Goal: Task Accomplishment & Management: Manage account settings

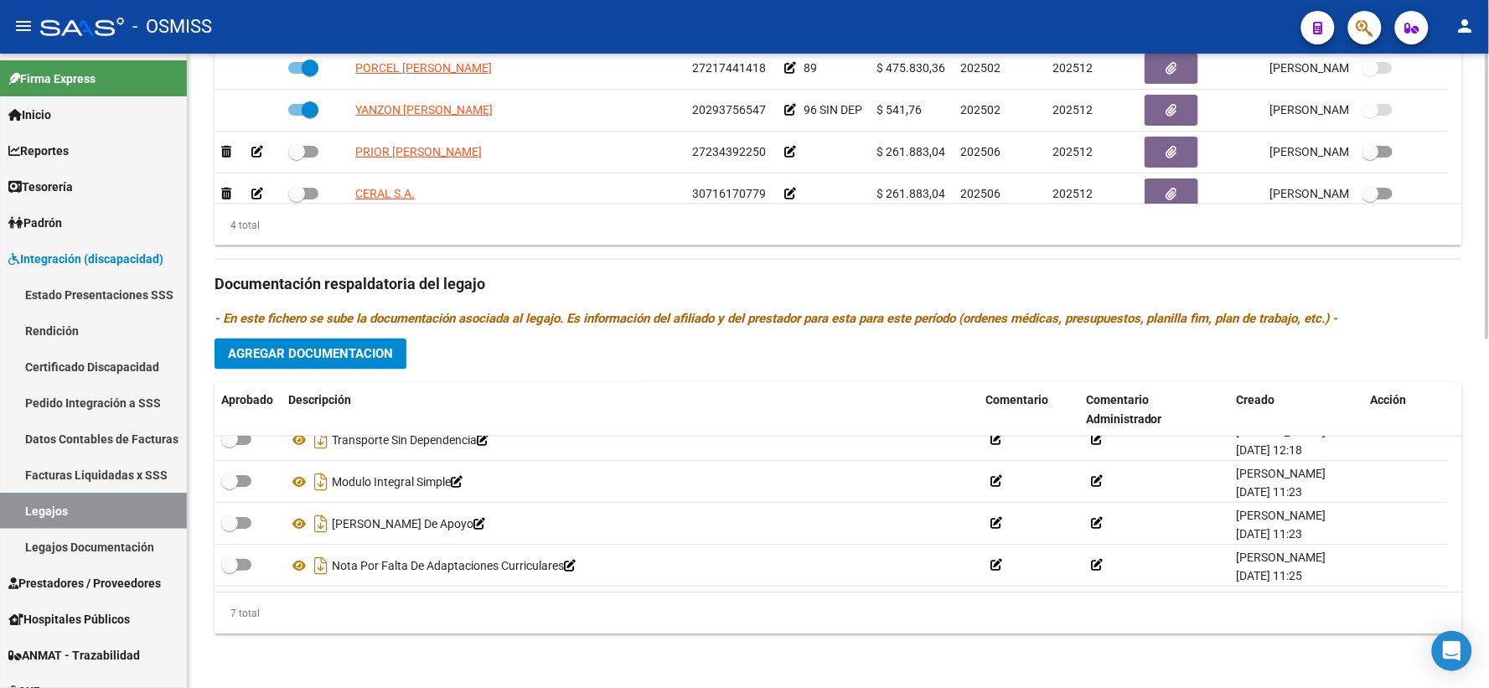
scroll to position [773, 0]
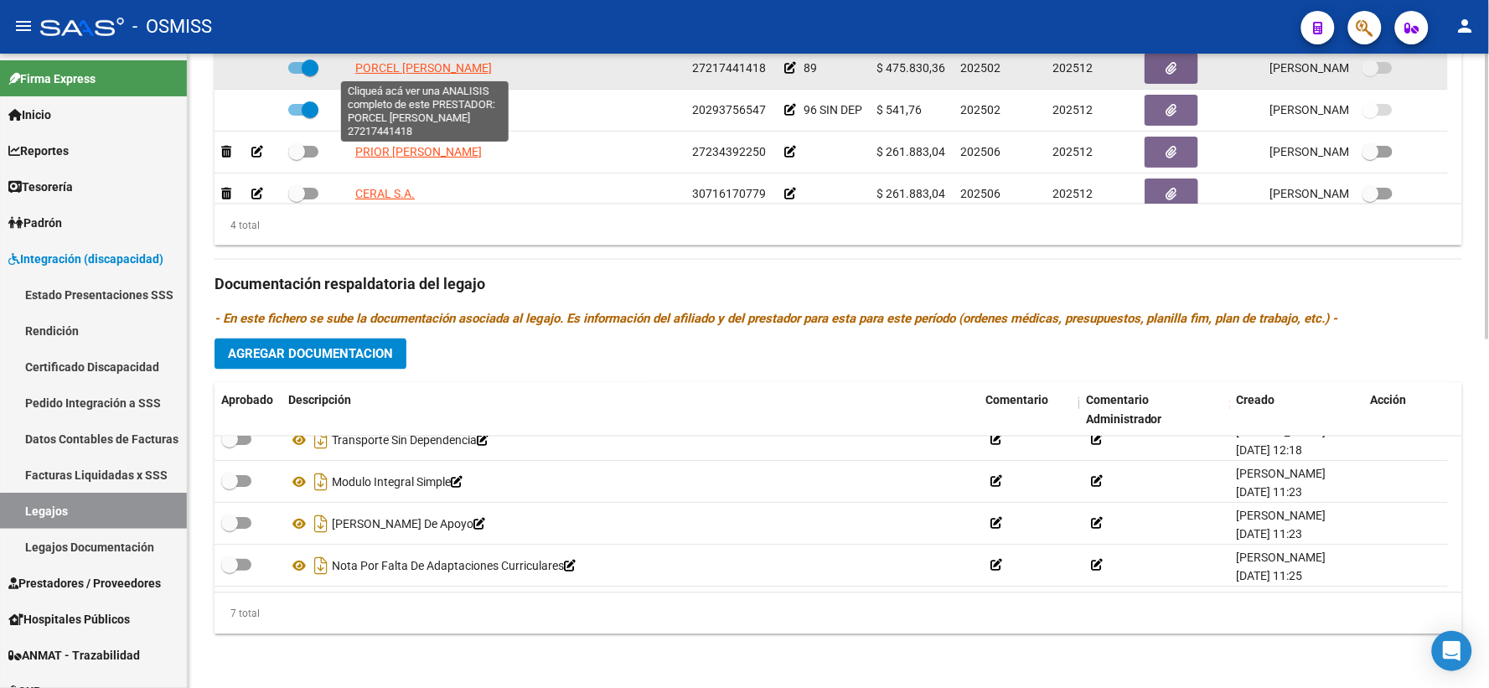
click at [448, 65] on span "PORCEL [PERSON_NAME]" at bounding box center [423, 67] width 137 height 13
type textarea "27217441418"
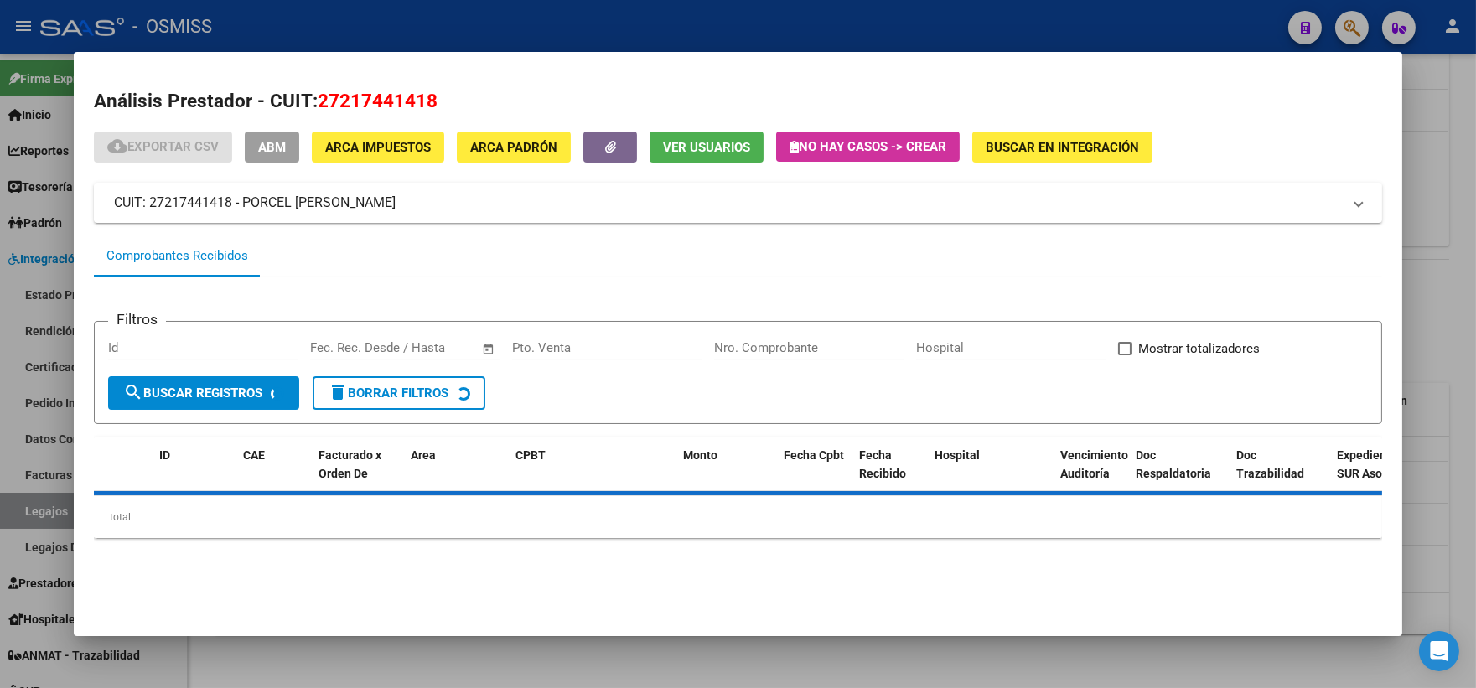
click at [1450, 313] on div at bounding box center [738, 344] width 1476 height 688
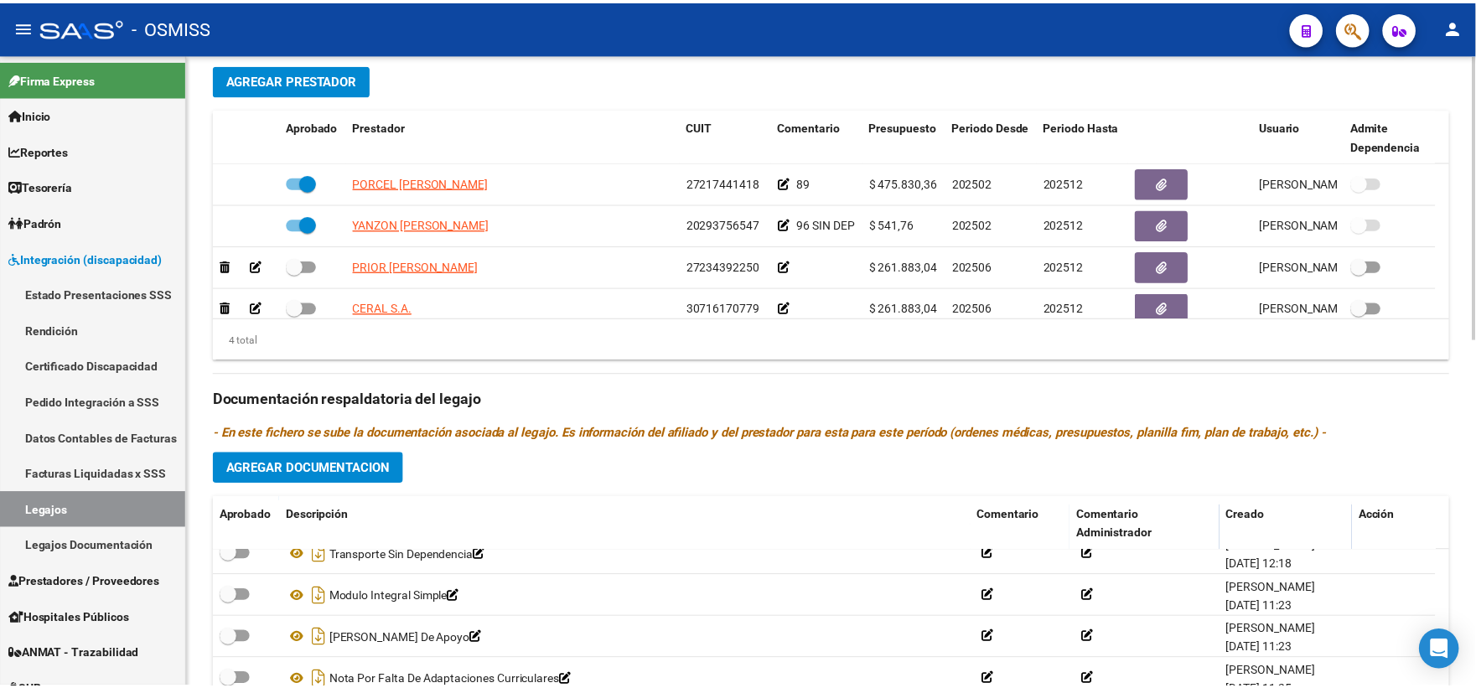
scroll to position [308, 0]
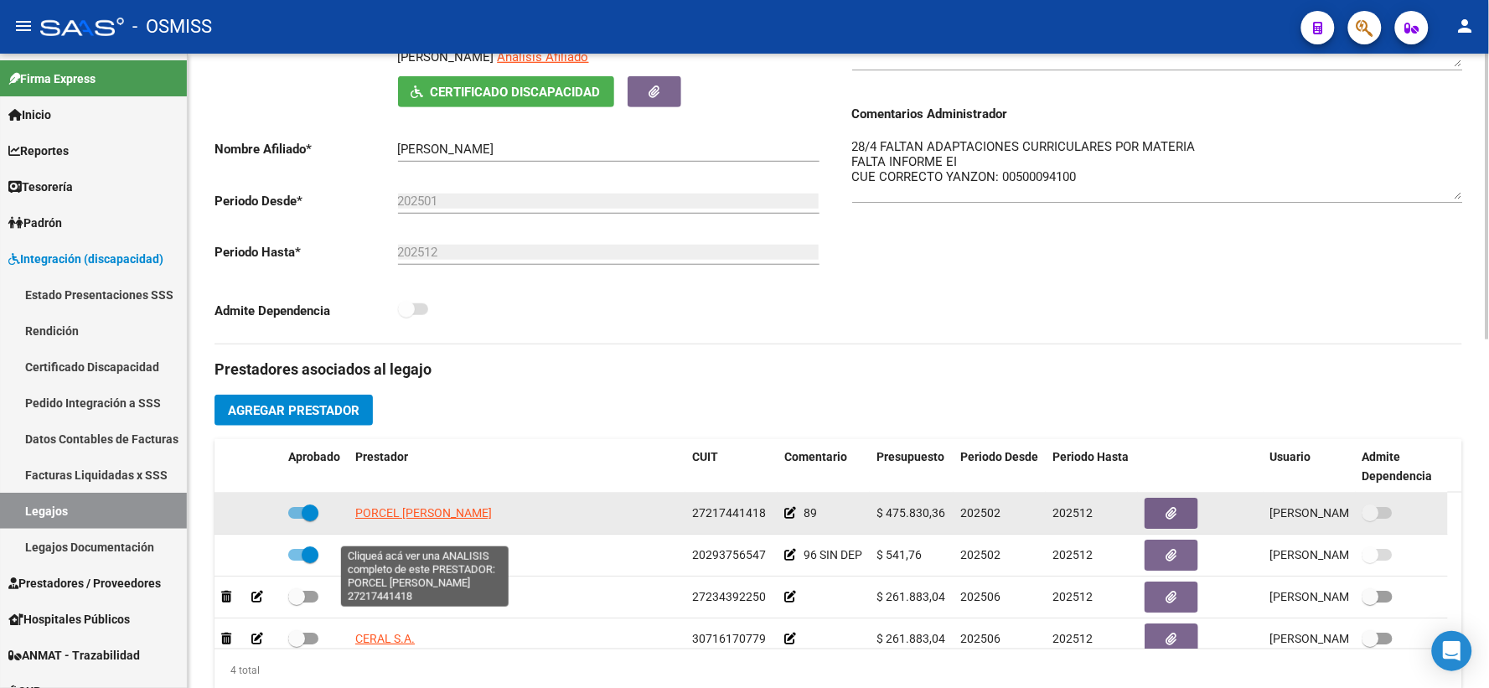
click at [420, 519] on span "PORCEL [PERSON_NAME]" at bounding box center [423, 512] width 137 height 13
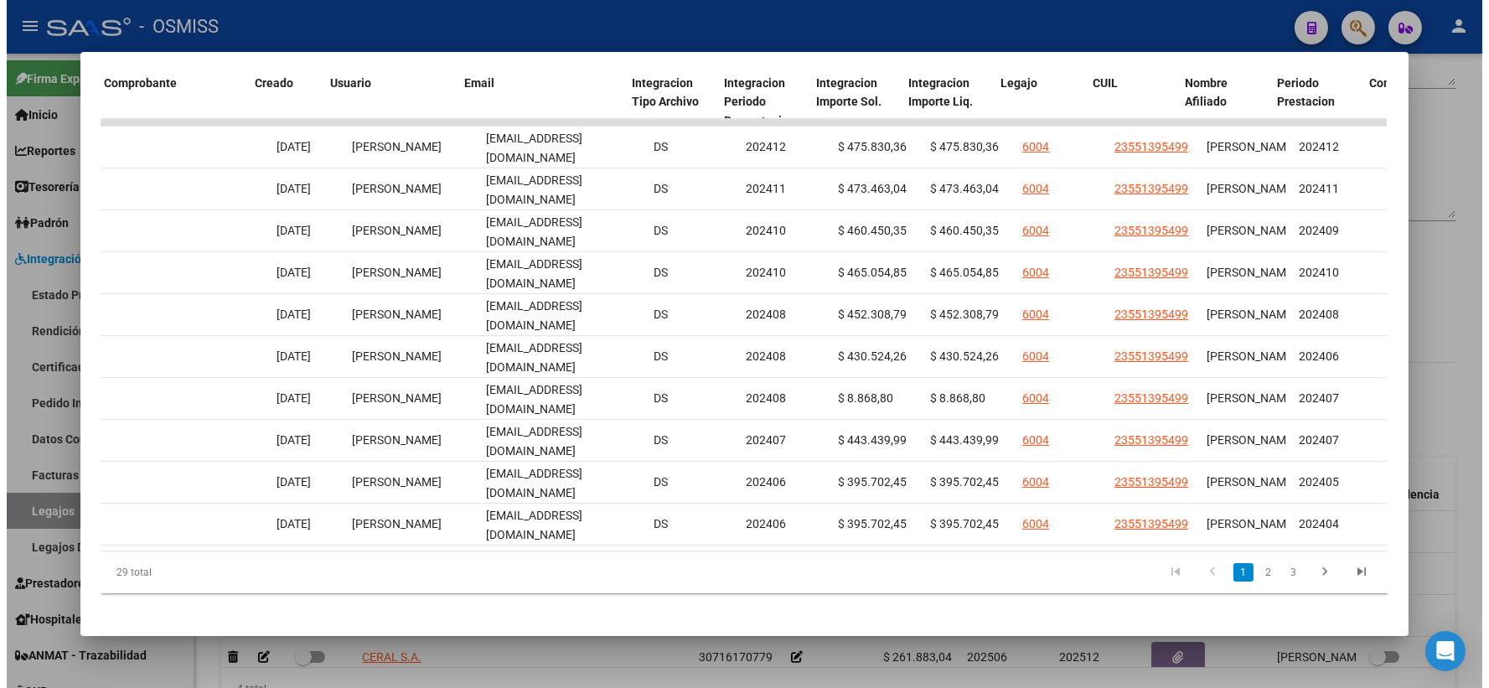
scroll to position [0, 1771]
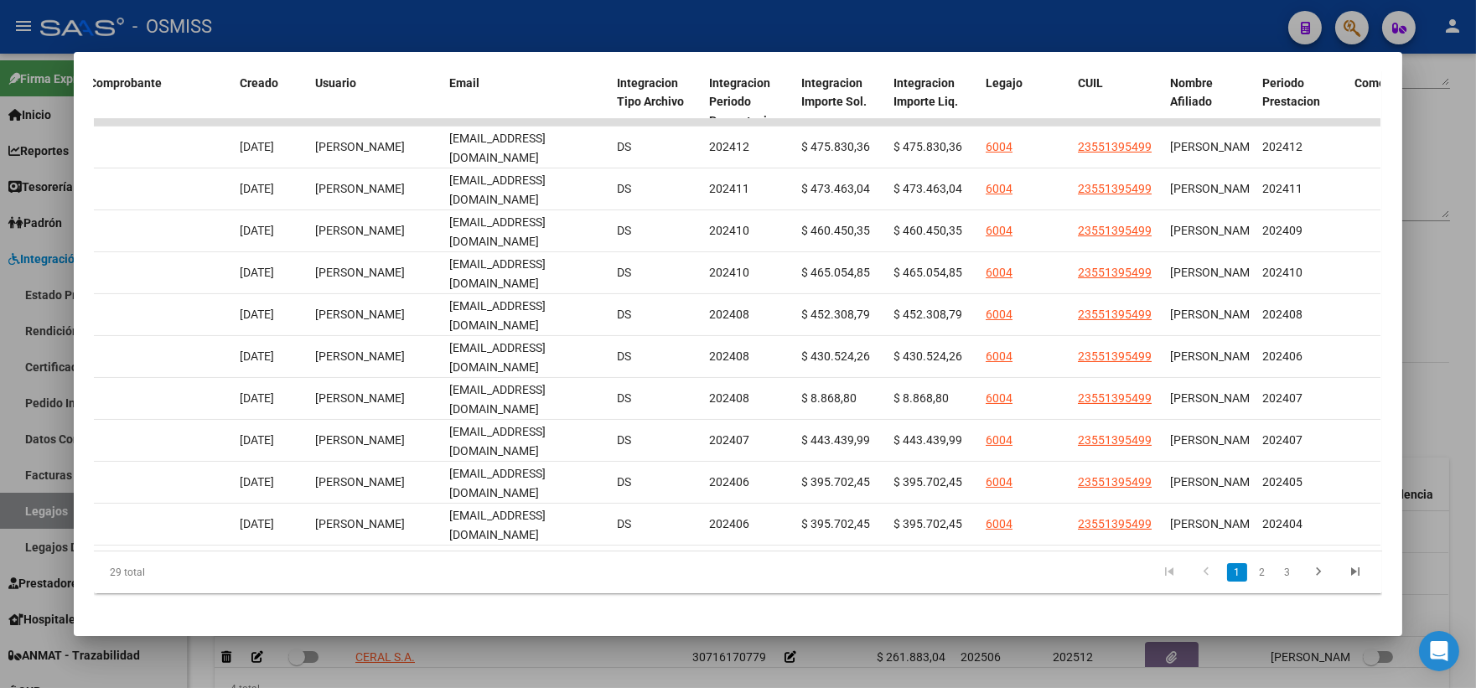
click at [1436, 273] on div at bounding box center [738, 344] width 1476 height 688
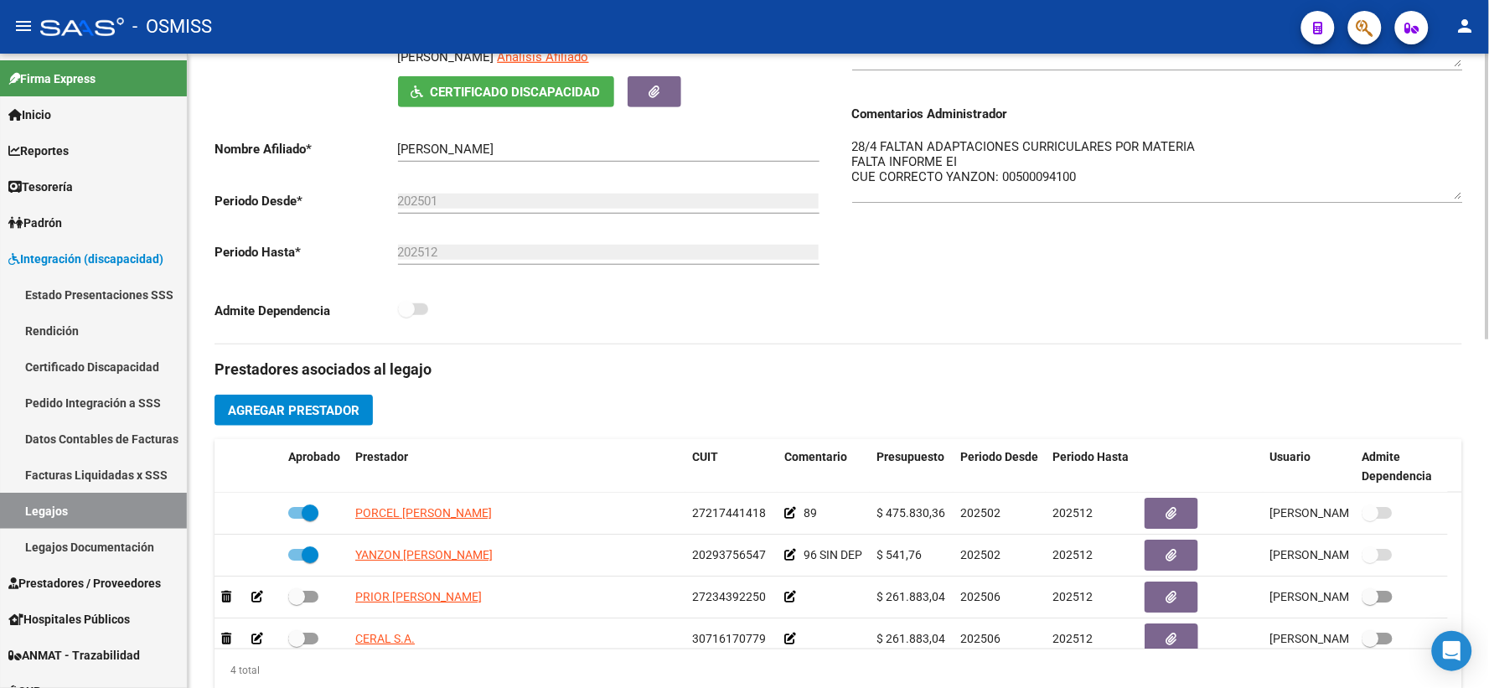
scroll to position [0, 0]
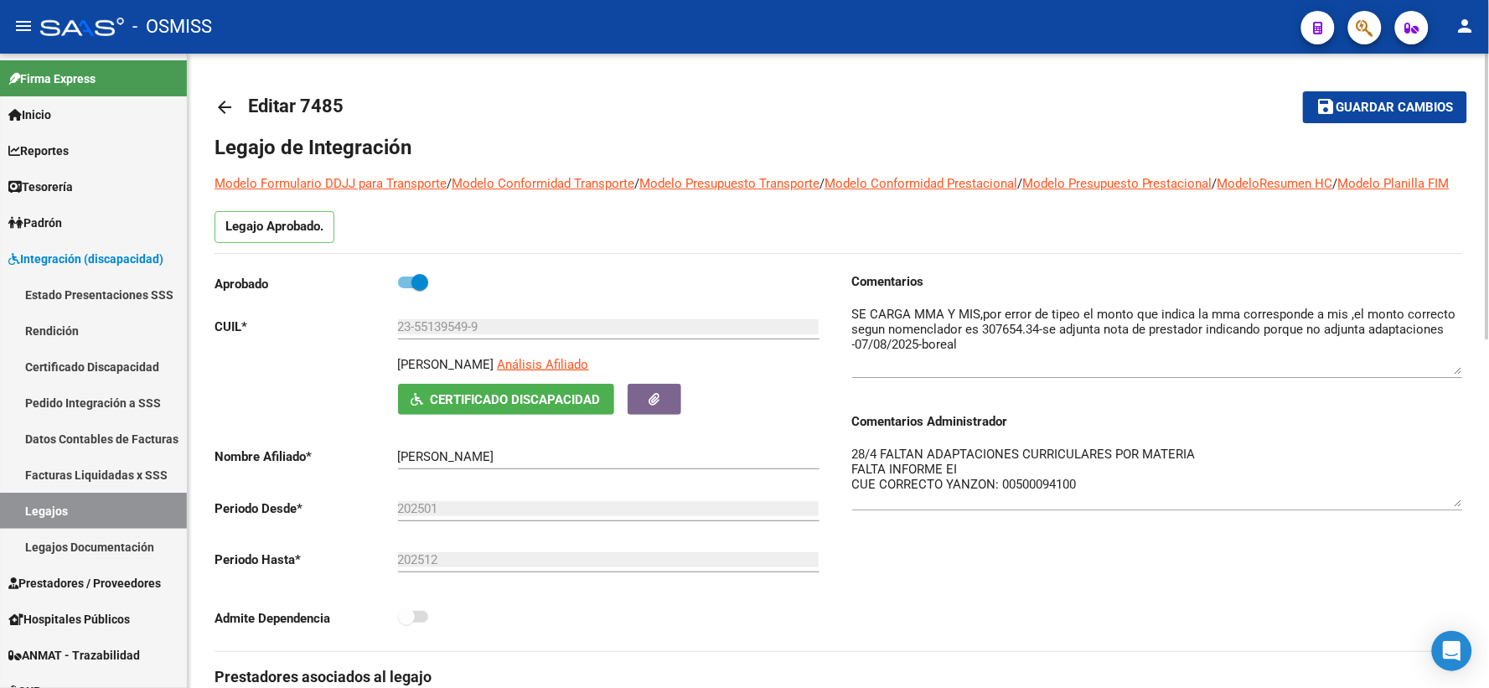
click at [1339, 94] on button "save Guardar cambios" at bounding box center [1385, 106] width 164 height 31
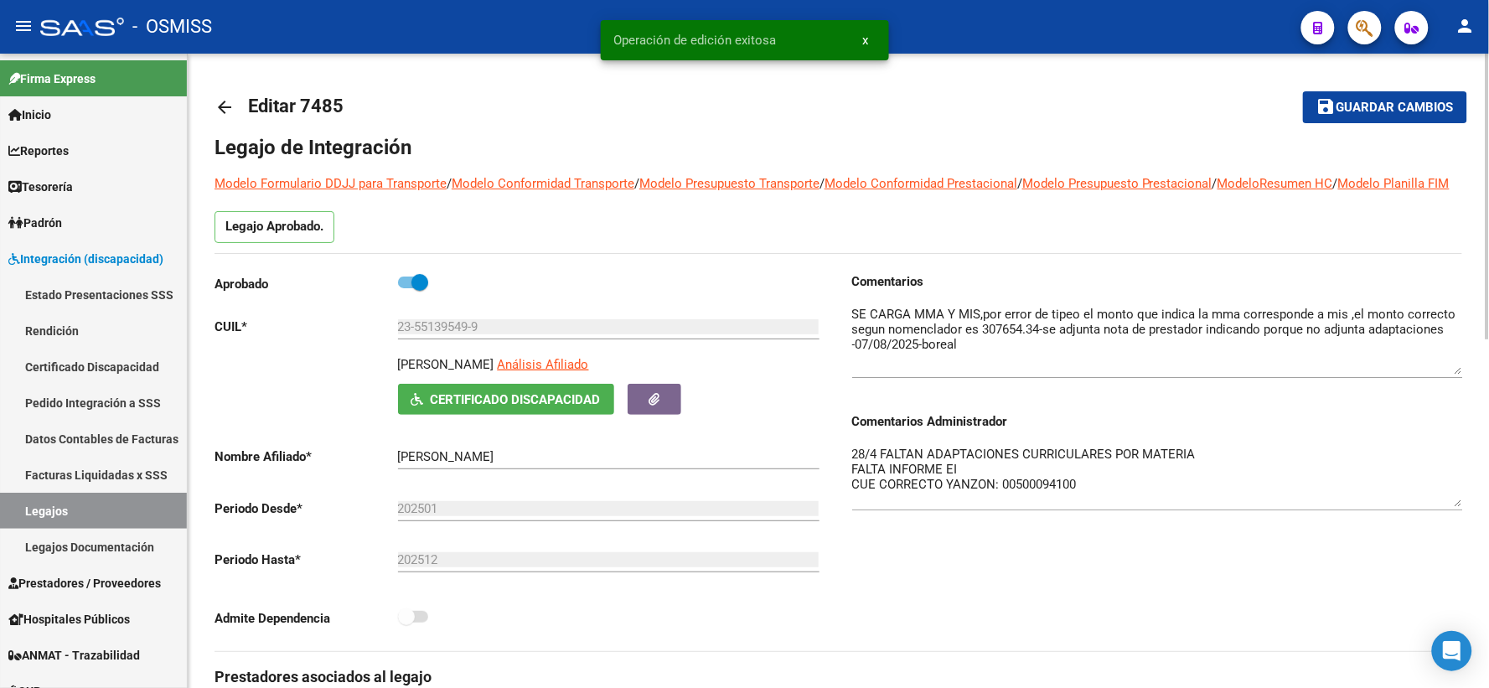
click at [230, 111] on mat-icon "arrow_back" at bounding box center [224, 107] width 20 height 20
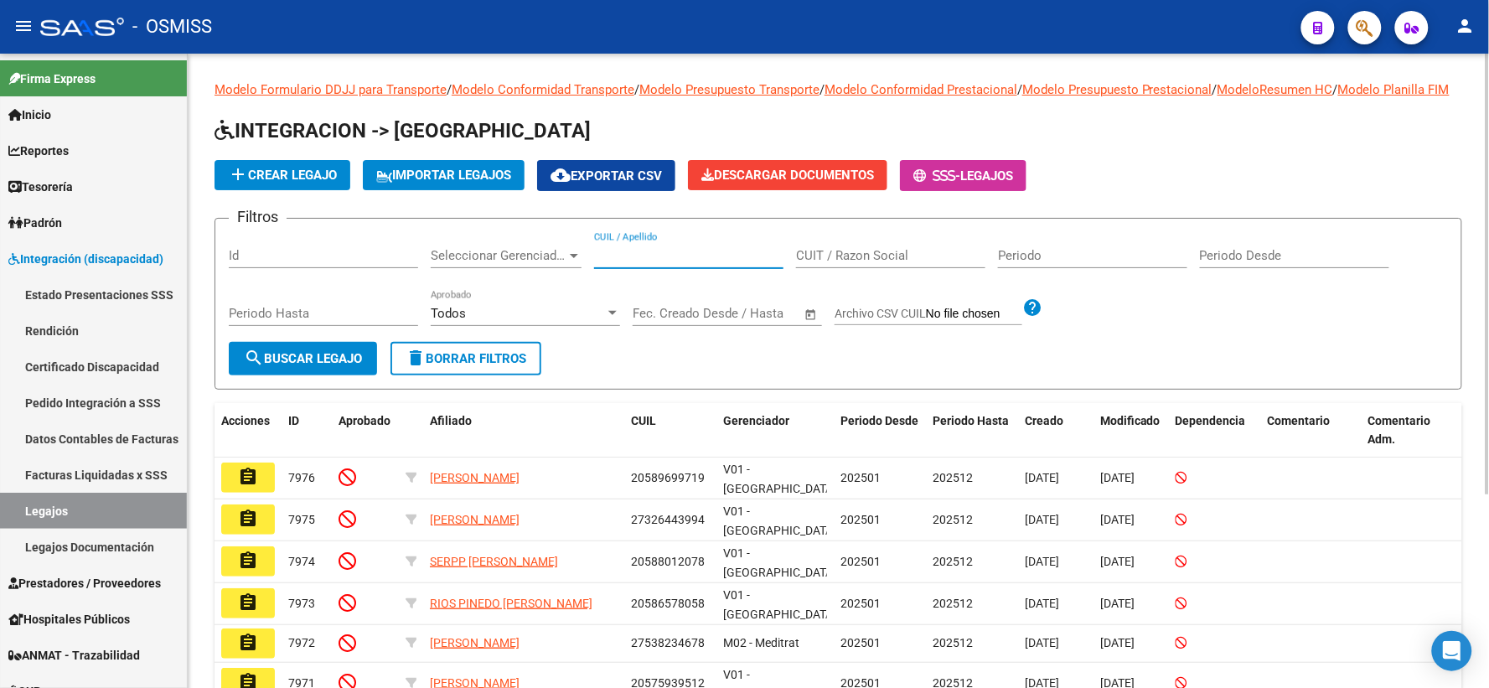
paste input "20597824484"
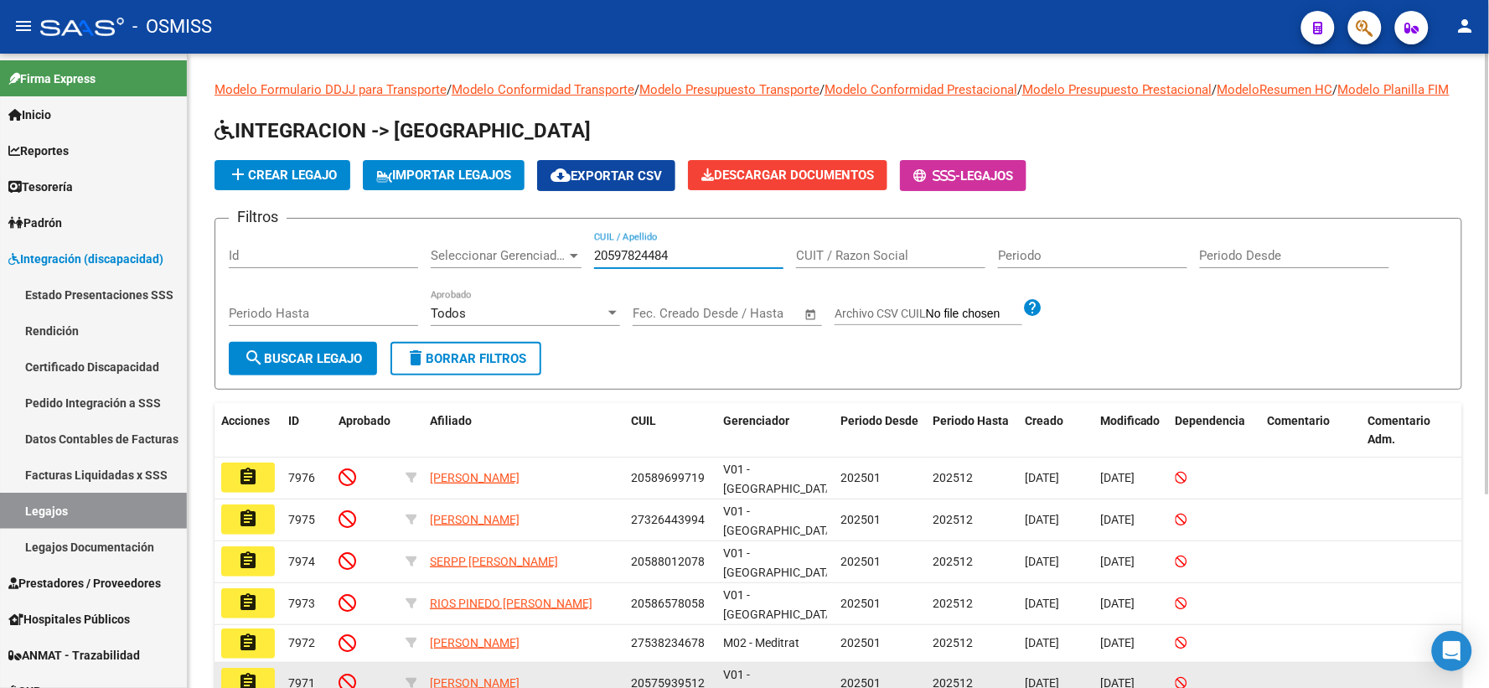
type input "20597824484"
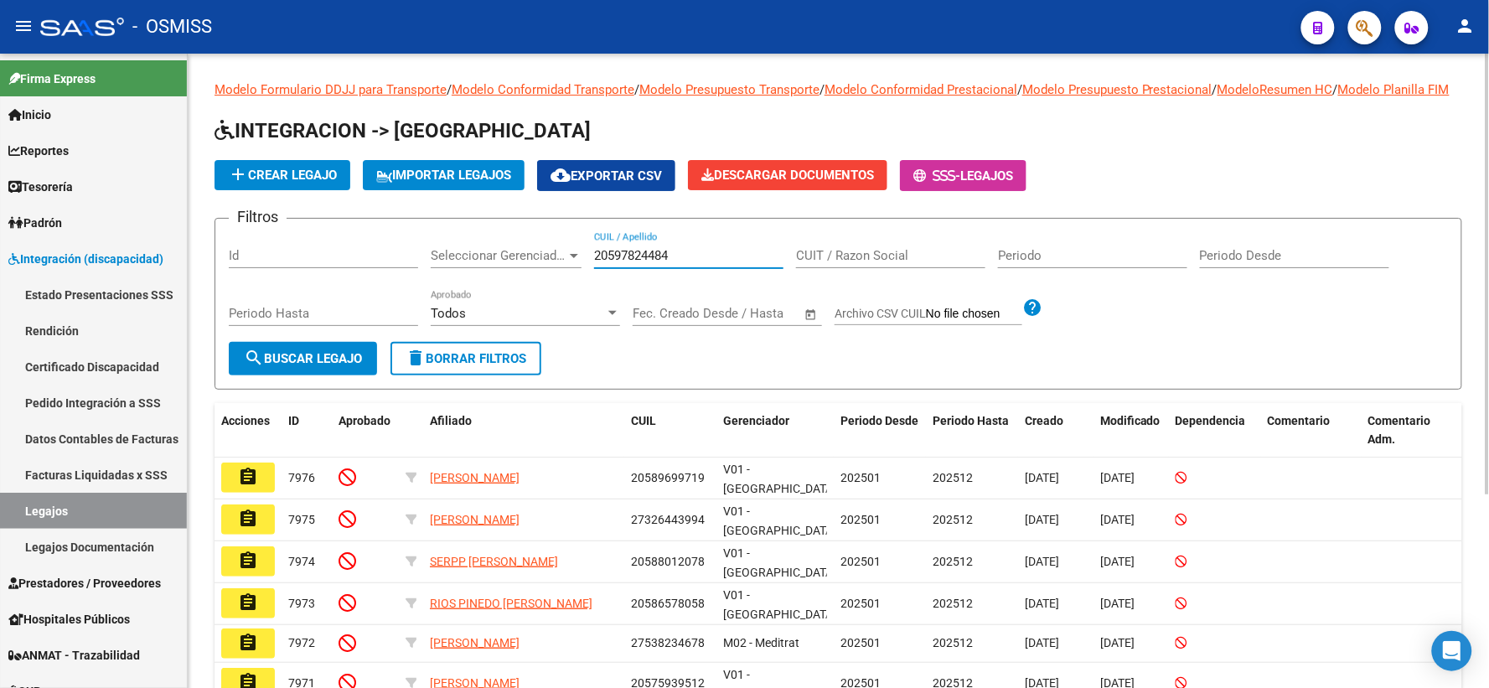
click at [308, 366] on span "search Buscar Legajo" at bounding box center [303, 358] width 118 height 15
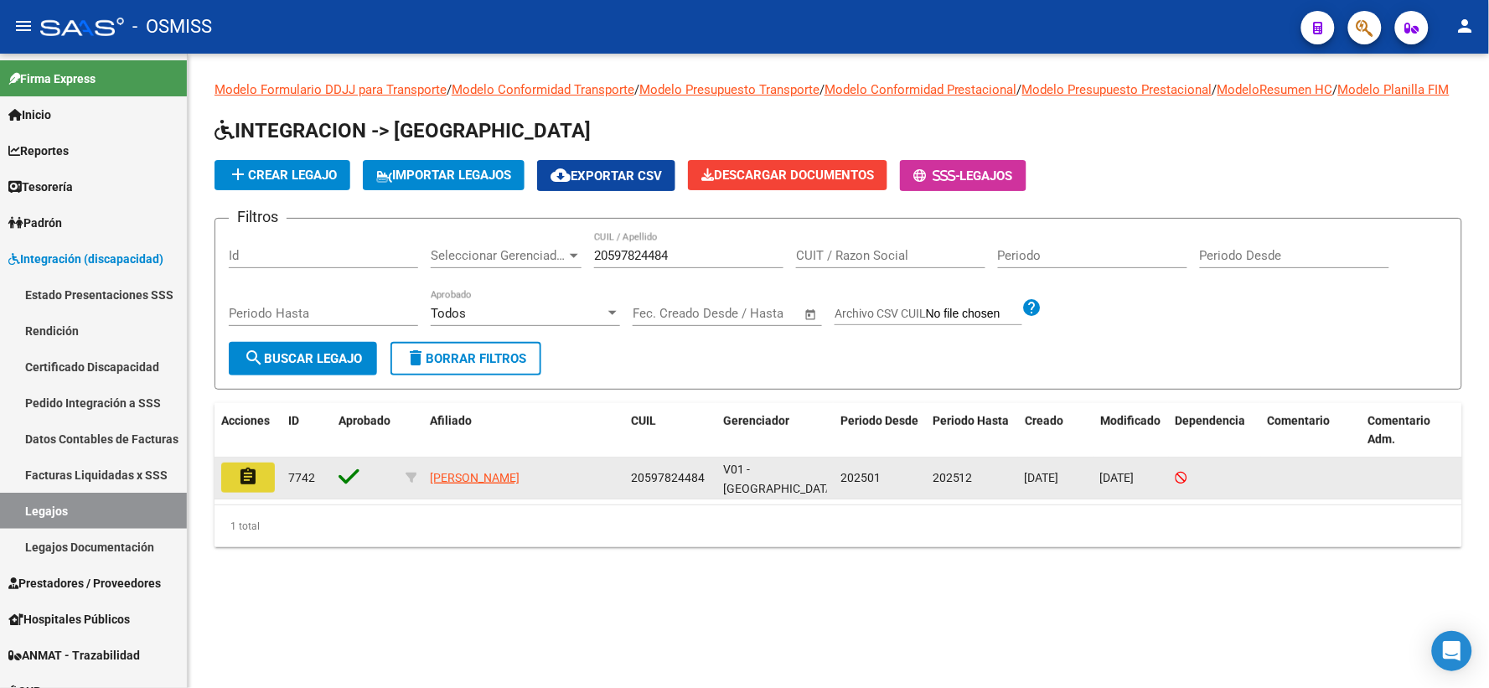
click at [250, 487] on mat-icon "assignment" at bounding box center [248, 477] width 20 height 20
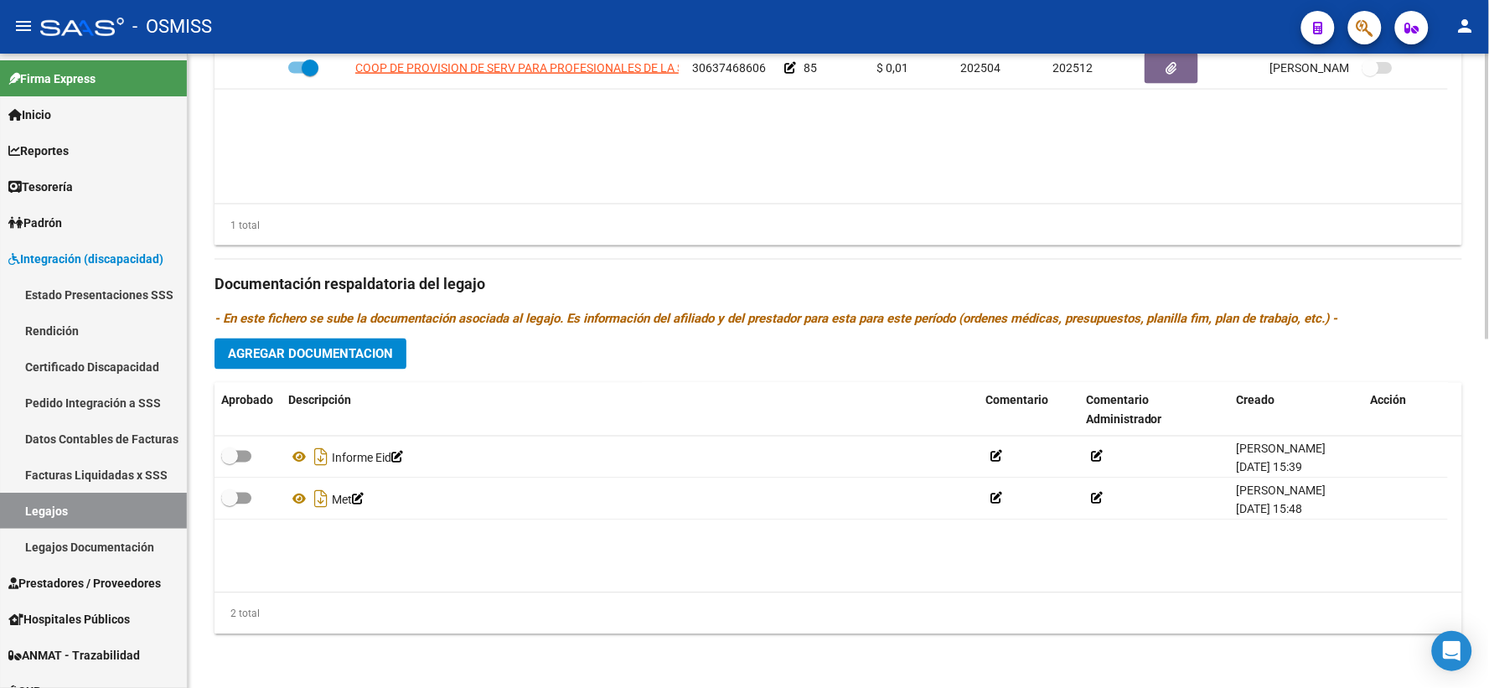
scroll to position [773, 0]
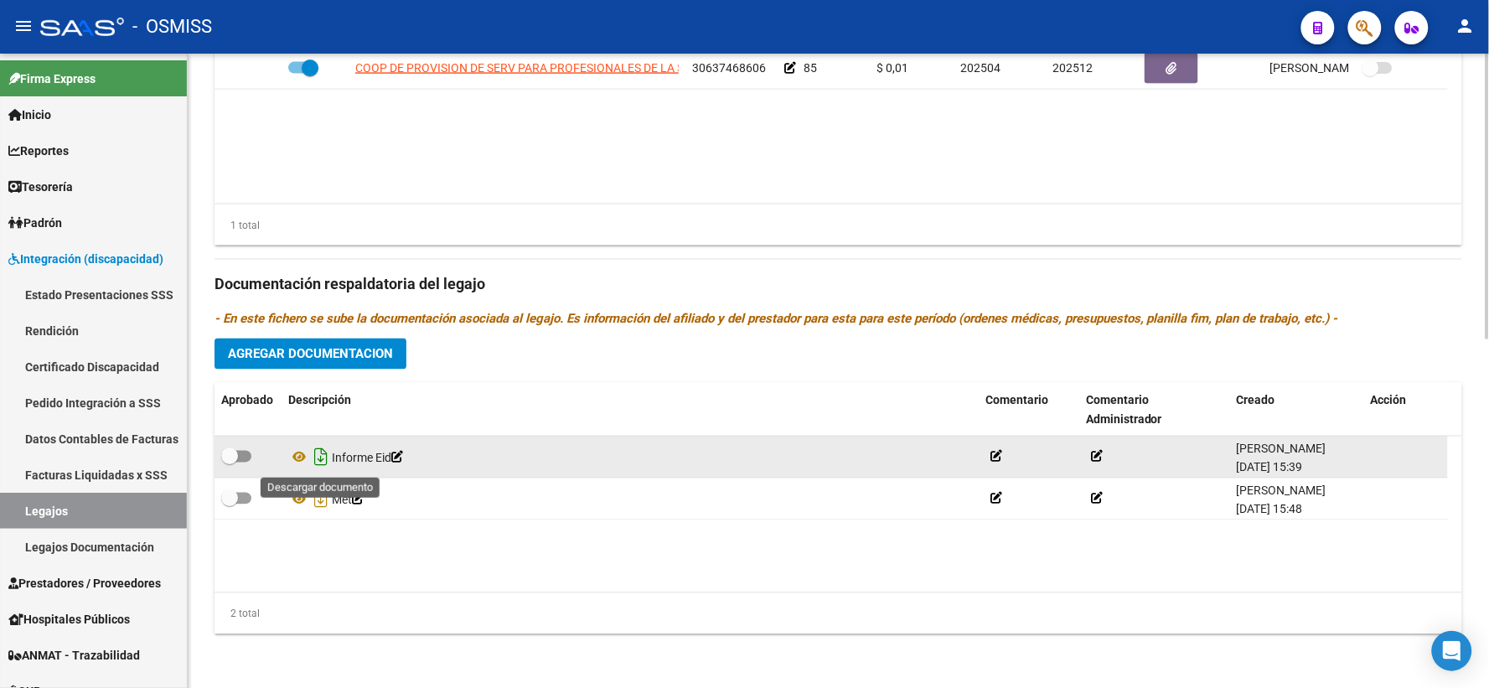
click at [320, 461] on icon "Descargar documento" at bounding box center [321, 457] width 22 height 27
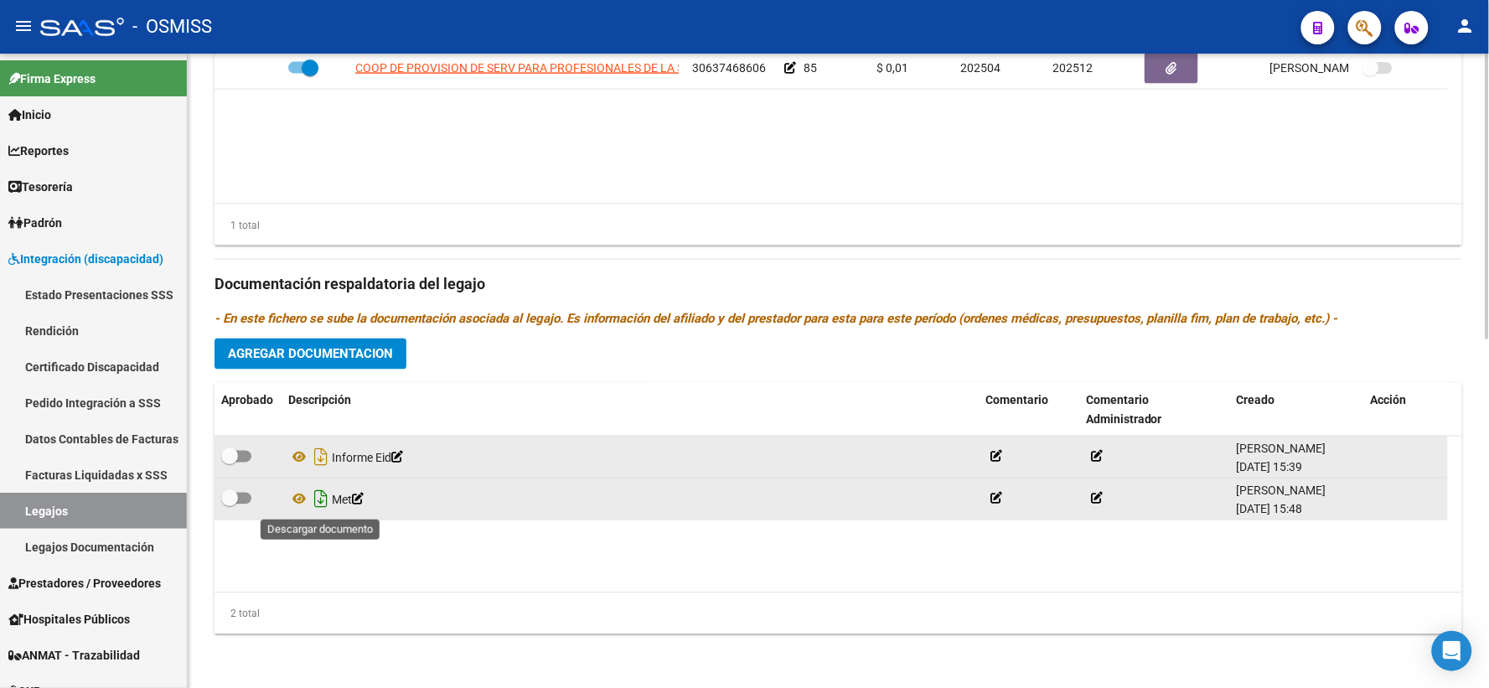
click at [320, 504] on icon "Descargar documento" at bounding box center [321, 499] width 22 height 27
click at [339, 354] on span "Agregar Documentacion" at bounding box center [310, 354] width 165 height 15
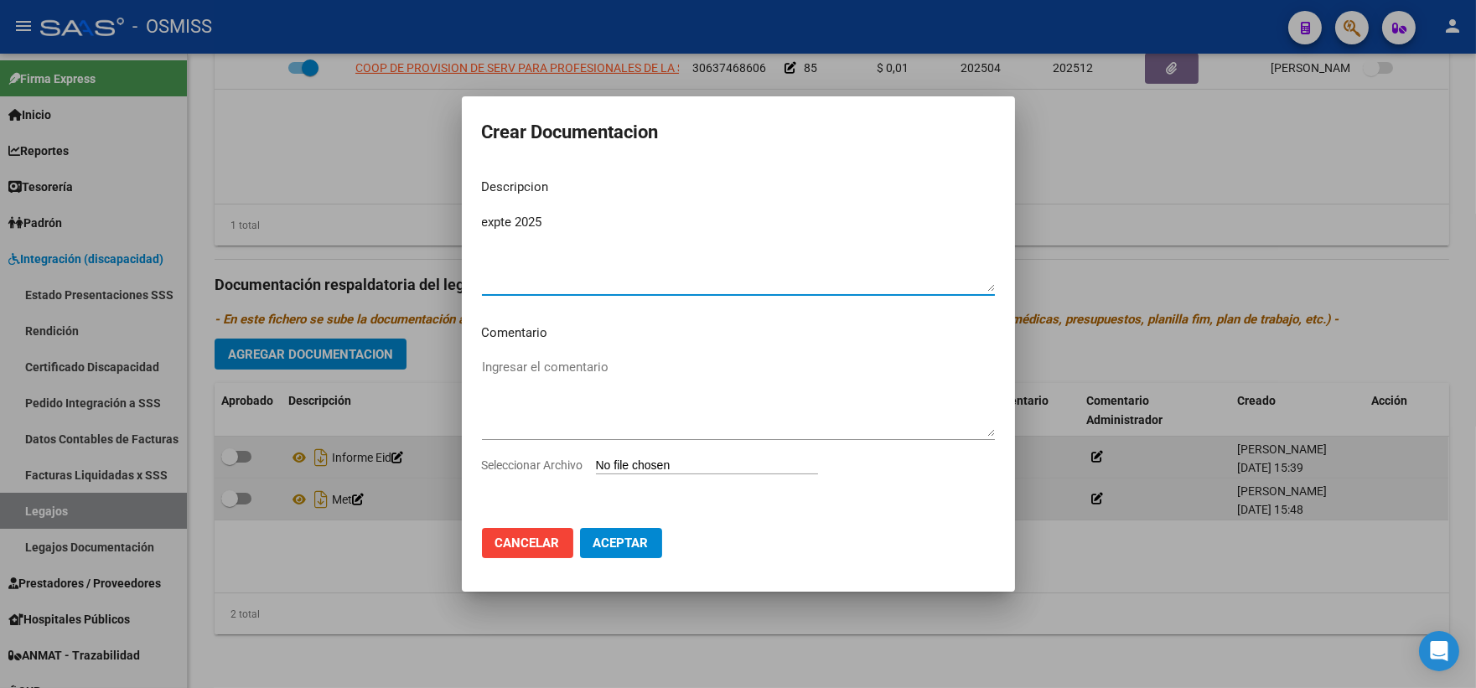
type textarea "expte 2025"
type input "C:\fakepath\ilovepdf_merged_compressed - 2025-09-10T134344.669.pdf"
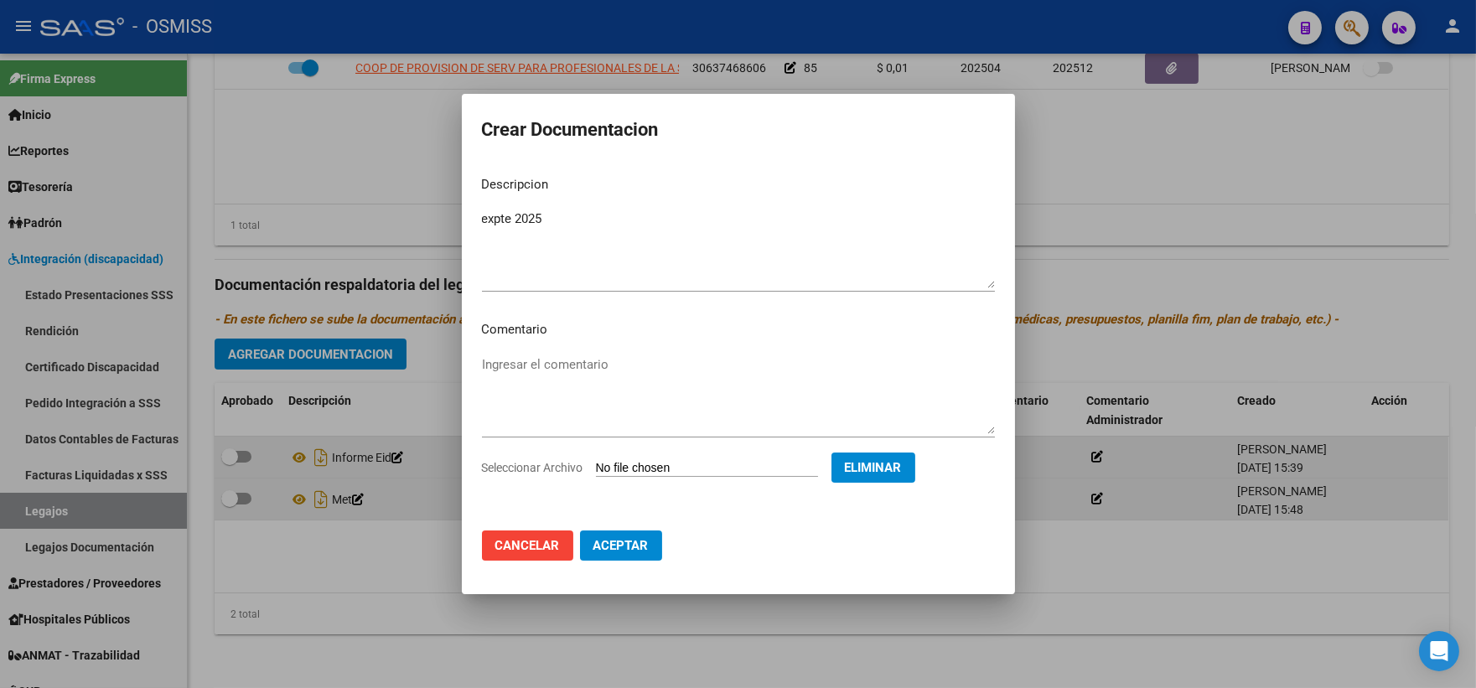
click at [618, 556] on button "Aceptar" at bounding box center [621, 545] width 82 height 30
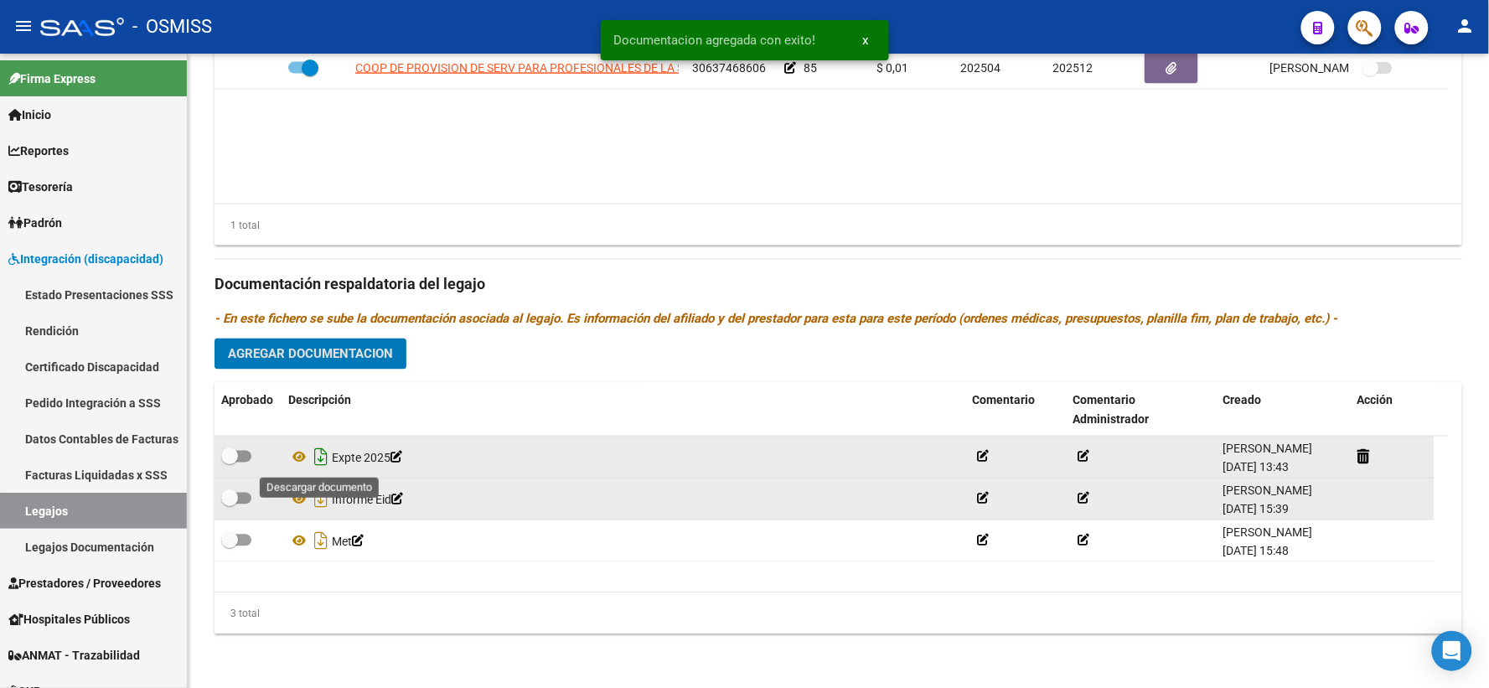
click at [323, 455] on icon "Descargar documento" at bounding box center [321, 457] width 22 height 27
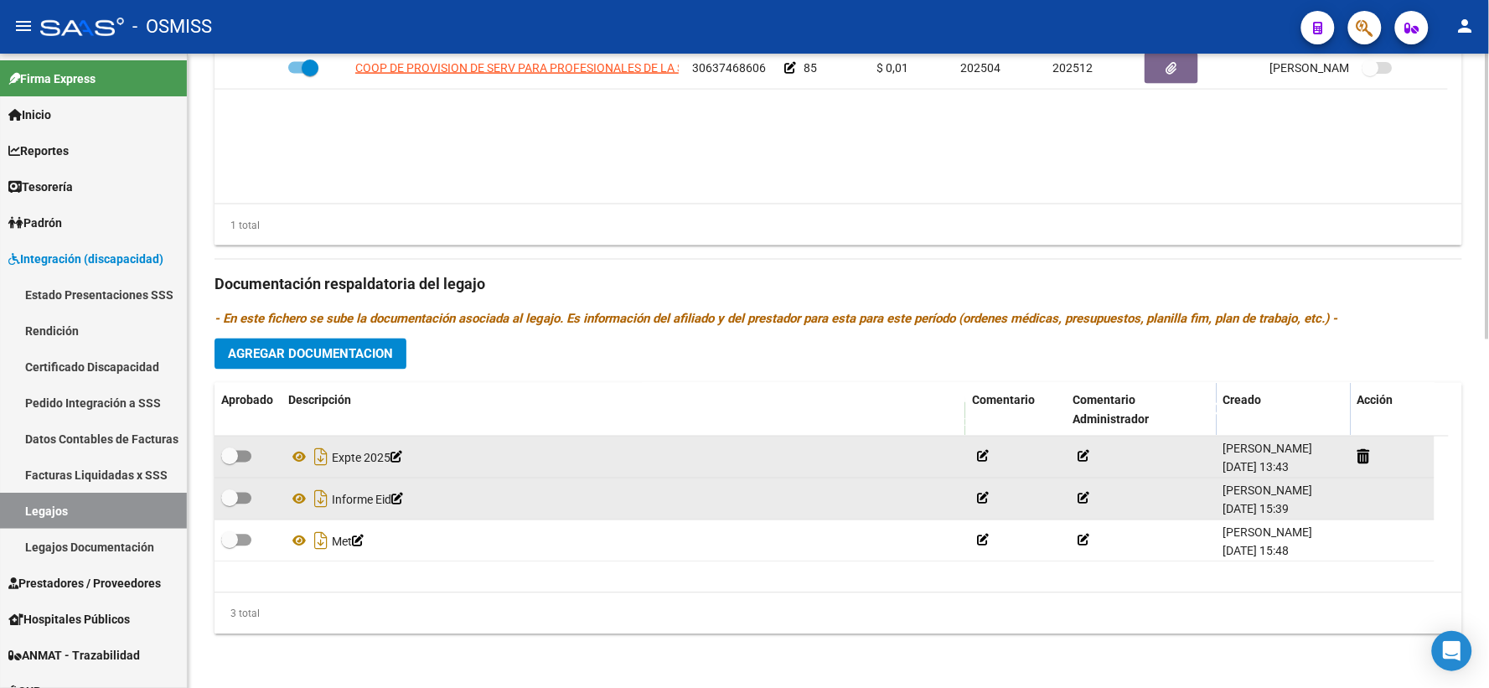
click at [438, 374] on div "Prestadores asociados al legajo Agregar Prestador Aprobado Prestador CUIT Comen…" at bounding box center [838, 273] width 1248 height 748
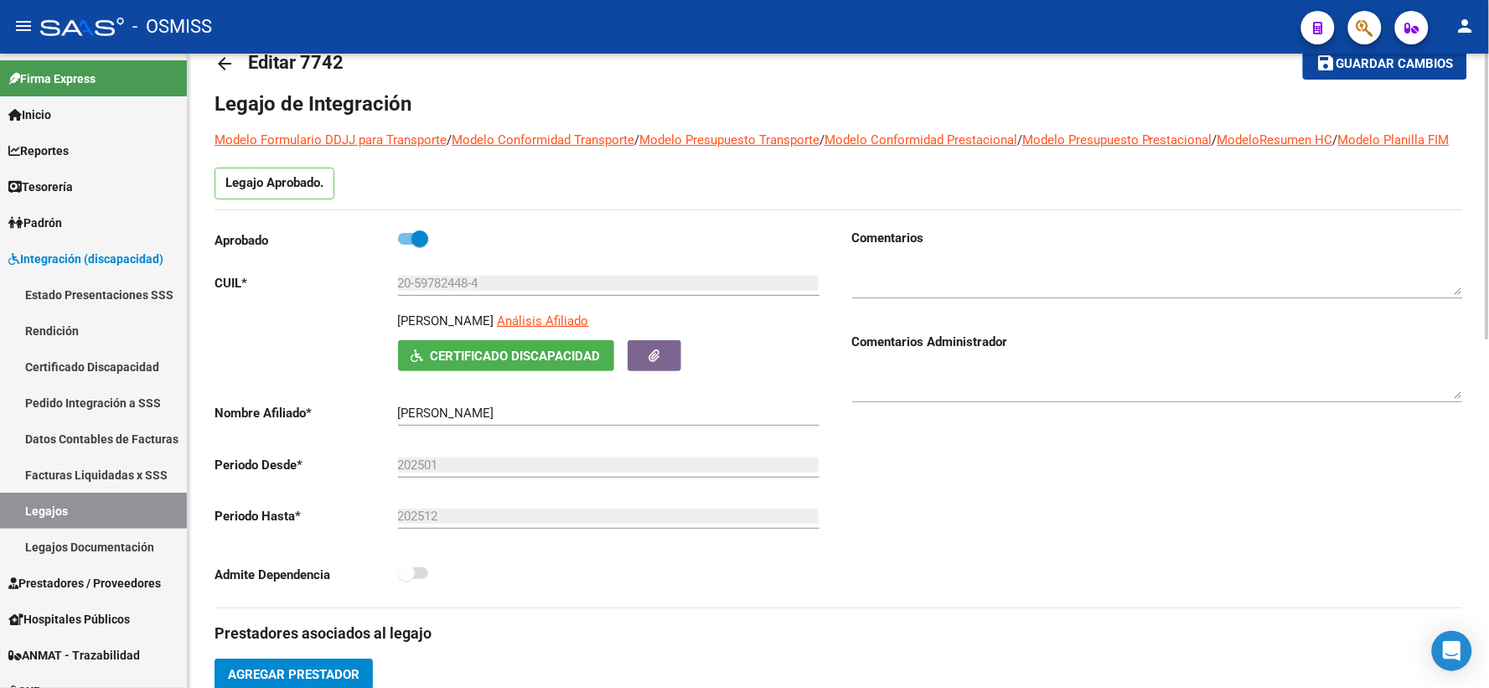
scroll to position [0, 0]
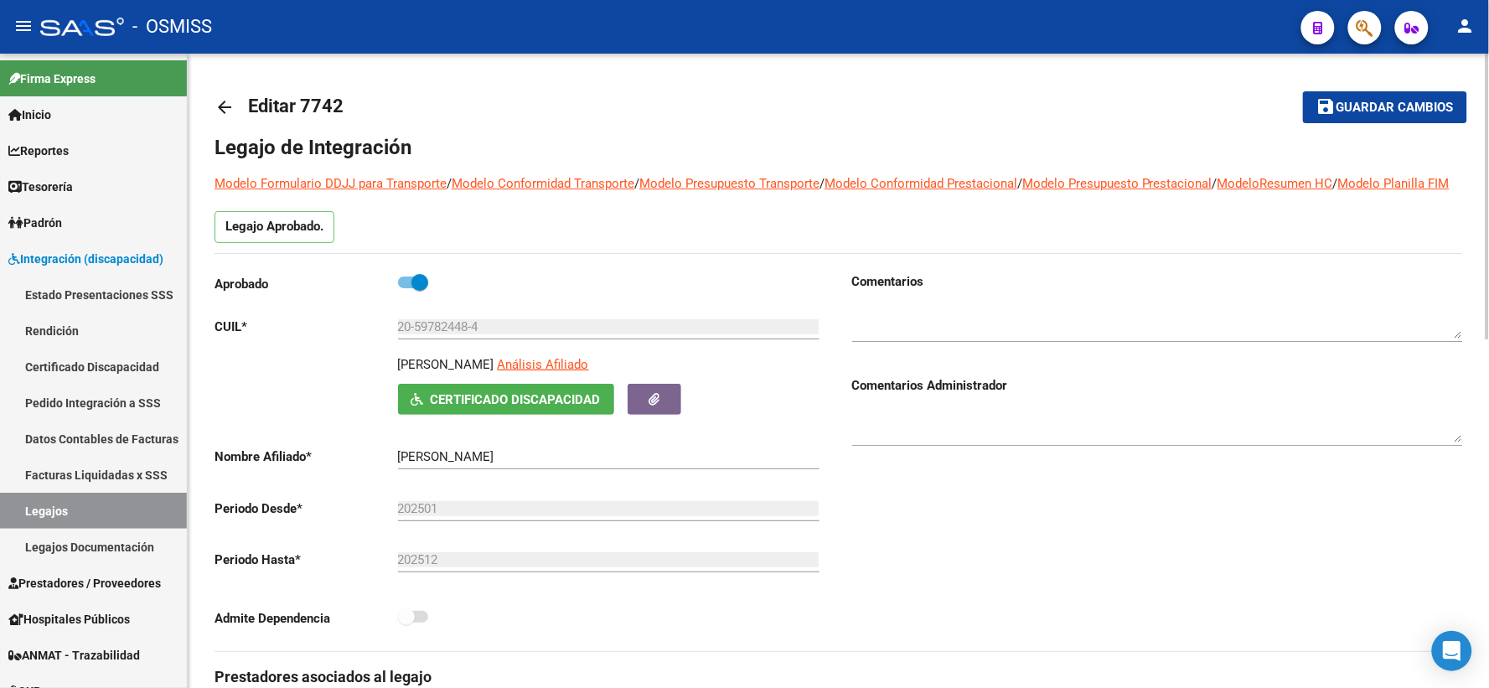
click at [1379, 112] on span "Guardar cambios" at bounding box center [1394, 108] width 117 height 15
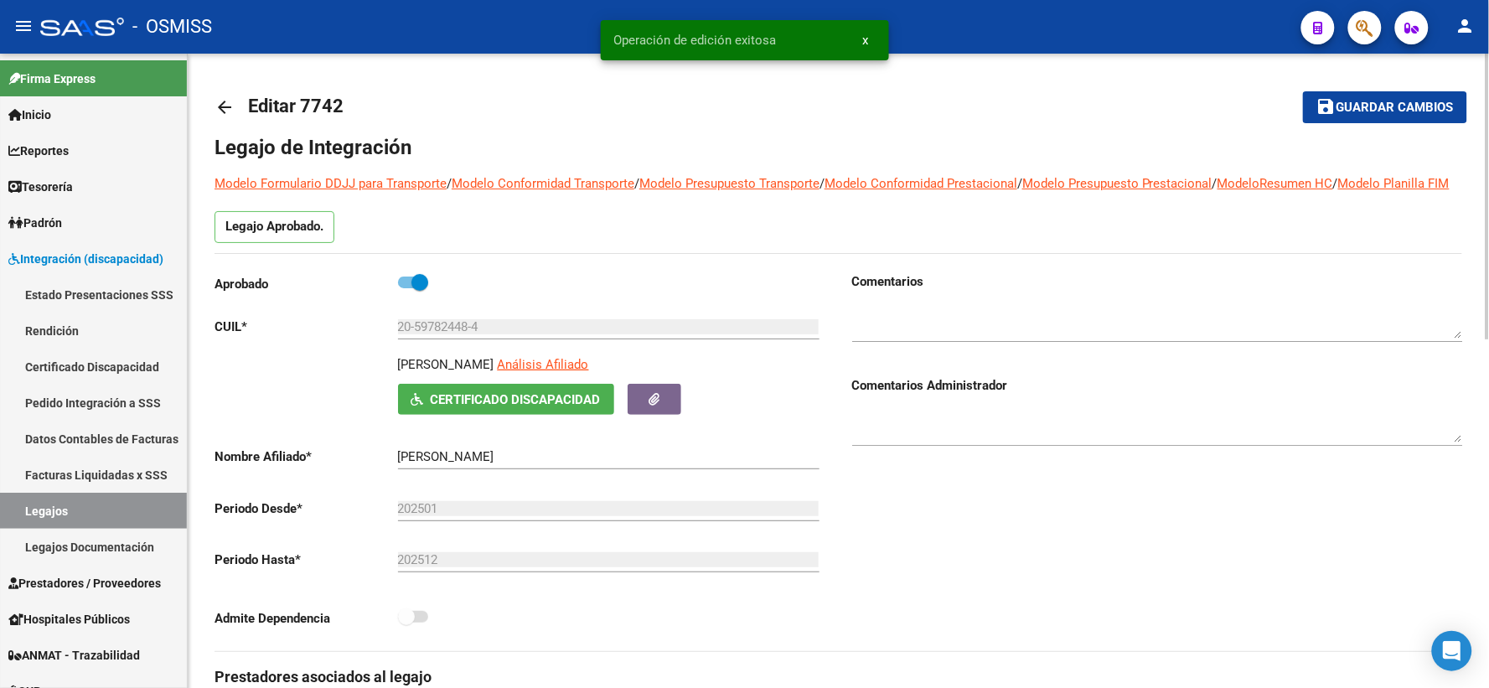
click at [225, 99] on mat-icon "arrow_back" at bounding box center [224, 107] width 20 height 20
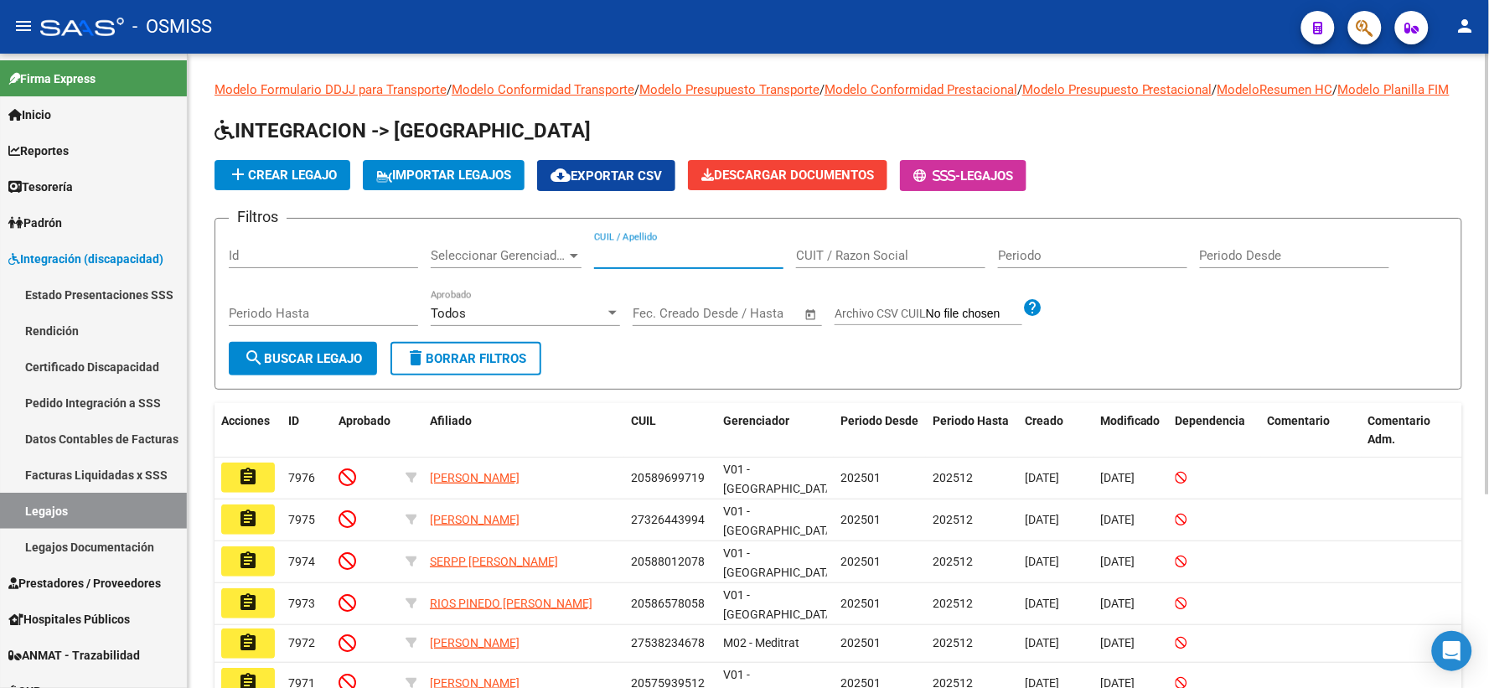
paste input "20588287387"
type input "20588287387"
click at [261, 368] on mat-icon "search" at bounding box center [254, 358] width 20 height 20
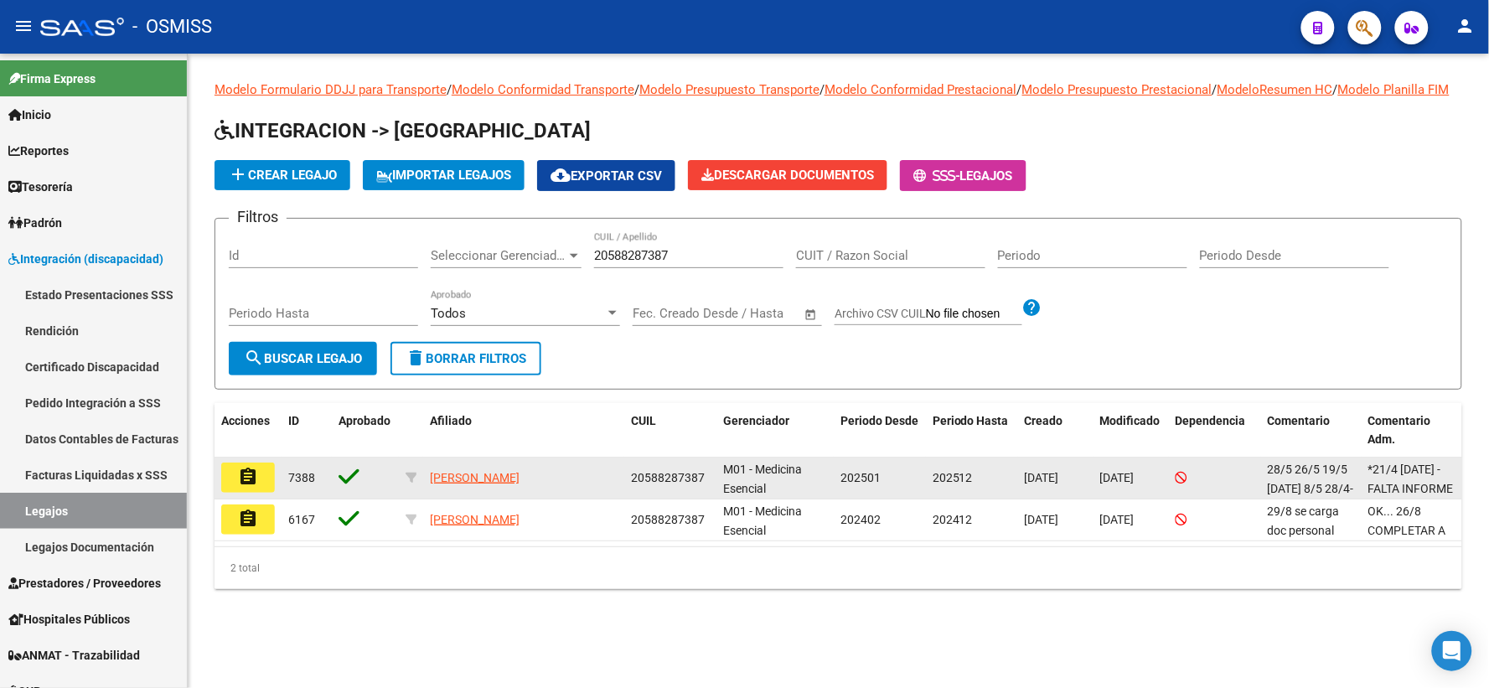
click at [247, 487] on mat-icon "assignment" at bounding box center [248, 477] width 20 height 20
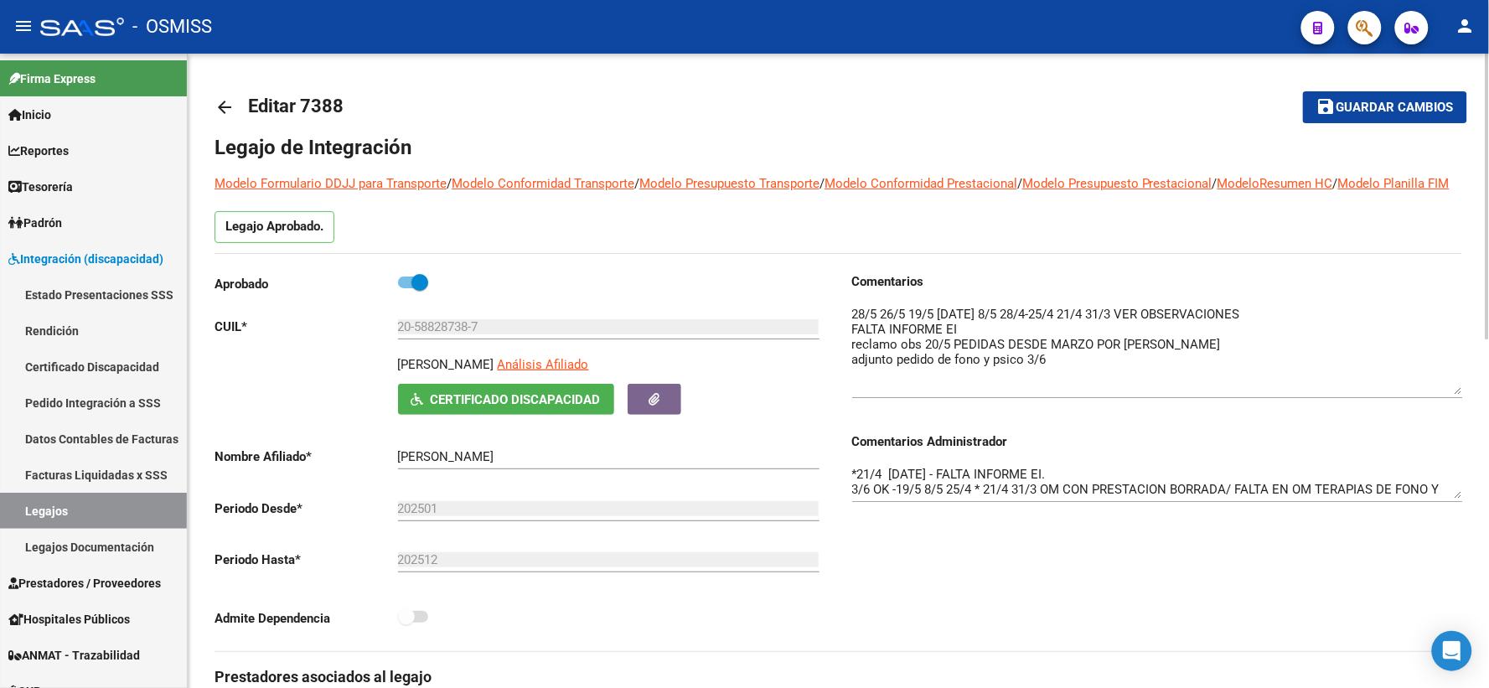
drag, startPoint x: 1456, startPoint y: 354, endPoint x: 1459, endPoint y: 411, distance: 57.0
click at [1459, 395] on textarea at bounding box center [1157, 350] width 611 height 90
drag, startPoint x: 1455, startPoint y: 513, endPoint x: 1453, endPoint y: 562, distance: 49.5
click at [1455, 540] on textarea "*21/4 [DATE] - FALTA INFORME EI. 3/6 OK -19/5 8/5 25/4 * 21/4 31/3 OM CON PREST…" at bounding box center [1157, 502] width 611 height 75
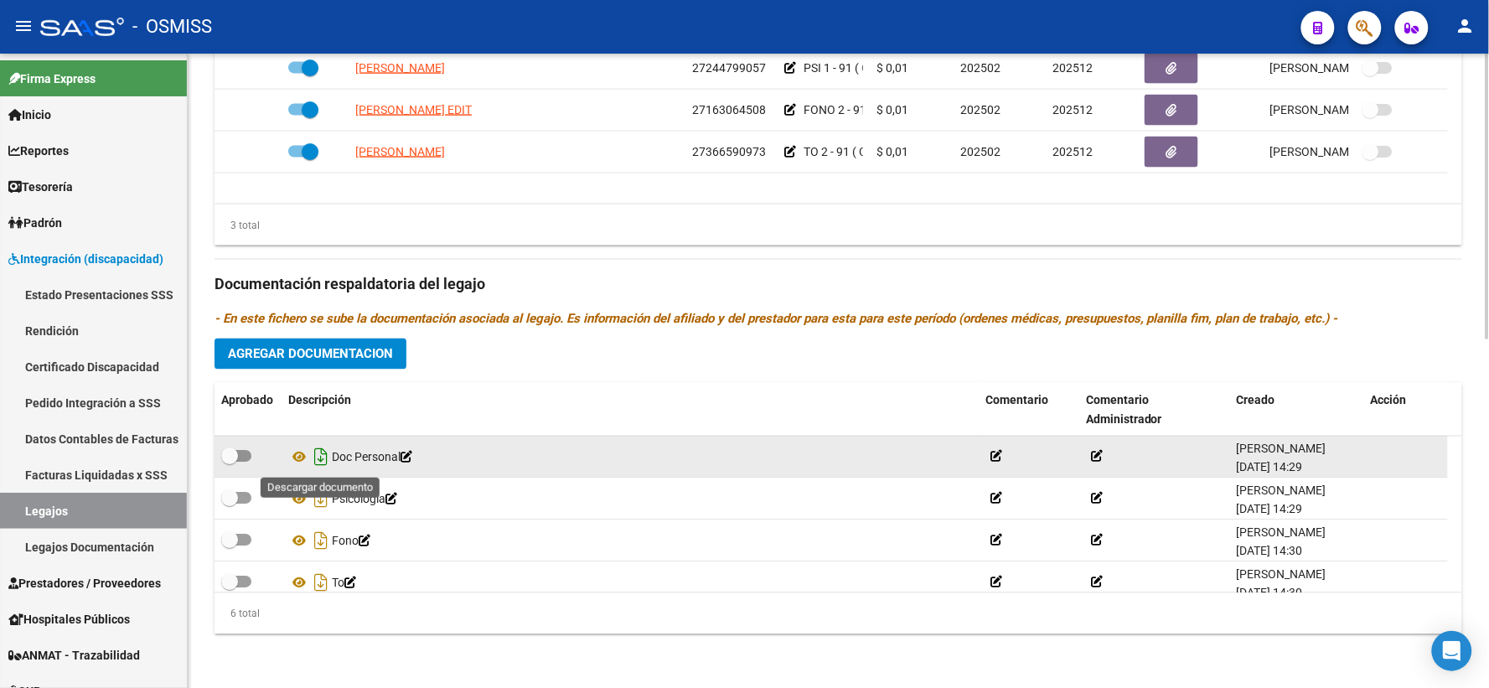
click at [314, 462] on icon "Descargar documento" at bounding box center [321, 457] width 22 height 27
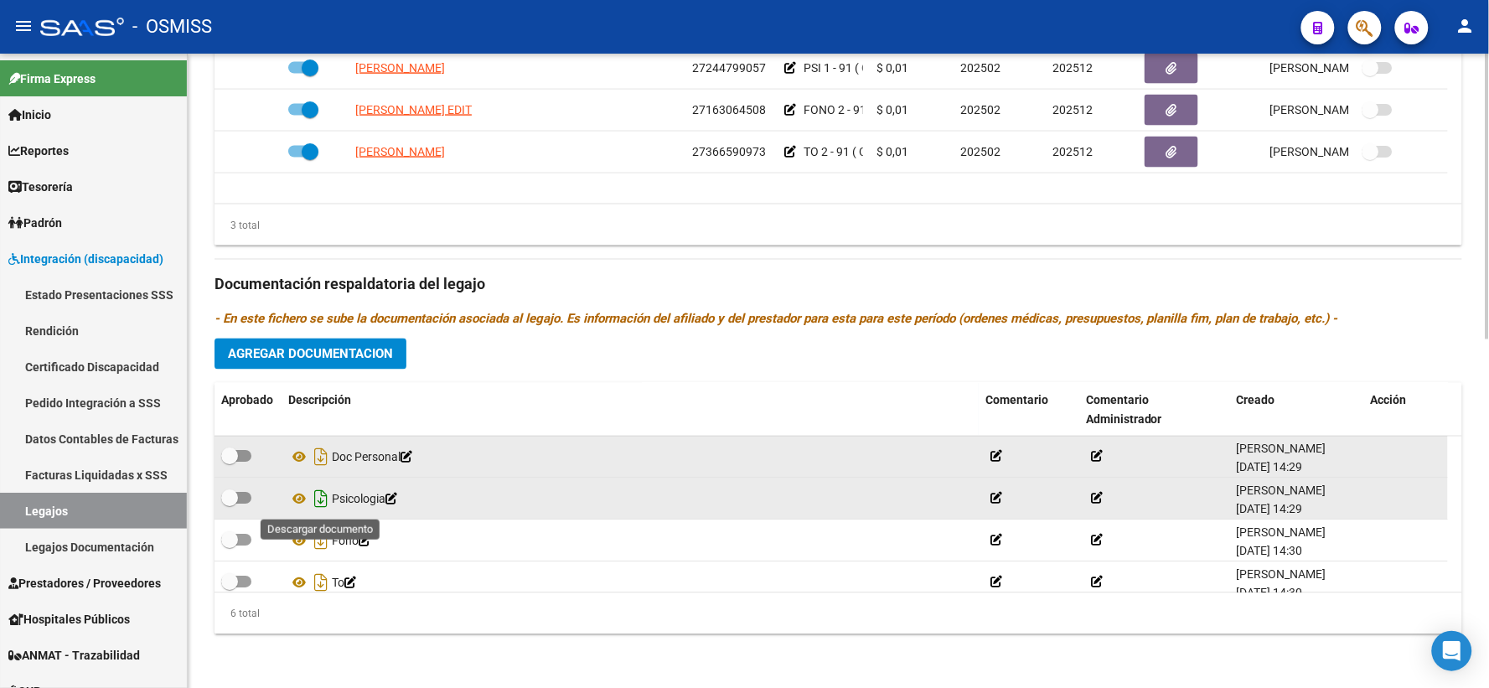
click at [318, 494] on icon "Descargar documento" at bounding box center [321, 499] width 22 height 27
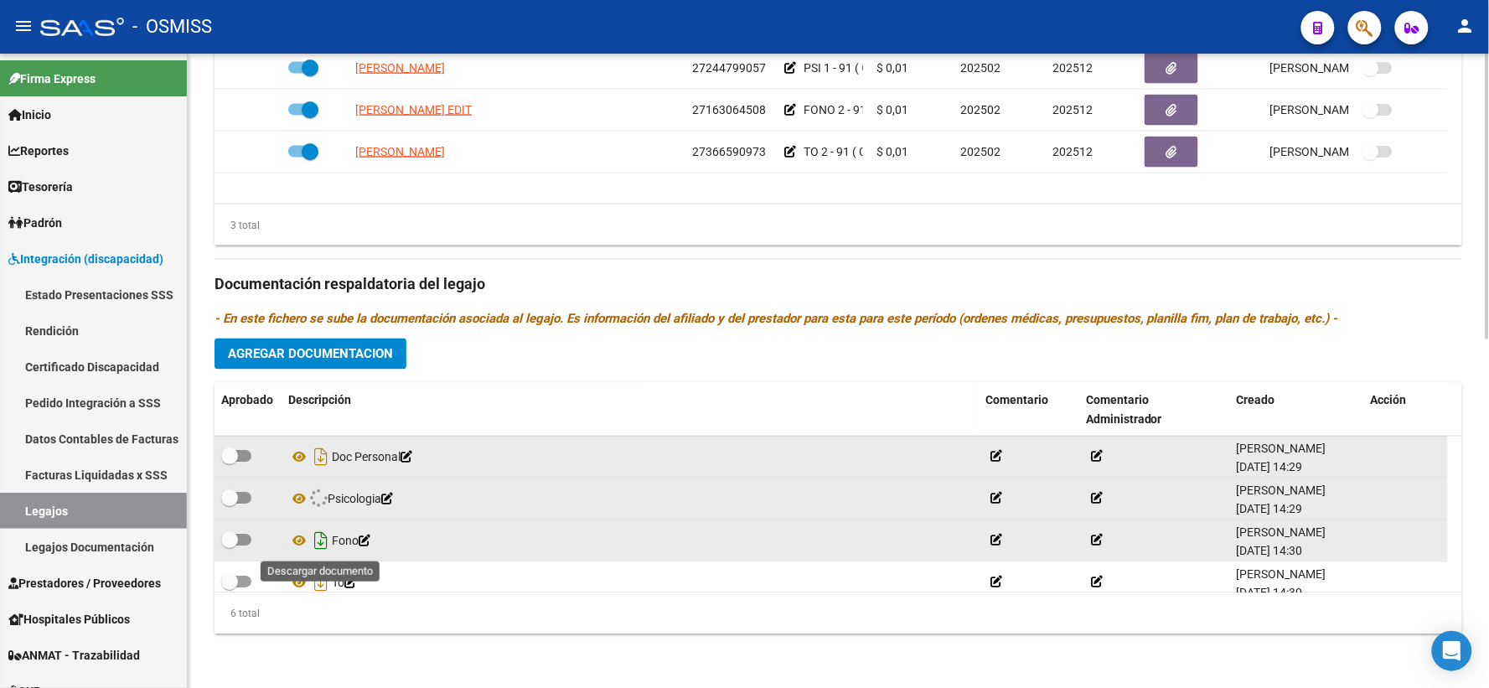
click at [316, 536] on icon "Descargar documento" at bounding box center [321, 541] width 22 height 27
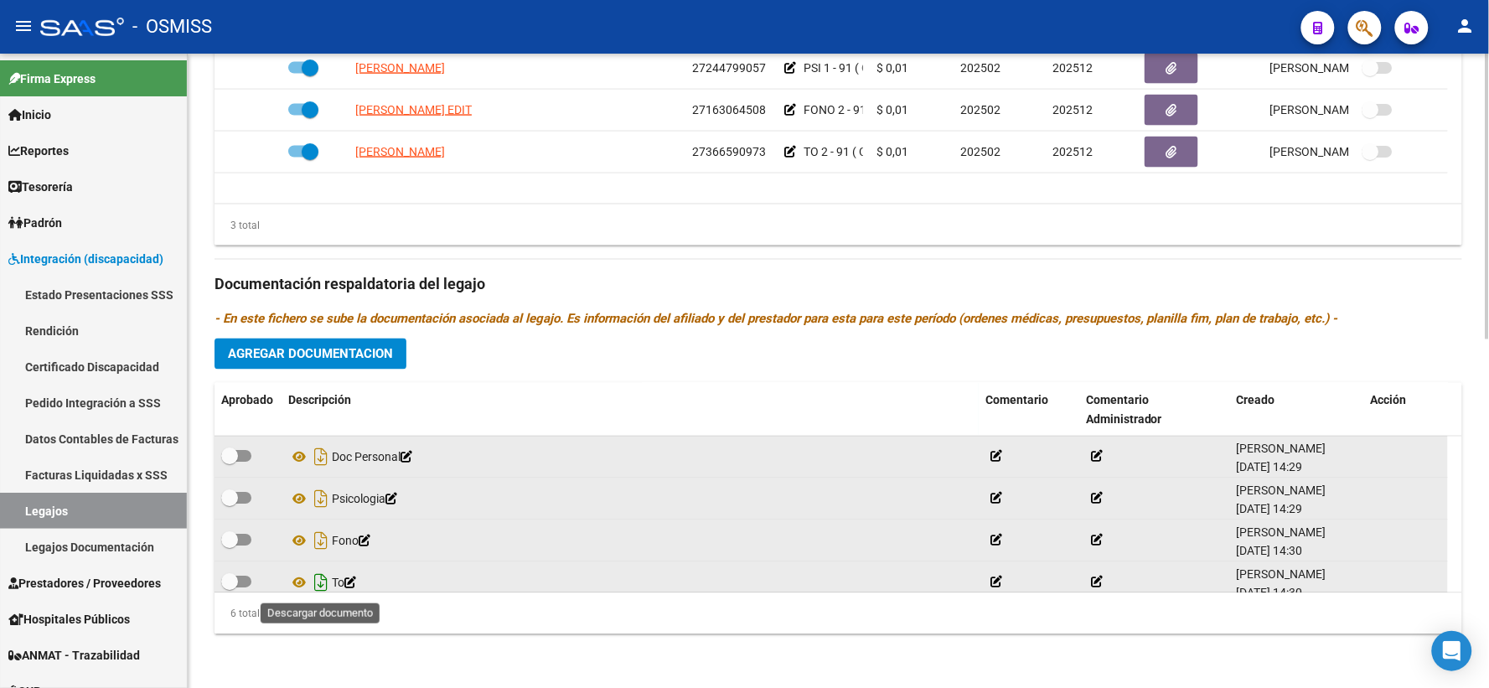
drag, startPoint x: 323, startPoint y: 581, endPoint x: 1488, endPoint y: 522, distance: 1166.1
click at [323, 581] on icon "Descargar documento" at bounding box center [321, 583] width 22 height 27
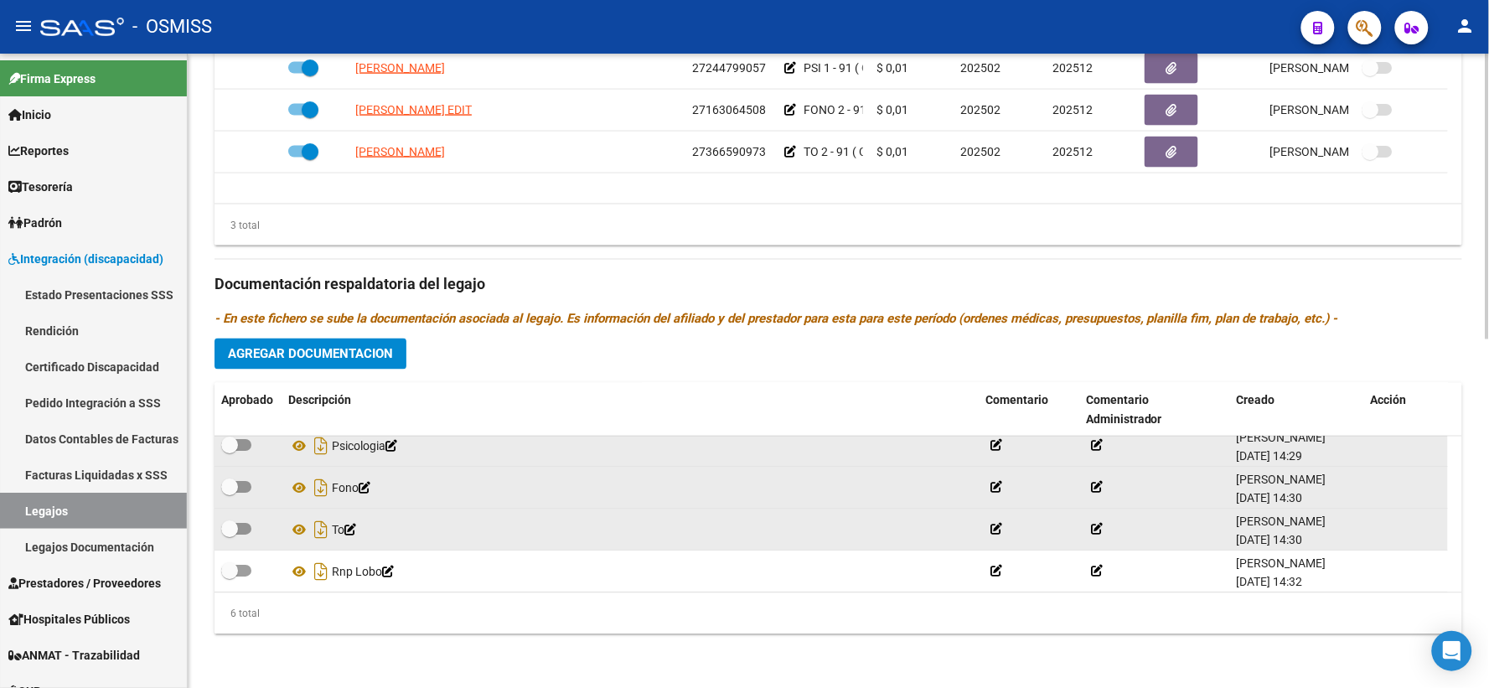
scroll to position [101, 0]
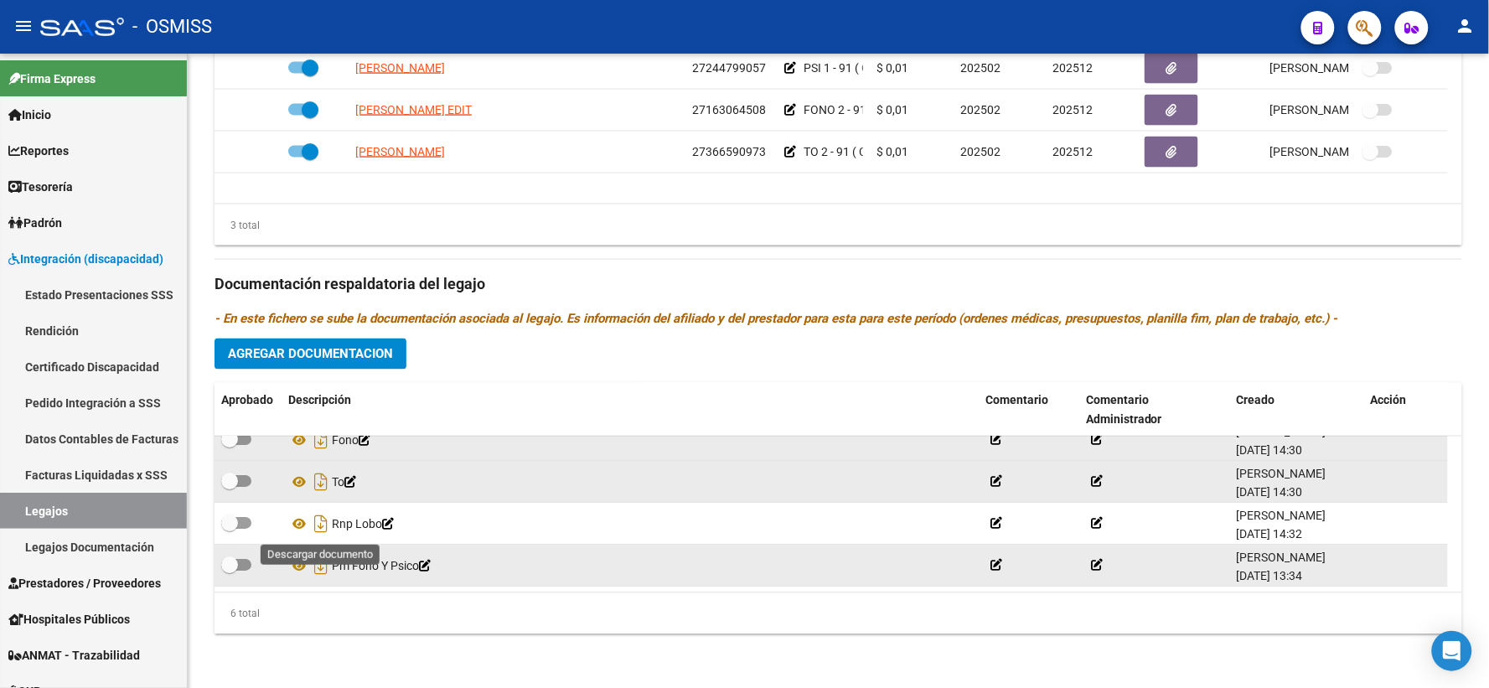
drag, startPoint x: 321, startPoint y: 525, endPoint x: 321, endPoint y: 545, distance: 20.9
click at [321, 529] on icon "Descargar documento" at bounding box center [321, 524] width 22 height 27
click at [319, 561] on icon "Descargar documento" at bounding box center [321, 566] width 22 height 27
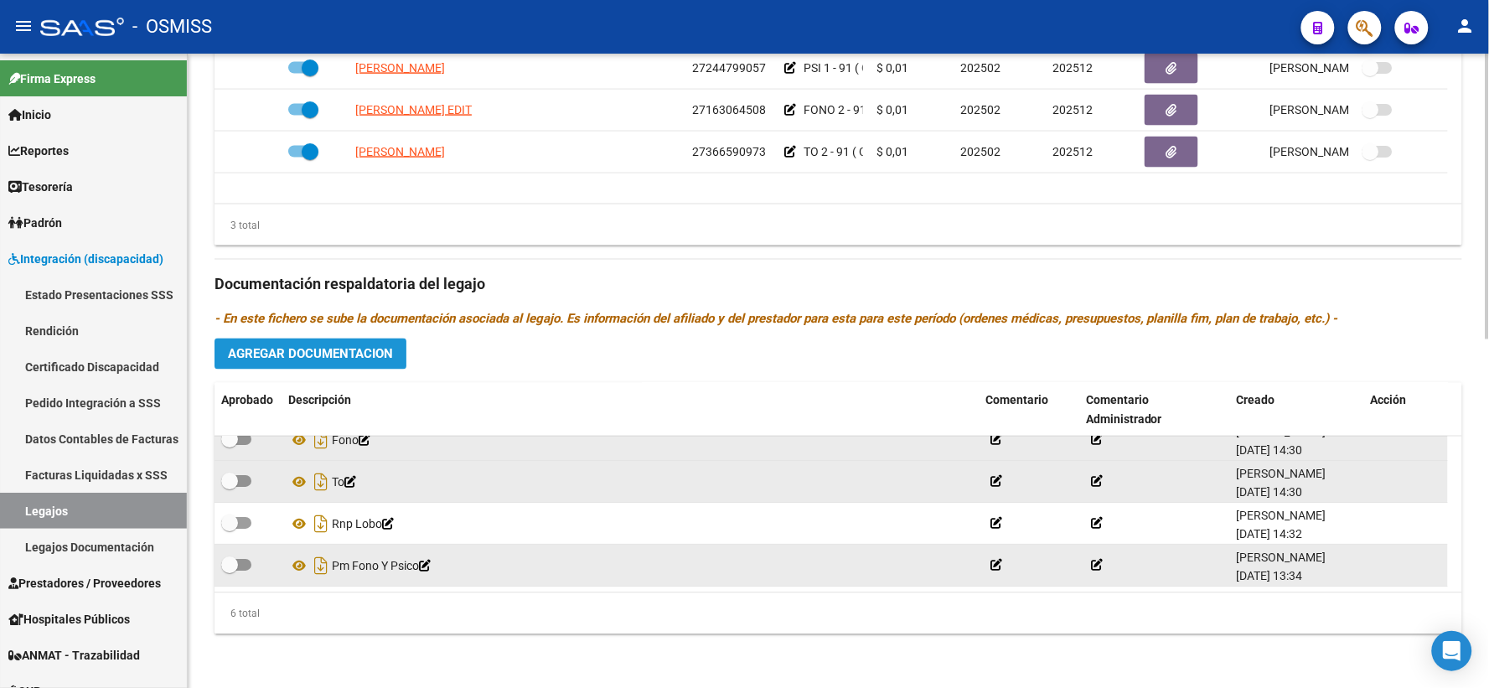
click at [359, 358] on span "Agregar Documentacion" at bounding box center [310, 354] width 165 height 15
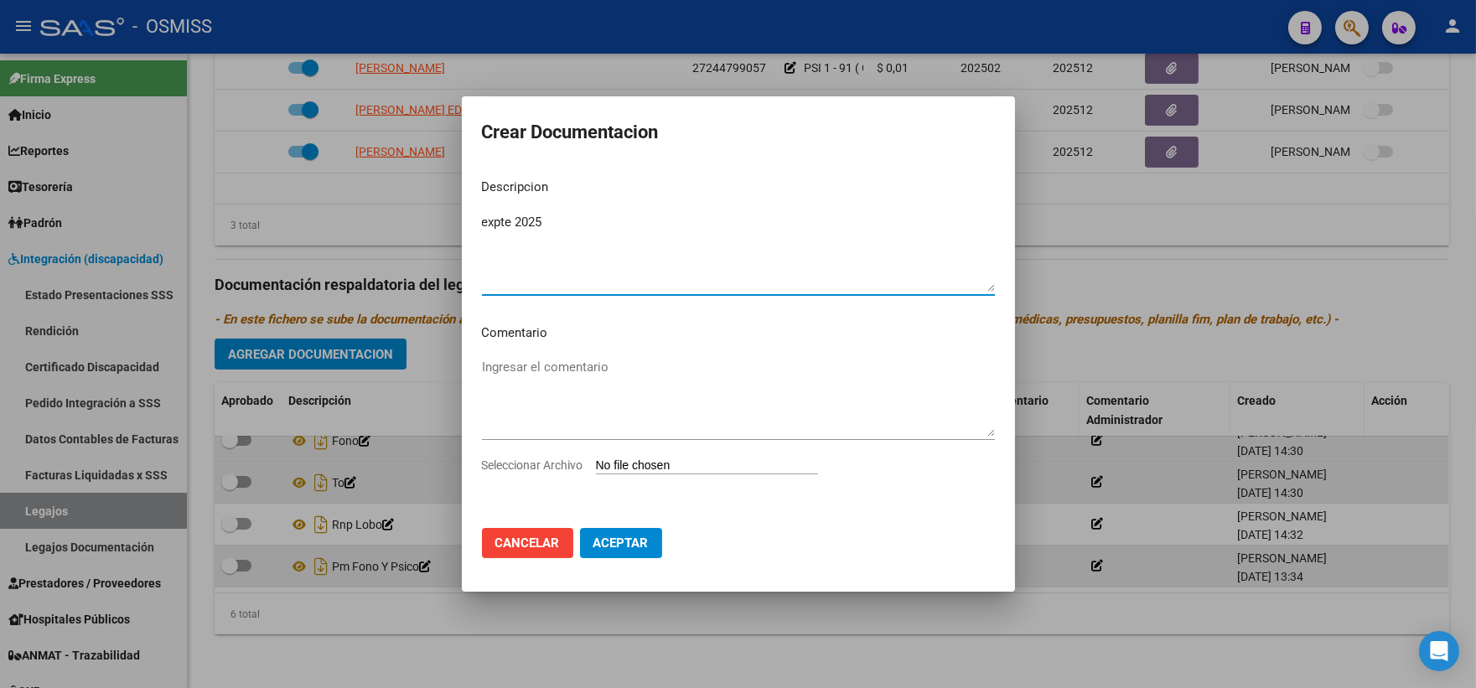
type textarea "expte 2025"
type input "C:\fakepath\ilovepdf_merged_compressed - 2025-09-10T134543.398.pdf"
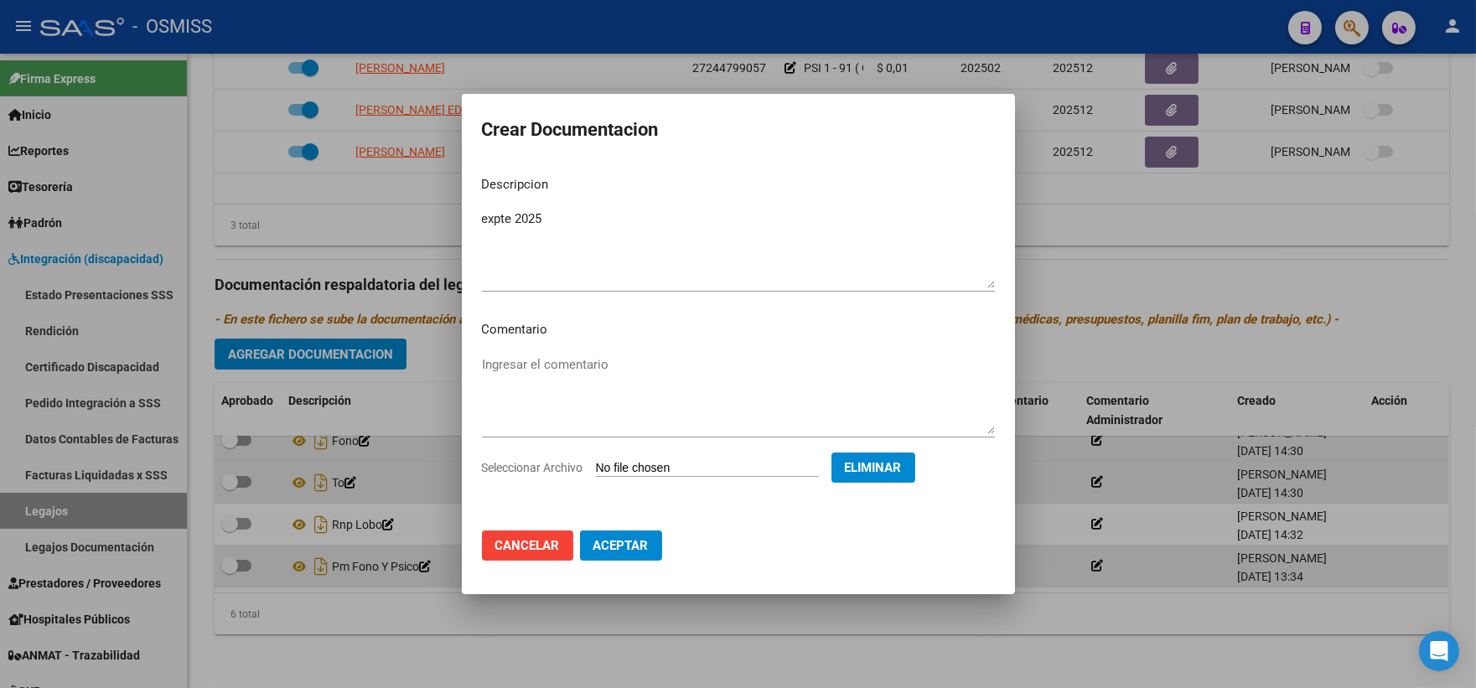
click at [608, 555] on button "Aceptar" at bounding box center [621, 545] width 82 height 30
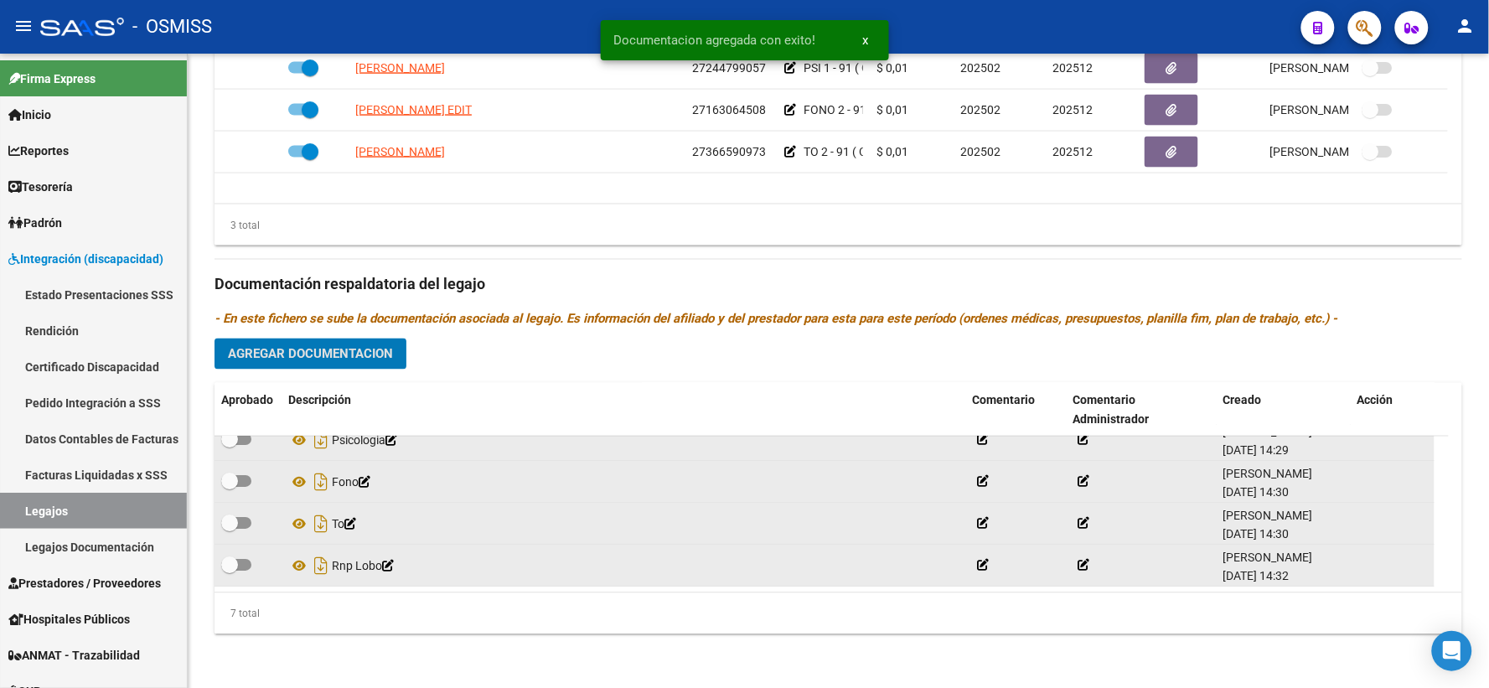
scroll to position [0, 0]
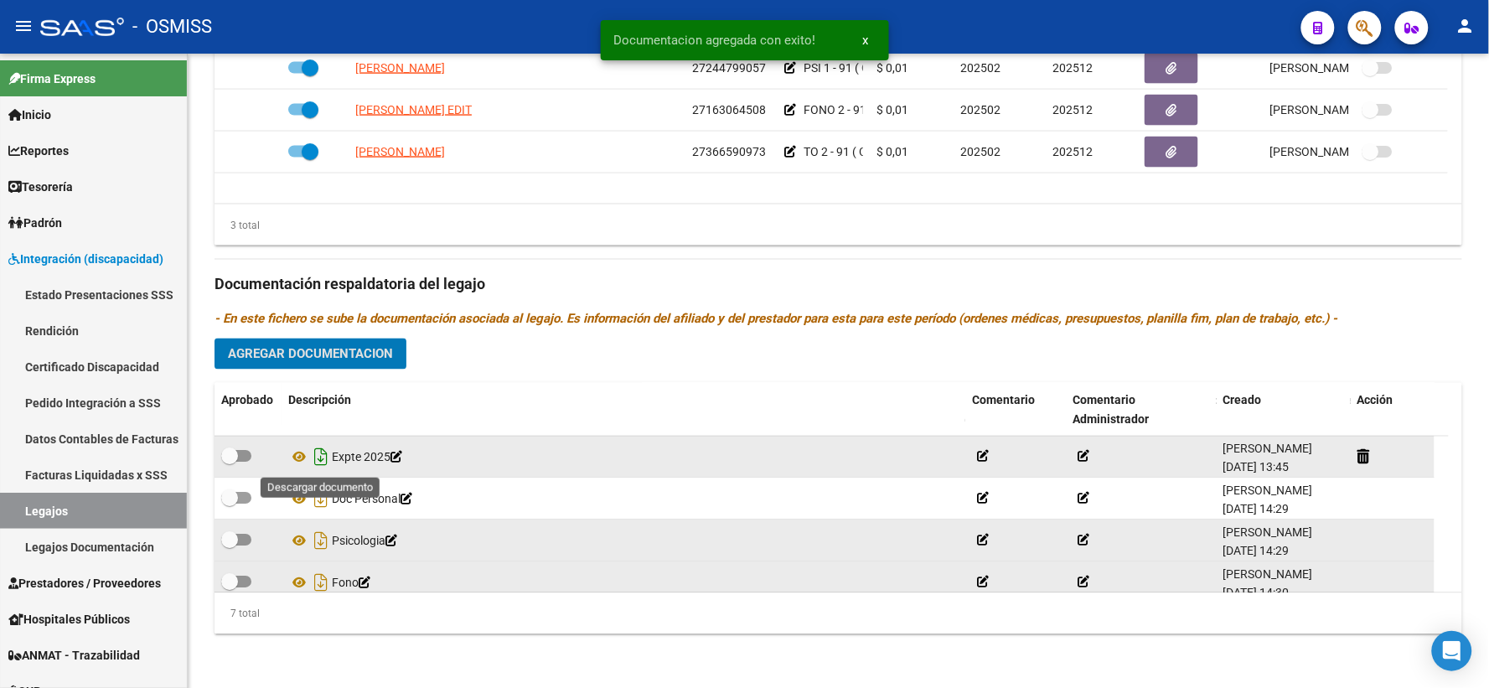
click at [321, 451] on icon "Descargar documento" at bounding box center [321, 457] width 22 height 27
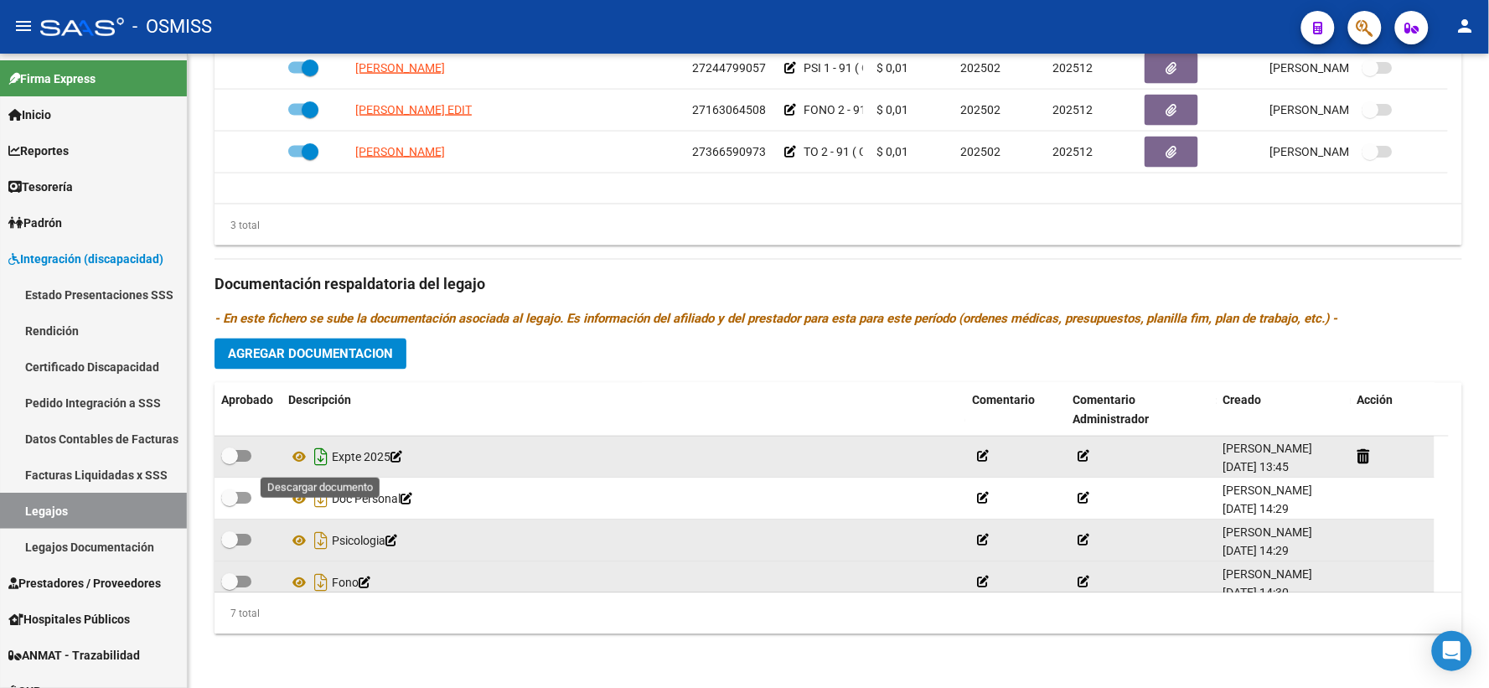
click at [321, 454] on icon "Descargar documento" at bounding box center [321, 457] width 22 height 27
click at [437, 361] on div "Prestadores asociados al legajo Agregar Prestador Aprobado Prestador CUIT Comen…" at bounding box center [838, 273] width 1248 height 748
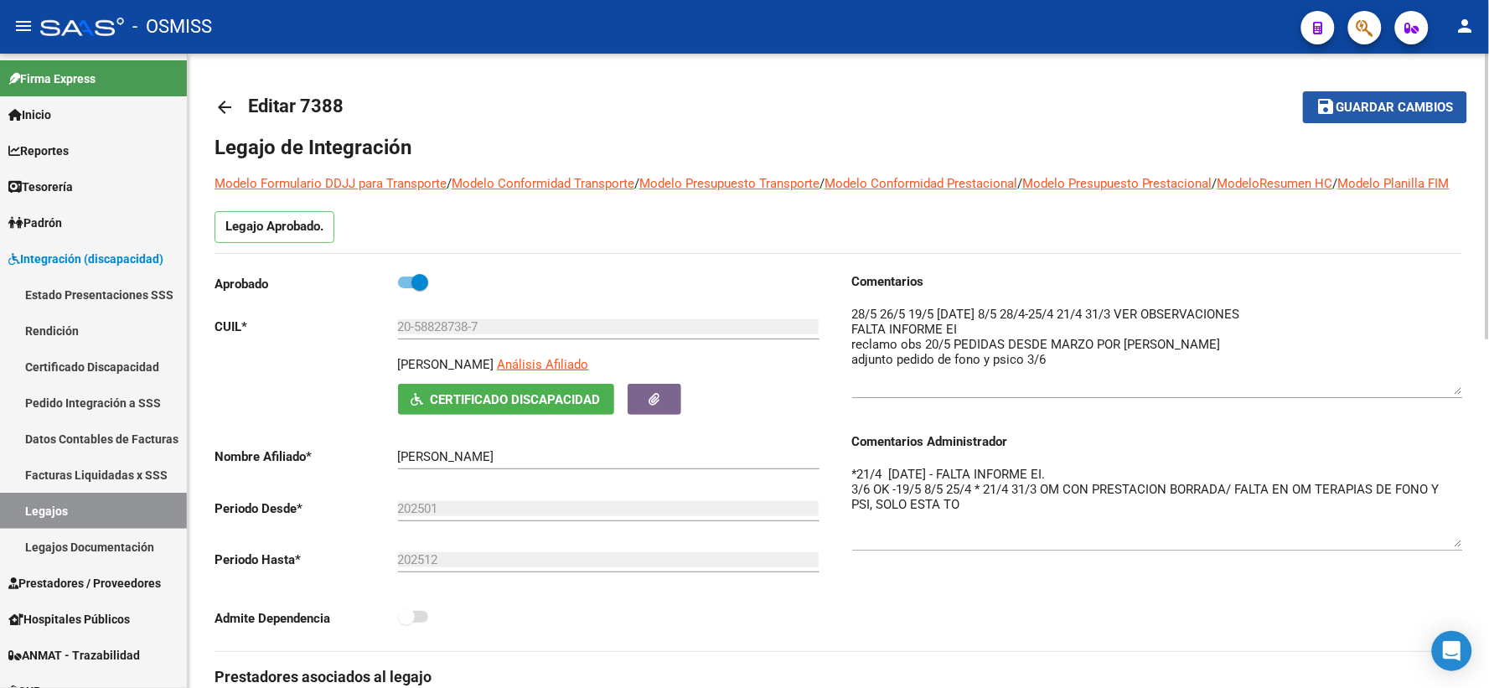
click at [1386, 101] on span "Guardar cambios" at bounding box center [1394, 108] width 117 height 15
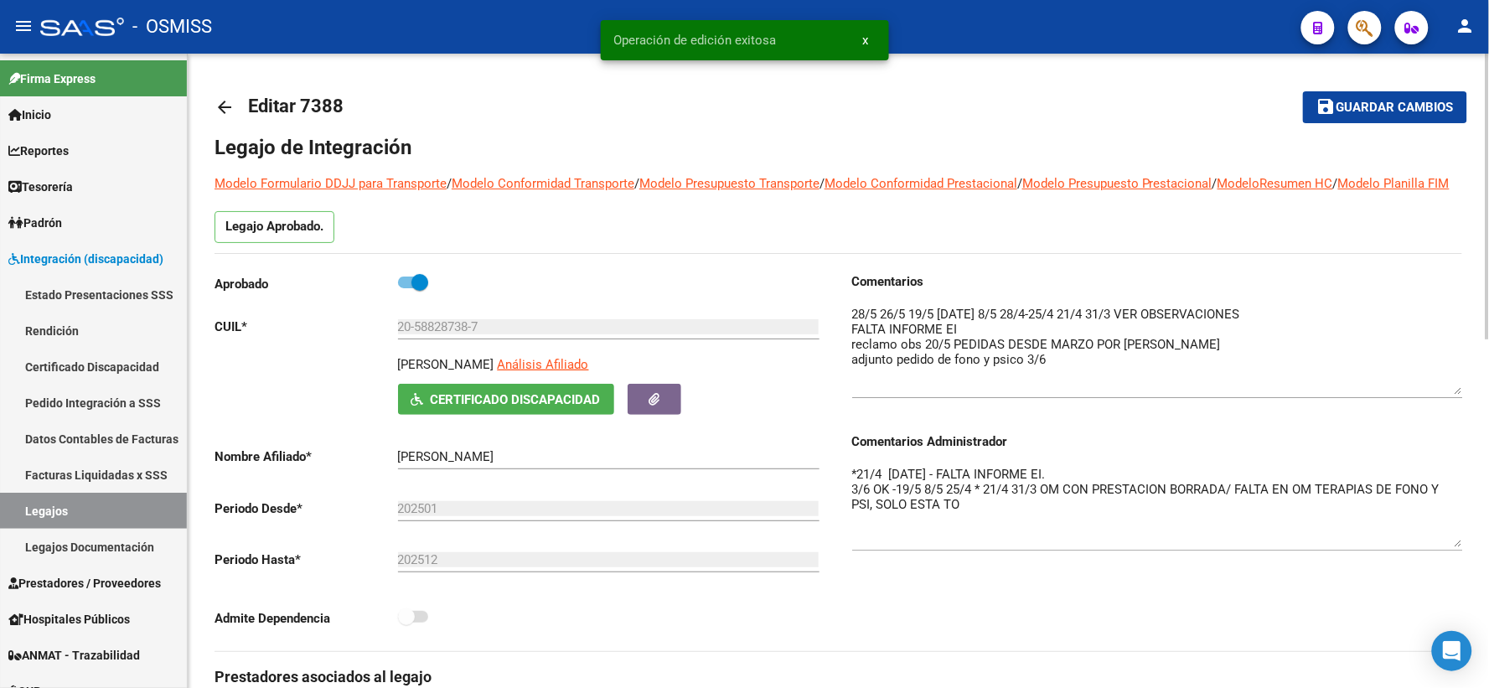
click at [223, 106] on mat-icon "arrow_back" at bounding box center [224, 107] width 20 height 20
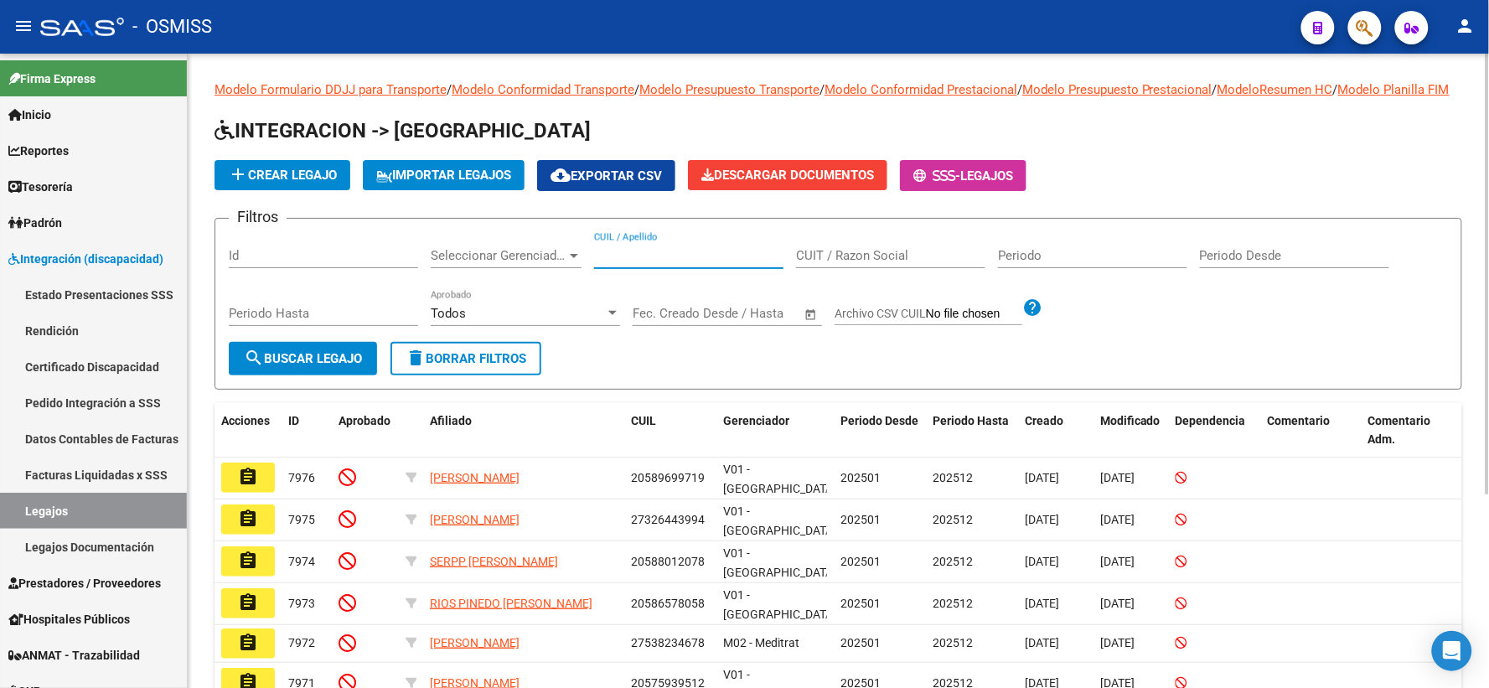
click at [688, 263] on input "CUIL / Apellido" at bounding box center [688, 255] width 189 height 15
paste input "27548411381"
type input "27548411381"
click at [302, 366] on span "search Buscar Legajo" at bounding box center [303, 358] width 118 height 15
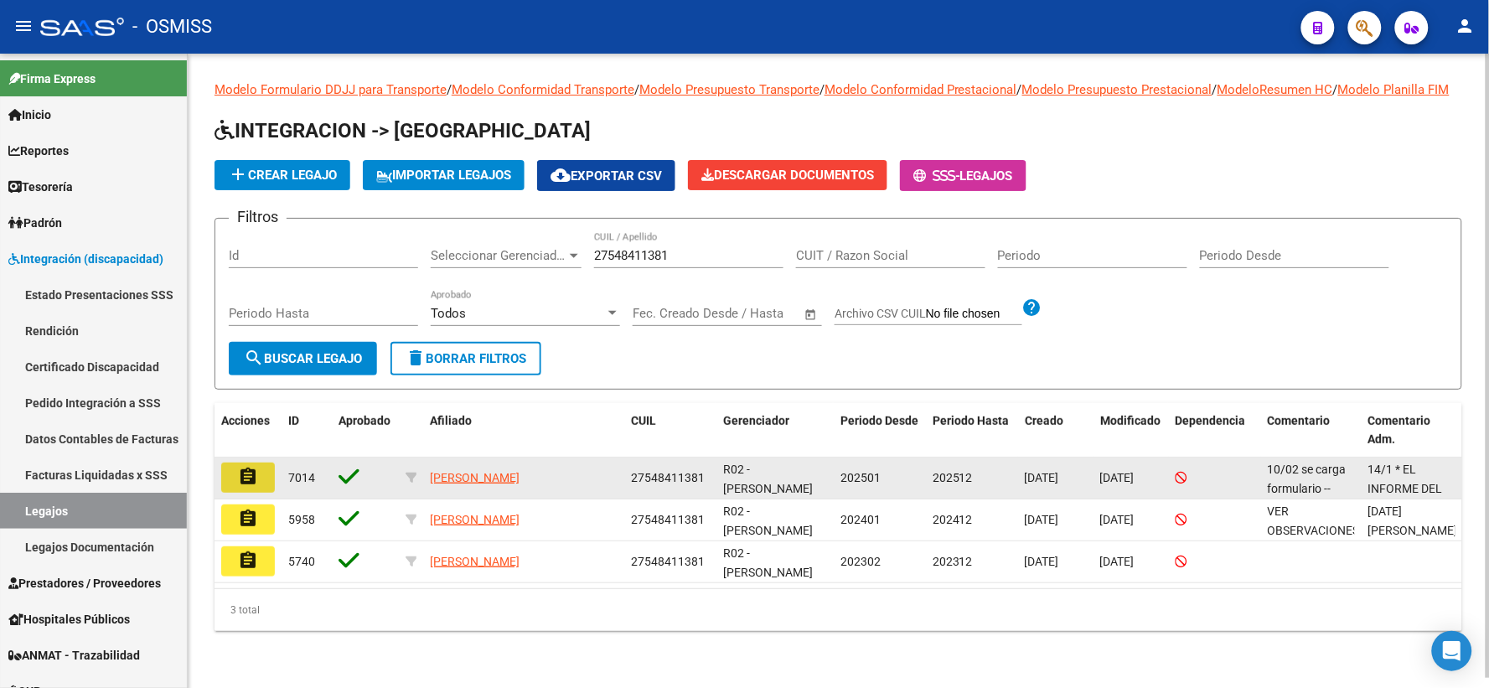
click at [257, 487] on mat-icon "assignment" at bounding box center [248, 477] width 20 height 20
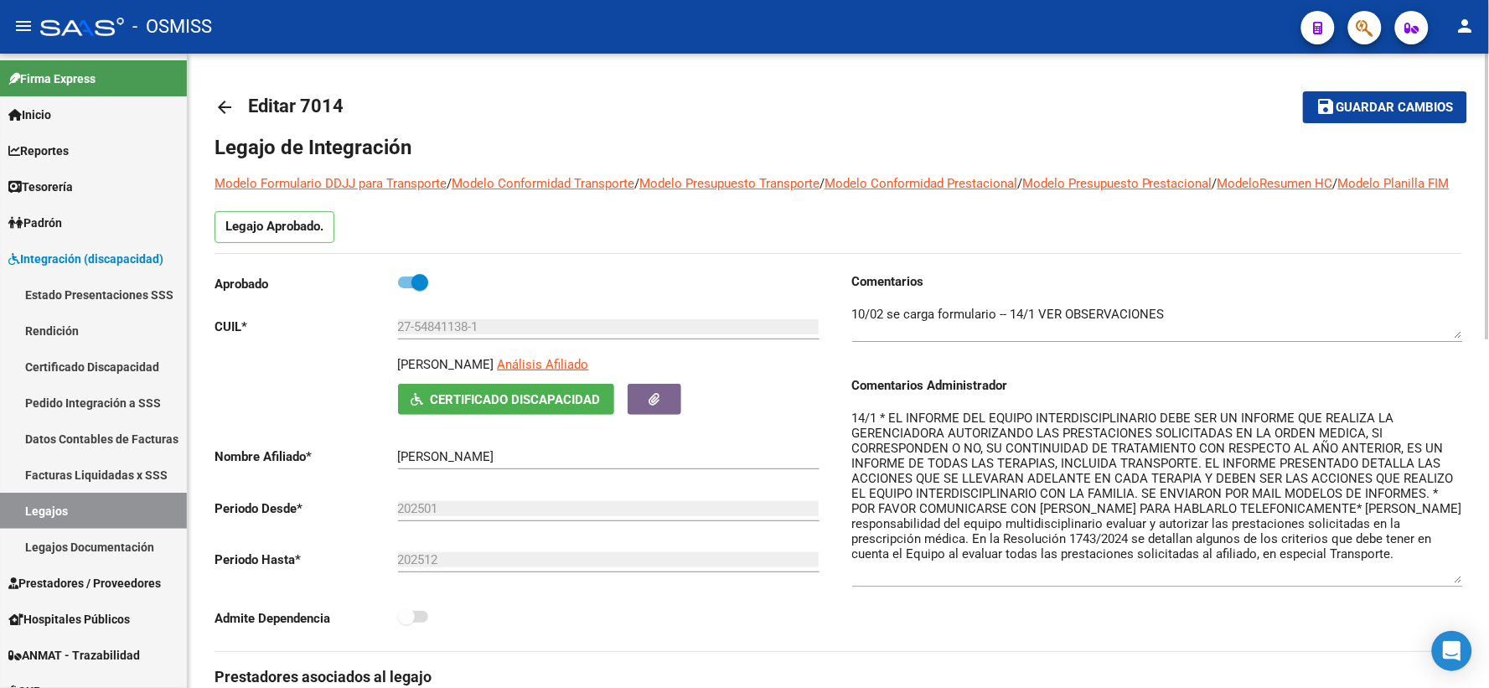
drag, startPoint x: 1452, startPoint y: 457, endPoint x: 1473, endPoint y: 598, distance: 143.1
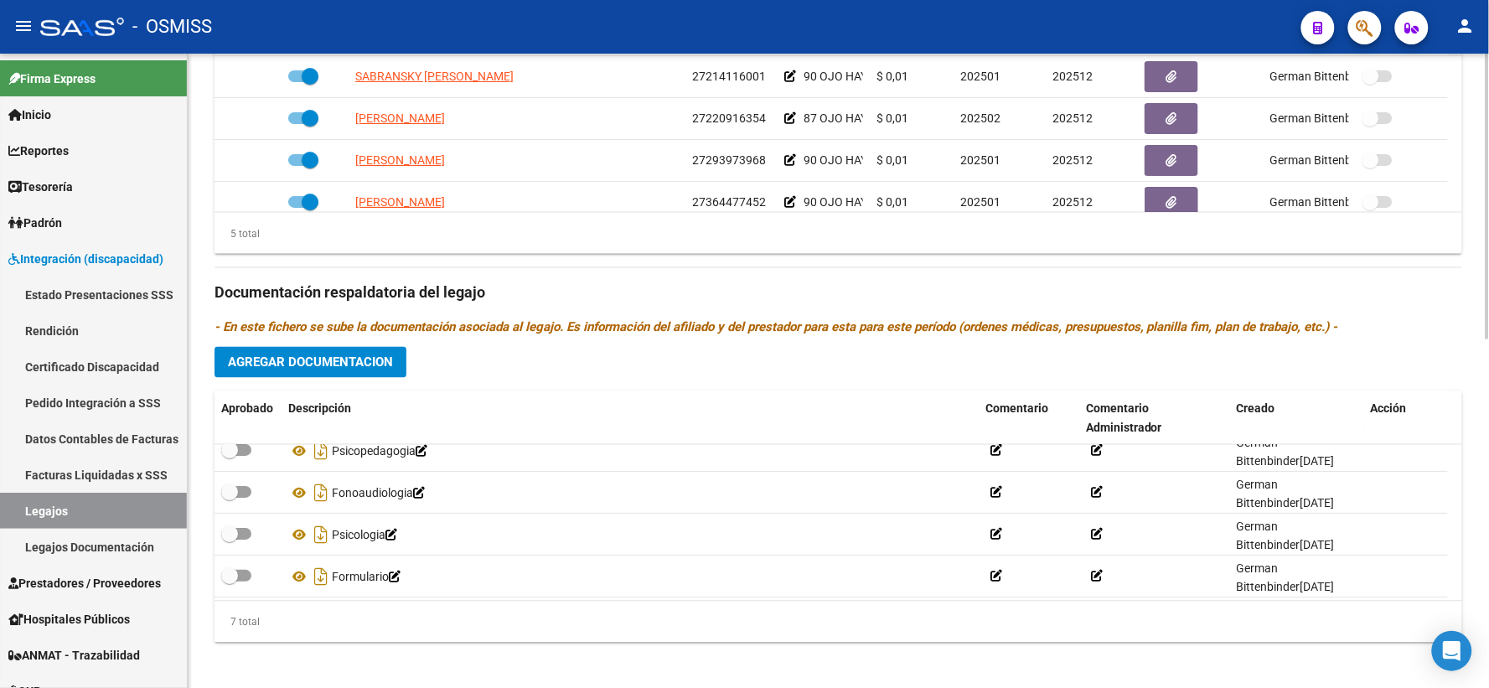
scroll to position [142, 0]
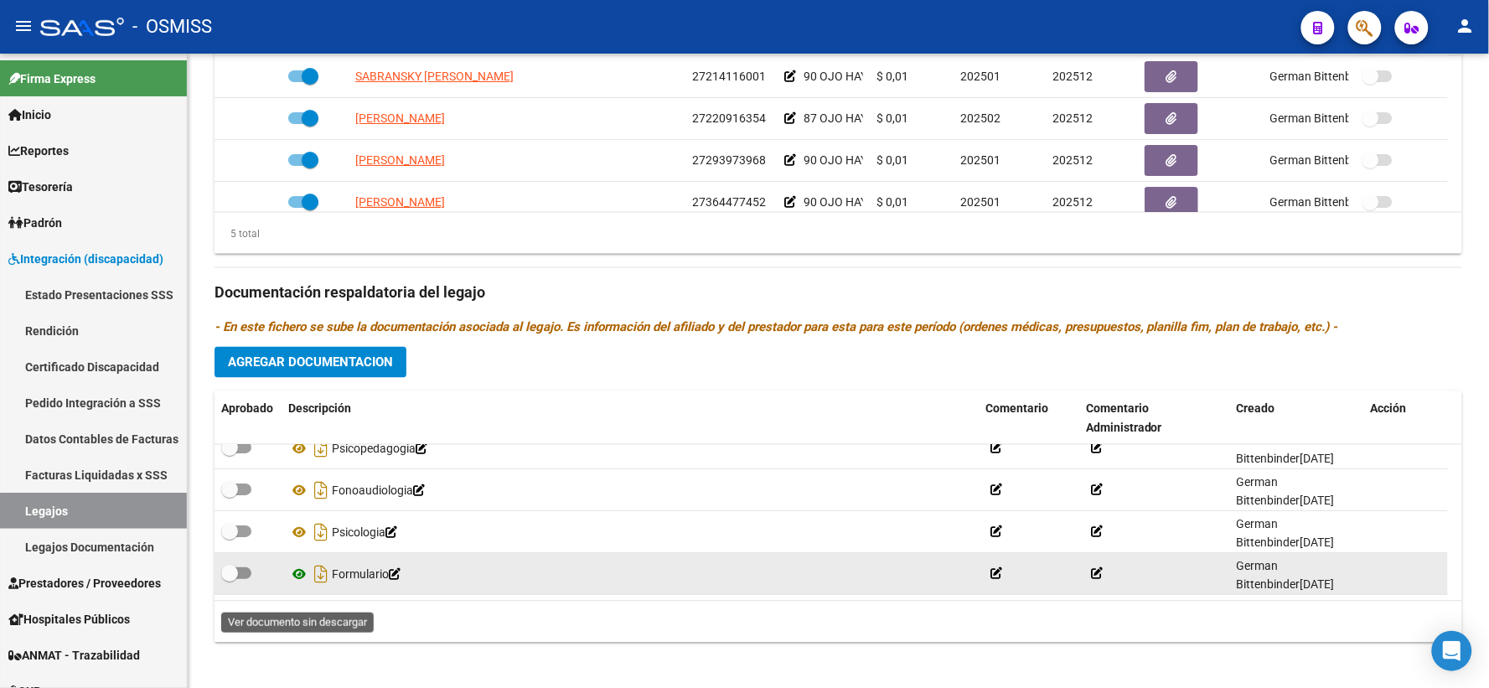
click at [299, 585] on icon at bounding box center [299, 575] width 22 height 20
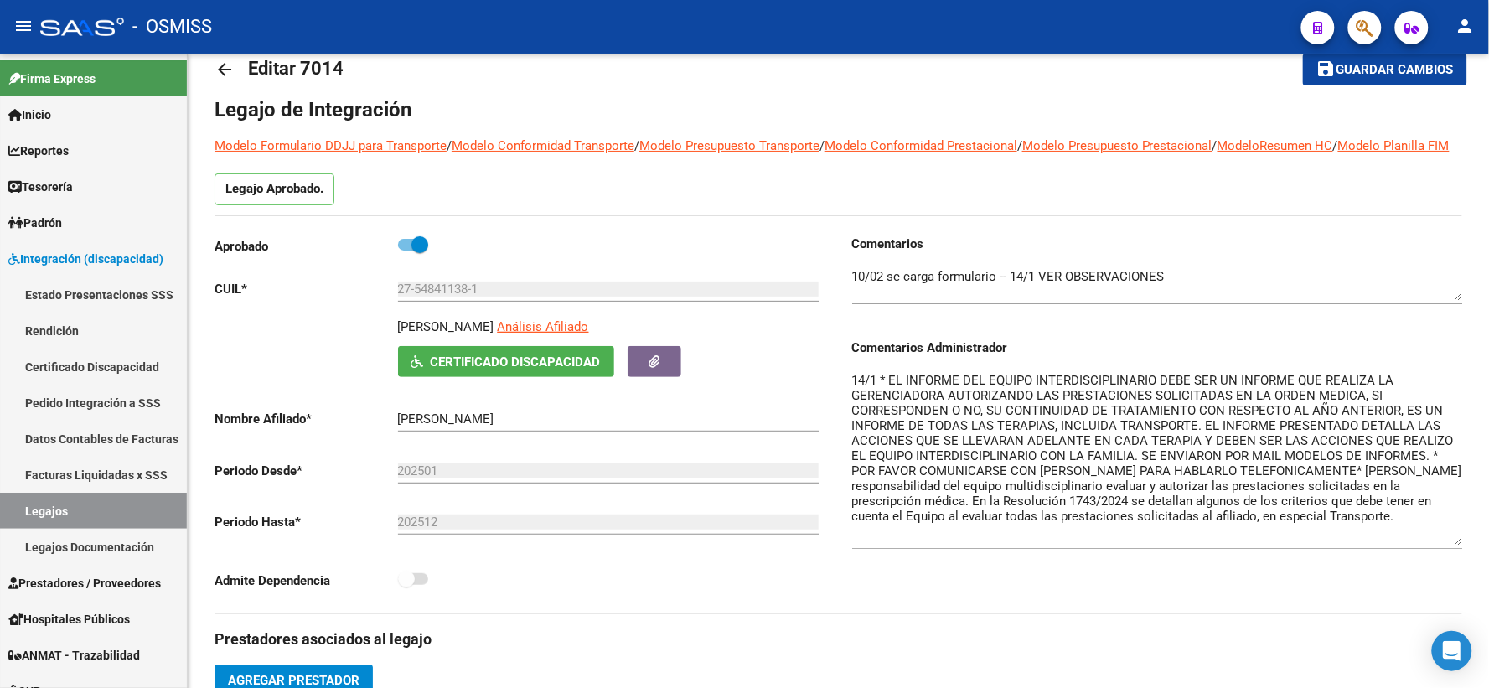
scroll to position [0, 0]
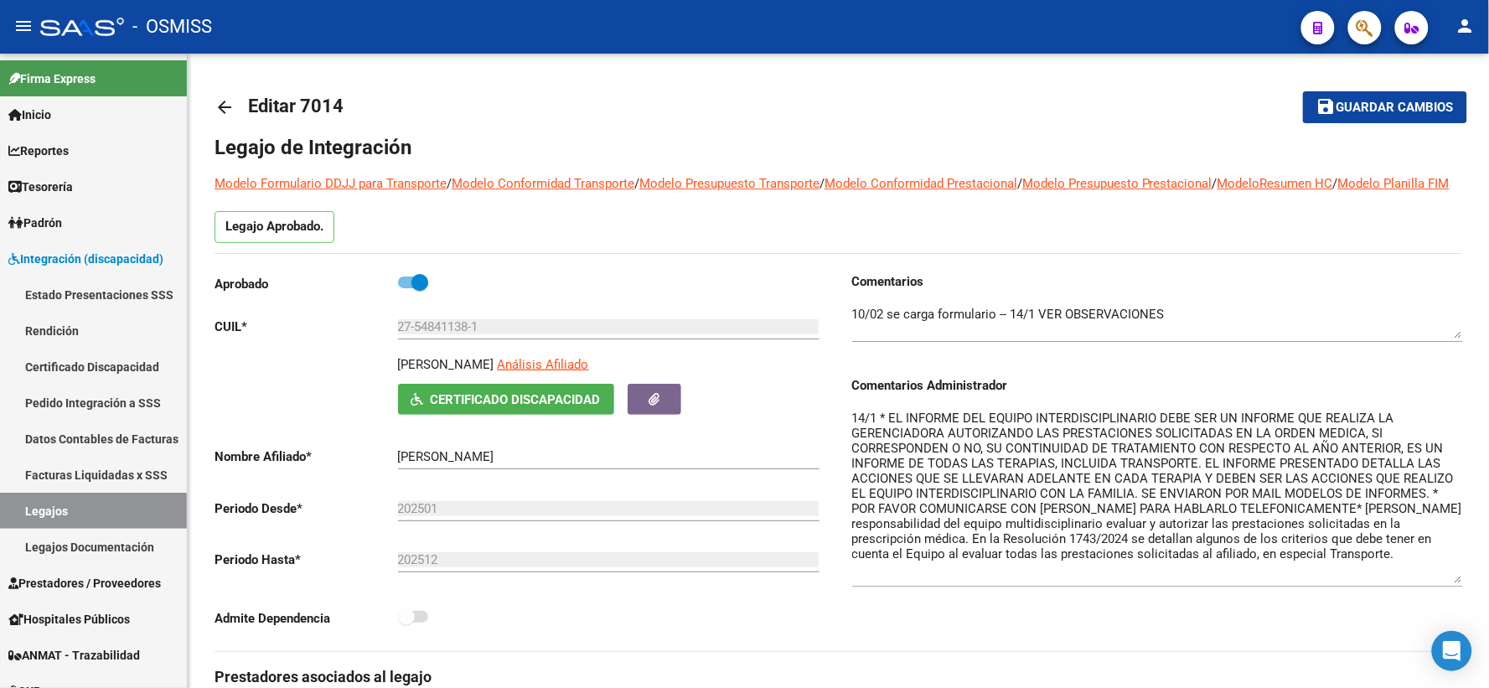
click at [224, 109] on mat-icon "arrow_back" at bounding box center [224, 107] width 20 height 20
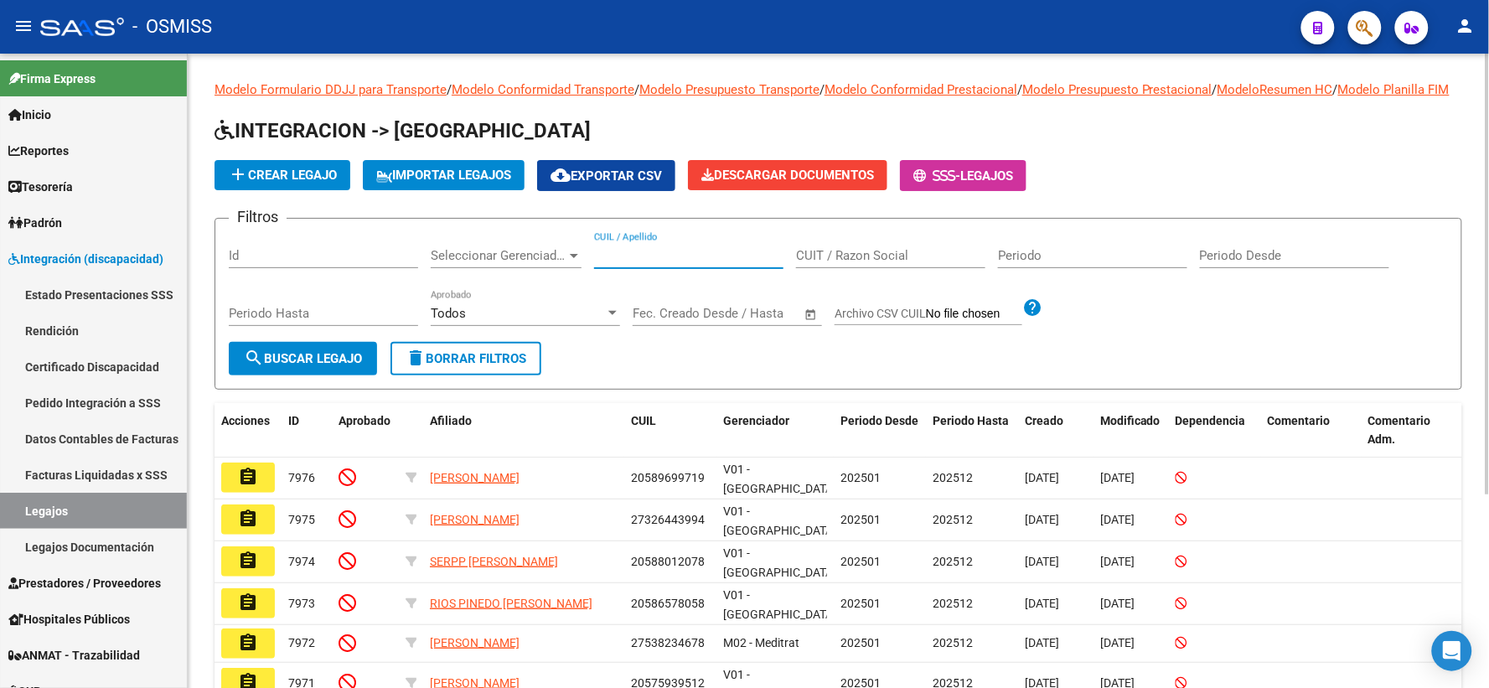
click at [680, 263] on input "CUIL / Apellido" at bounding box center [688, 255] width 189 height 15
paste input "20581093749"
type input "20581093749"
click at [329, 366] on span "search Buscar Legajo" at bounding box center [303, 358] width 118 height 15
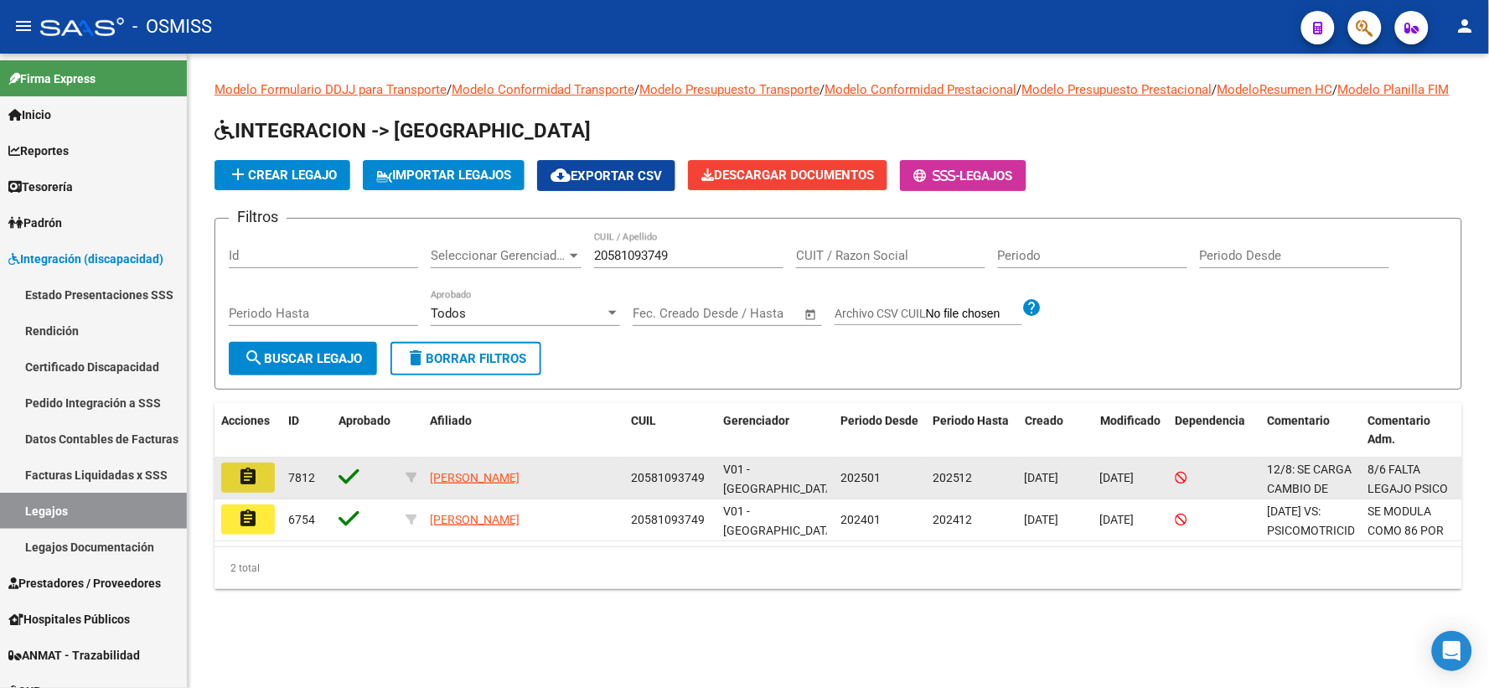
click at [263, 493] on button "assignment" at bounding box center [248, 478] width 54 height 30
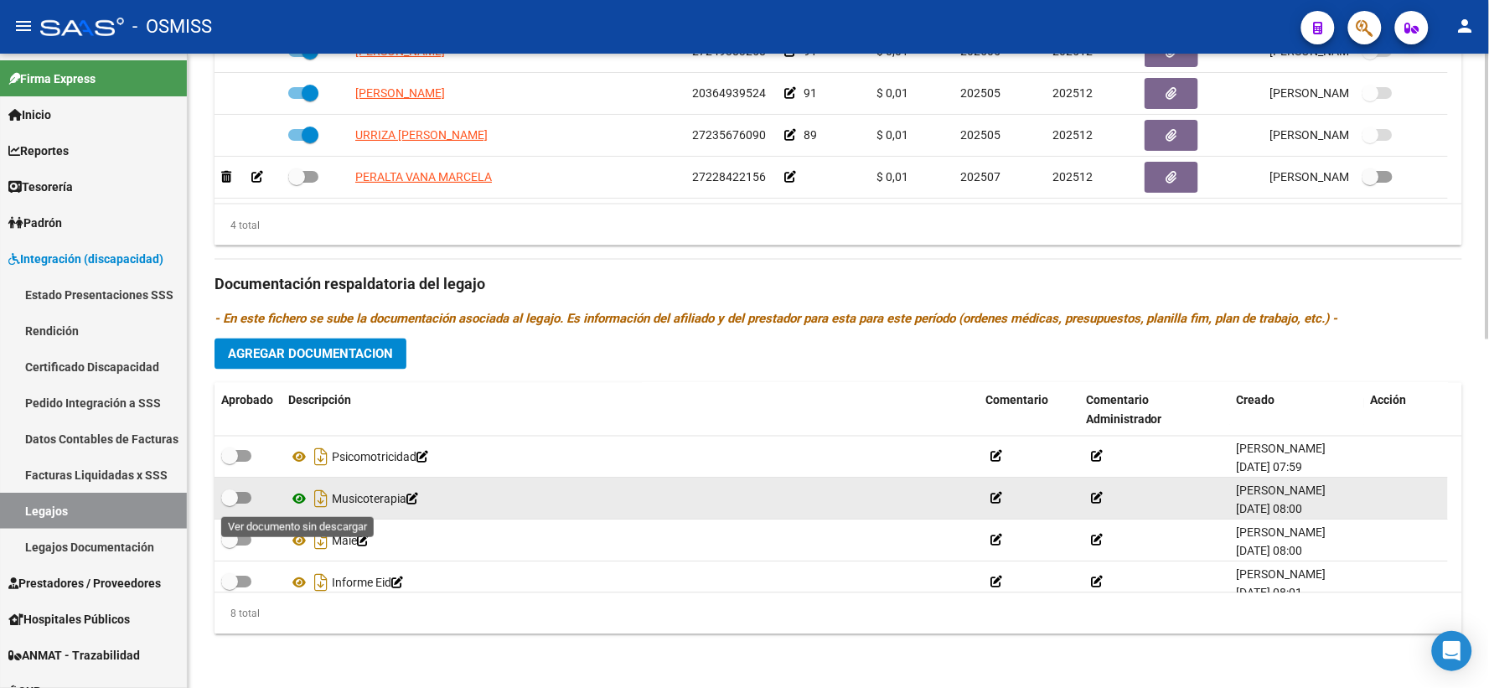
click at [299, 497] on icon at bounding box center [299, 499] width 22 height 20
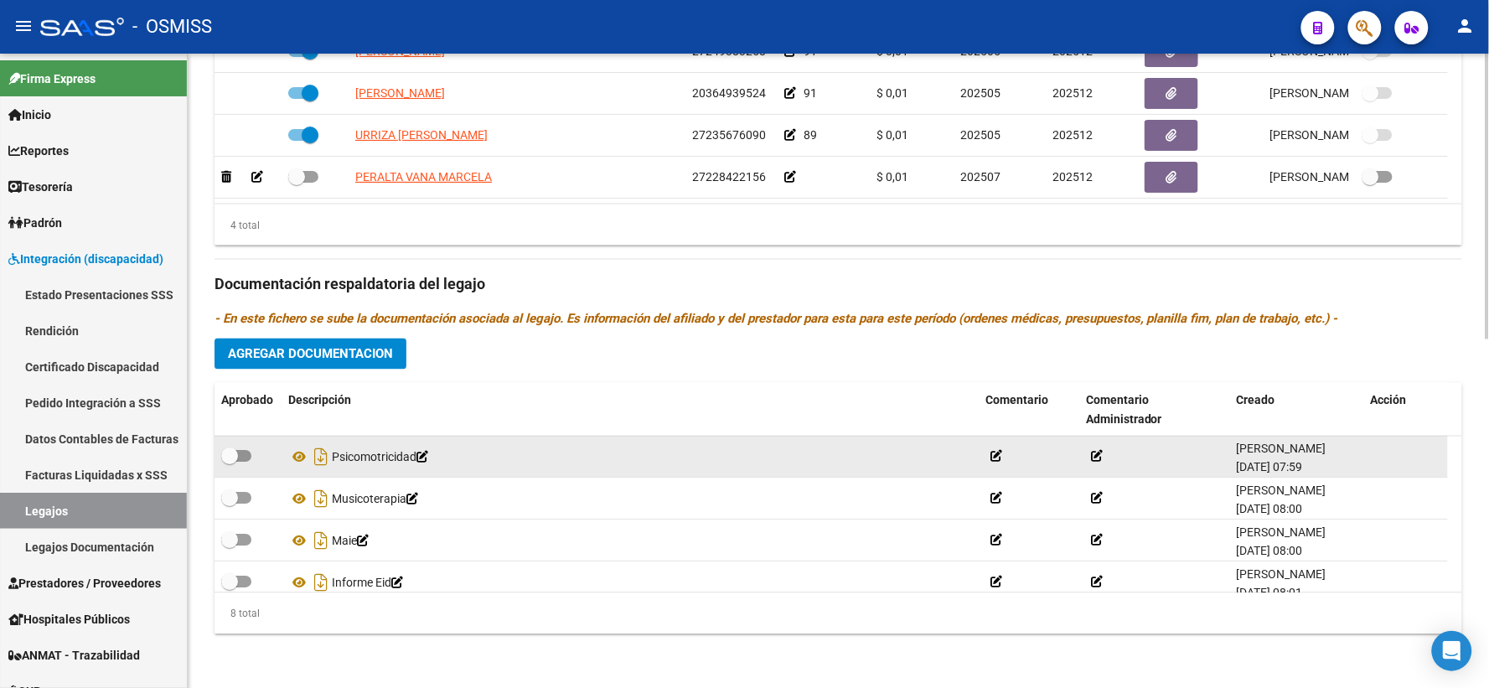
scroll to position [184, 0]
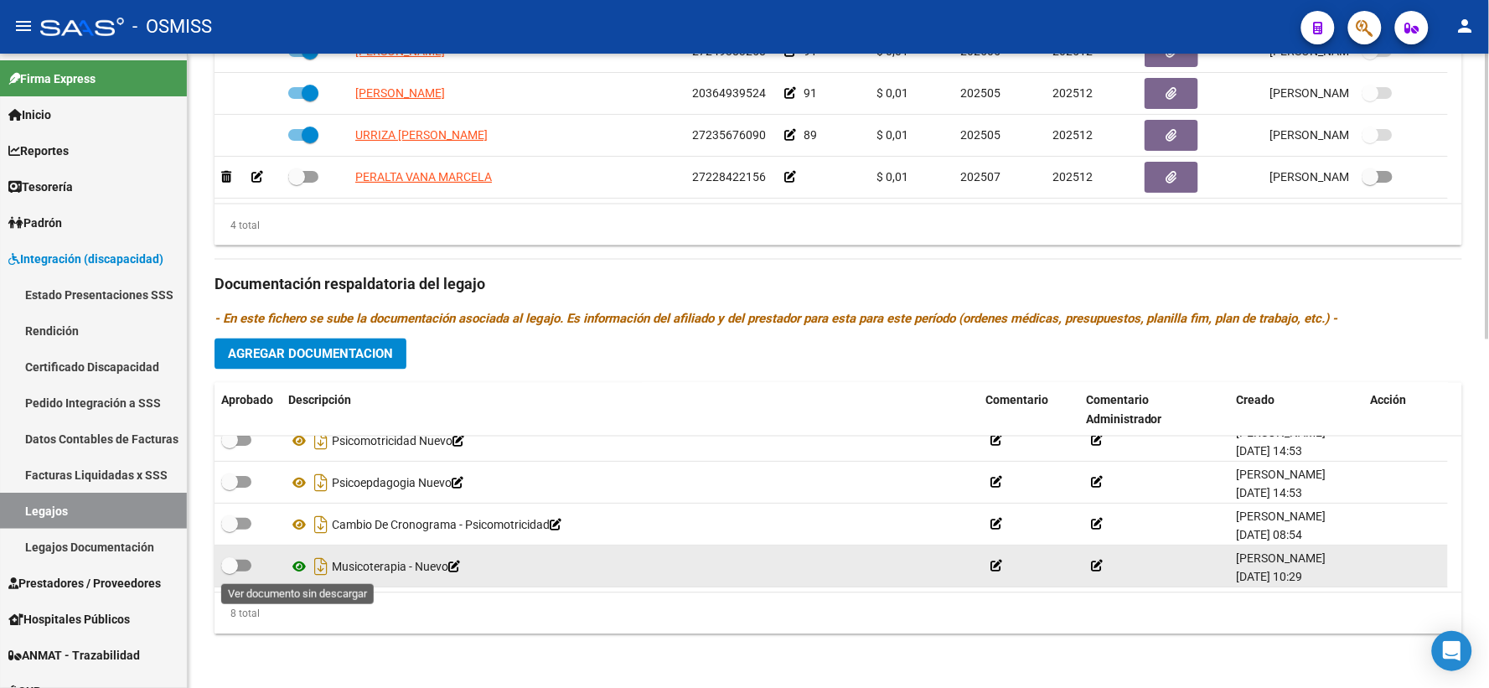
click at [302, 566] on icon at bounding box center [299, 566] width 22 height 20
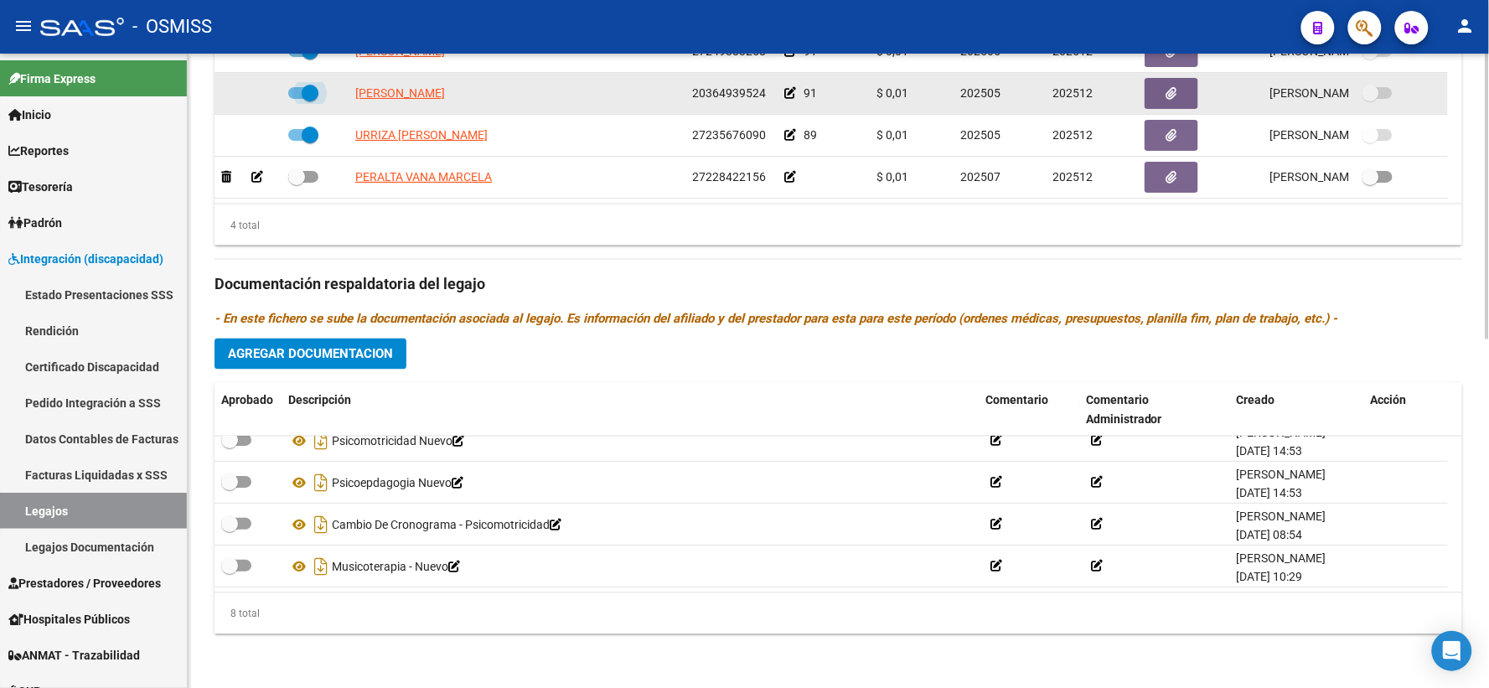
click at [294, 89] on span at bounding box center [303, 93] width 30 height 12
click at [296, 99] on input "checkbox" at bounding box center [296, 99] width 1 height 1
checkbox input "false"
click at [251, 90] on icon at bounding box center [257, 93] width 12 height 12
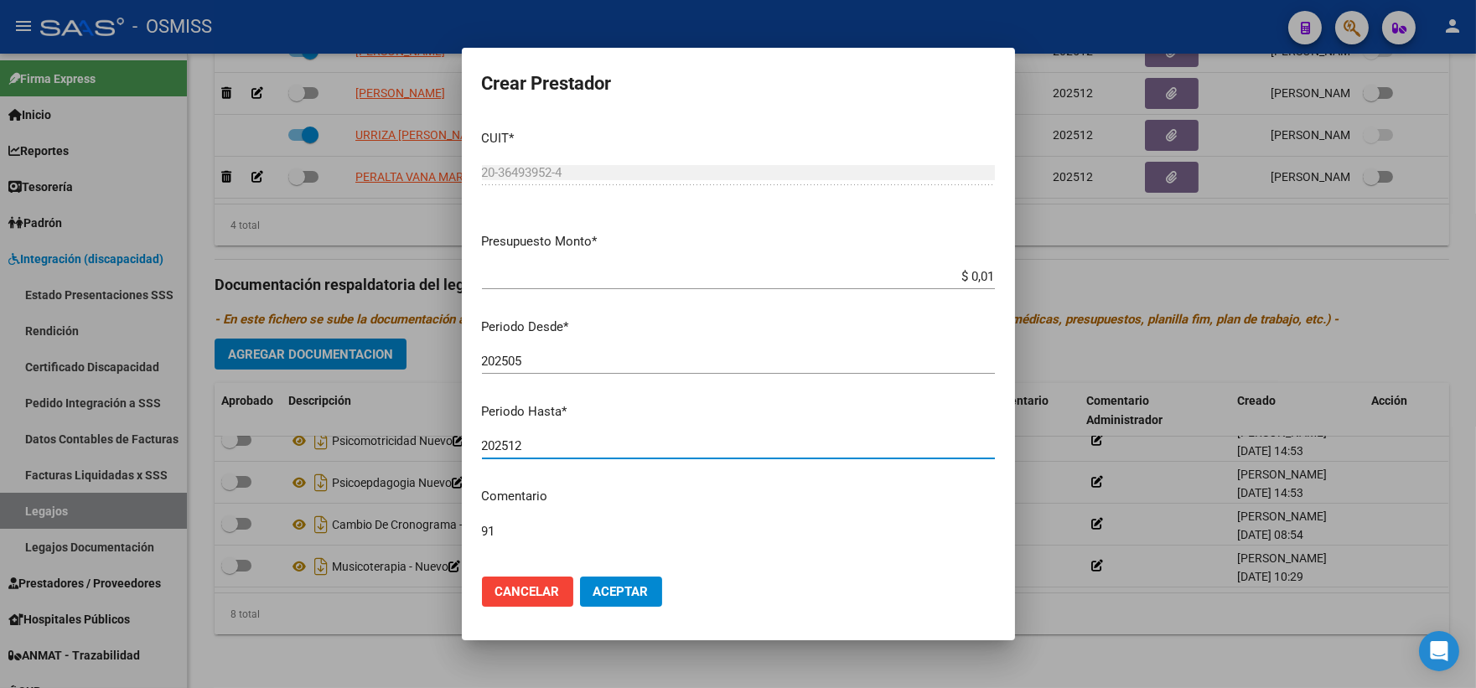
click at [536, 439] on input "202512" at bounding box center [738, 445] width 513 height 15
type input "202506"
click at [645, 597] on span "Aceptar" at bounding box center [620, 591] width 55 height 15
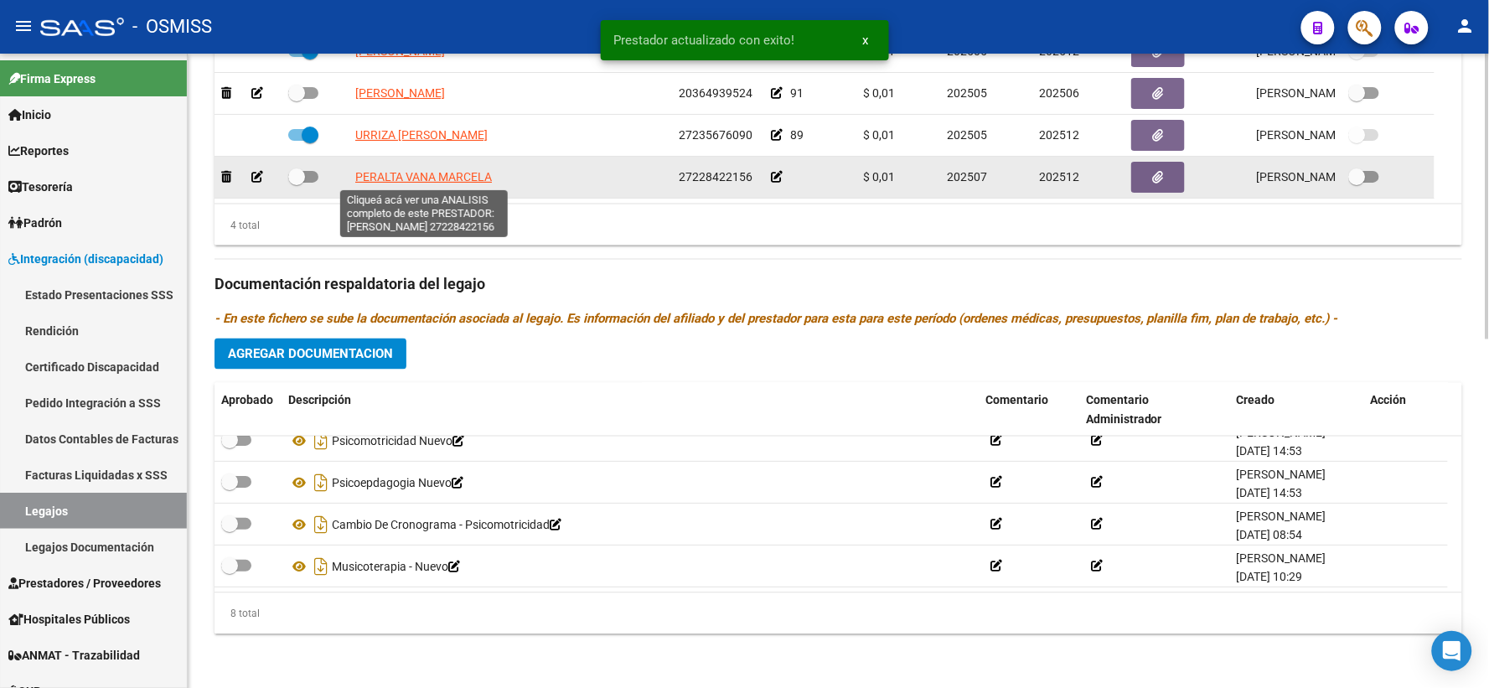
click at [447, 181] on span "PERALTA VANA MARCELA" at bounding box center [423, 176] width 137 height 13
type textarea "27228422156"
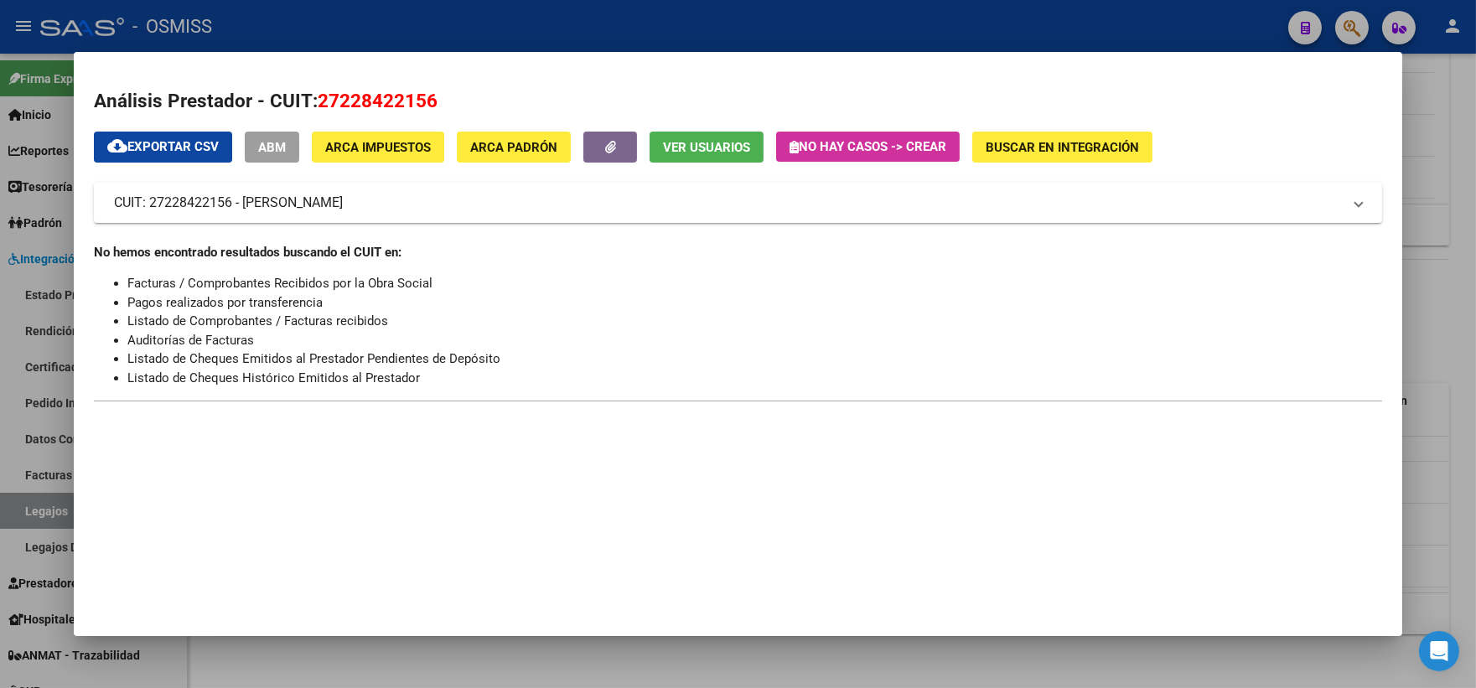
click at [1433, 322] on div at bounding box center [738, 344] width 1476 height 688
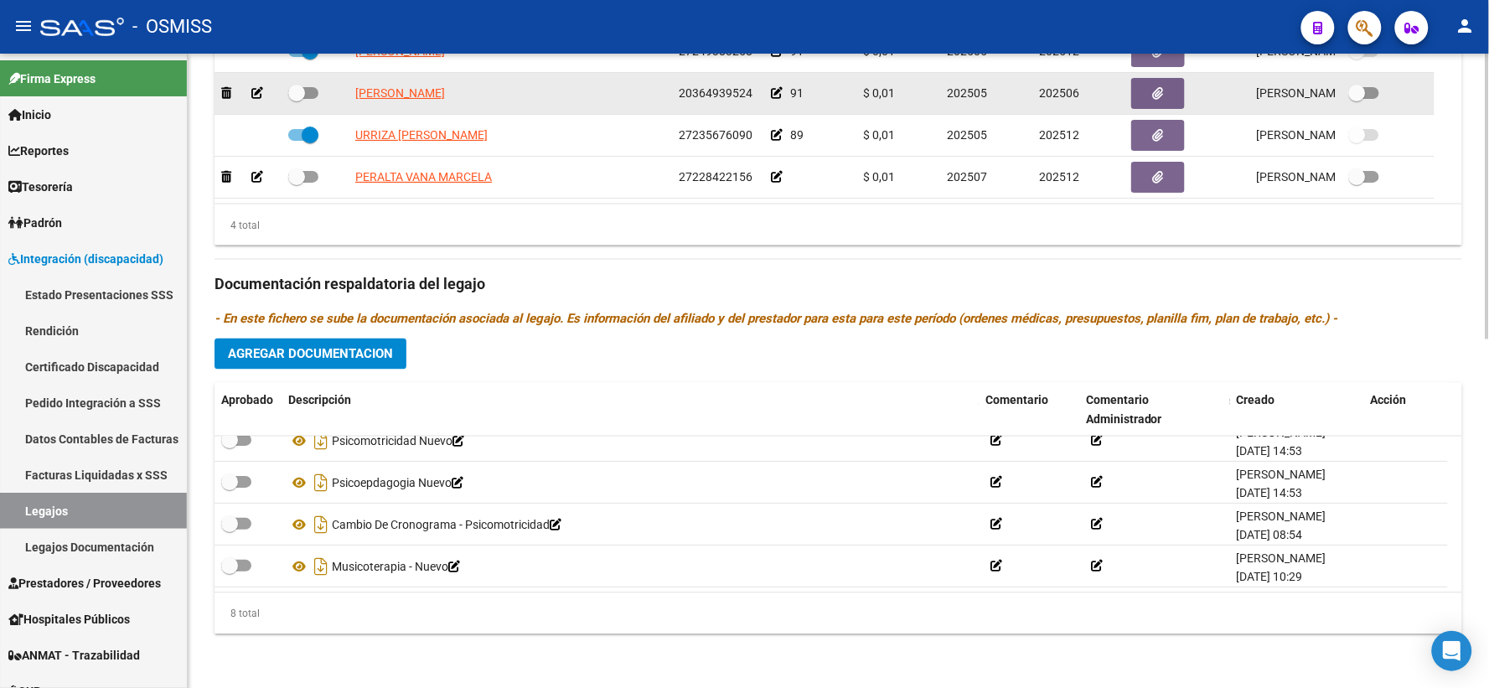
click at [294, 93] on span at bounding box center [296, 93] width 17 height 17
click at [296, 99] on input "checkbox" at bounding box center [296, 99] width 1 height 1
checkbox input "true"
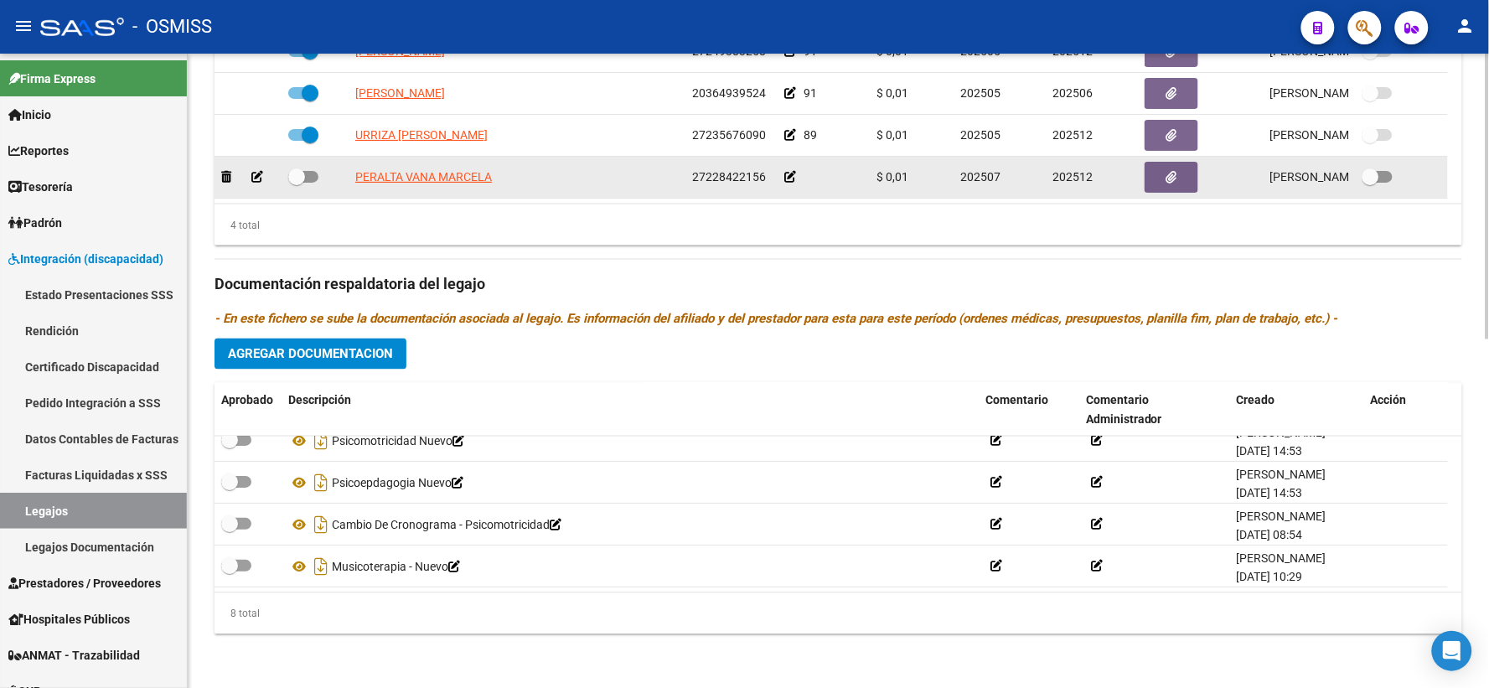
click at [793, 173] on icon at bounding box center [790, 177] width 12 height 12
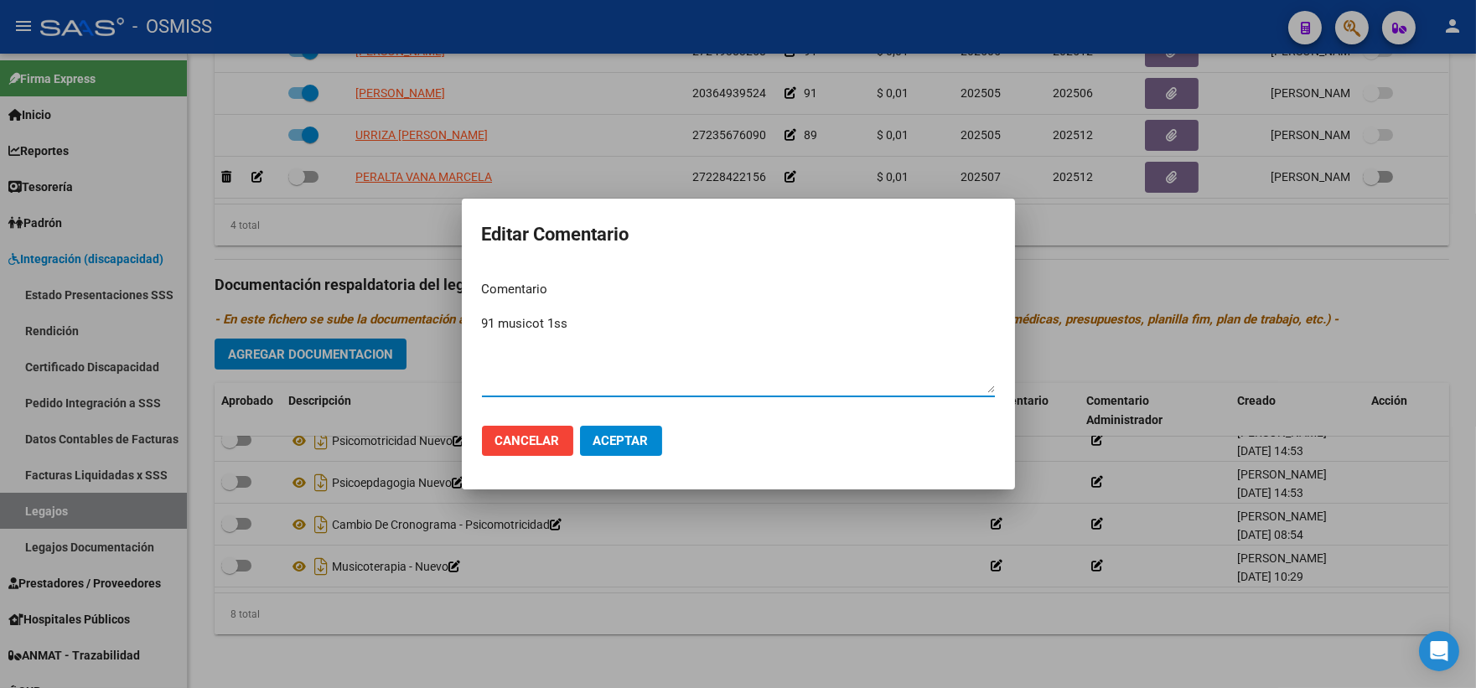
type textarea "91 musicot 1ss"
click at [612, 446] on span "Aceptar" at bounding box center [620, 440] width 55 height 15
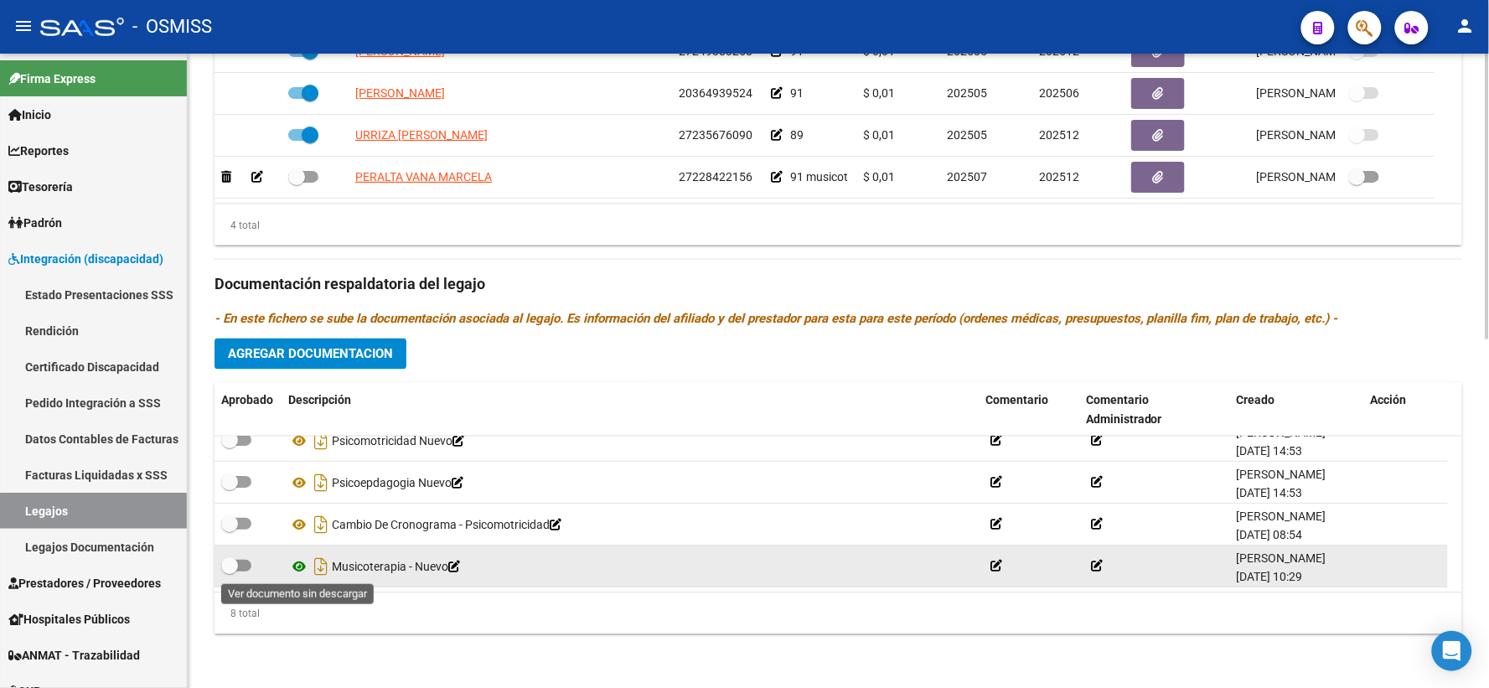
click at [298, 561] on icon at bounding box center [299, 566] width 22 height 20
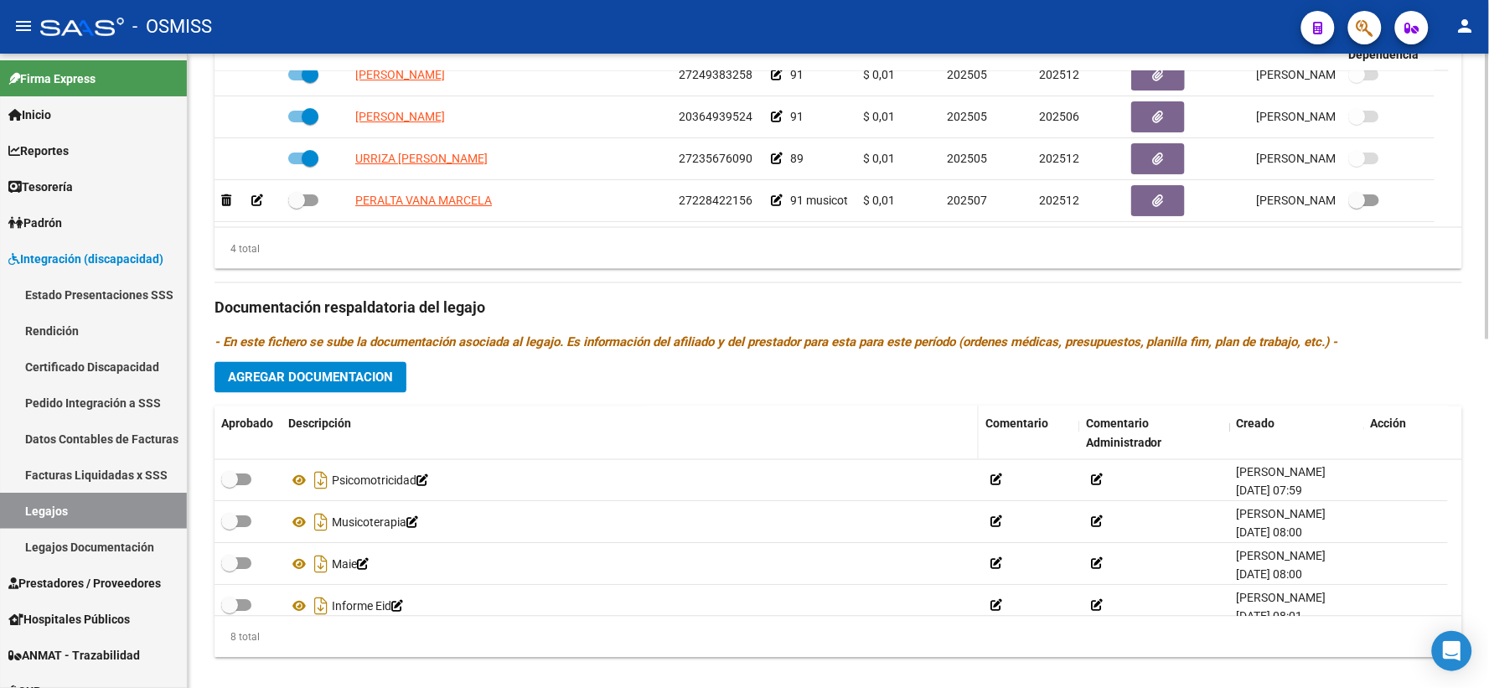
scroll to position [773, 0]
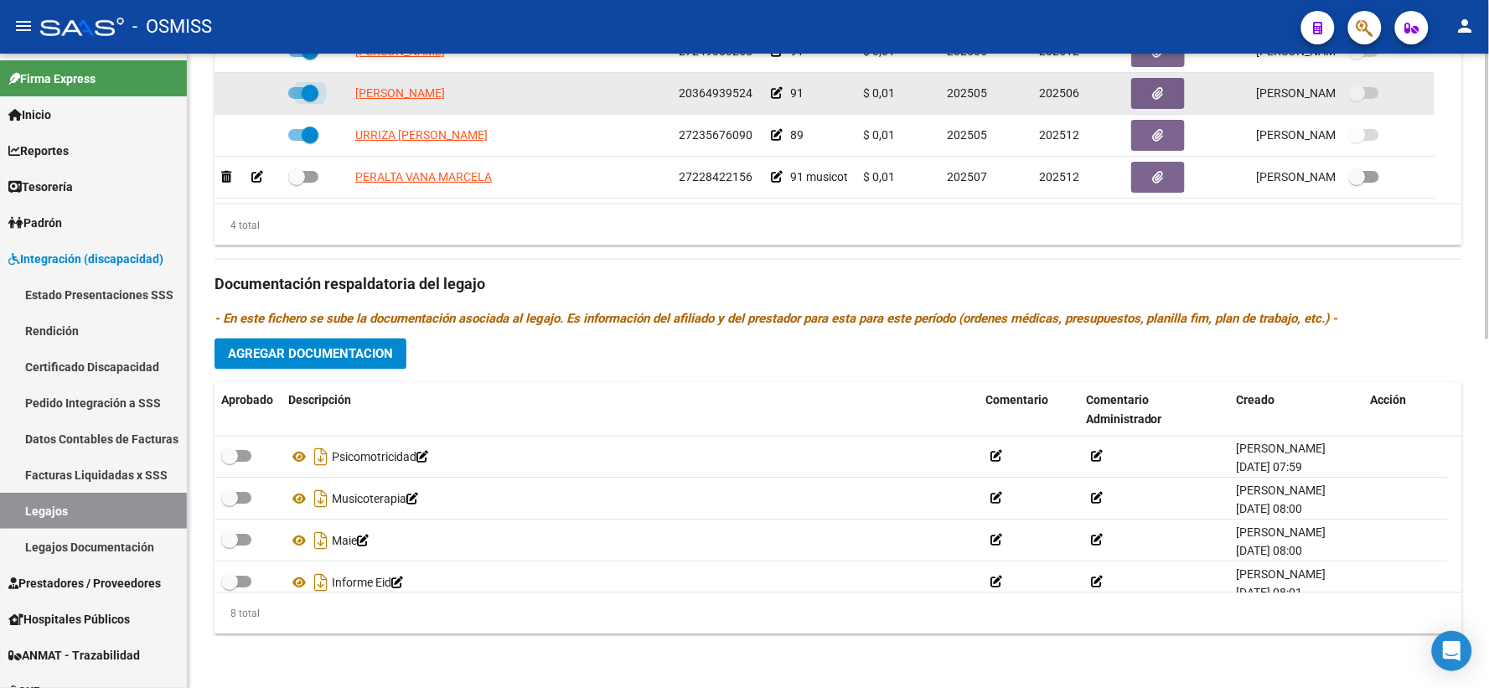
click at [293, 90] on span at bounding box center [303, 93] width 30 height 12
click at [296, 99] on input "checkbox" at bounding box center [296, 99] width 1 height 1
checkbox input "false"
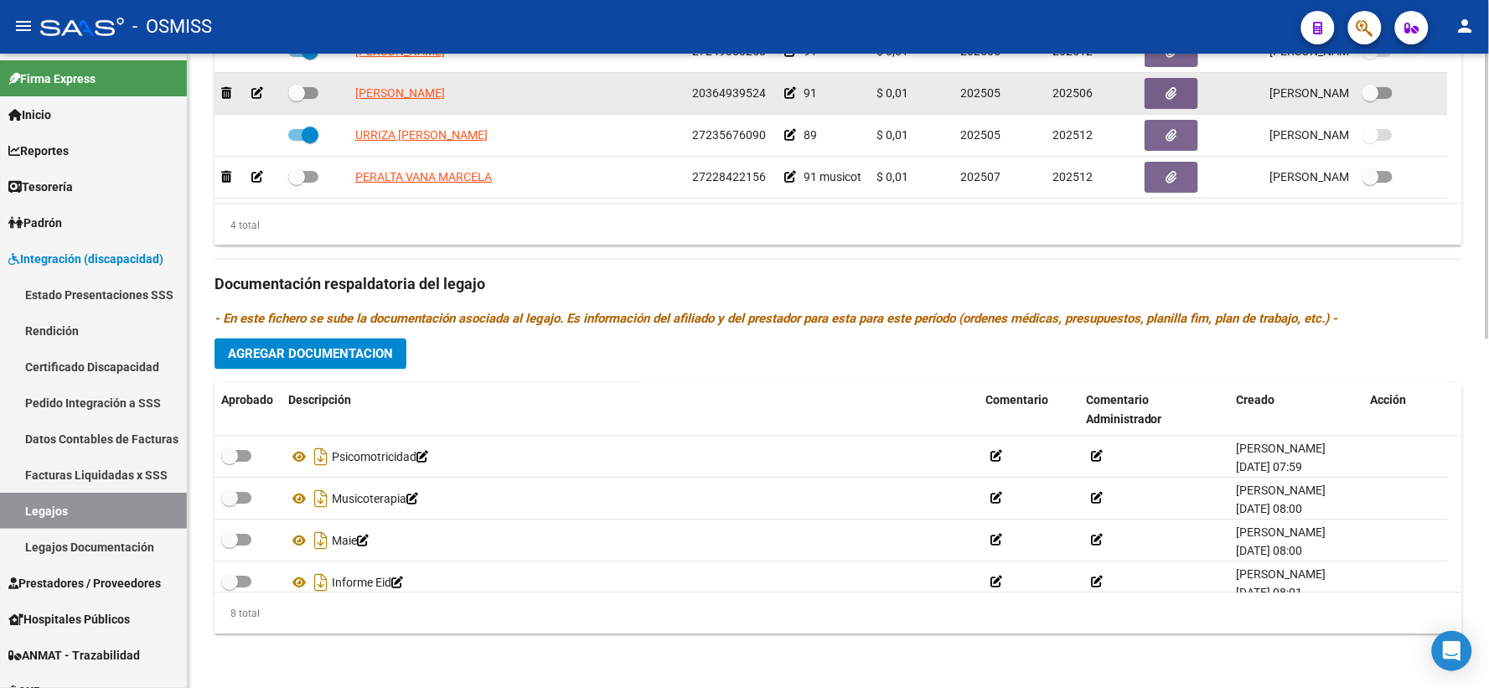
click at [258, 90] on icon at bounding box center [257, 93] width 12 height 12
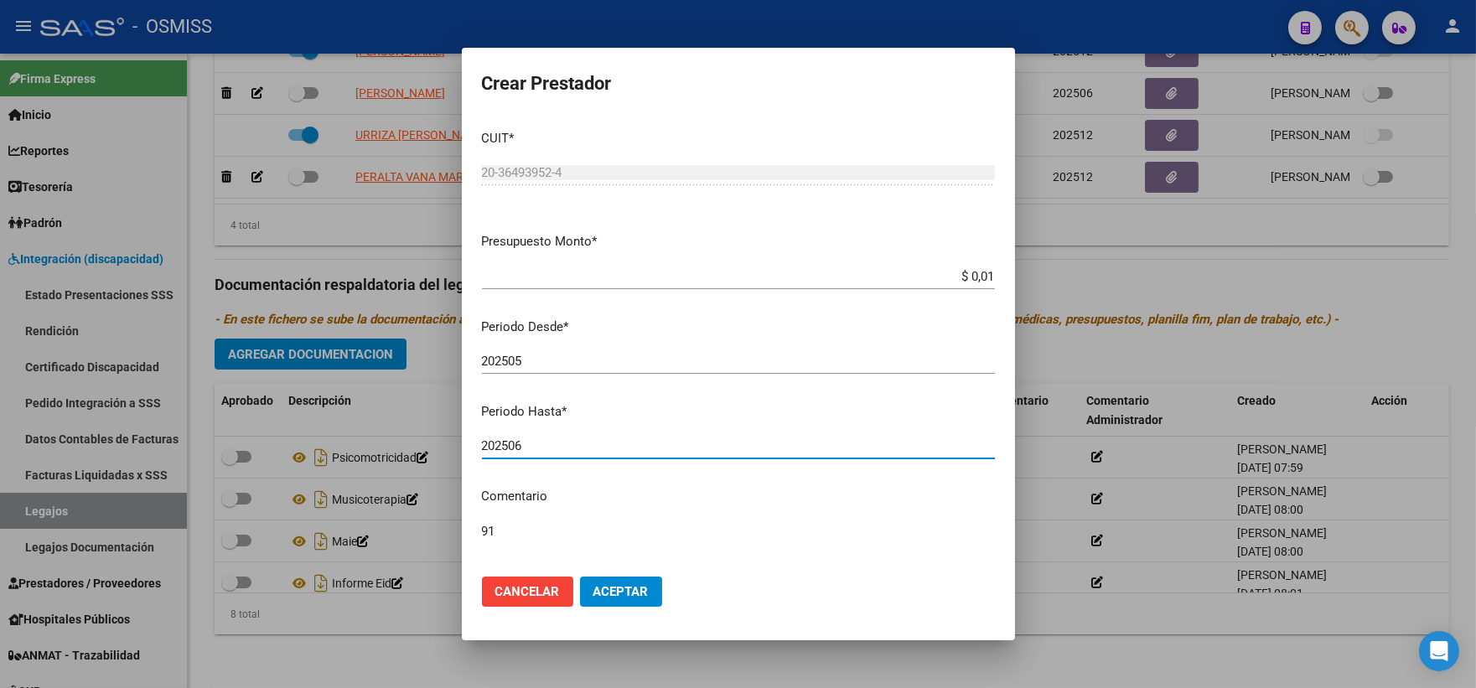
click at [546, 452] on input "202506" at bounding box center [738, 445] width 513 height 15
type input "202512"
click at [620, 592] on span "Aceptar" at bounding box center [620, 591] width 55 height 15
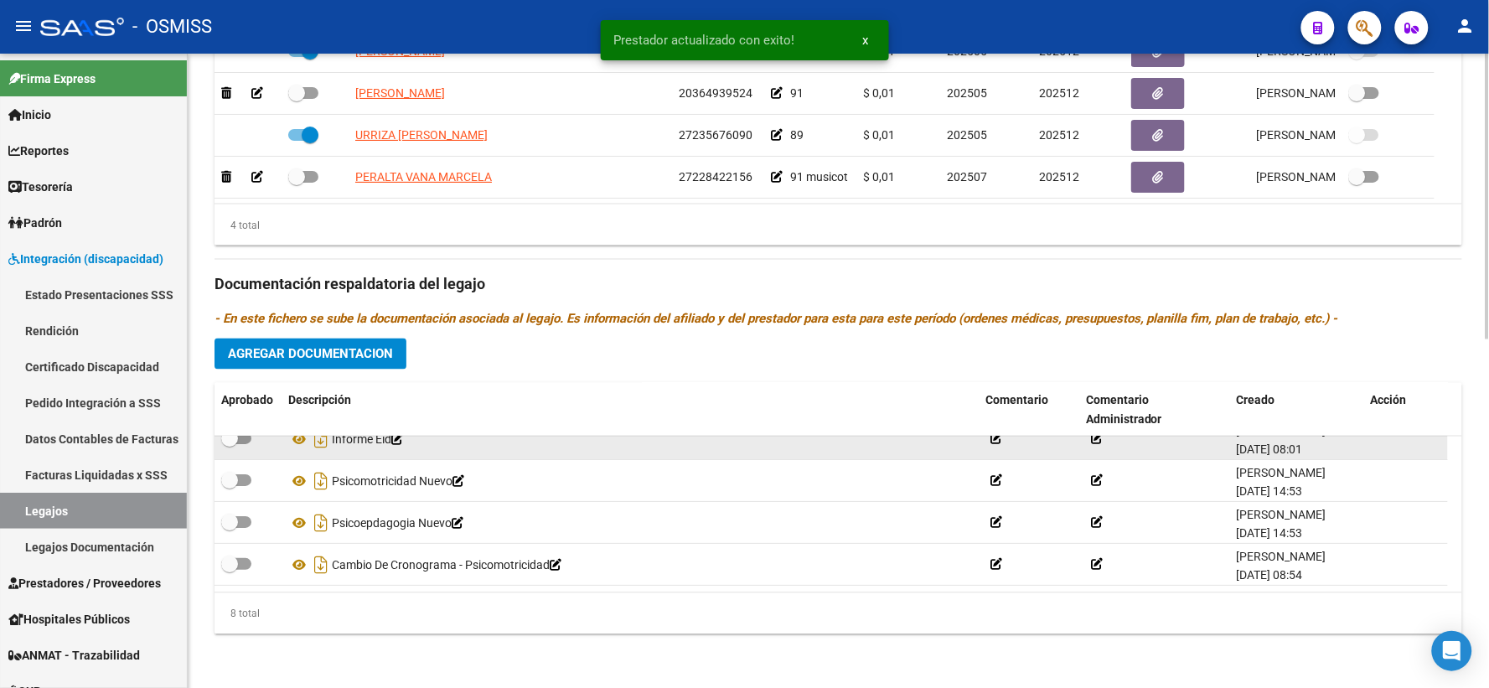
scroll to position [184, 0]
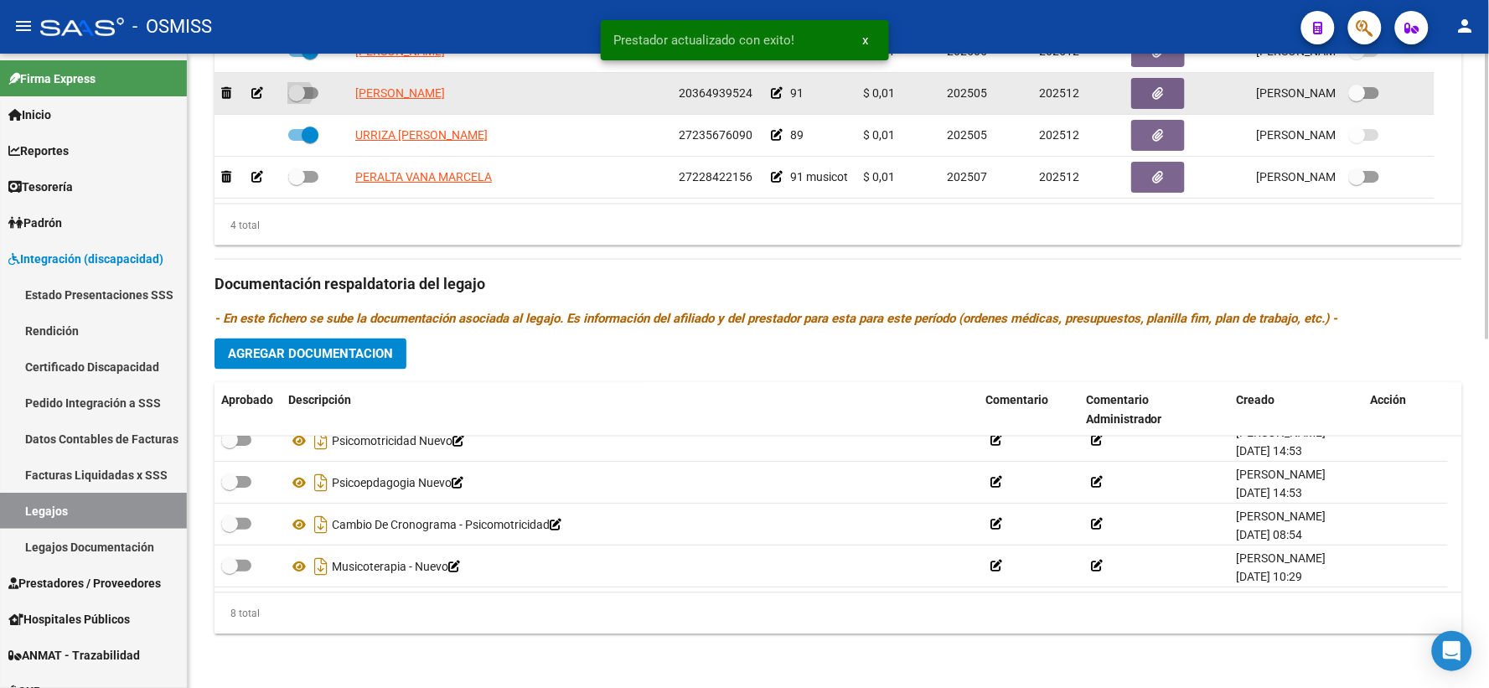
click at [297, 86] on span at bounding box center [296, 93] width 17 height 17
click at [297, 99] on input "checkbox" at bounding box center [296, 99] width 1 height 1
checkbox input "true"
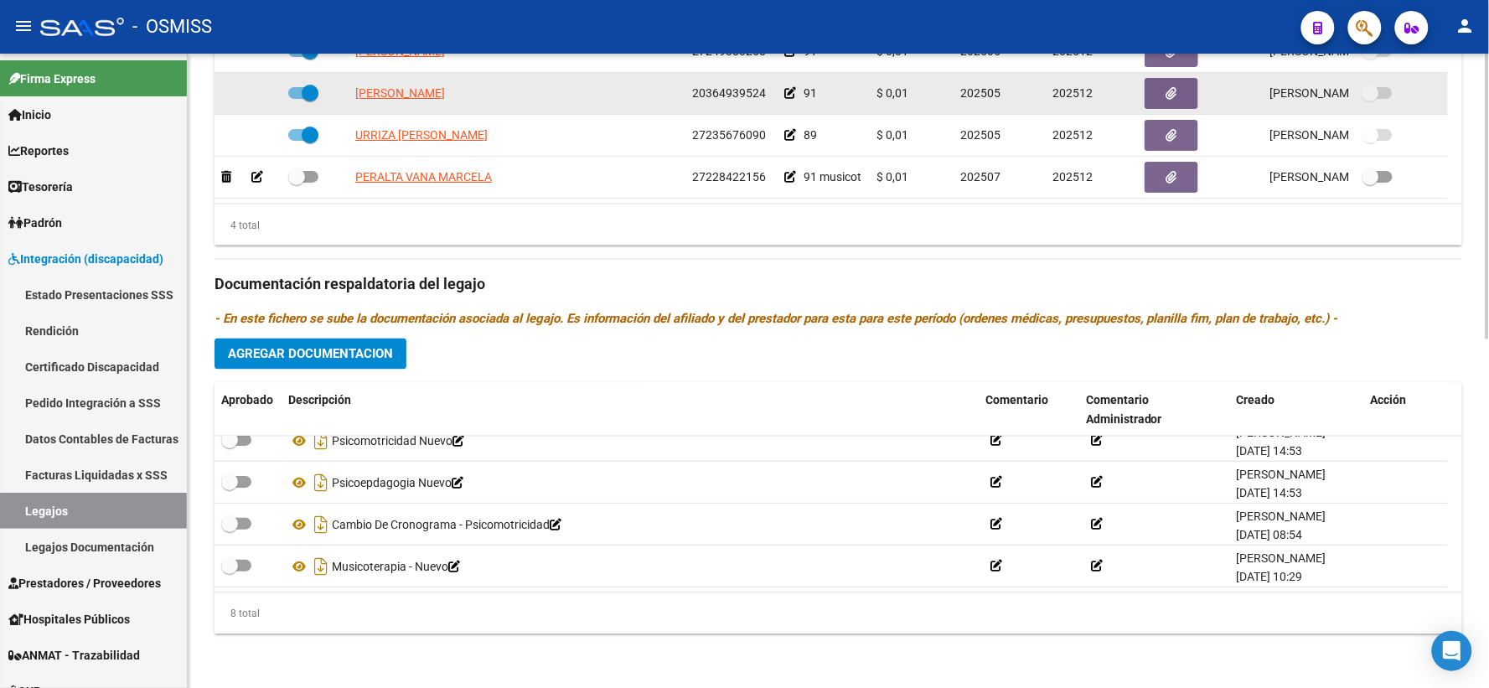
click at [791, 92] on icon at bounding box center [790, 93] width 12 height 12
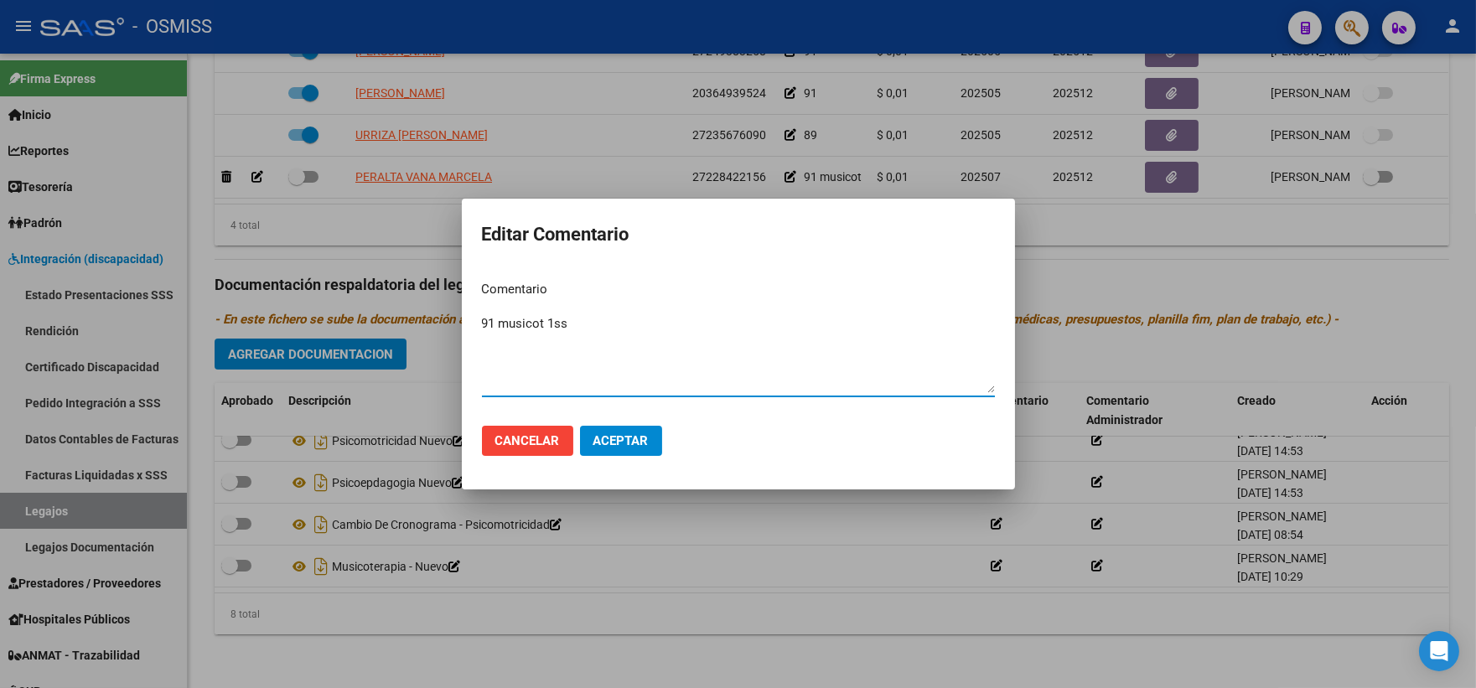
type textarea "91 musicot 1ss"
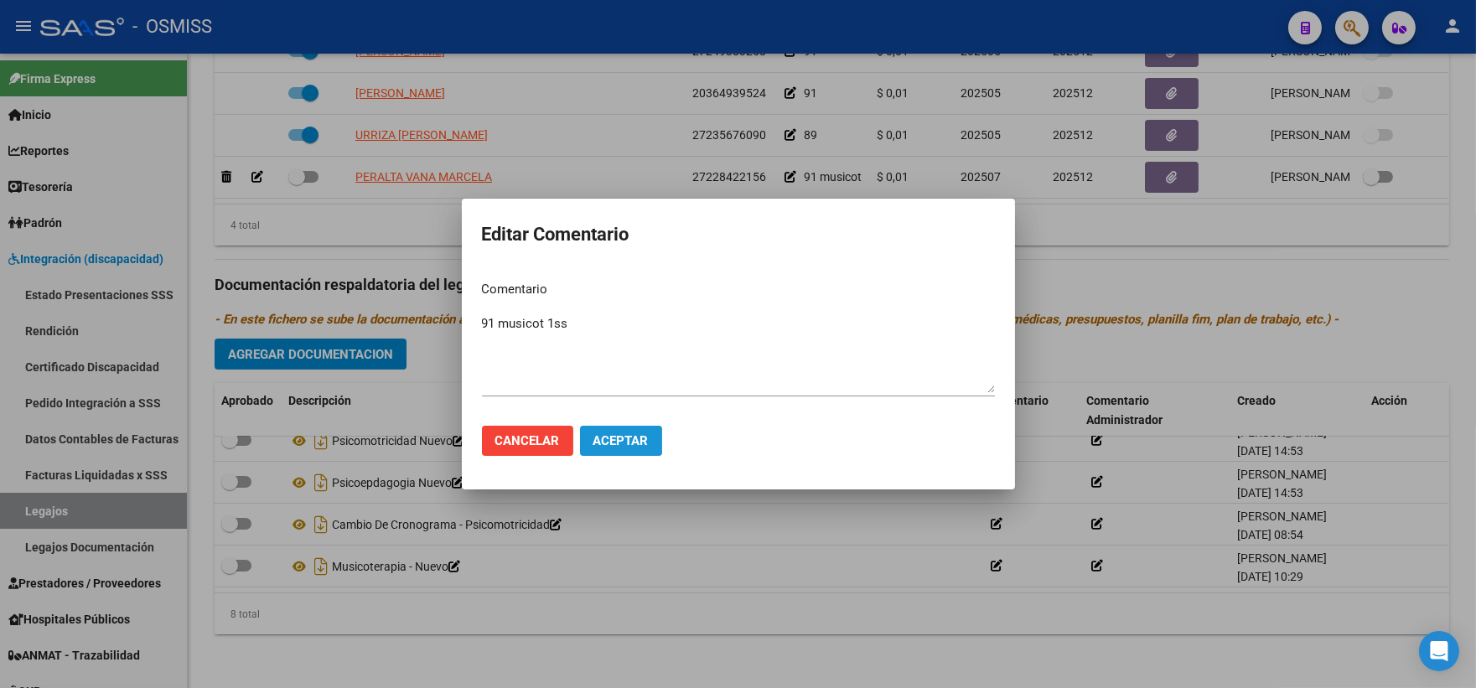
click at [593, 433] on span "Aceptar" at bounding box center [620, 440] width 55 height 15
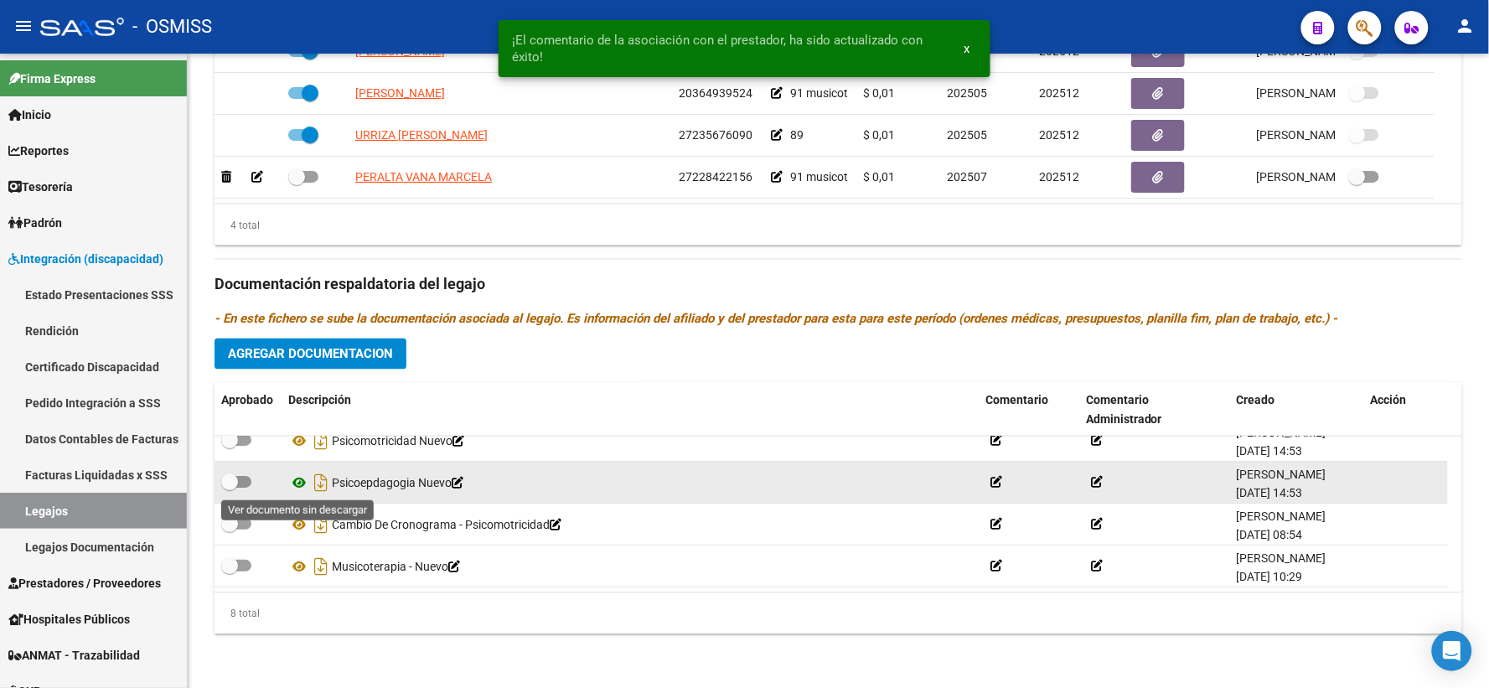
click at [298, 479] on icon at bounding box center [299, 483] width 22 height 20
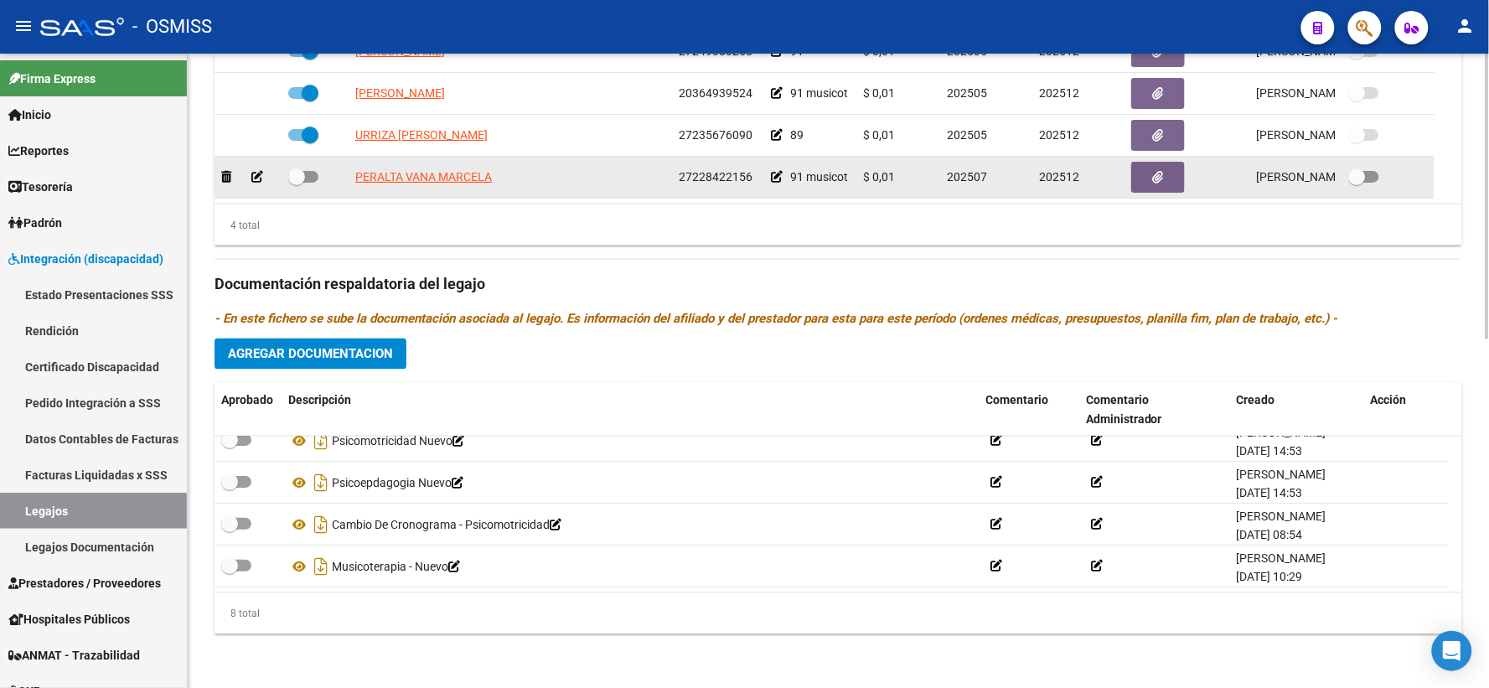
click at [774, 173] on icon at bounding box center [777, 177] width 12 height 12
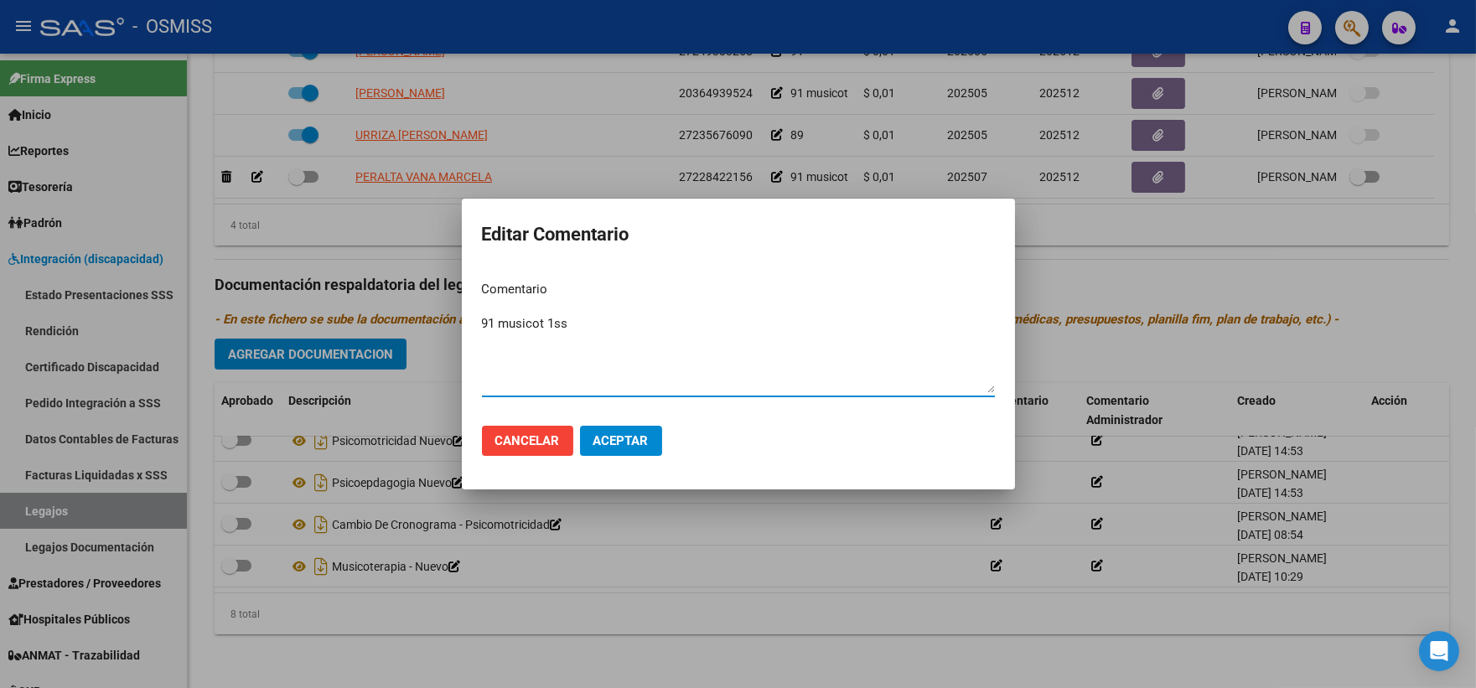
drag, startPoint x: 499, startPoint y: 323, endPoint x: 574, endPoint y: 319, distance: 75.5
click at [574, 319] on textarea "91 musicot 1ss" at bounding box center [738, 353] width 513 height 79
type textarea "91 PSP 2SS"
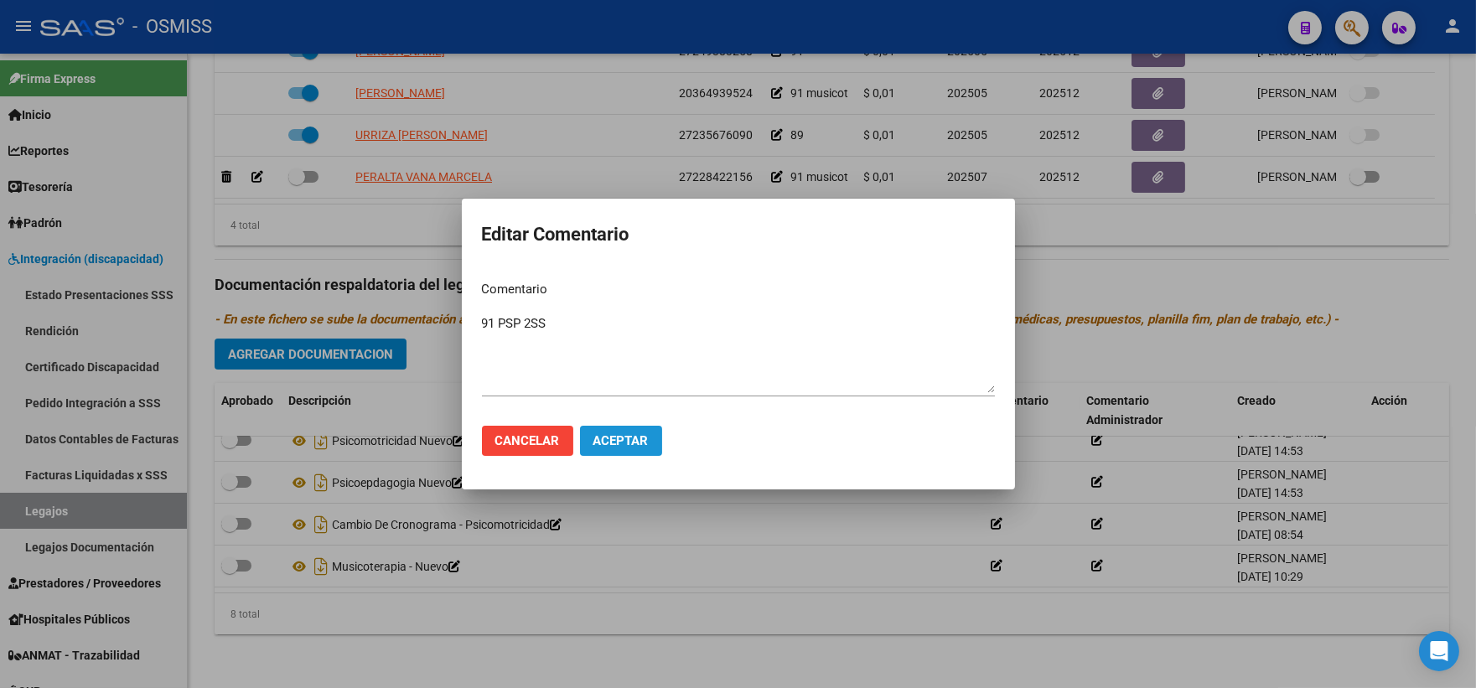
click at [621, 442] on span "Aceptar" at bounding box center [620, 440] width 55 height 15
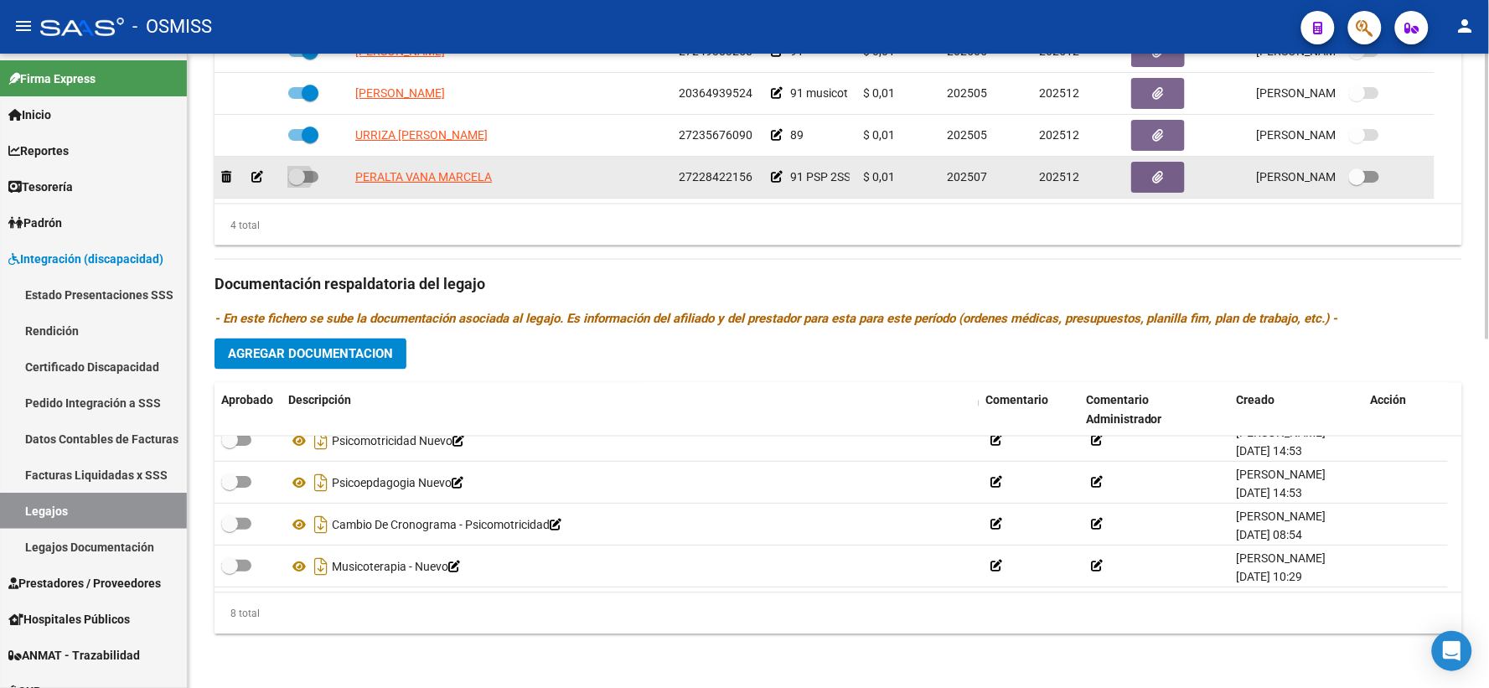
click at [296, 179] on span at bounding box center [296, 176] width 17 height 17
click at [296, 183] on input "checkbox" at bounding box center [296, 183] width 1 height 1
checkbox input "true"
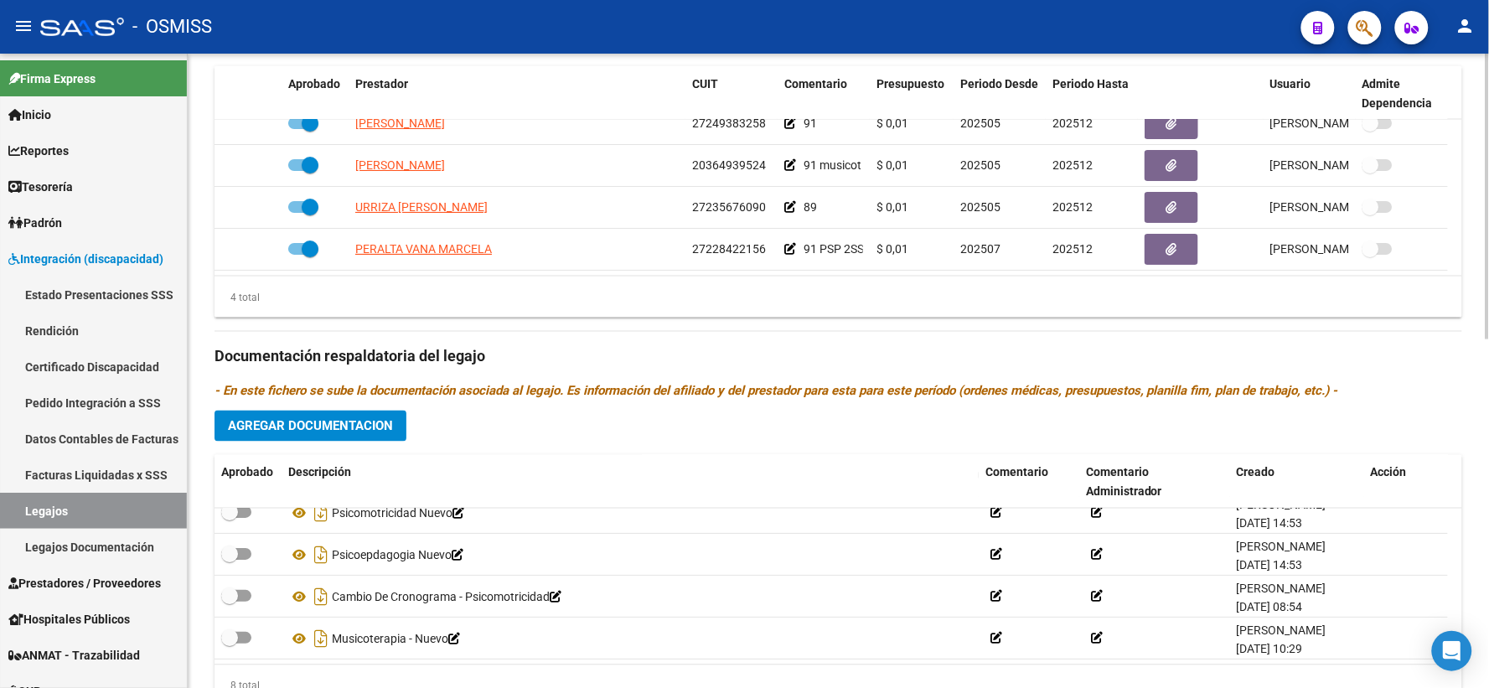
scroll to position [0, 0]
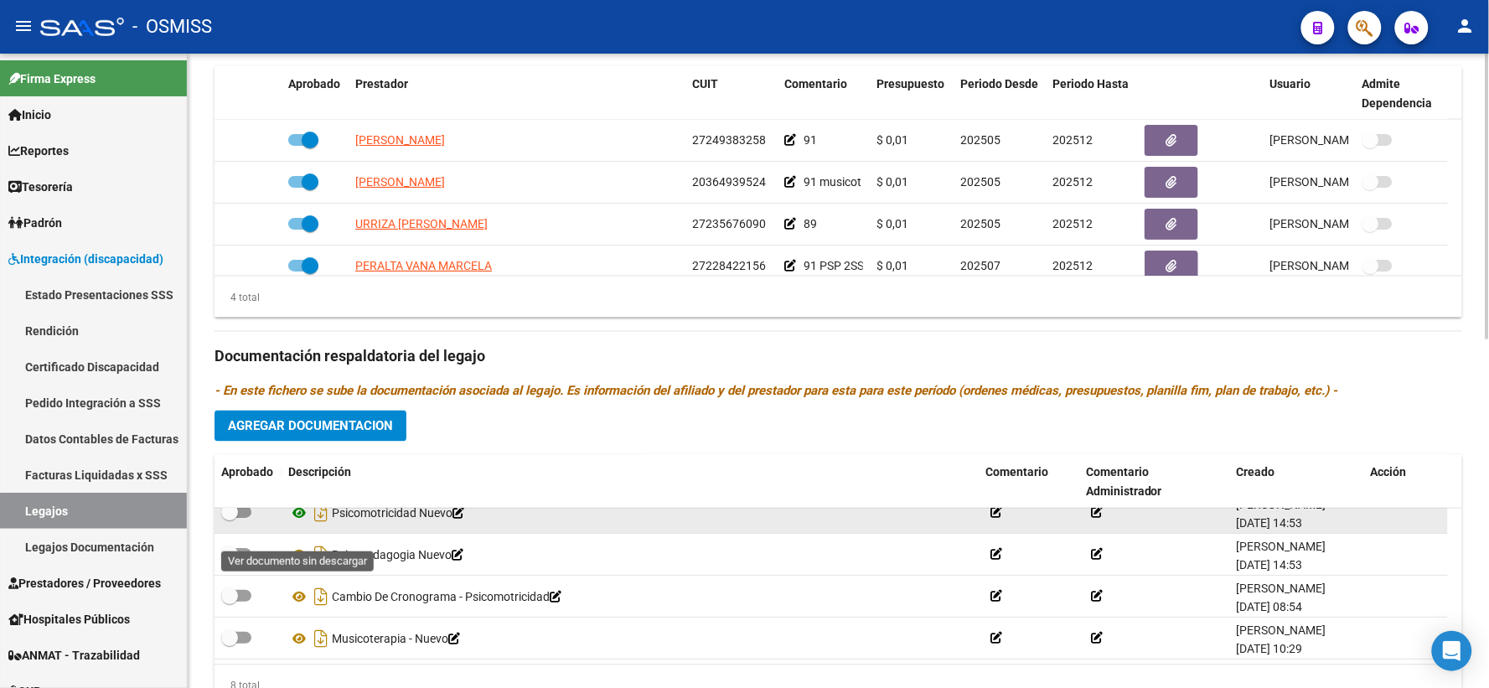
click at [300, 523] on icon at bounding box center [299, 513] width 22 height 20
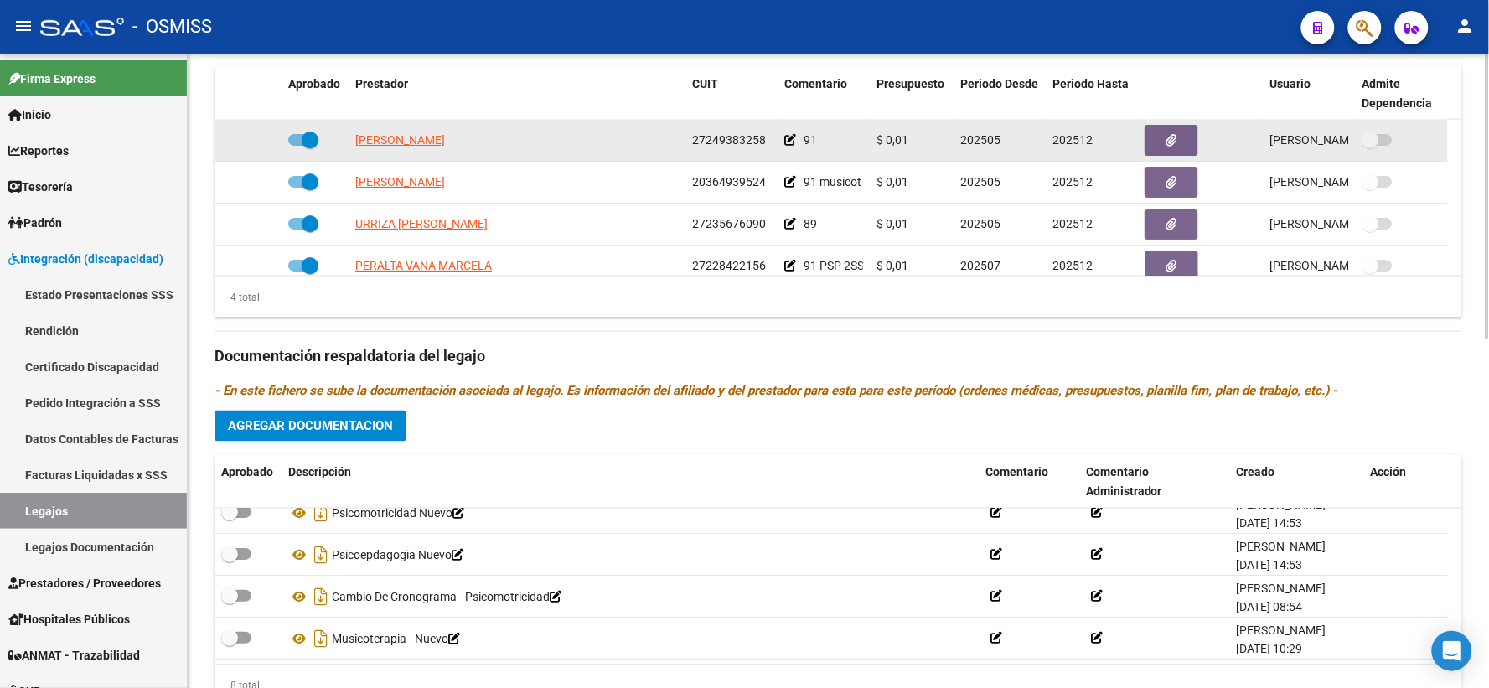
click at [786, 146] on icon at bounding box center [790, 140] width 12 height 12
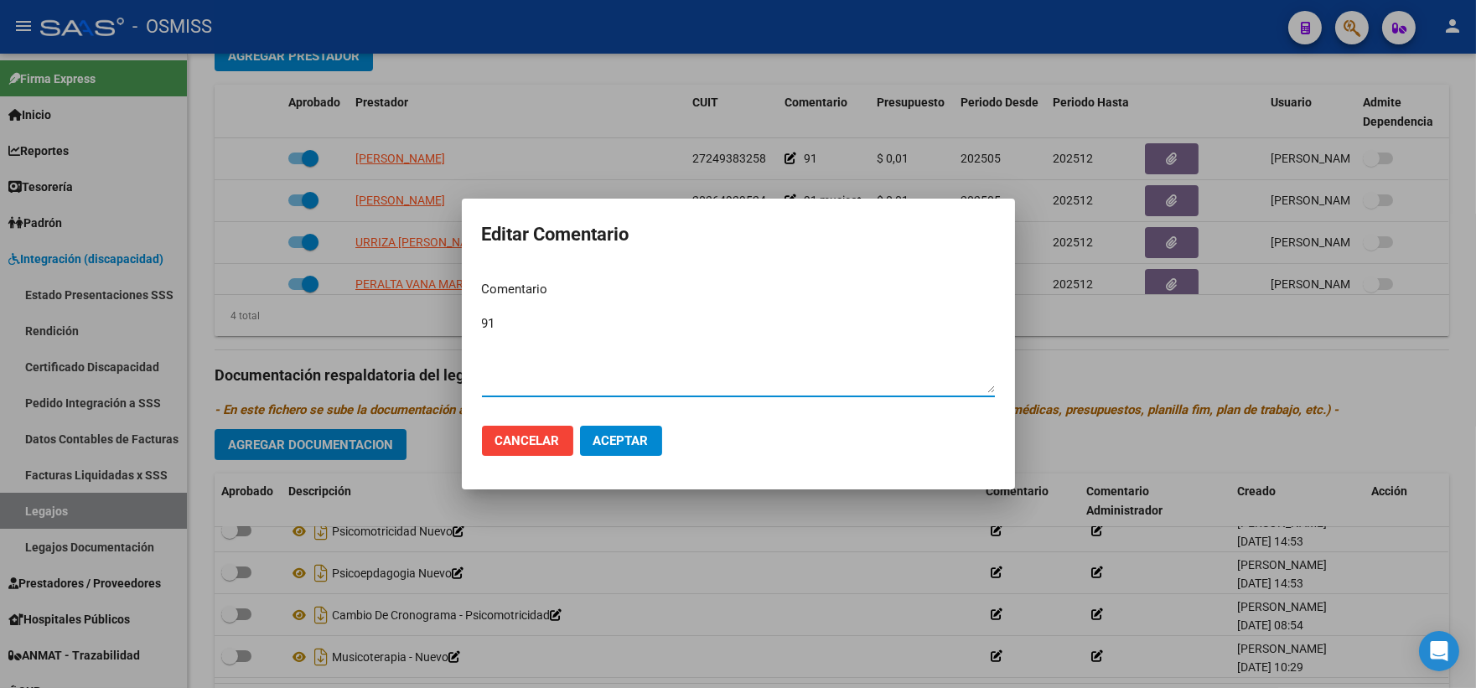
click at [559, 316] on textarea "91" at bounding box center [738, 353] width 513 height 79
type textarea "91 PSICOM"
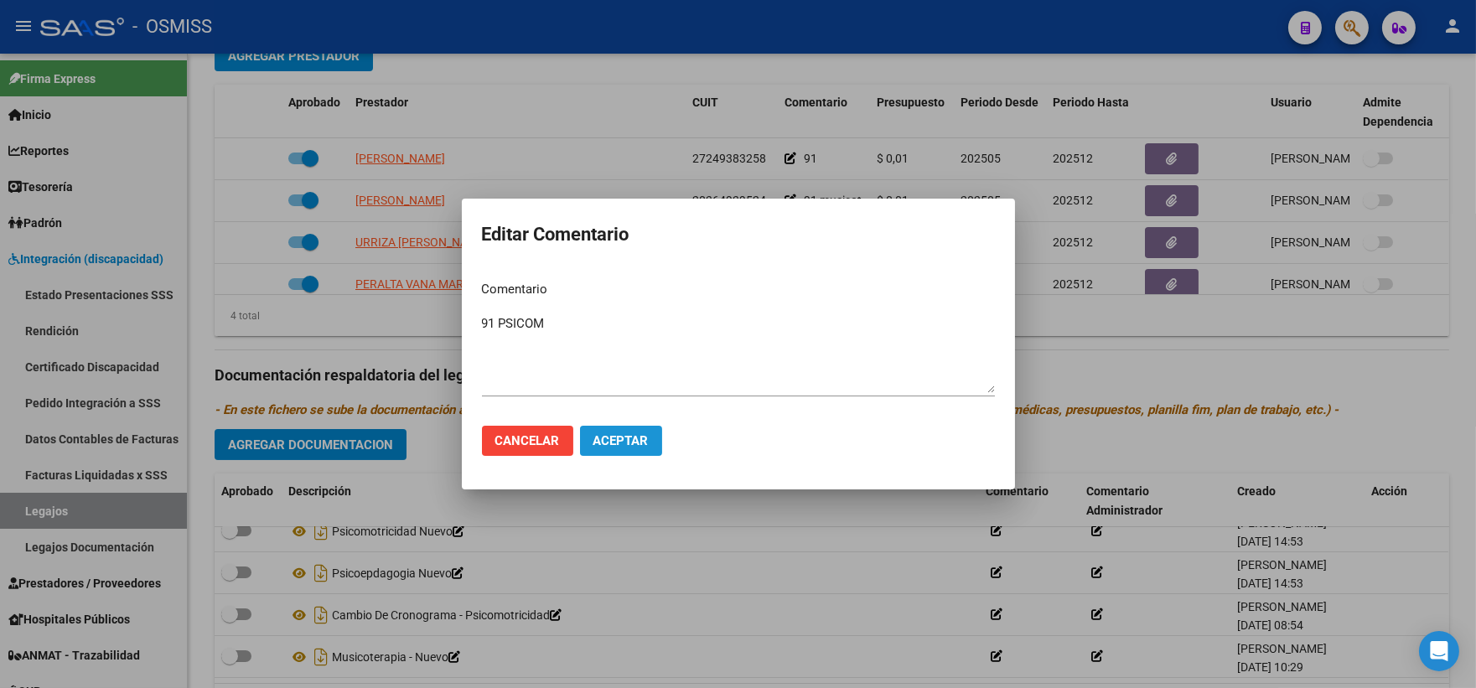
click at [602, 437] on span "Aceptar" at bounding box center [620, 440] width 55 height 15
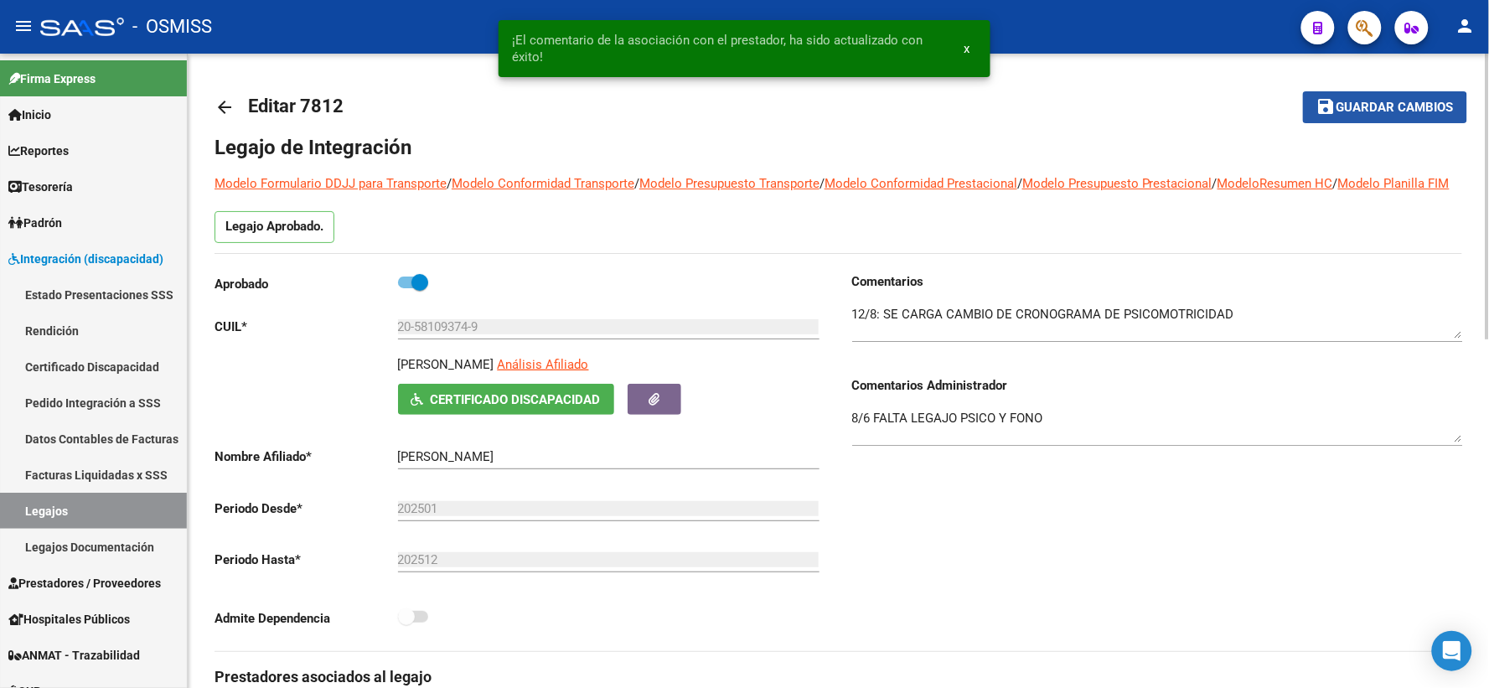
click at [1362, 111] on span "Guardar cambios" at bounding box center [1394, 108] width 117 height 15
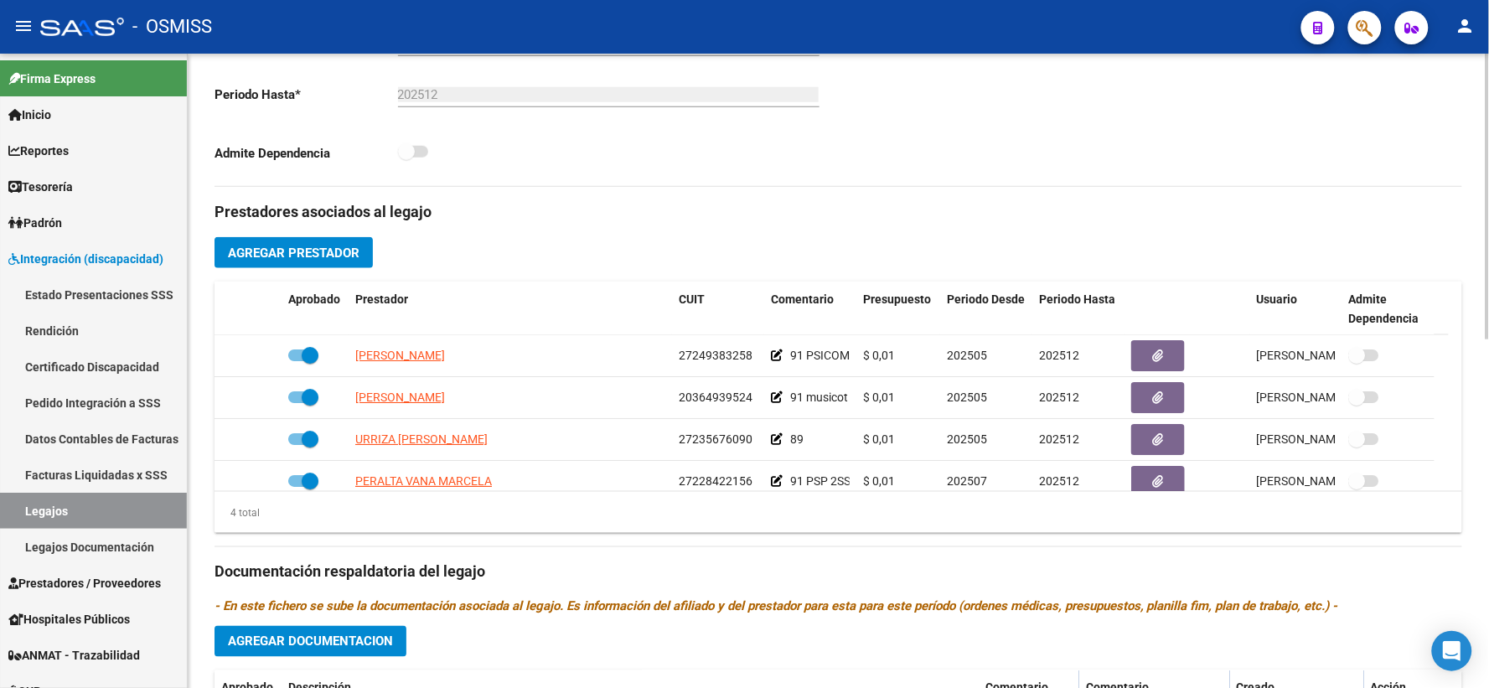
scroll to position [744, 0]
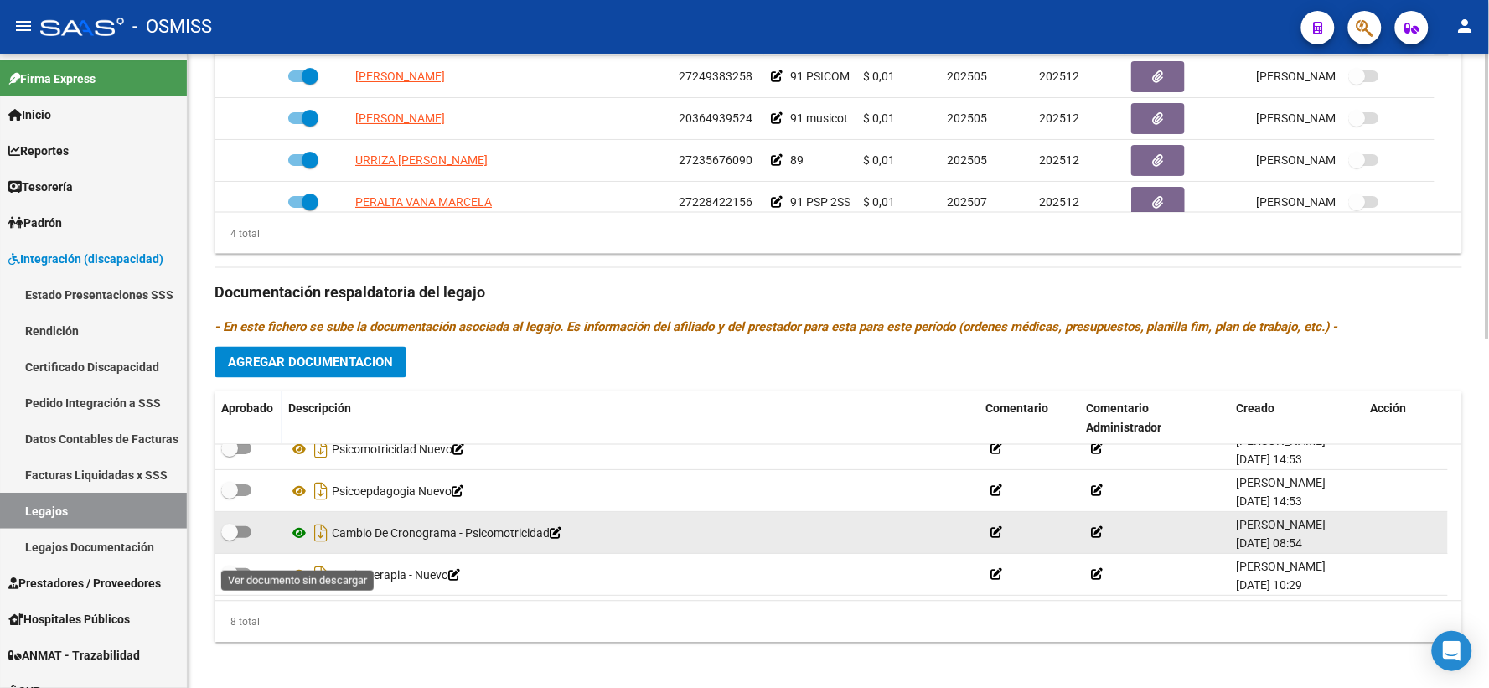
click at [299, 543] on icon at bounding box center [299, 533] width 22 height 20
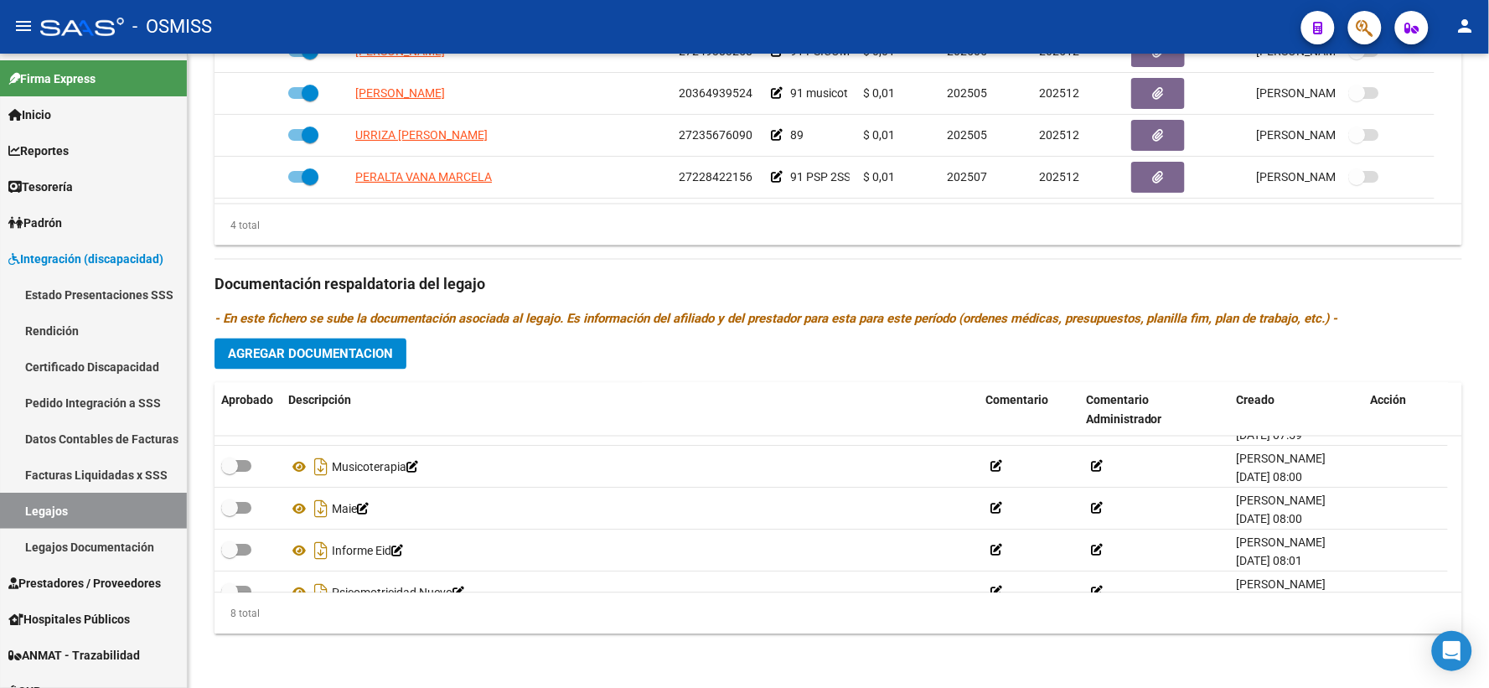
scroll to position [0, 0]
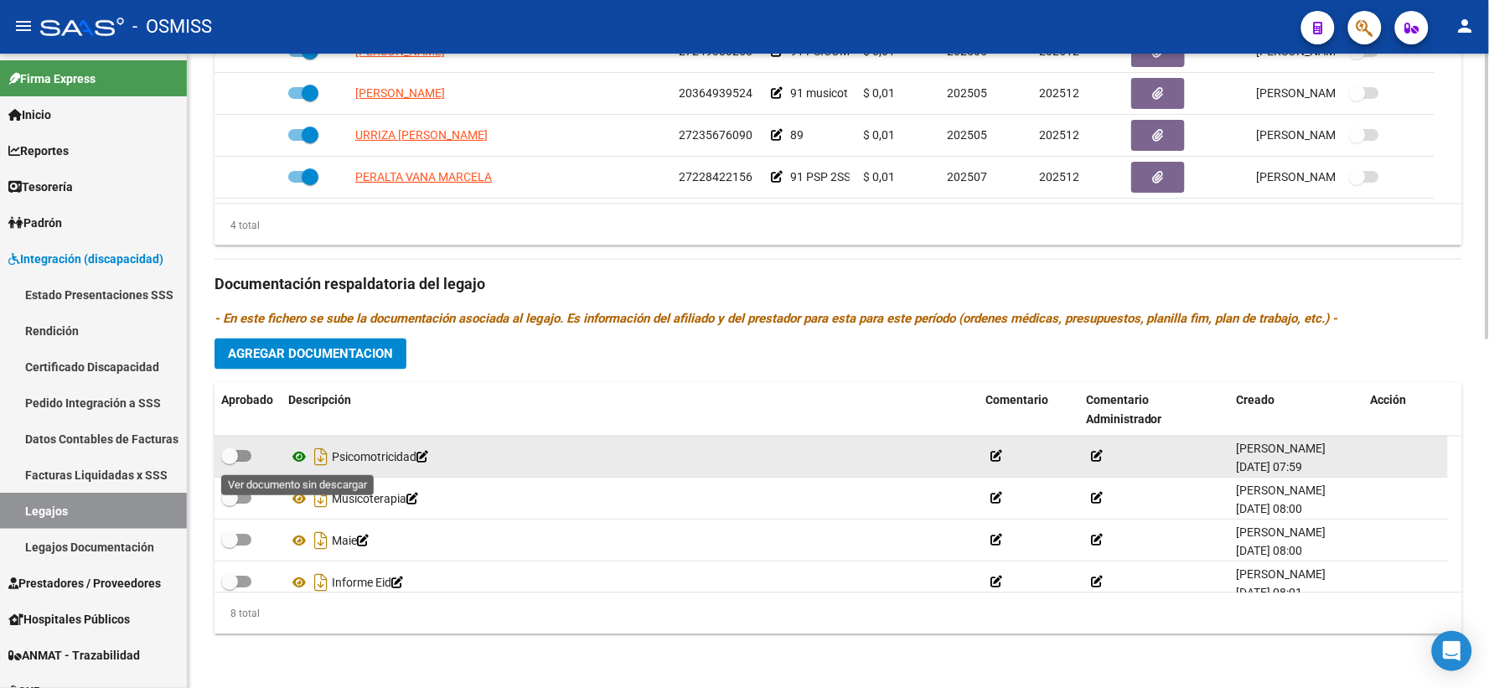
click at [291, 455] on icon at bounding box center [299, 457] width 22 height 20
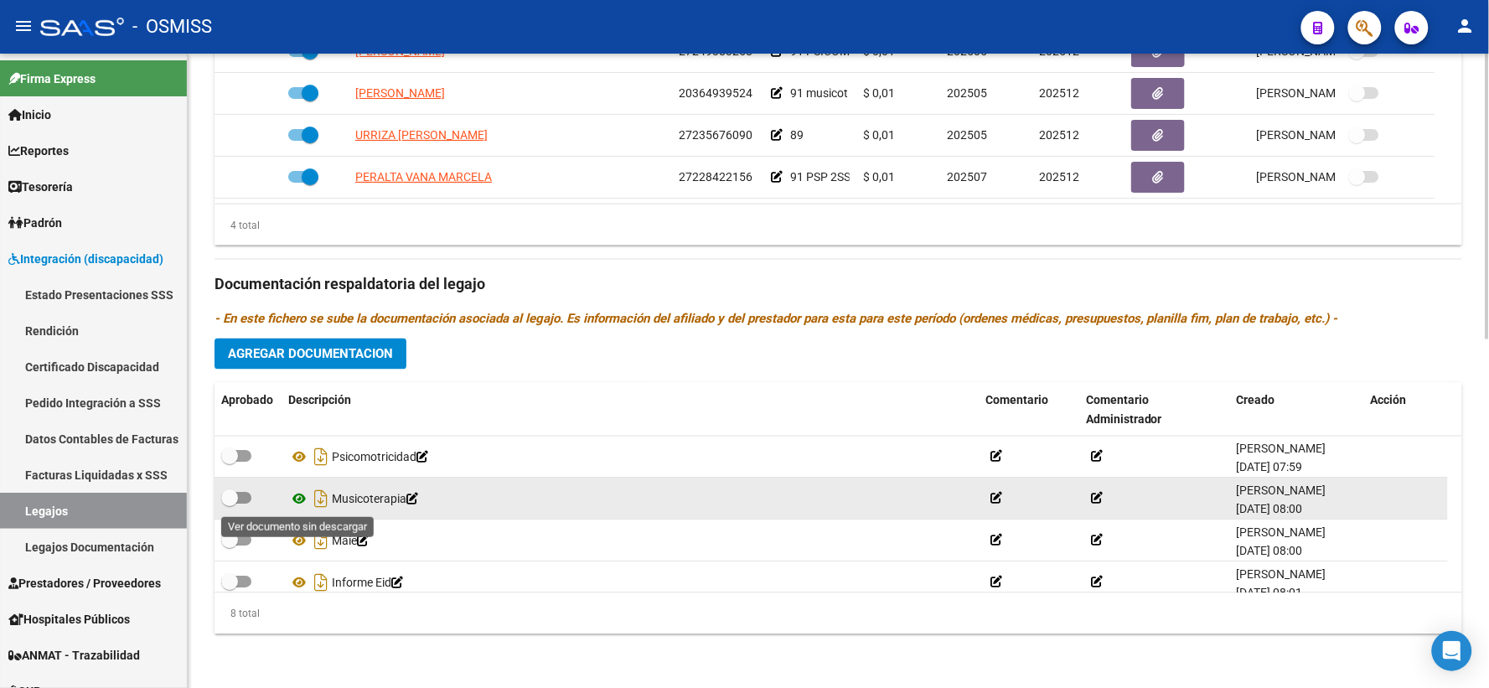
click at [297, 503] on icon at bounding box center [299, 499] width 22 height 20
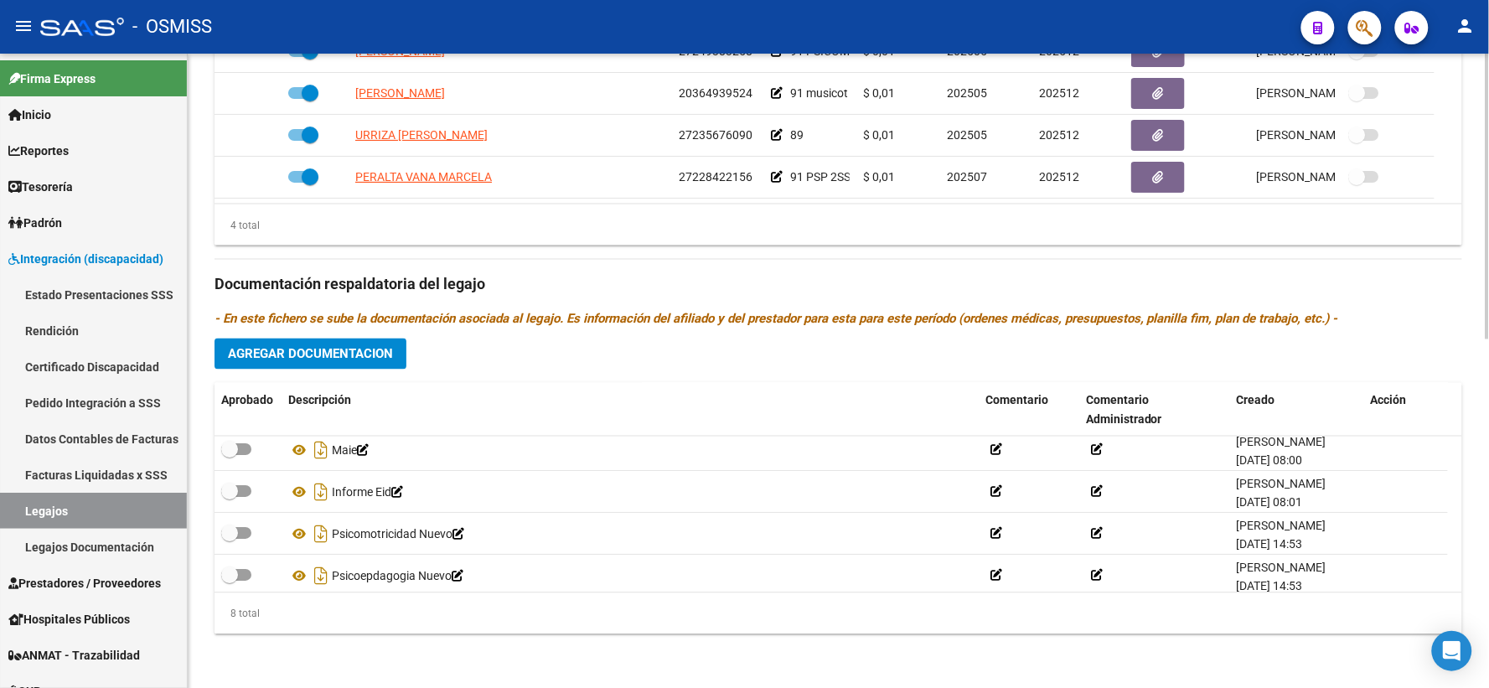
scroll to position [126, 0]
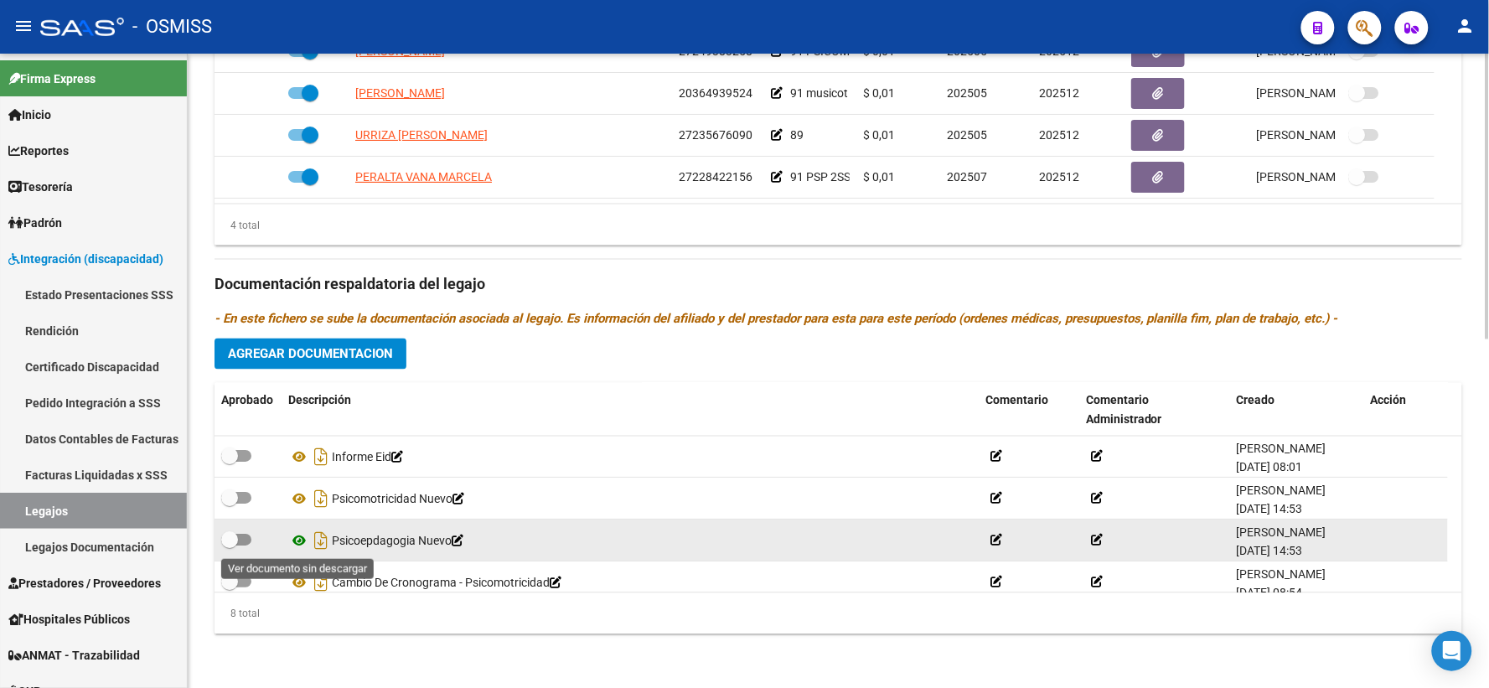
click at [302, 539] on icon at bounding box center [299, 541] width 22 height 20
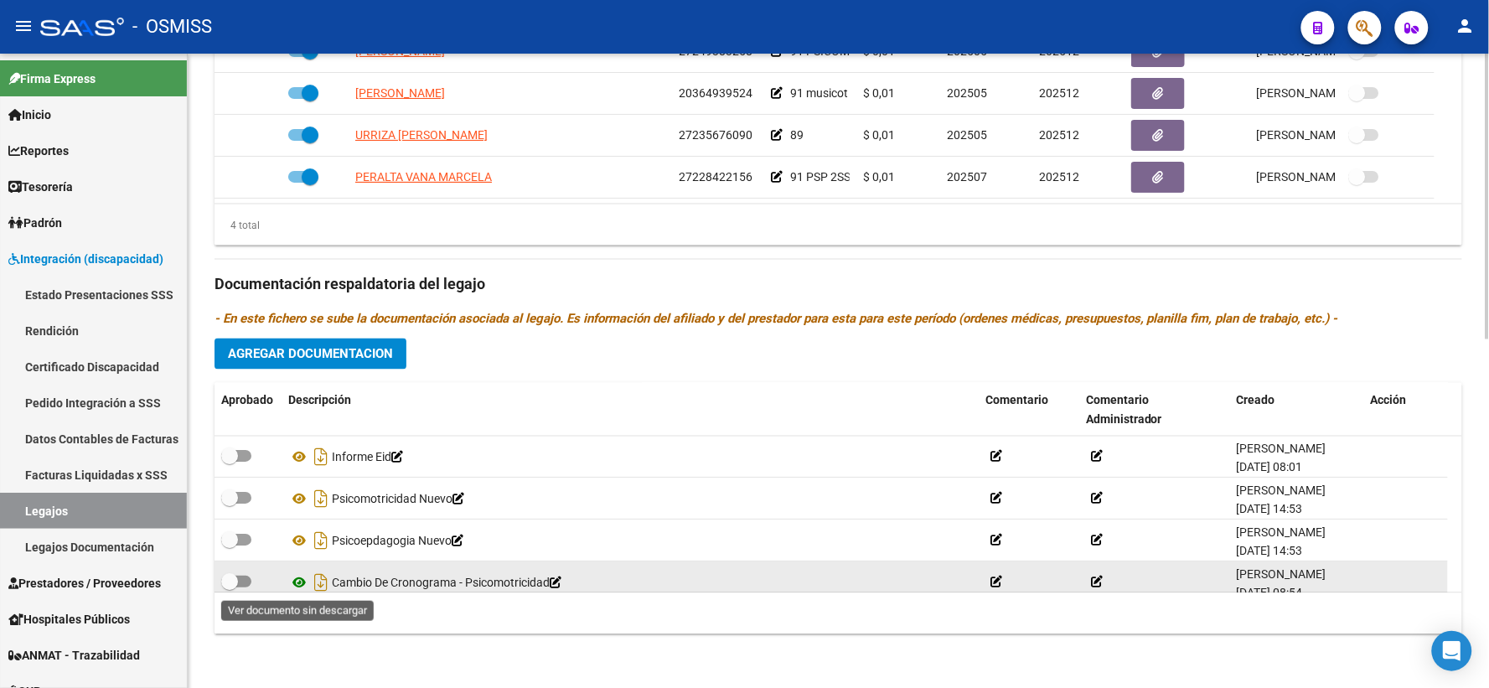
click at [295, 579] on icon at bounding box center [299, 583] width 22 height 20
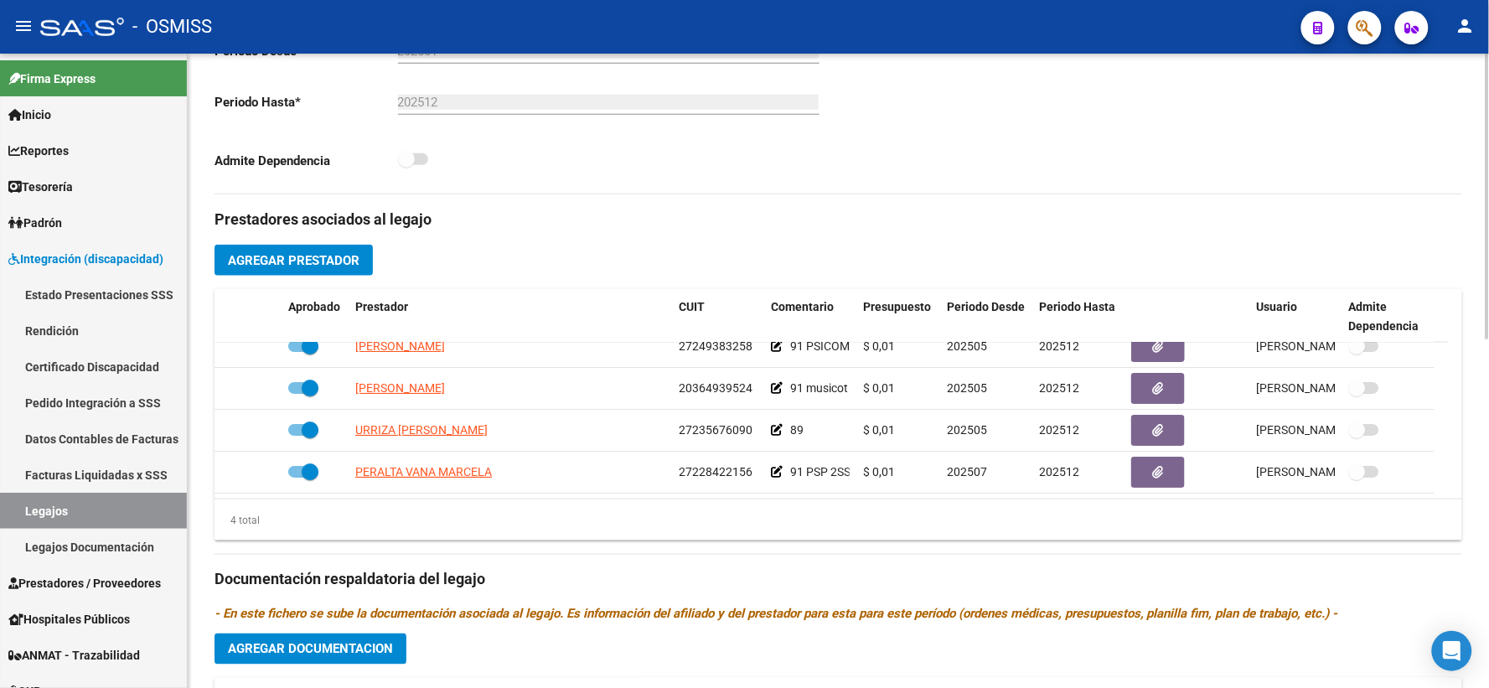
scroll to position [401, 0]
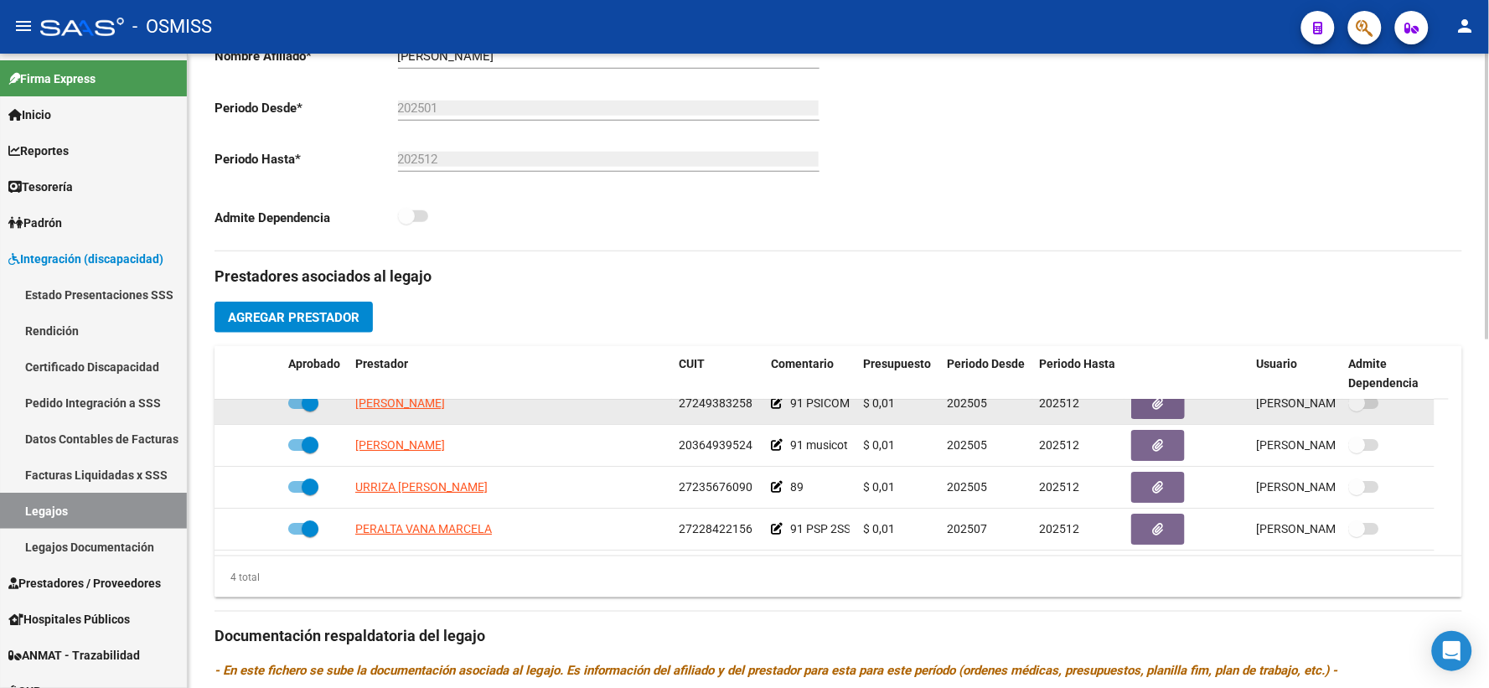
click at [773, 409] on icon at bounding box center [777, 403] width 12 height 12
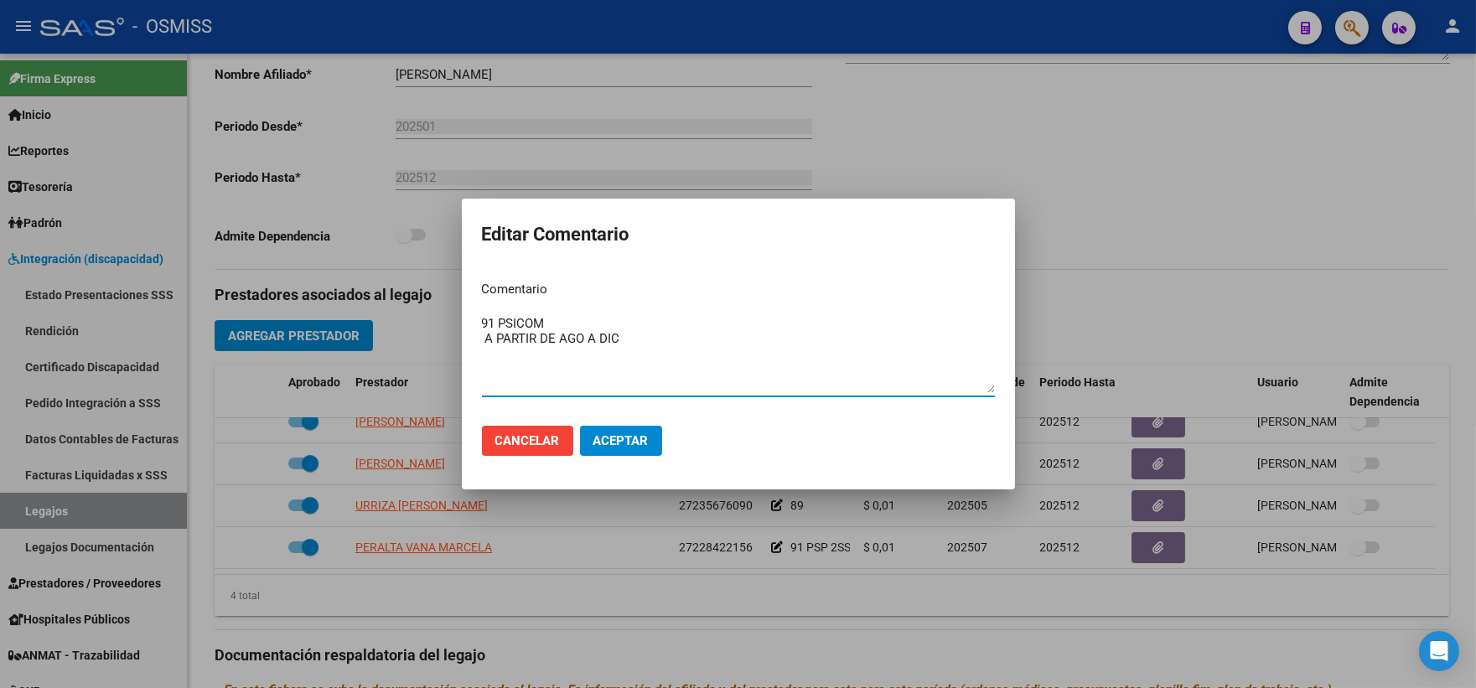
click at [484, 338] on textarea "91 PSICOM A PARTIR DE AGO A DIC" at bounding box center [738, 353] width 513 height 79
drag, startPoint x: 483, startPoint y: 338, endPoint x: 635, endPoint y: 340, distance: 151.7
click at [635, 340] on textarea "91 PSICOM 90 A PARTIR DE AGO A DIC" at bounding box center [738, 353] width 513 height 79
type textarea "91 PSICOM 90 A PARTIR DE AGO A DIC"
click at [623, 430] on button "Aceptar" at bounding box center [621, 441] width 82 height 30
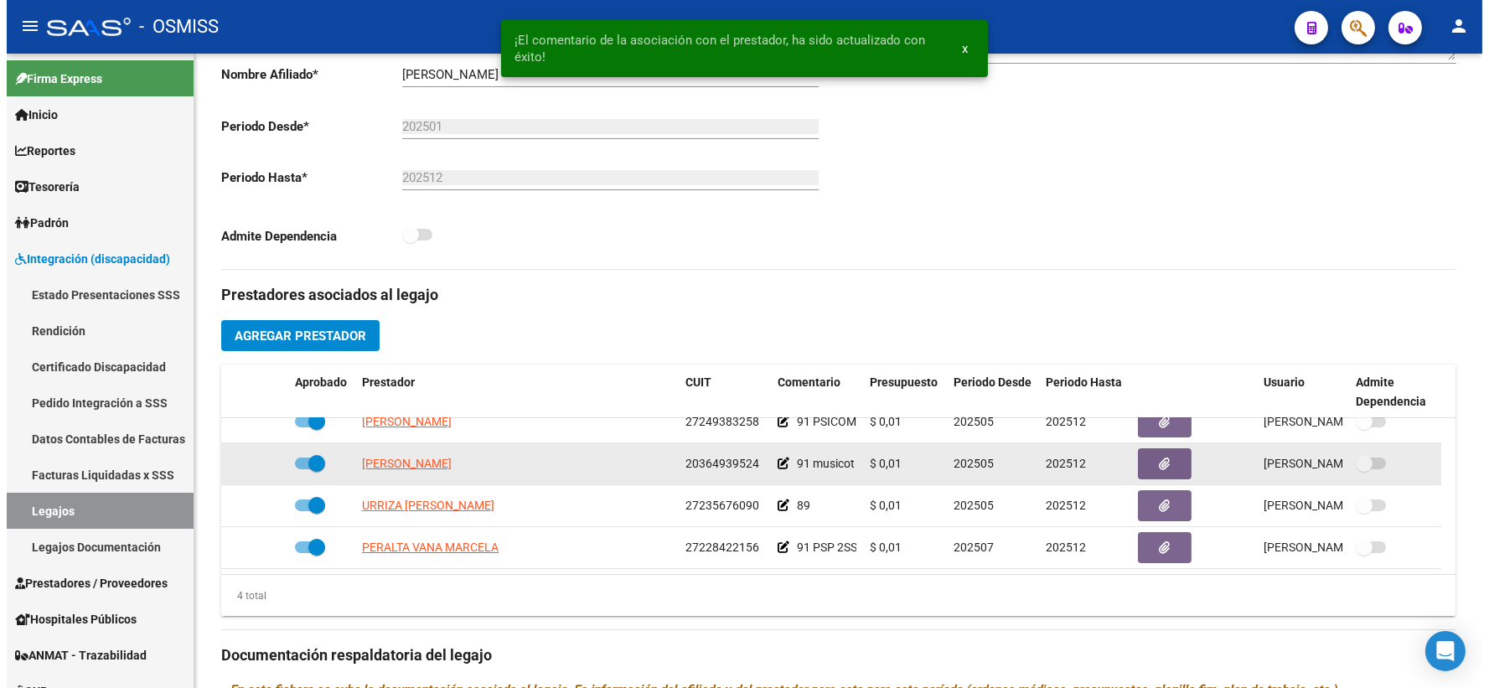
scroll to position [0, 0]
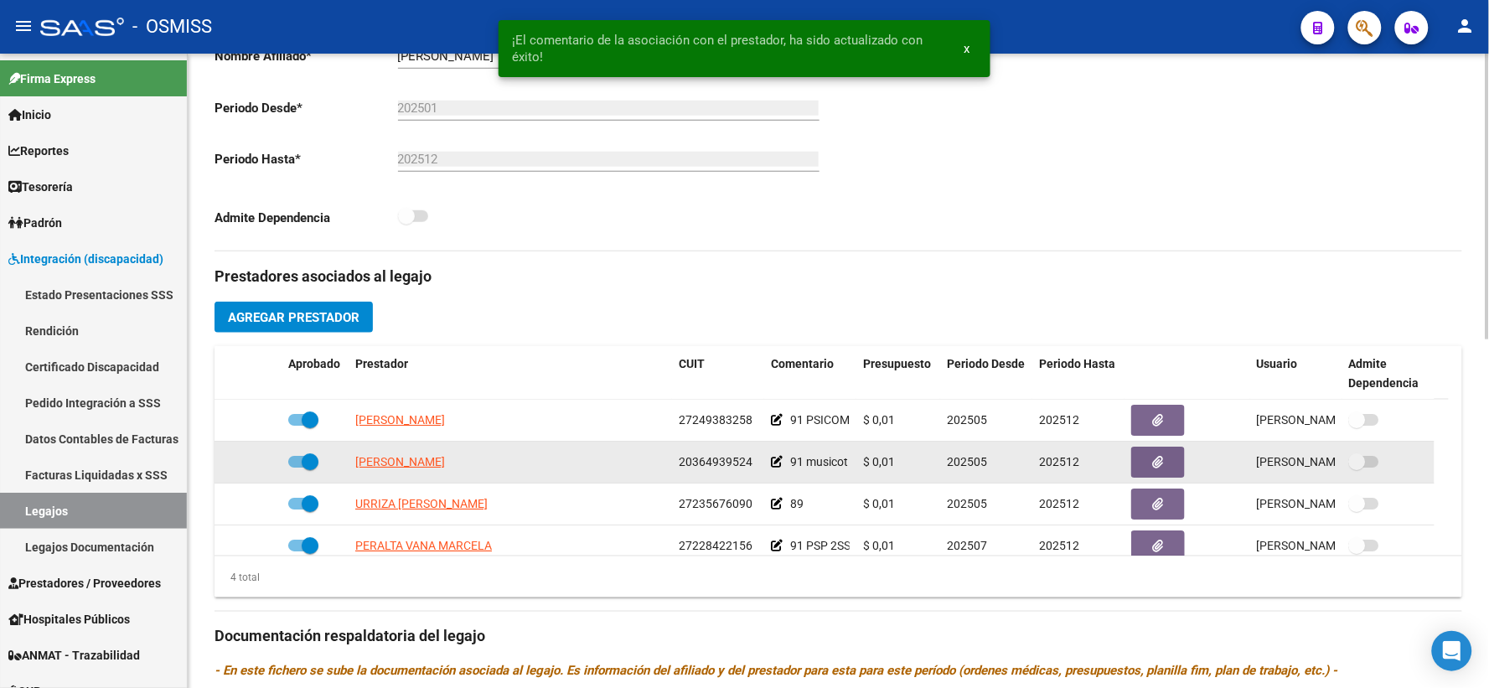
click at [781, 468] on icon at bounding box center [777, 462] width 12 height 12
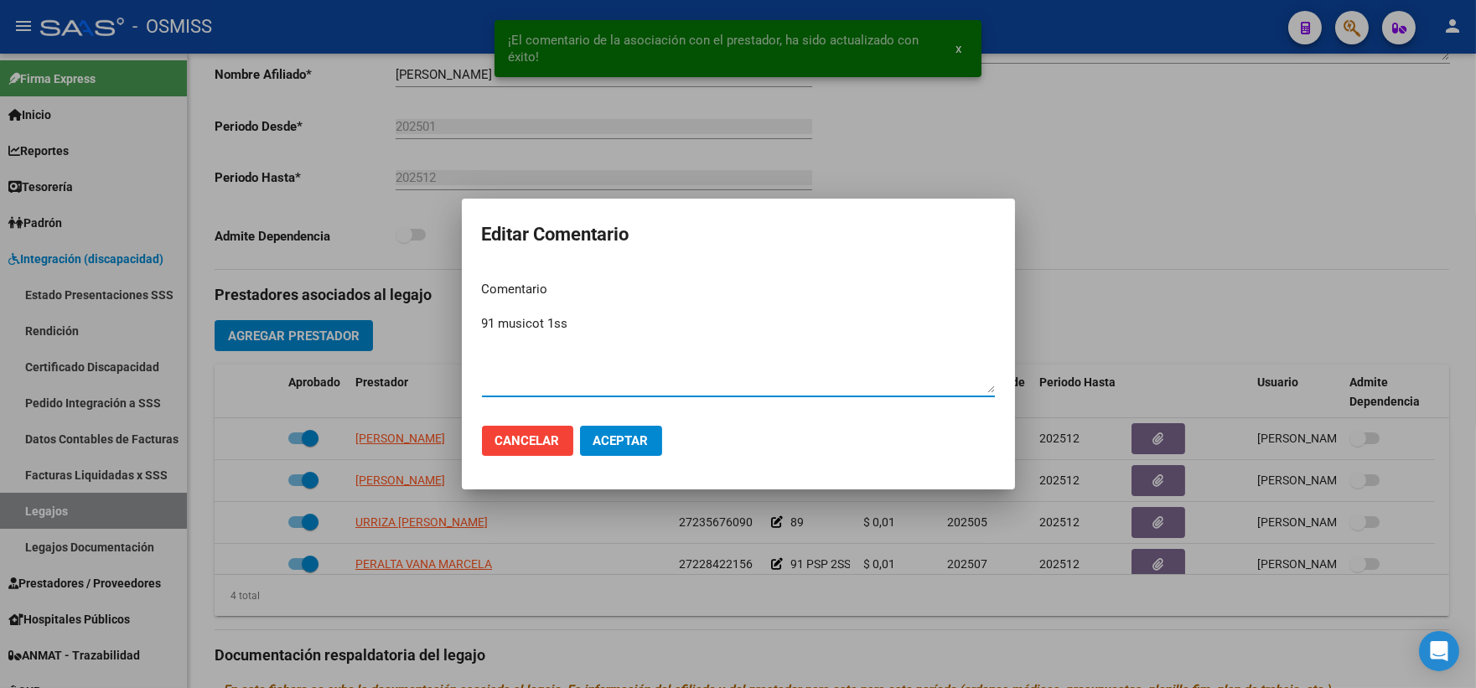
paste textarea "90 A PARTIR DE AGO A DIC"
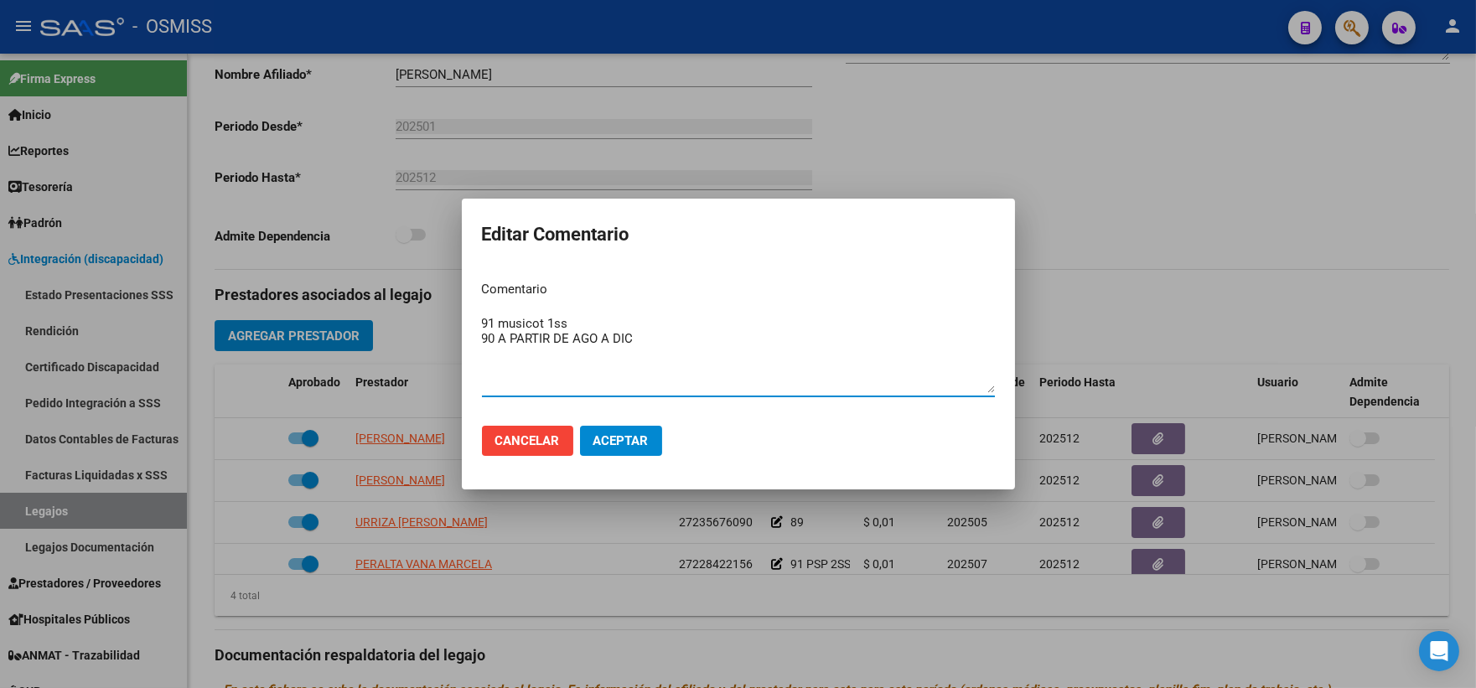
type textarea "91 musicot 1ss 90 A PARTIR DE AGO A DIC"
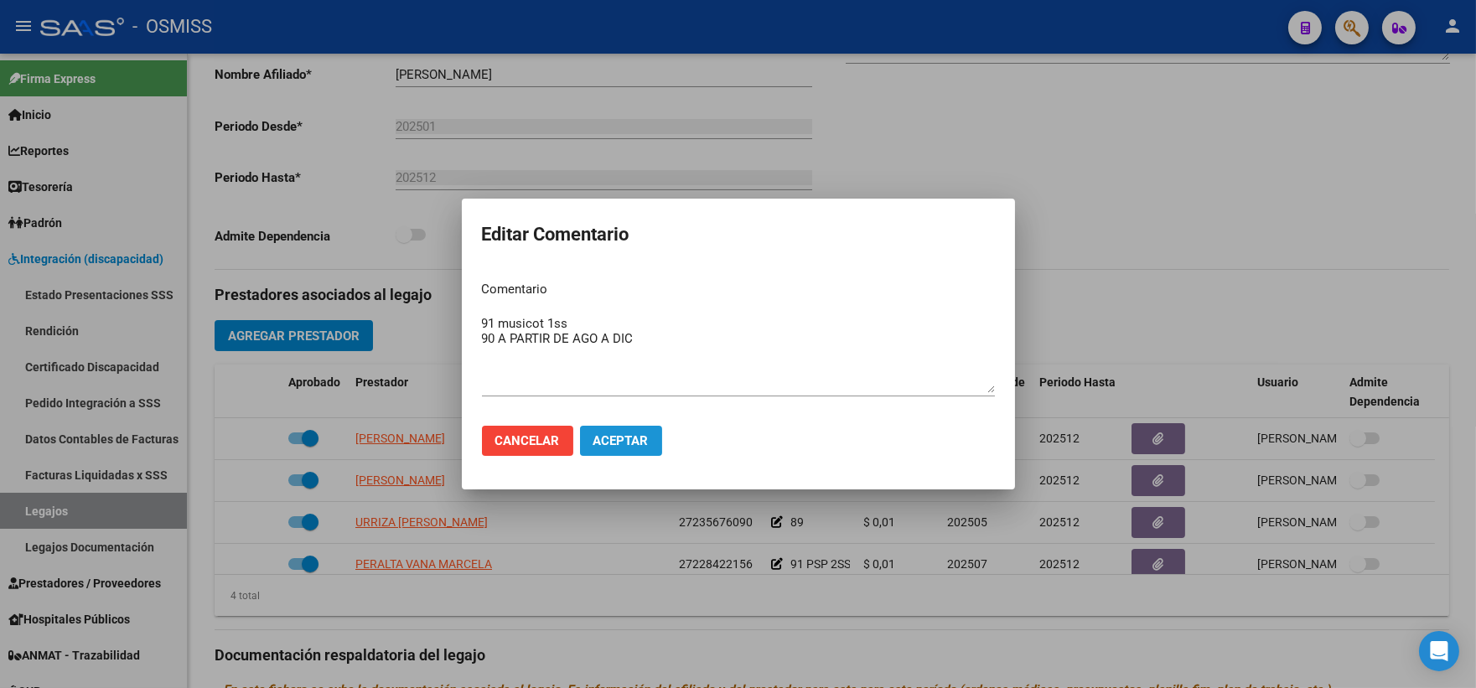
click at [616, 433] on span "Aceptar" at bounding box center [620, 440] width 55 height 15
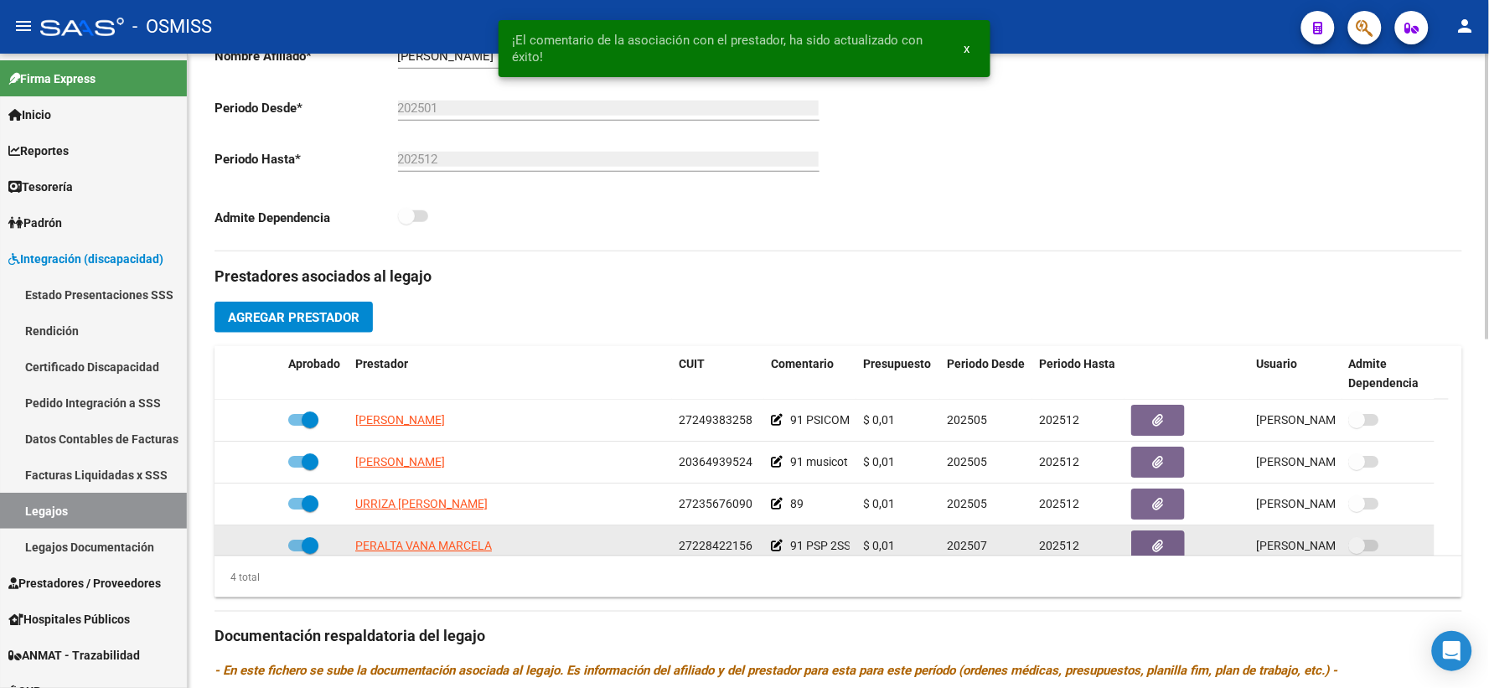
click at [774, 551] on icon at bounding box center [777, 546] width 12 height 12
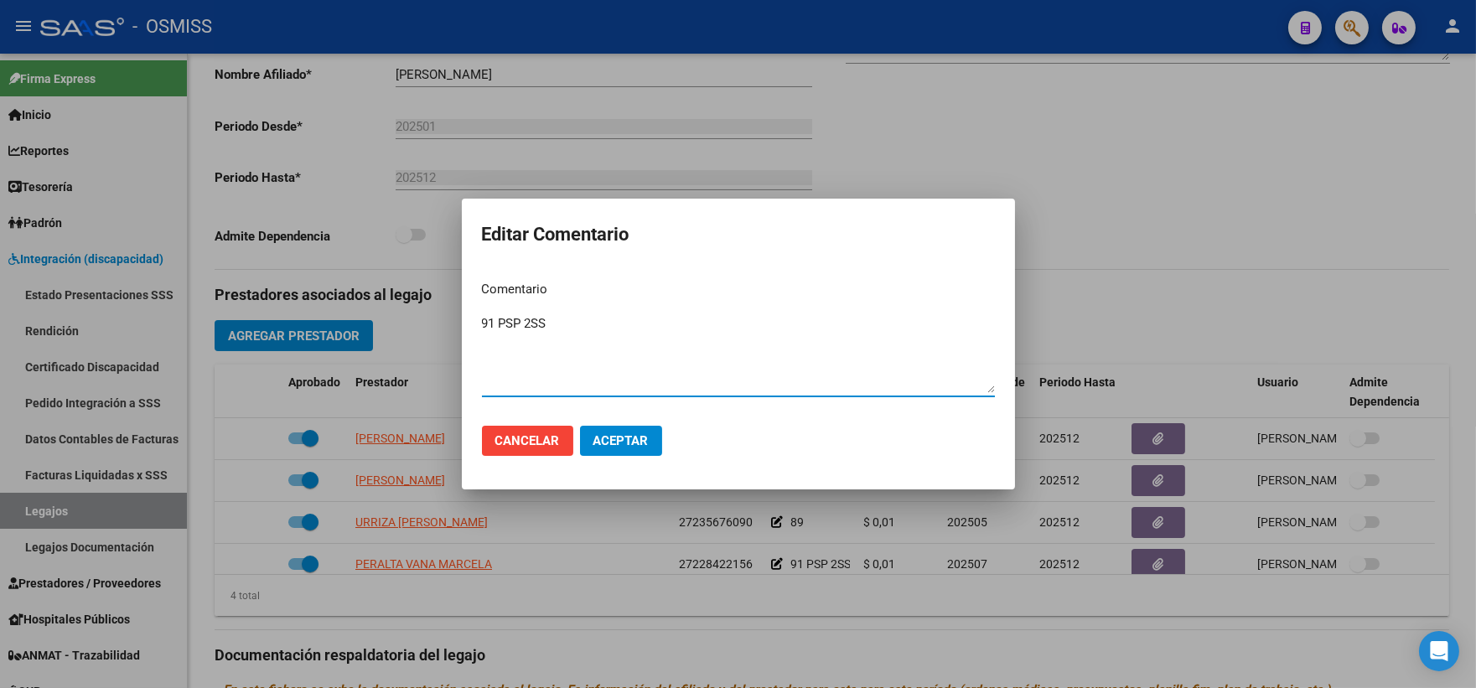
paste textarea "90 A PARTIR DE AGO A DIC"
type textarea "91 PSP 2SS 90 A PARTIR DE AGO A DIC"
click at [639, 438] on span "Aceptar" at bounding box center [620, 440] width 55 height 15
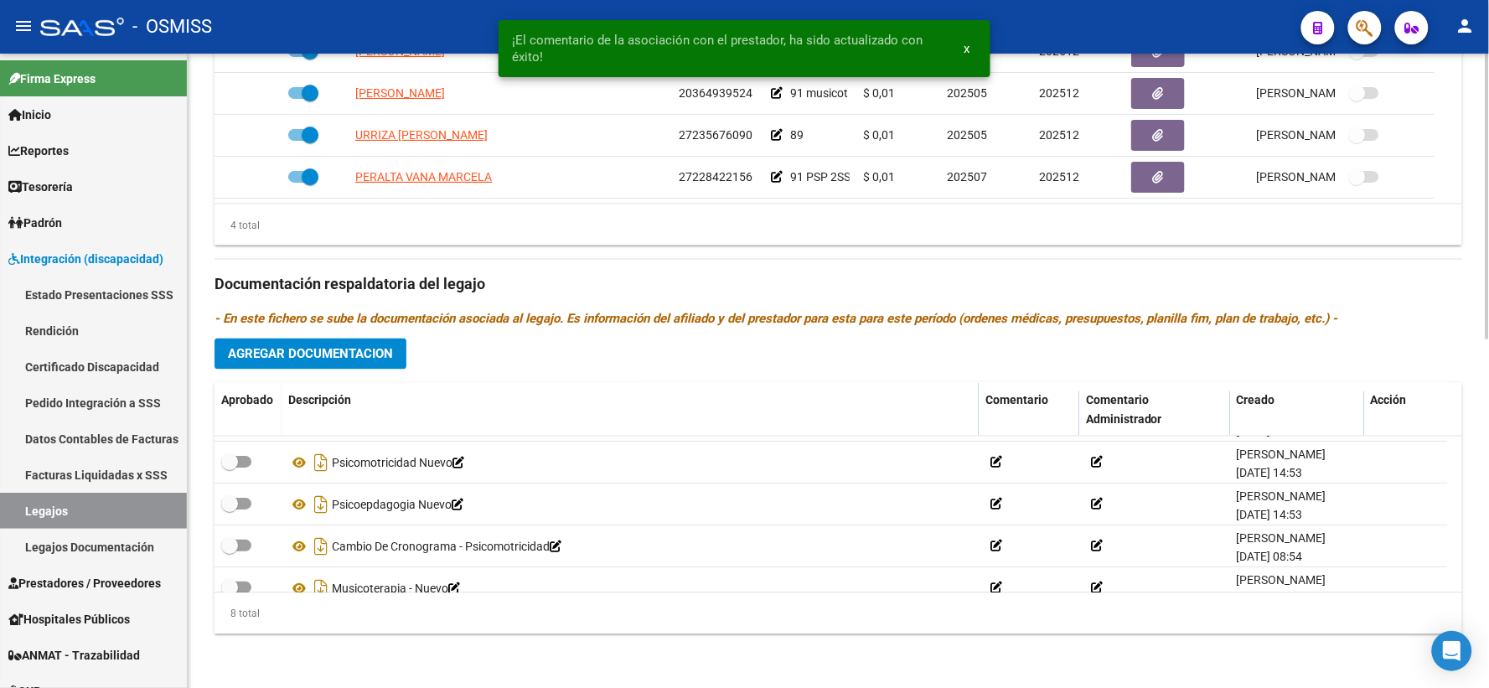
scroll to position [184, 0]
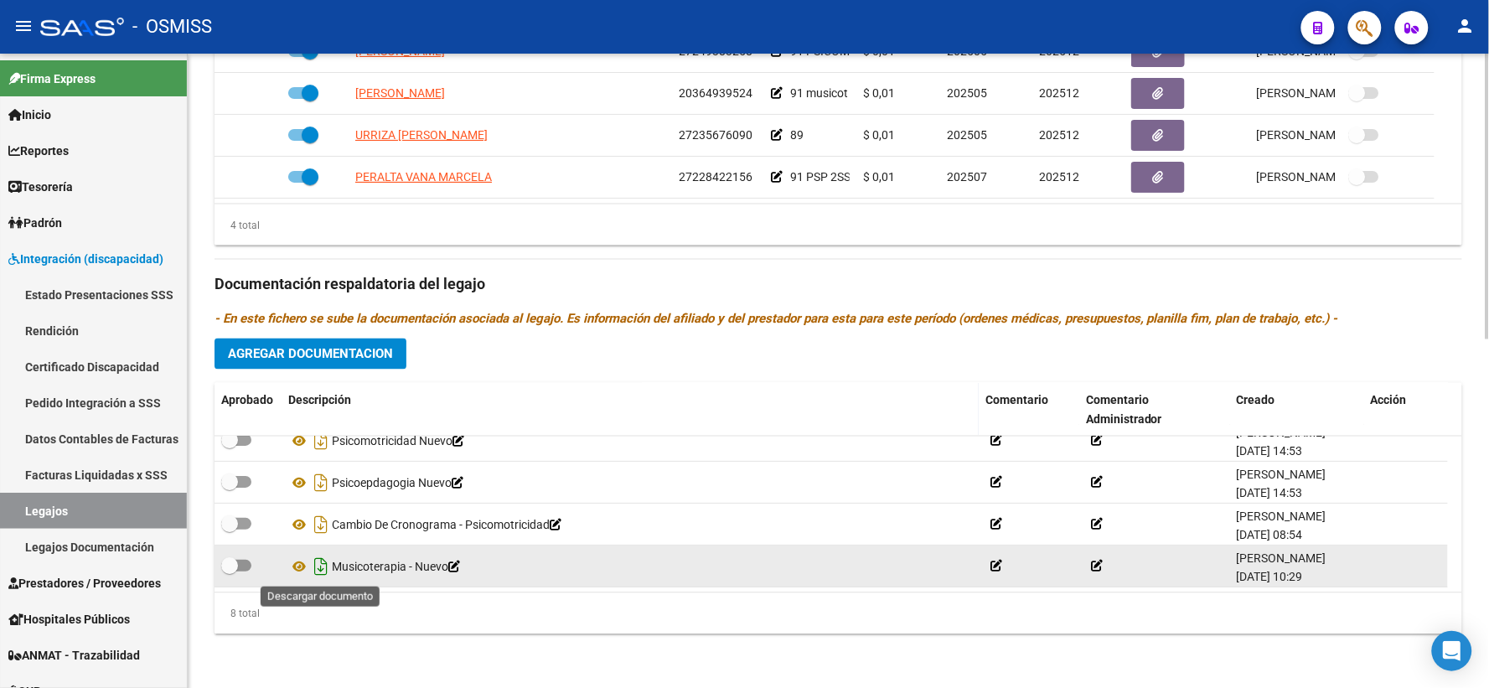
click at [322, 567] on icon "Descargar documento" at bounding box center [321, 566] width 22 height 27
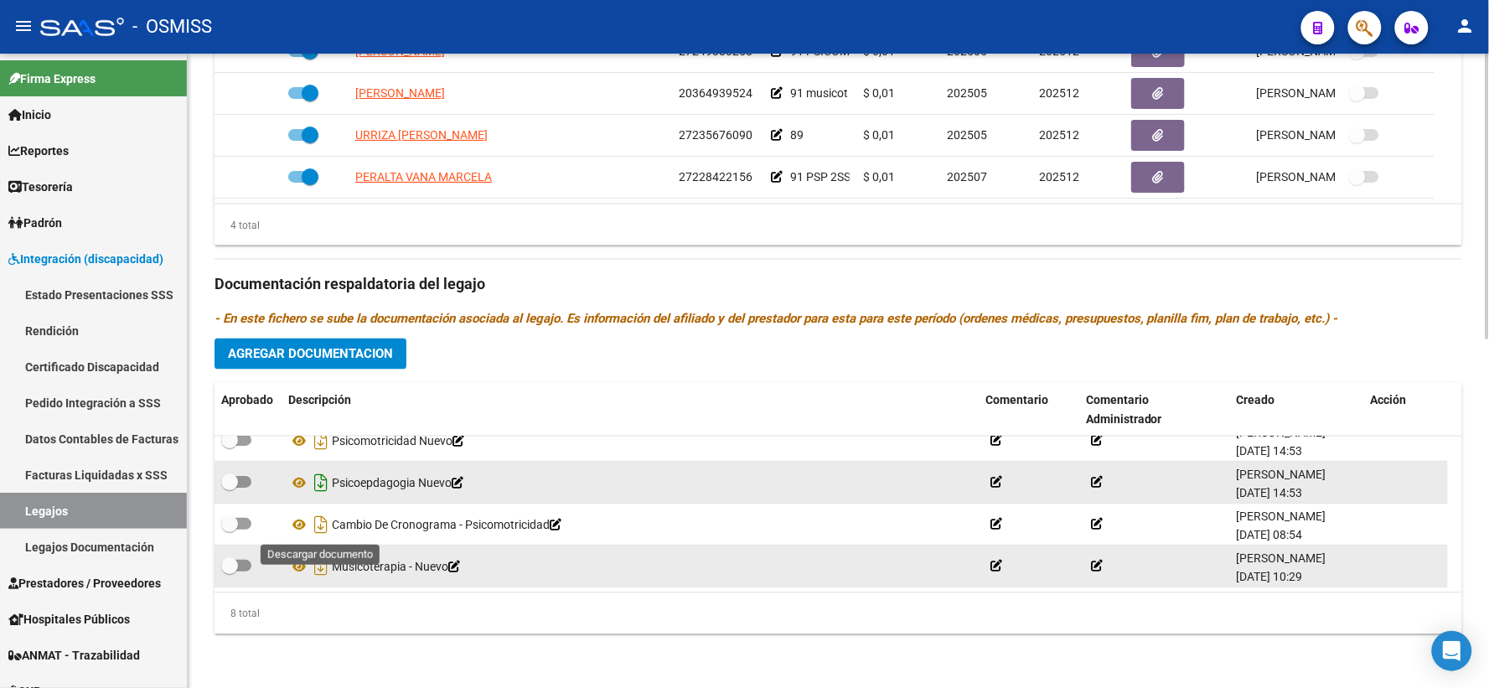
drag, startPoint x: 319, startPoint y: 525, endPoint x: 316, endPoint y: 487, distance: 38.7
click at [319, 525] on icon "Descargar documento" at bounding box center [321, 524] width 22 height 27
click at [316, 483] on icon "Descargar documento" at bounding box center [321, 482] width 22 height 27
drag, startPoint x: 316, startPoint y: 444, endPoint x: 395, endPoint y: 496, distance: 95.1
click at [316, 444] on icon "Descargar documento" at bounding box center [321, 440] width 22 height 27
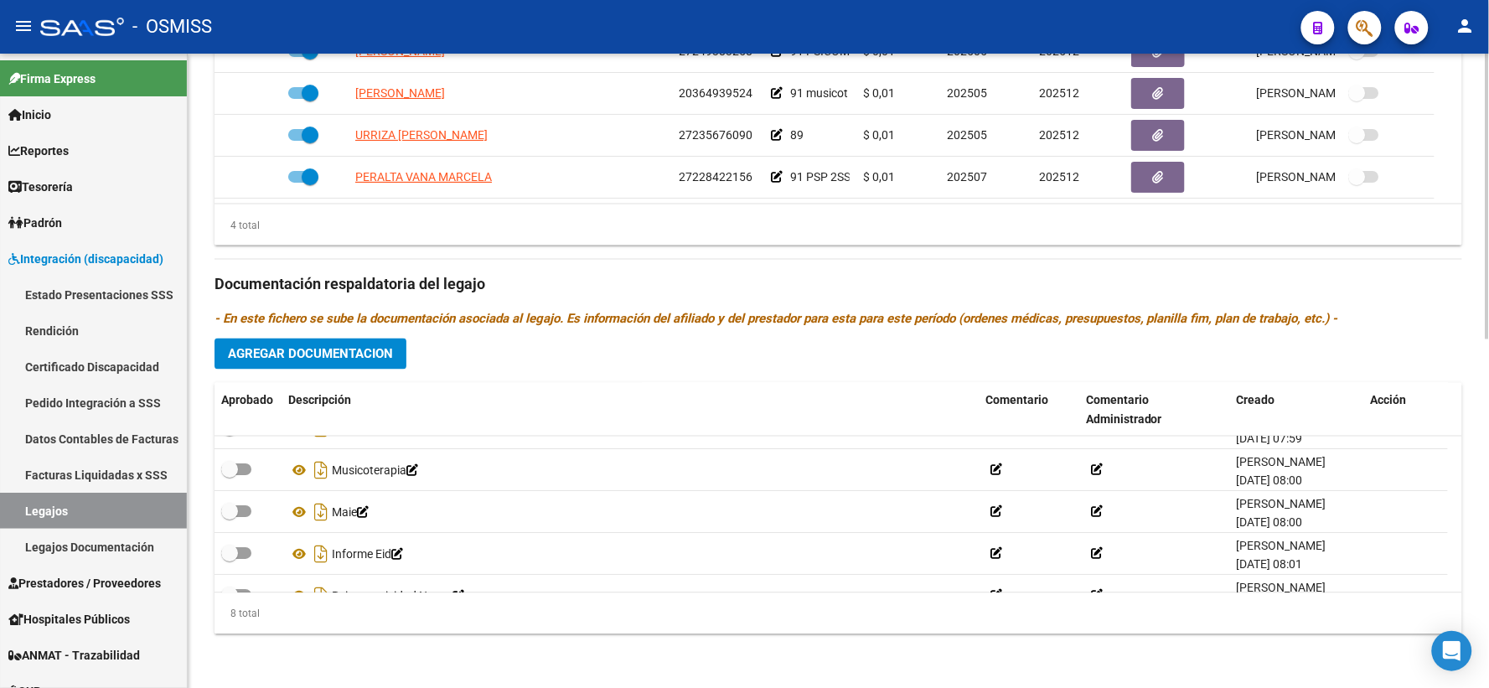
scroll to position [13, 0]
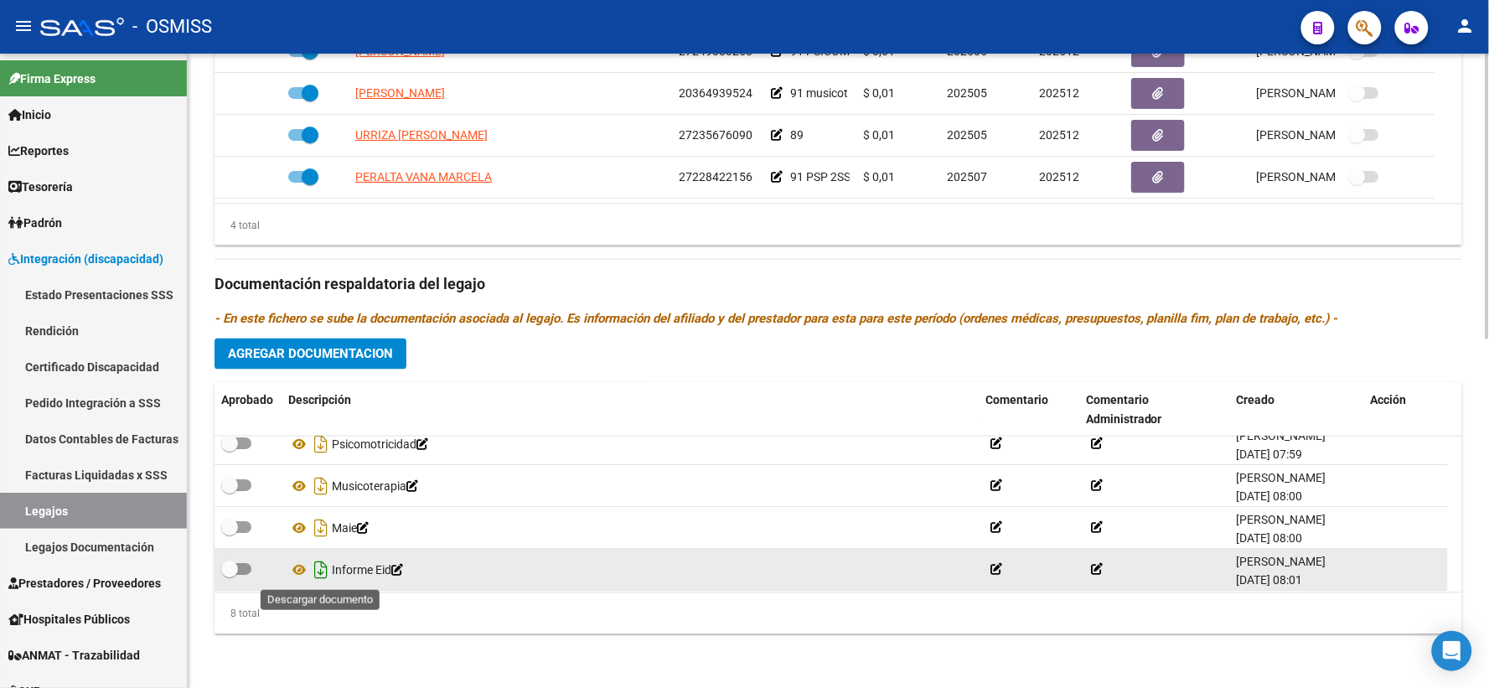
click at [313, 573] on icon "Descargar documento" at bounding box center [321, 570] width 22 height 27
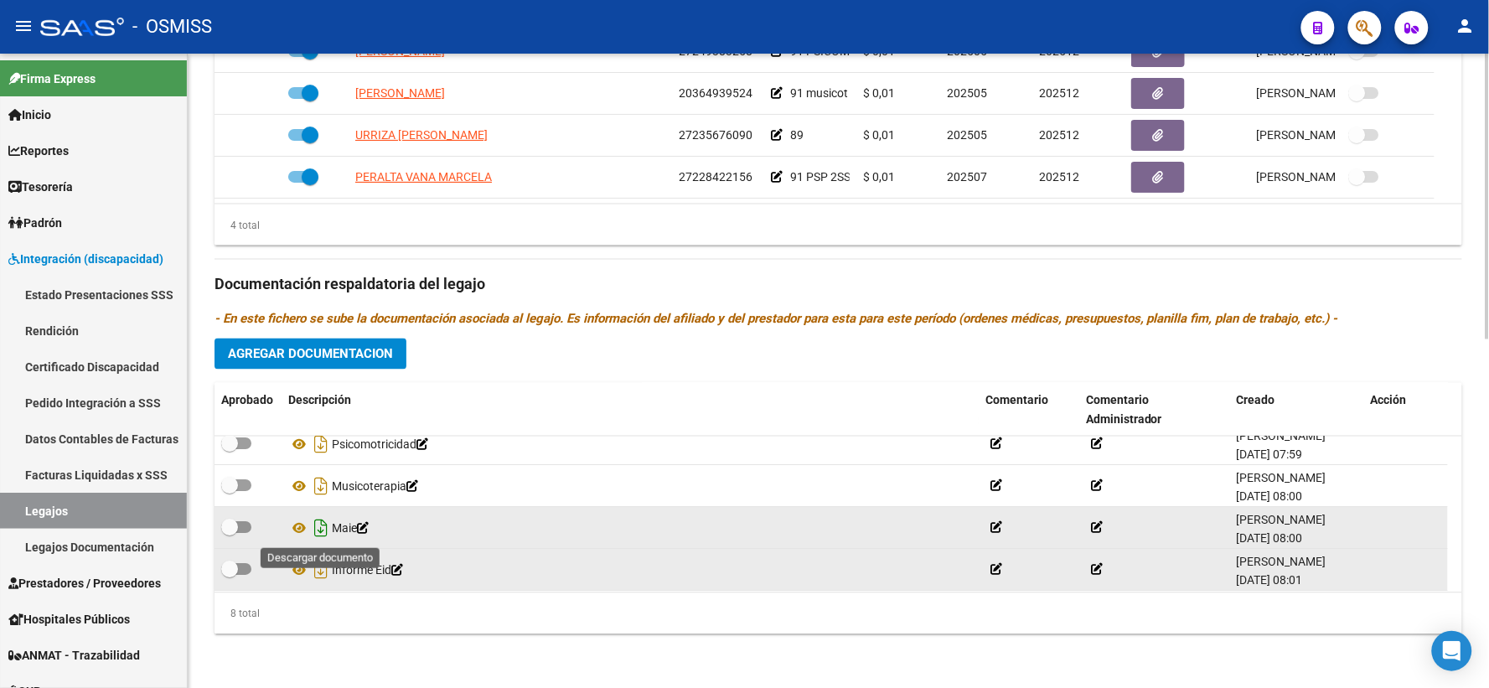
click at [320, 525] on icon "Descargar documento" at bounding box center [321, 528] width 22 height 27
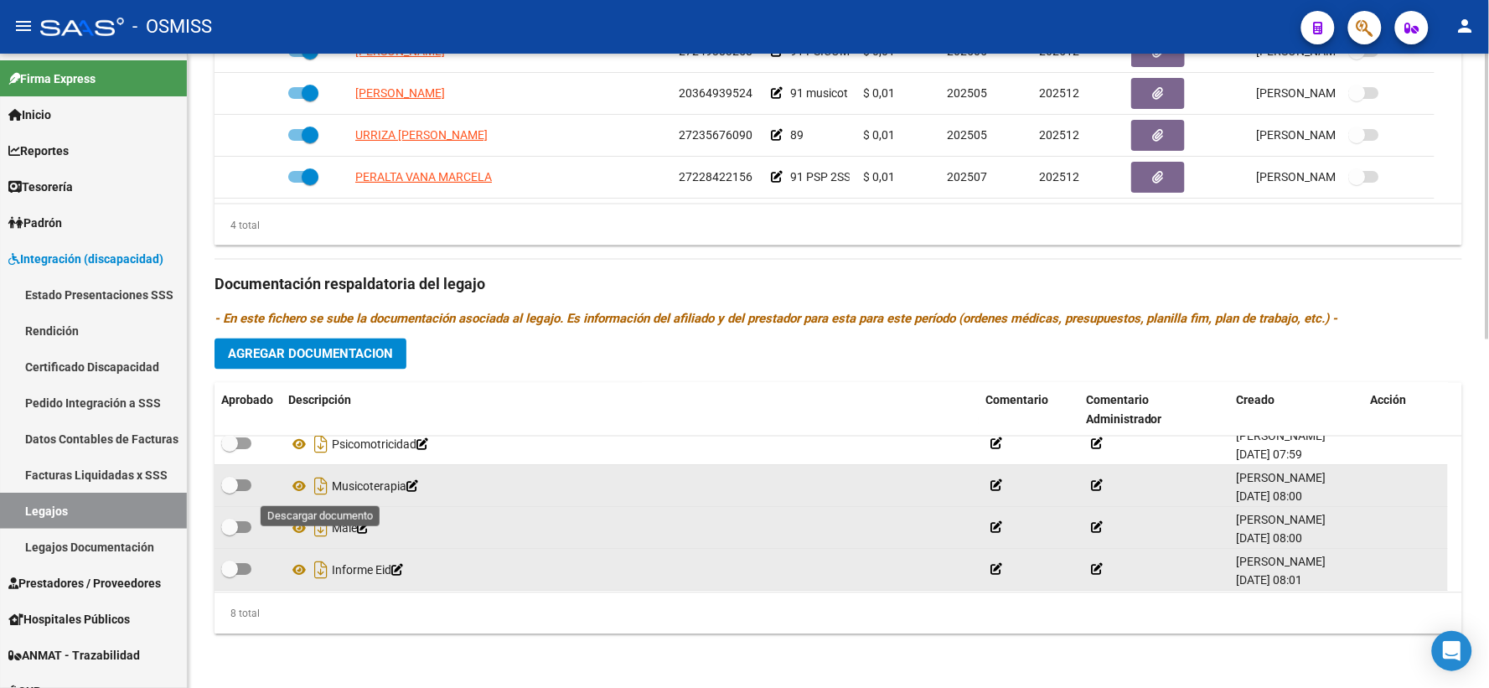
drag, startPoint x: 318, startPoint y: 486, endPoint x: 318, endPoint y: 469, distance: 16.8
click at [318, 486] on icon "Descargar documento" at bounding box center [321, 486] width 22 height 27
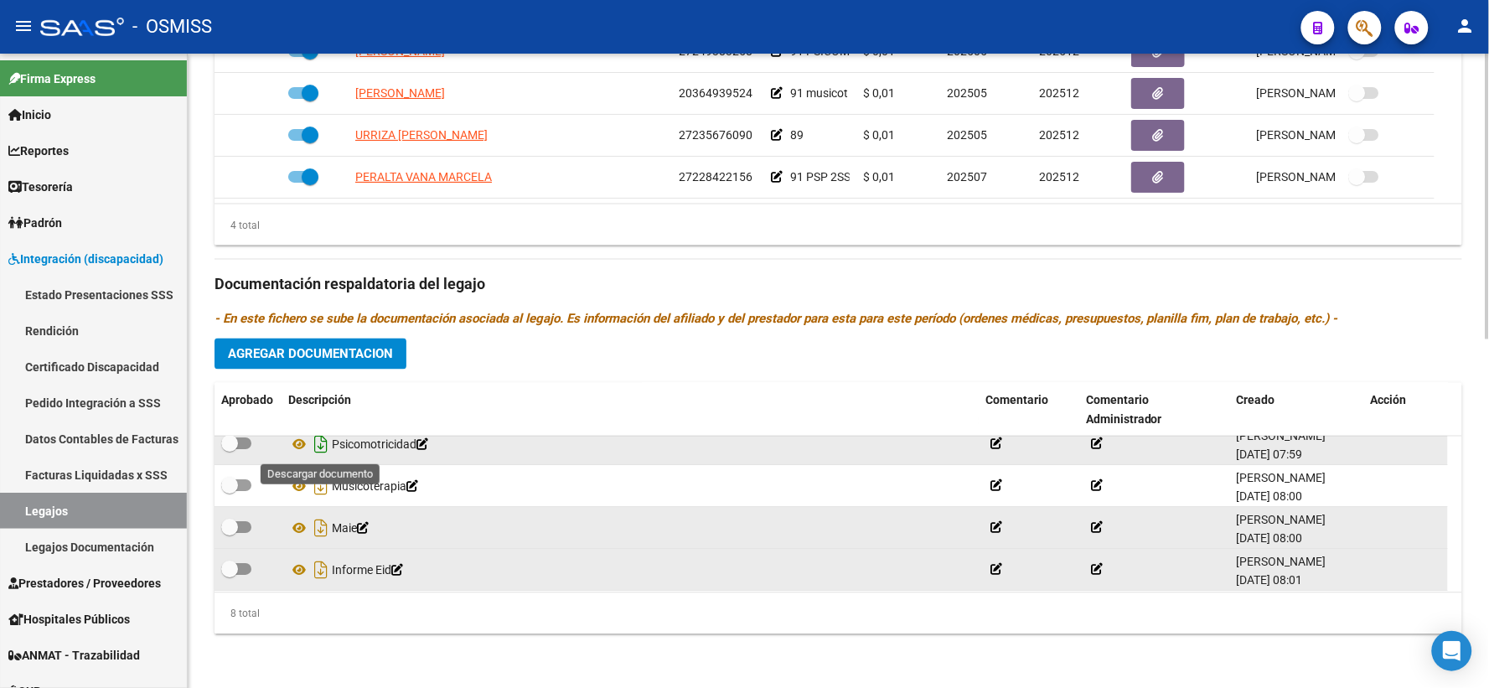
click at [316, 447] on icon "Descargar documento" at bounding box center [321, 445] width 22 height 27
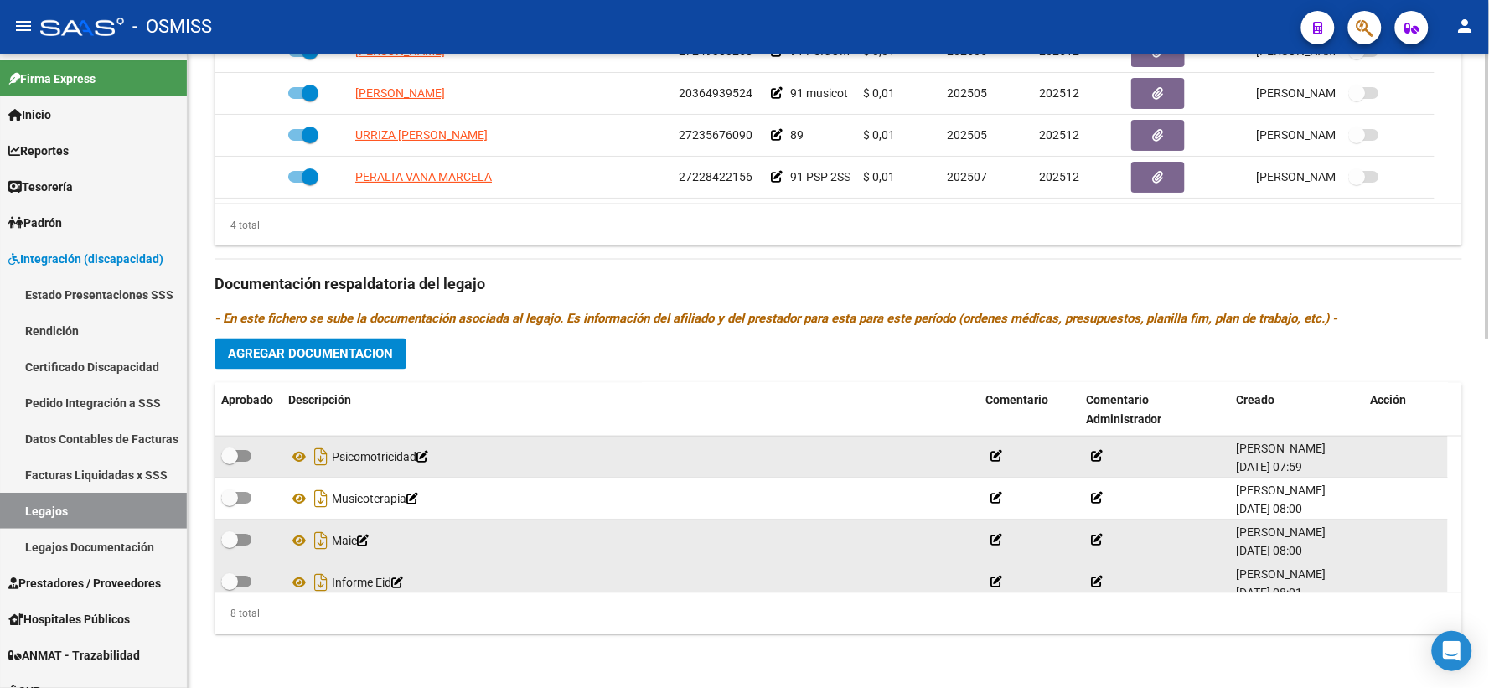
click at [311, 359] on span "Agregar Documentacion" at bounding box center [310, 354] width 165 height 15
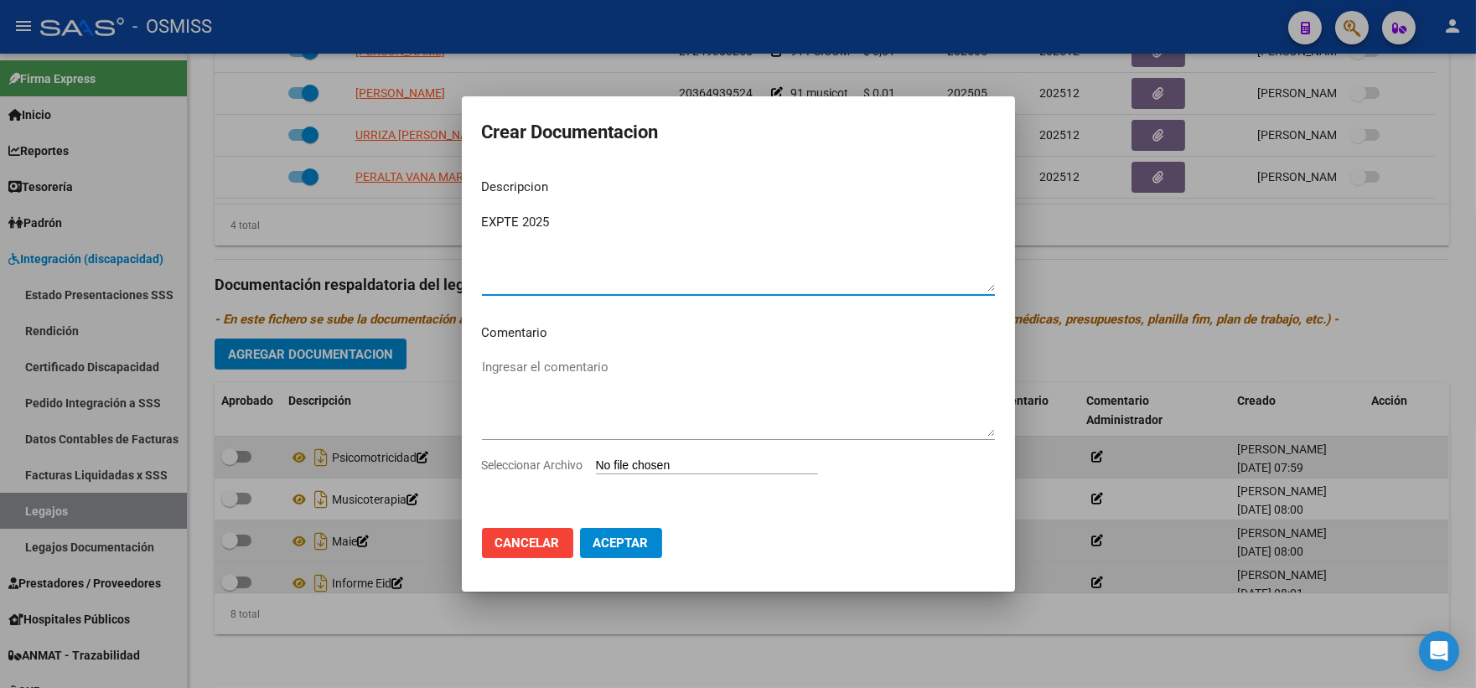
type textarea "EXPTE 2025"
type input "C:\fakepath\ilovepdf_merged_compressed - 2025-09-10T135813.718.pdf"
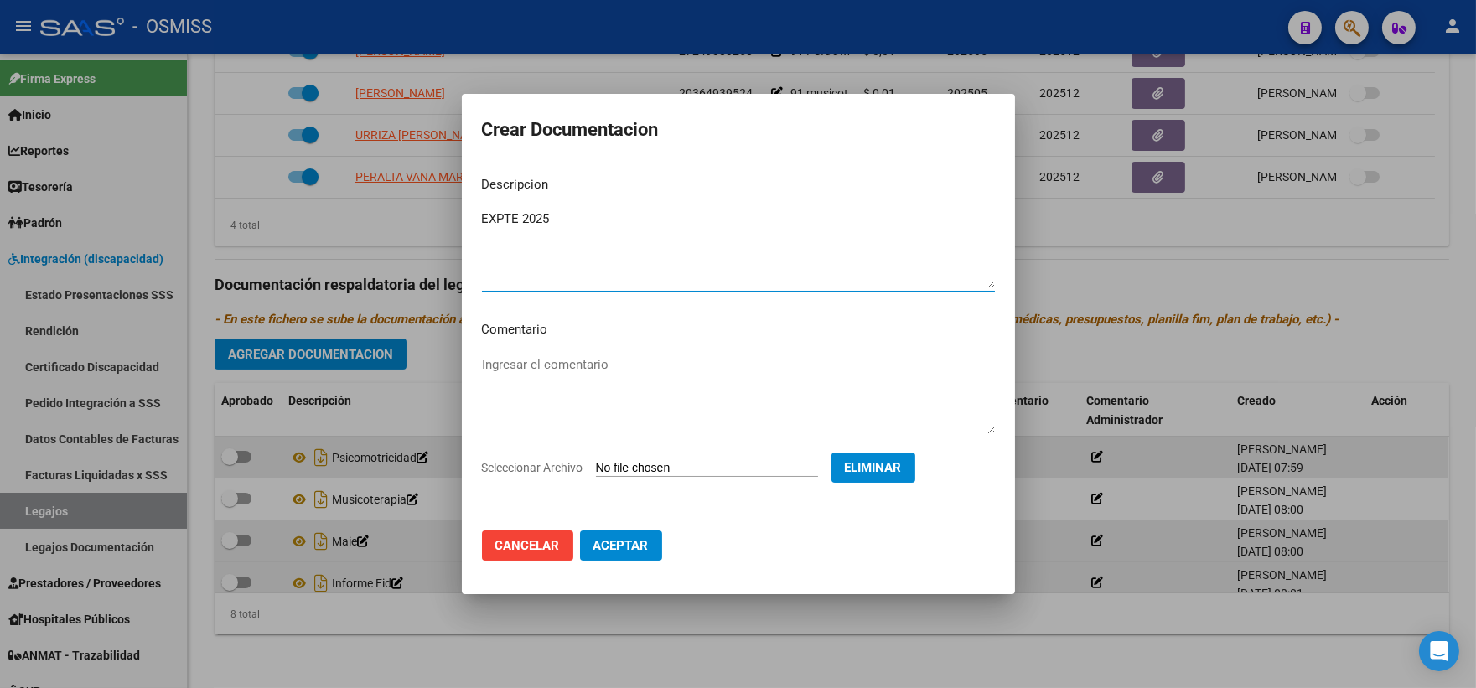
click at [625, 540] on span "Aceptar" at bounding box center [620, 545] width 55 height 15
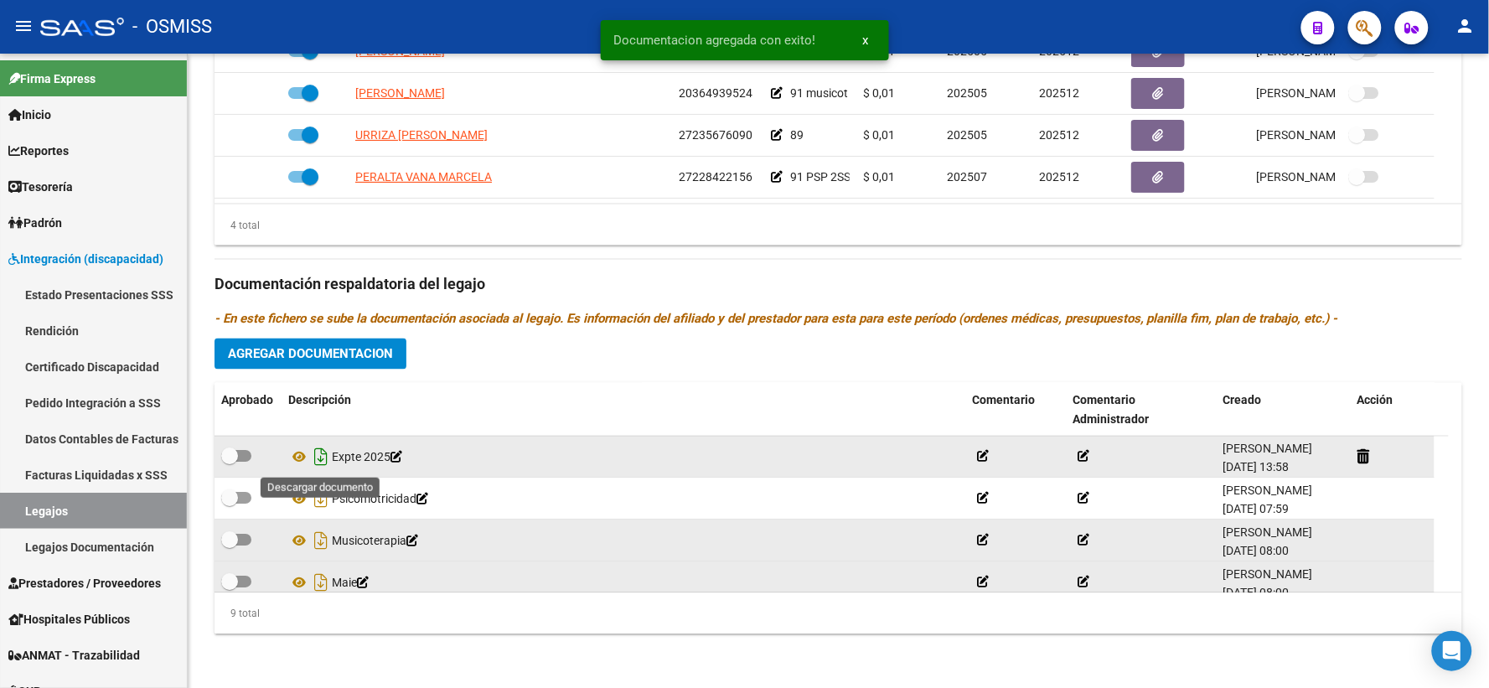
click at [318, 455] on icon "Descargar documento" at bounding box center [321, 457] width 22 height 27
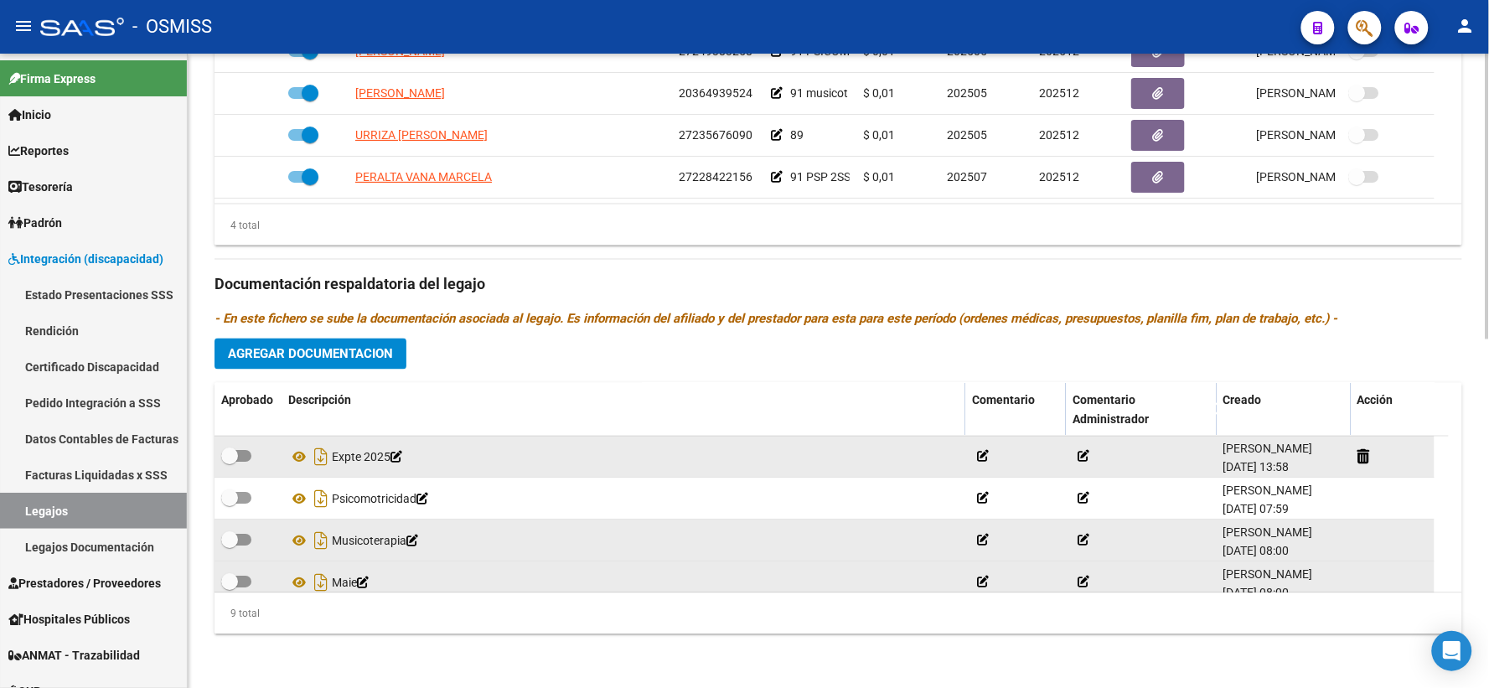
click at [441, 353] on div "Prestadores asociados al legajo Agregar Prestador Aprobado Prestador CUIT Comen…" at bounding box center [838, 273] width 1248 height 748
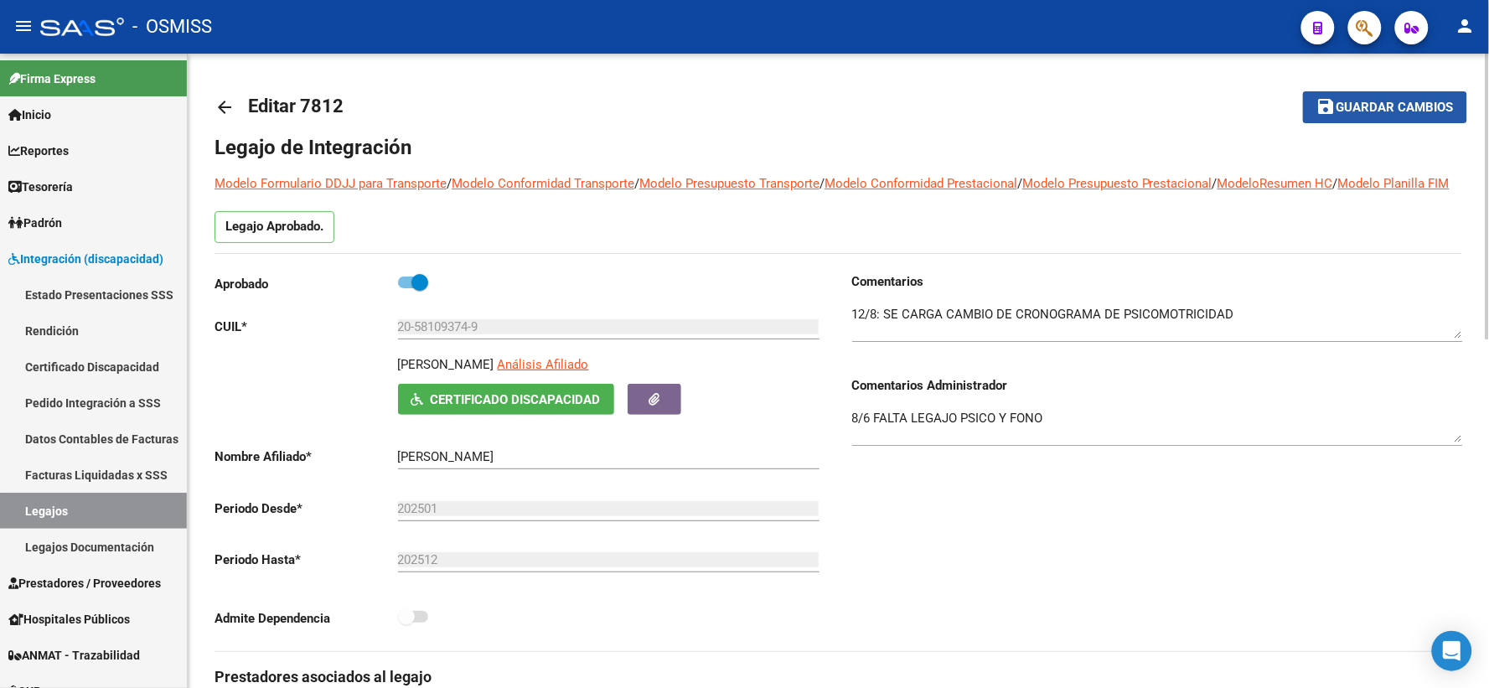
click at [1393, 114] on span "Guardar cambios" at bounding box center [1394, 108] width 117 height 15
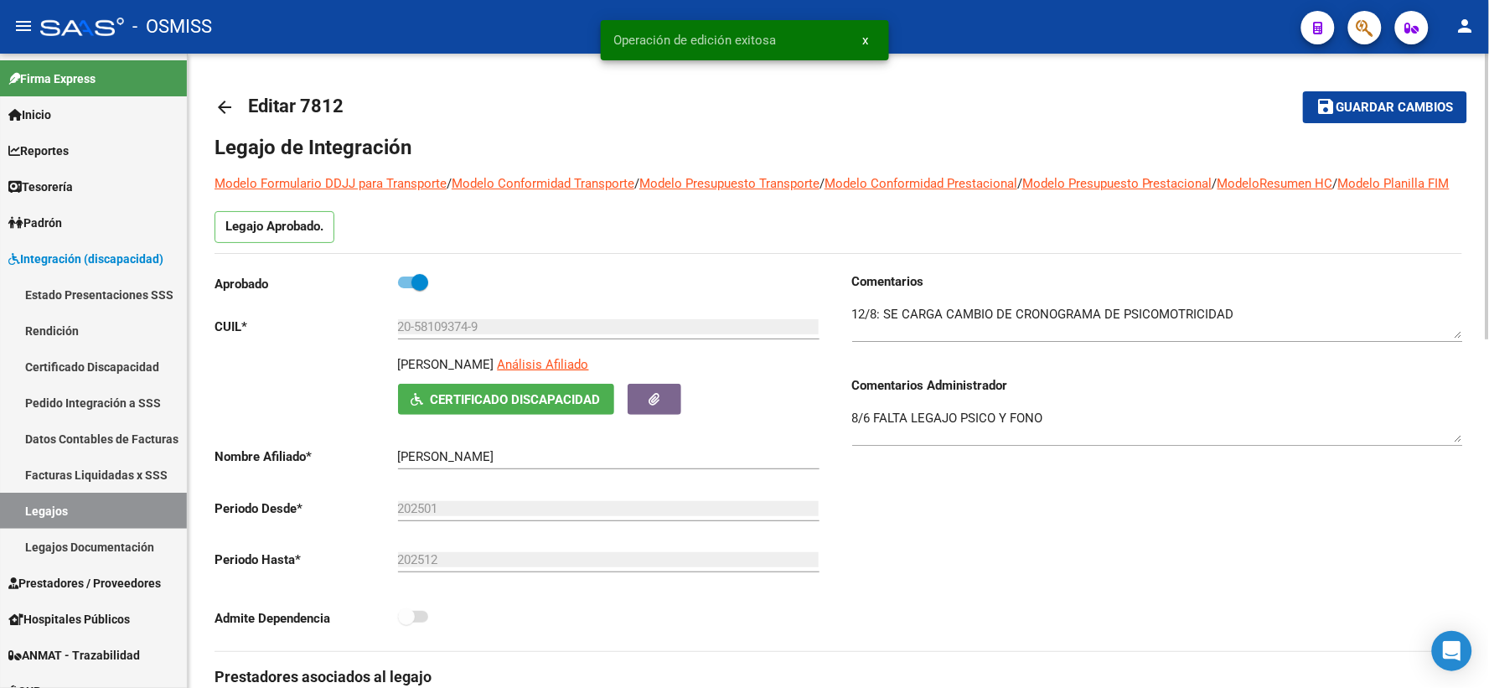
click at [222, 109] on mat-icon "arrow_back" at bounding box center [224, 107] width 20 height 20
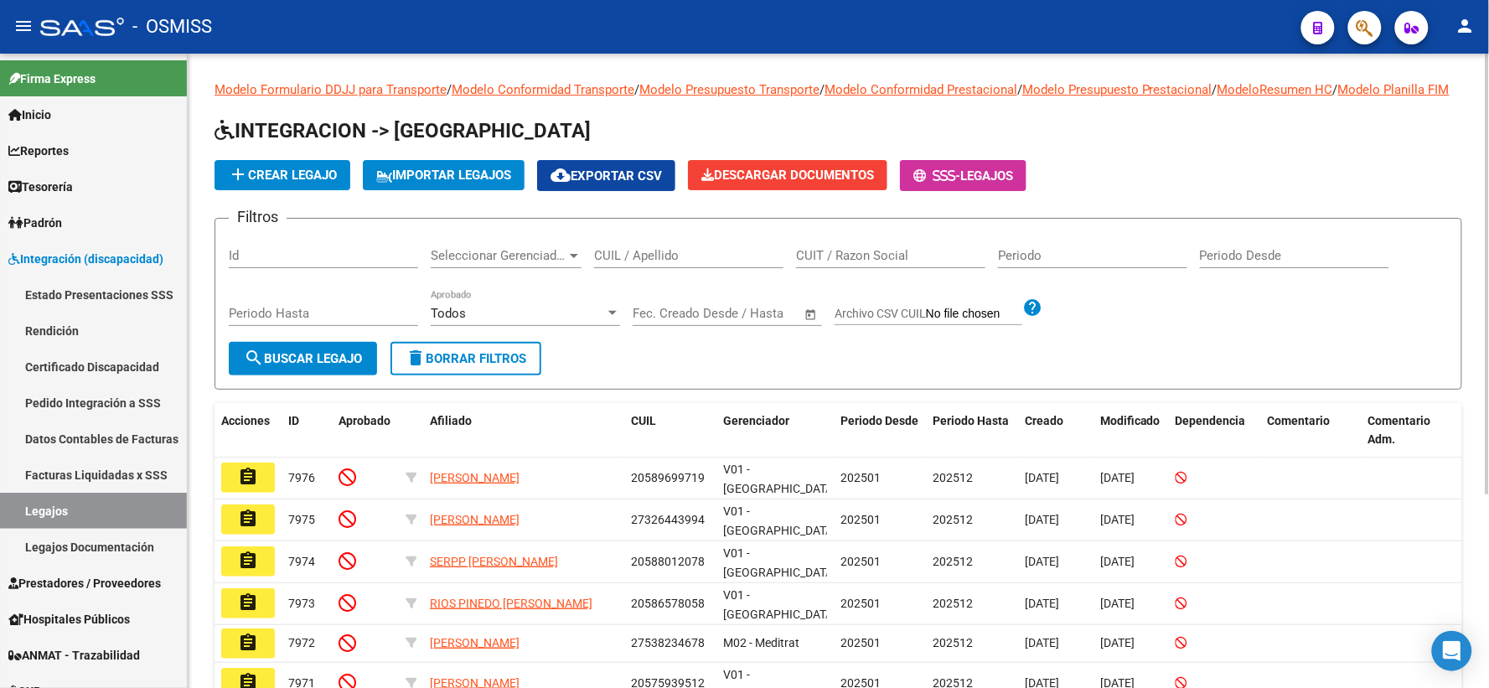
click at [654, 263] on input "CUIL / Apellido" at bounding box center [688, 255] width 189 height 15
paste input "20572781055"
click at [333, 366] on span "search Buscar Legajo" at bounding box center [303, 358] width 118 height 15
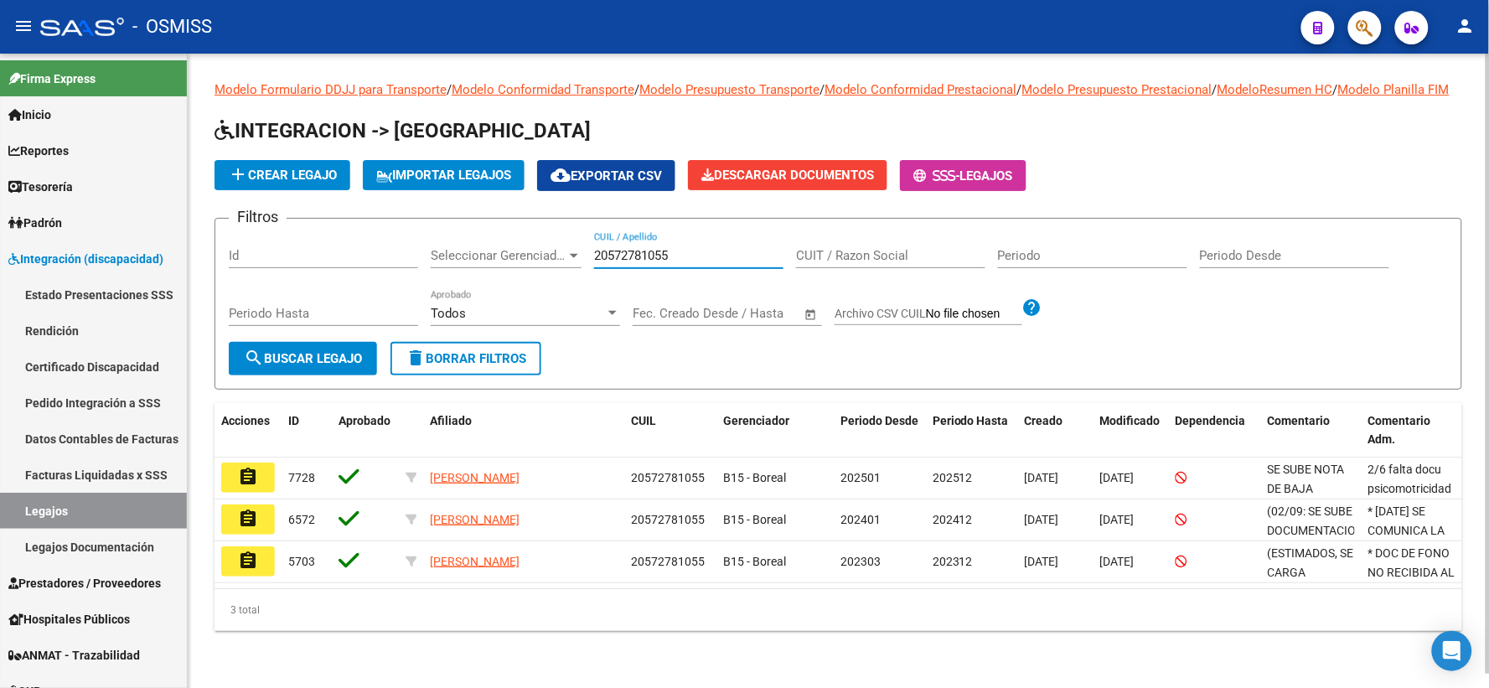
drag, startPoint x: 699, startPoint y: 277, endPoint x: 572, endPoint y: 271, distance: 126.7
click at [572, 271] on div "Filtros Id Seleccionar Gerenciador Seleccionar Gerenciador 20572781055 CUIL / A…" at bounding box center [838, 287] width 1219 height 110
type input "[PERSON_NAME]"
click at [339, 366] on span "search Buscar Legajo" at bounding box center [303, 358] width 118 height 15
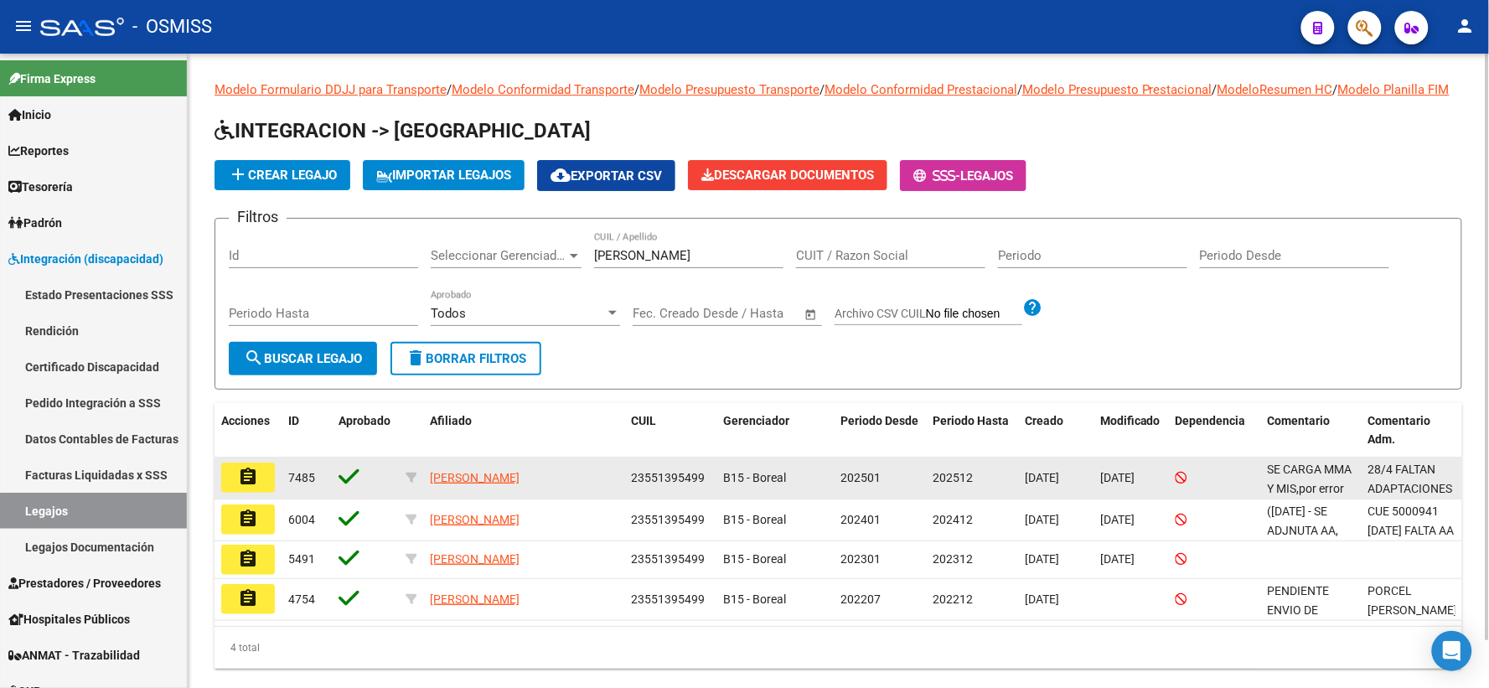
click at [248, 487] on mat-icon "assignment" at bounding box center [248, 477] width 20 height 20
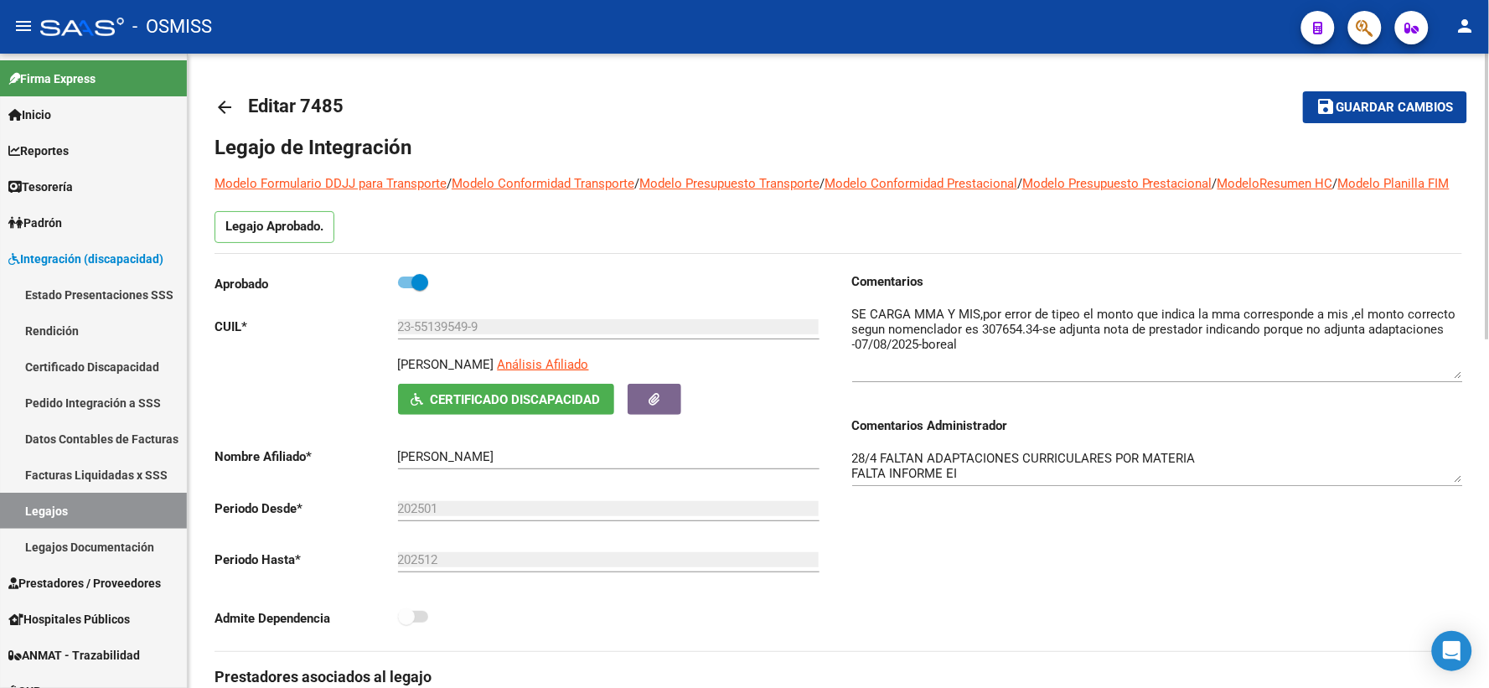
drag, startPoint x: 1455, startPoint y: 354, endPoint x: 1458, endPoint y: 397, distance: 43.6
click at [1458, 379] on textarea at bounding box center [1157, 342] width 611 height 74
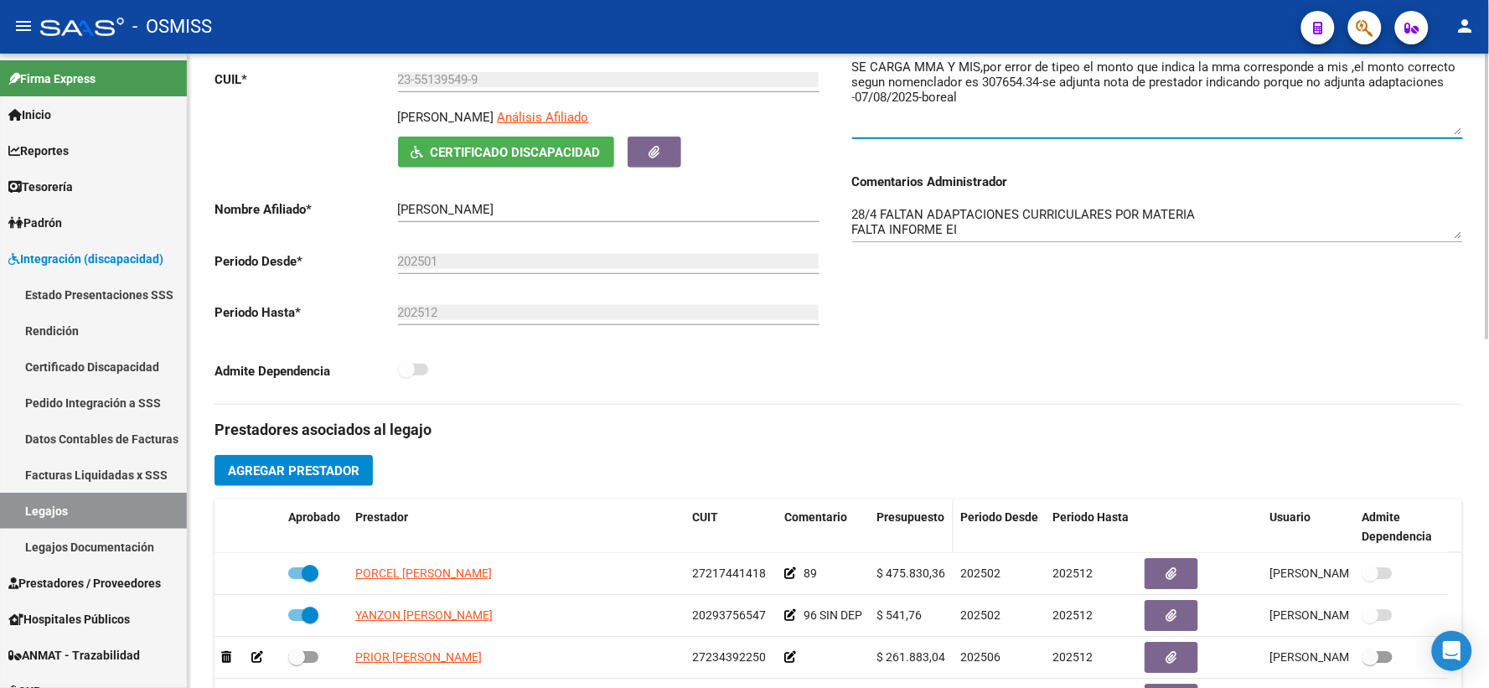
scroll to position [372, 0]
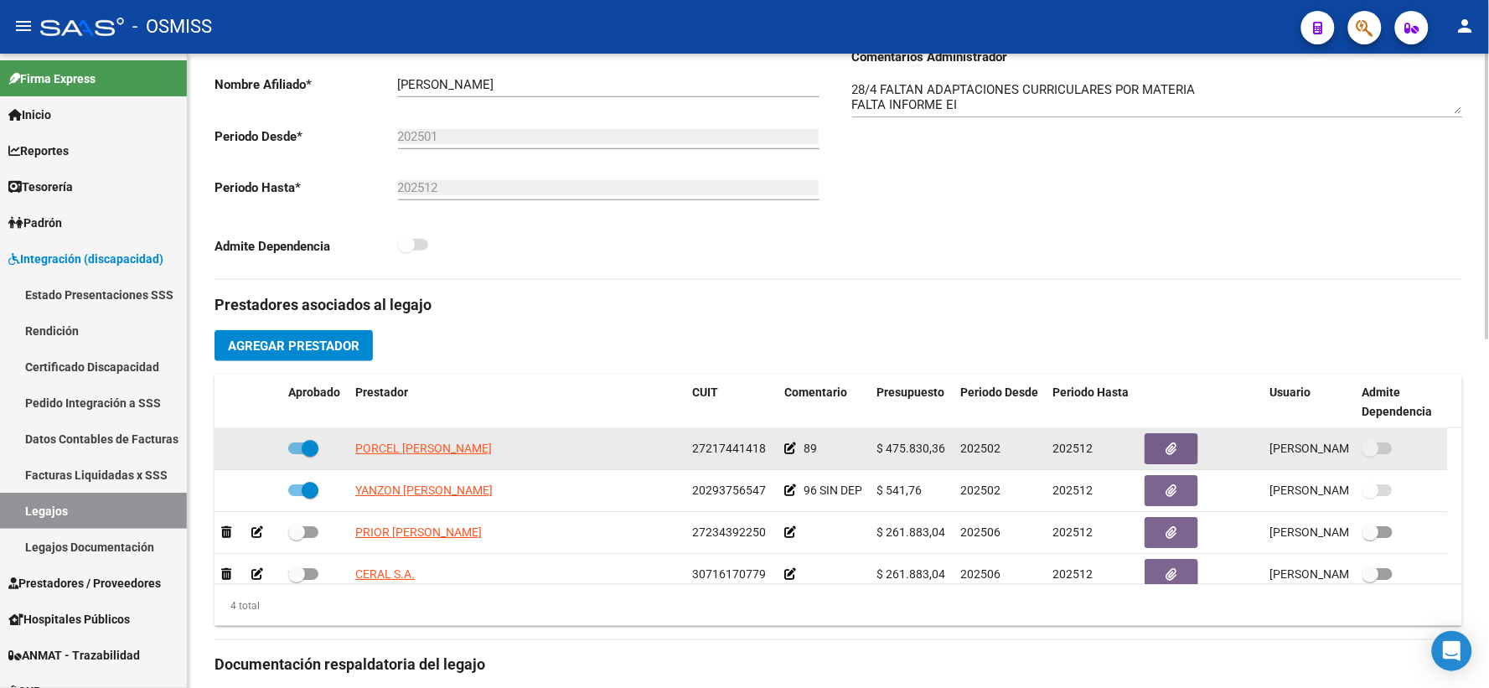
click at [292, 454] on span at bounding box center [303, 448] width 30 height 12
click at [296, 455] on input "checkbox" at bounding box center [296, 454] width 1 height 1
checkbox input "false"
click at [783, 468] on datatable-body-cell "89" at bounding box center [824, 448] width 92 height 41
click at [786, 454] on icon at bounding box center [790, 448] width 12 height 12
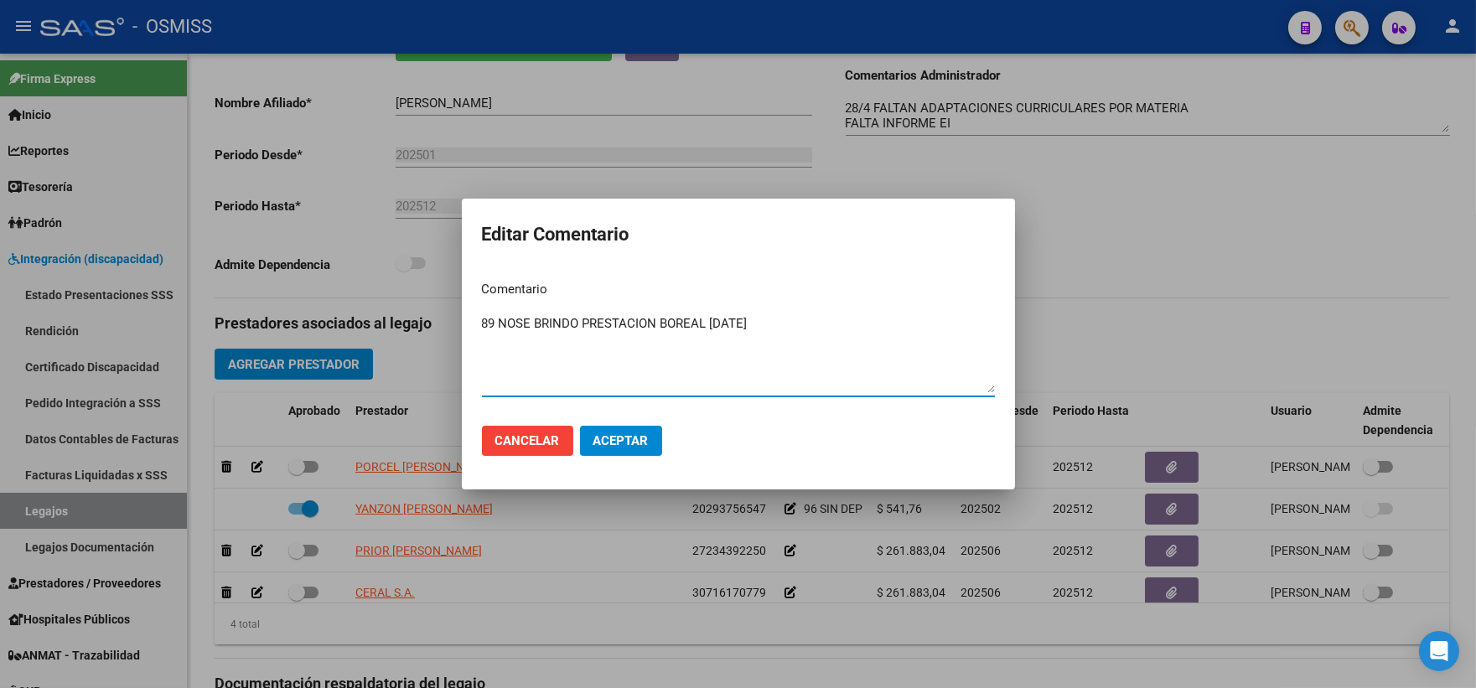
type textarea "89 NOSE BRINDO PRESTACION BOREAL [DATE]"
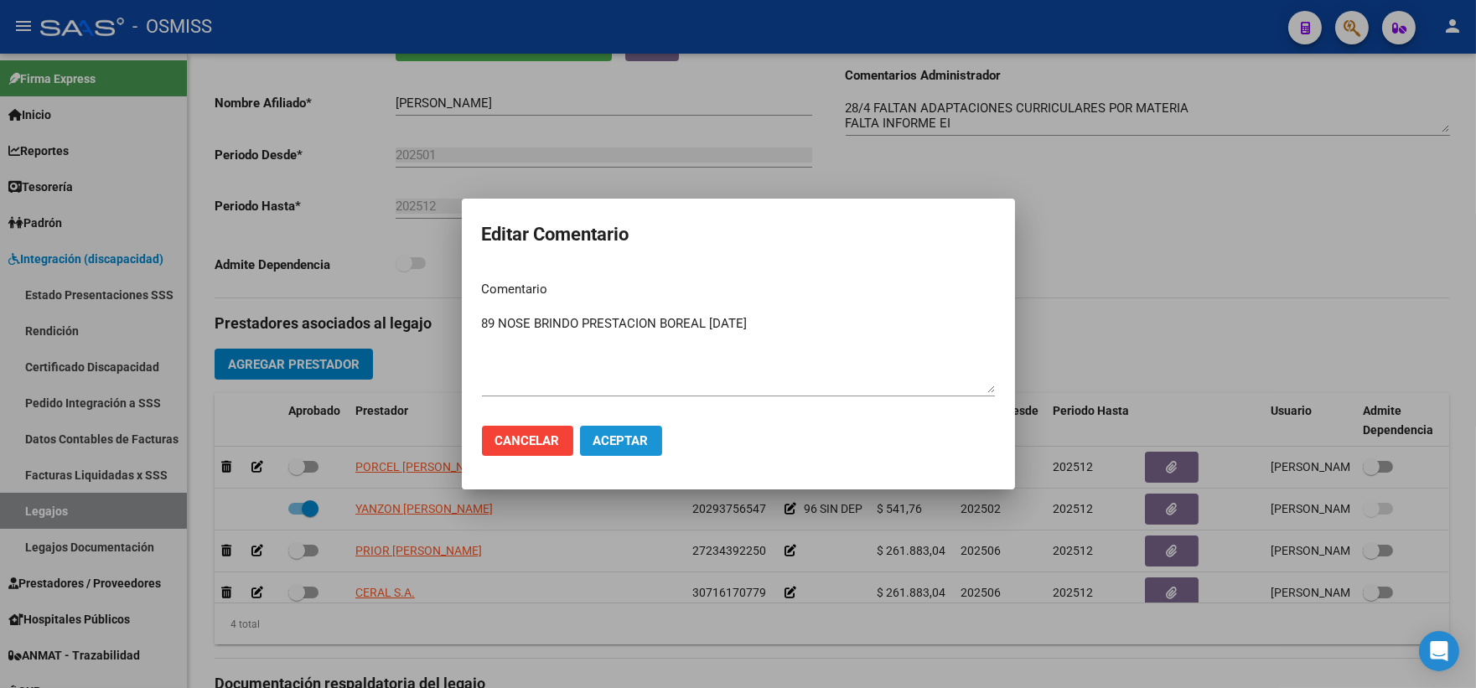
click at [607, 442] on span "Aceptar" at bounding box center [620, 440] width 55 height 15
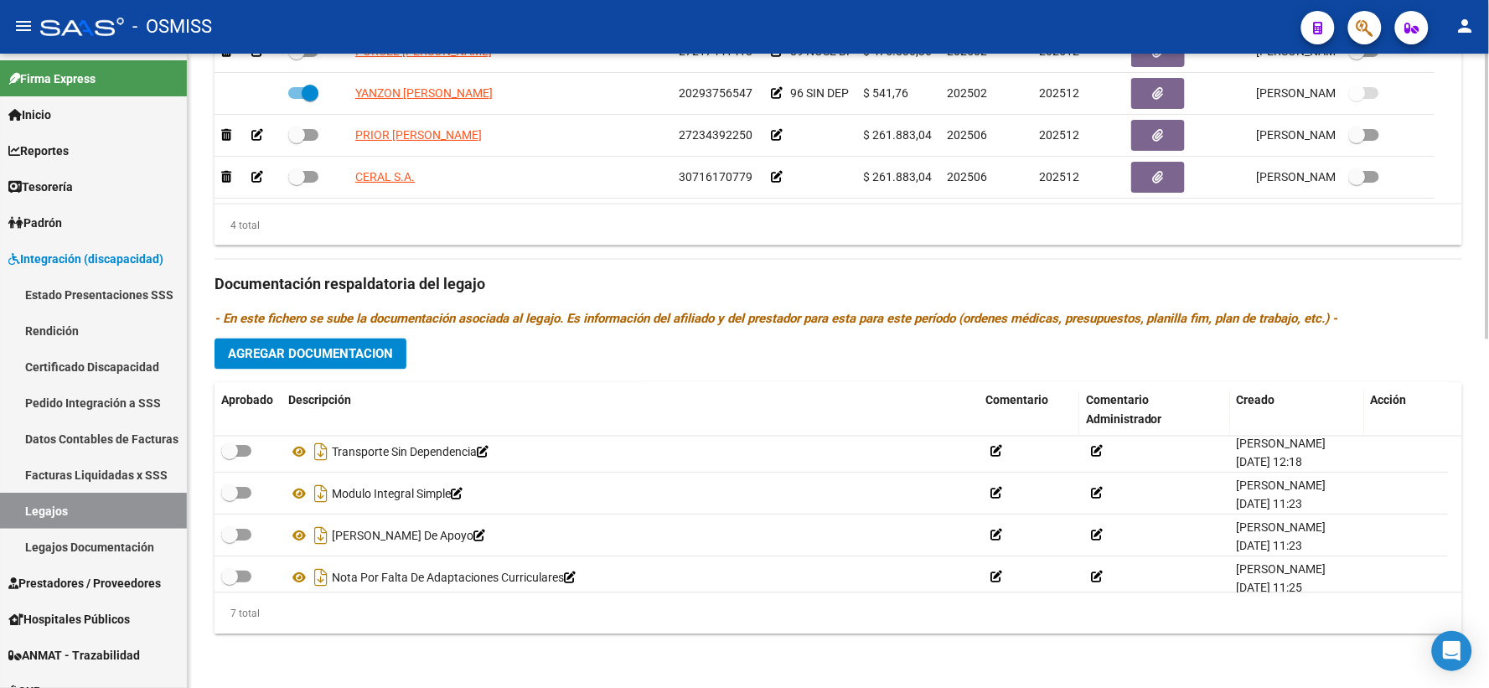
scroll to position [142, 0]
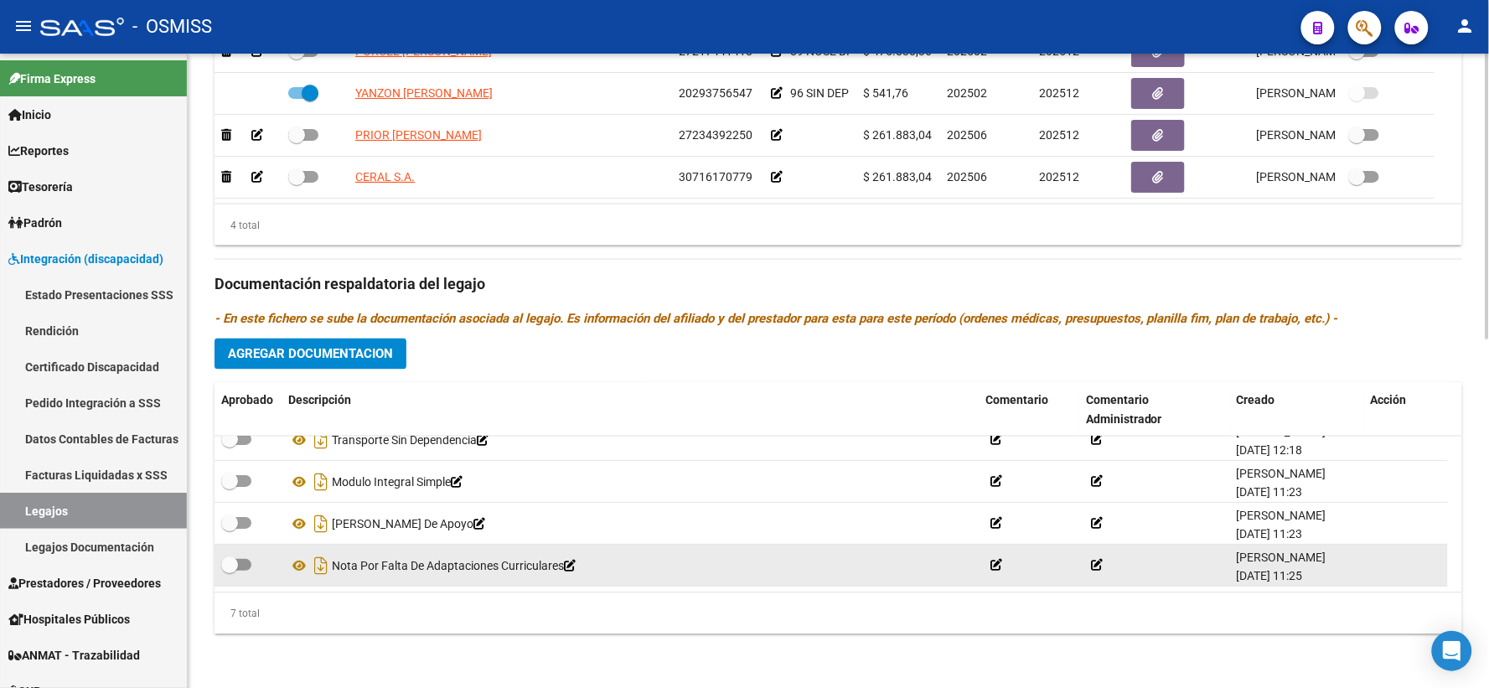
click at [1098, 565] on icon at bounding box center [1097, 566] width 12 height 12
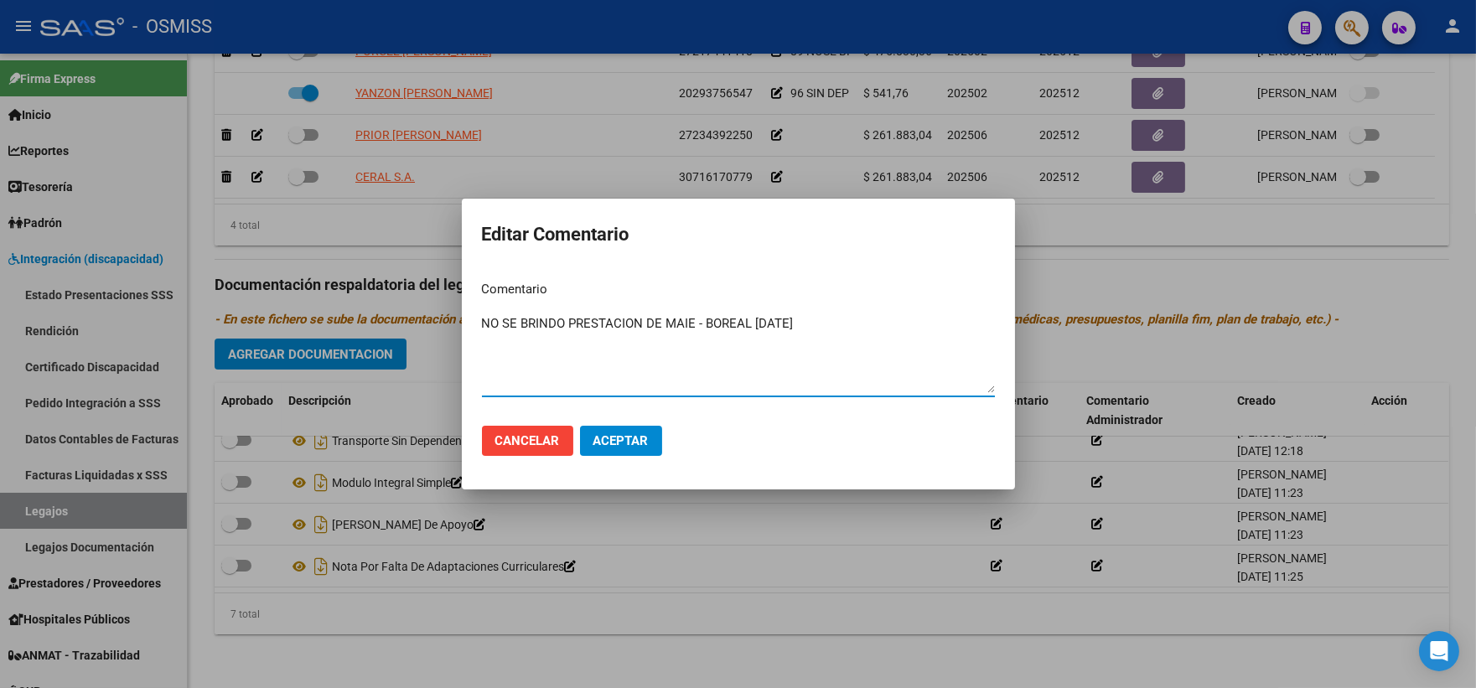
type textarea "NO SE BRINDO PRESTACION DE MAIE - BOREAL [DATE]"
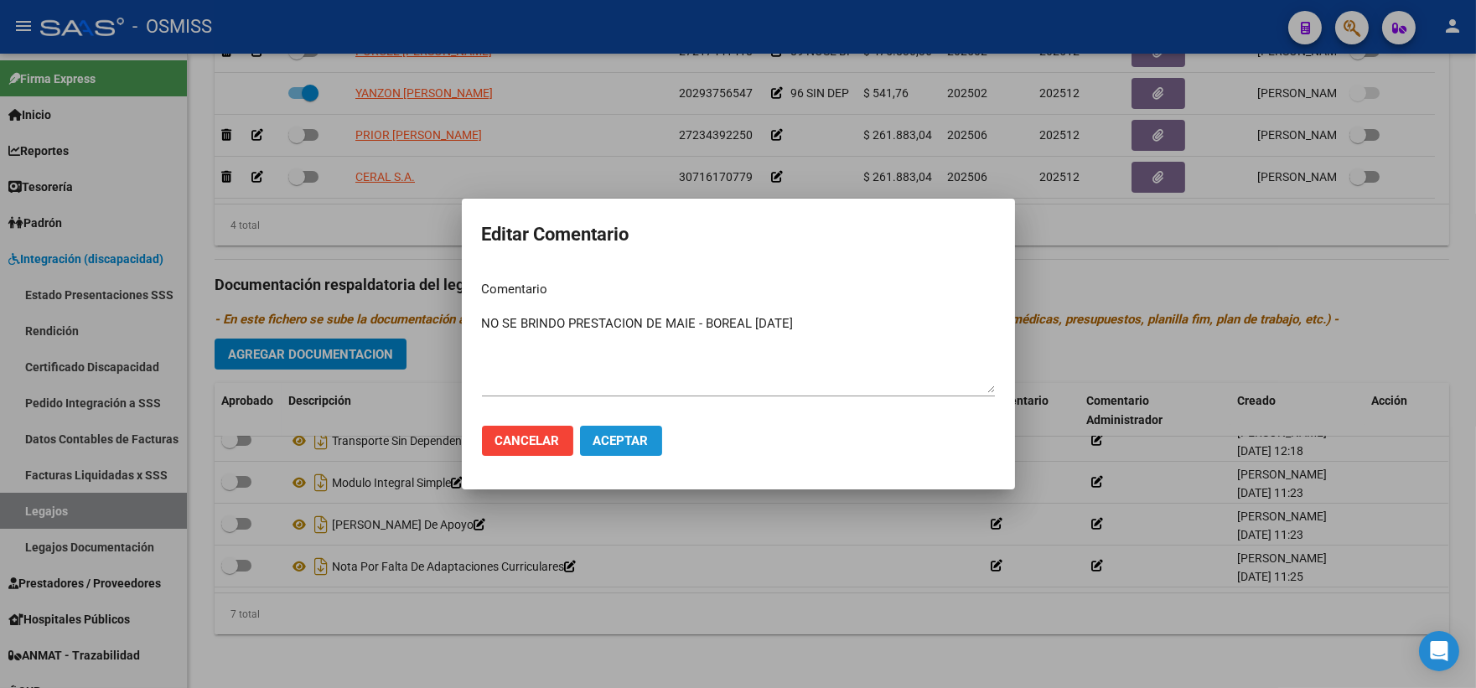
click at [614, 437] on span "Aceptar" at bounding box center [620, 440] width 55 height 15
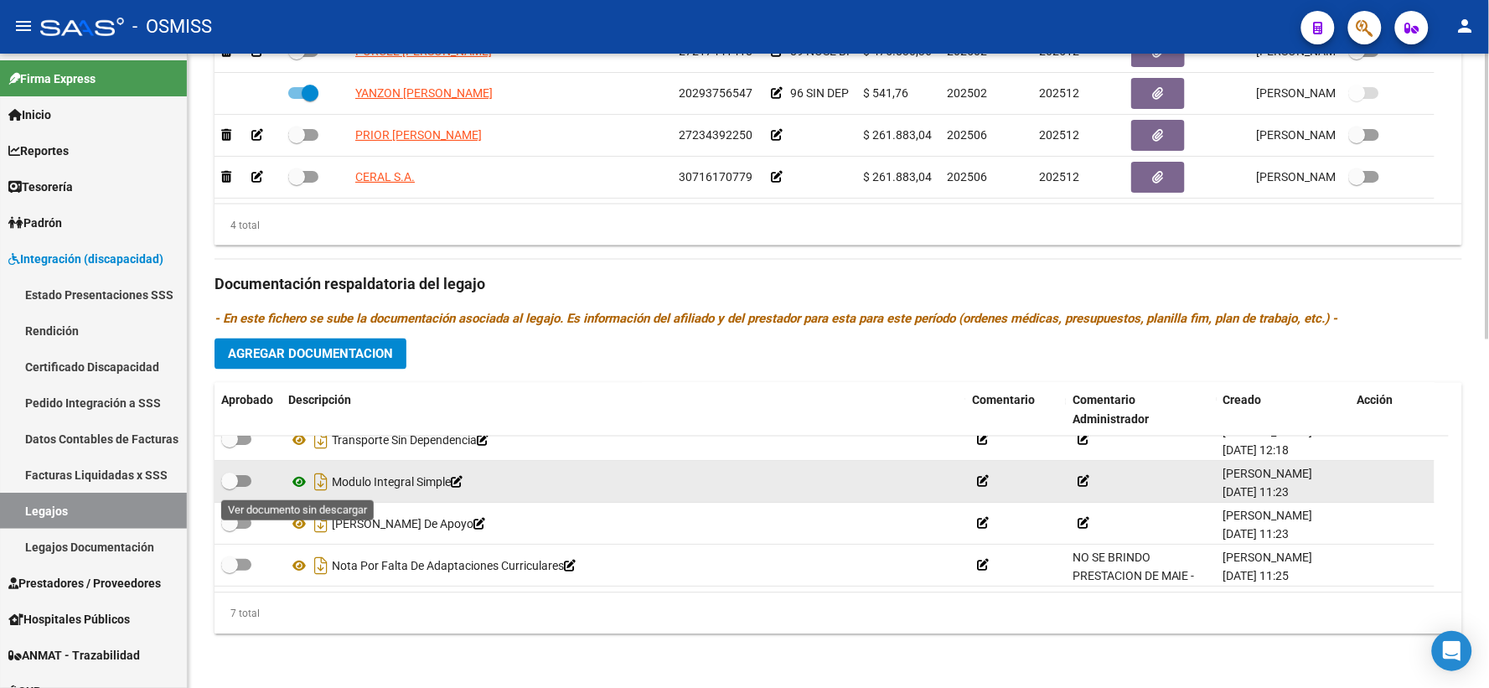
click at [302, 478] on icon at bounding box center [299, 483] width 22 height 20
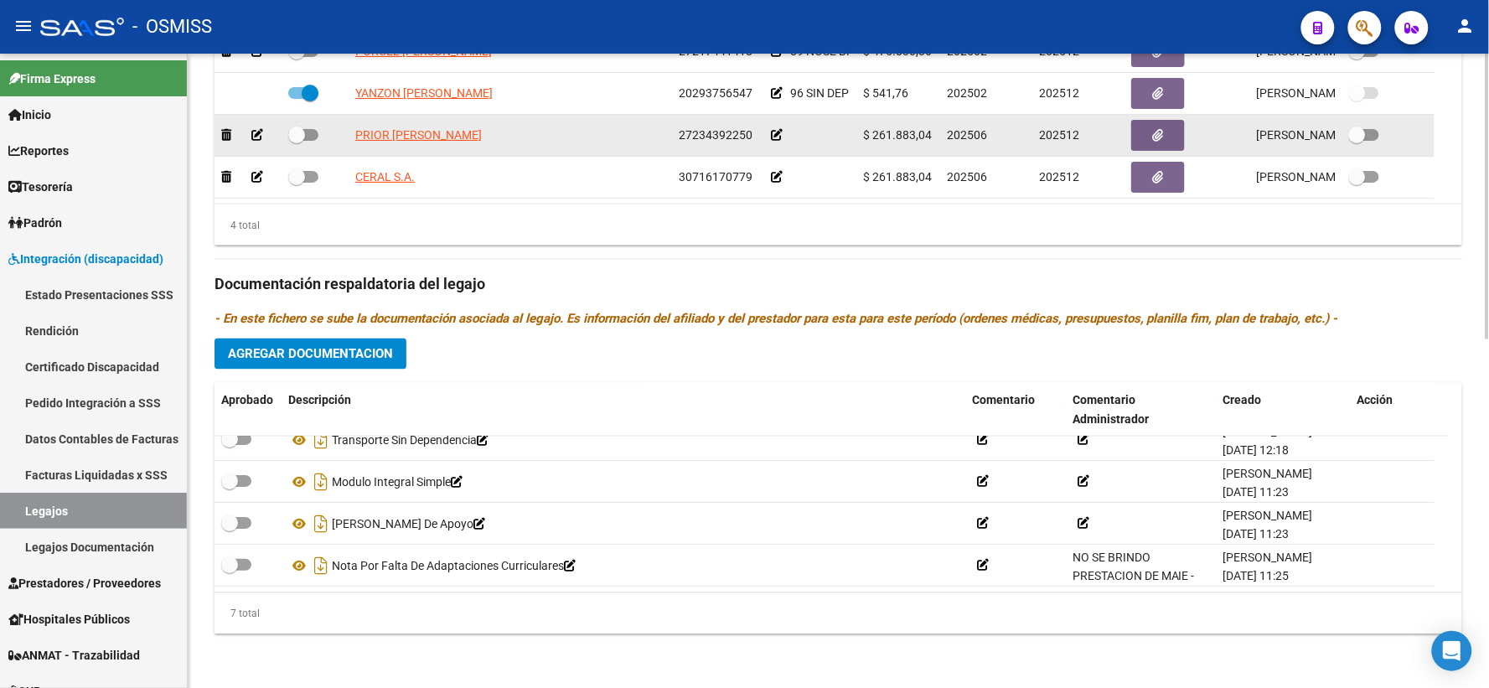
click at [773, 136] on icon at bounding box center [777, 135] width 12 height 12
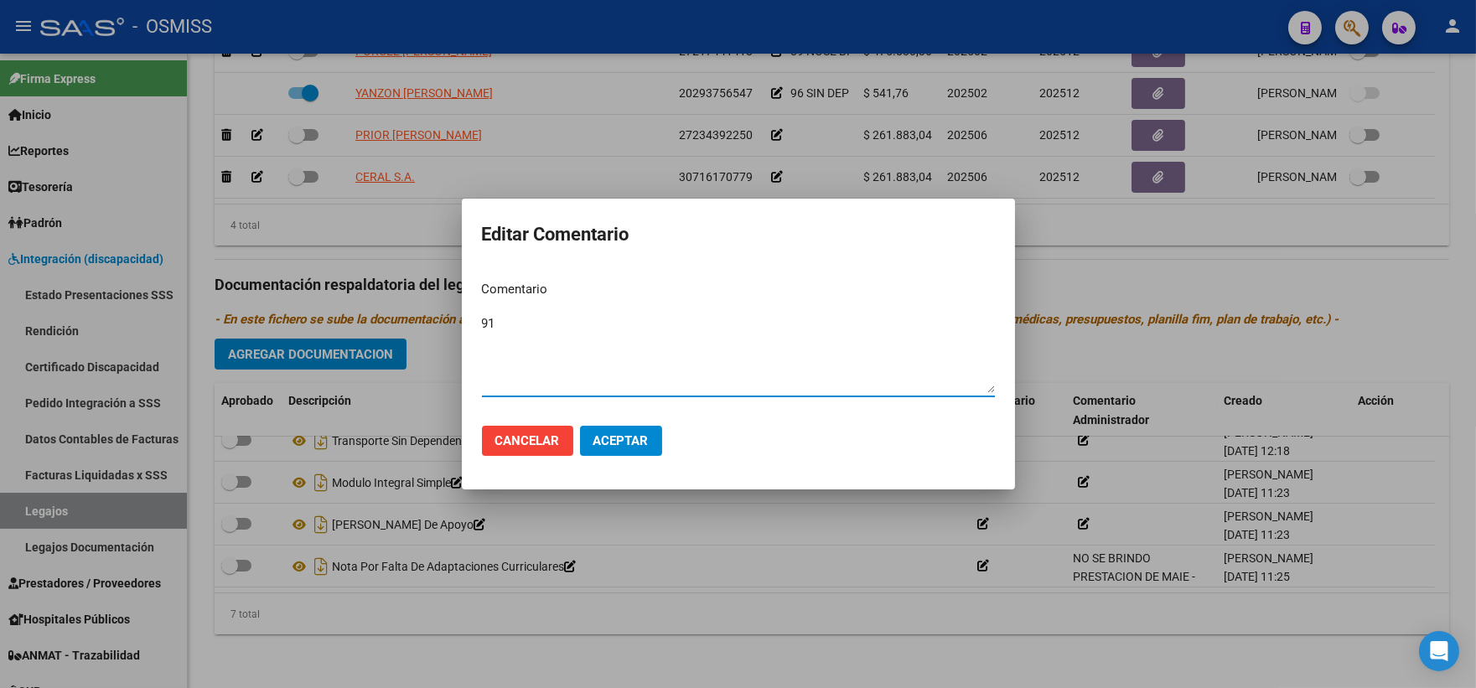
type textarea "91"
drag, startPoint x: 609, startPoint y: 440, endPoint x: 518, endPoint y: 330, distance: 142.8
click at [610, 439] on span "Aceptar" at bounding box center [620, 440] width 55 height 15
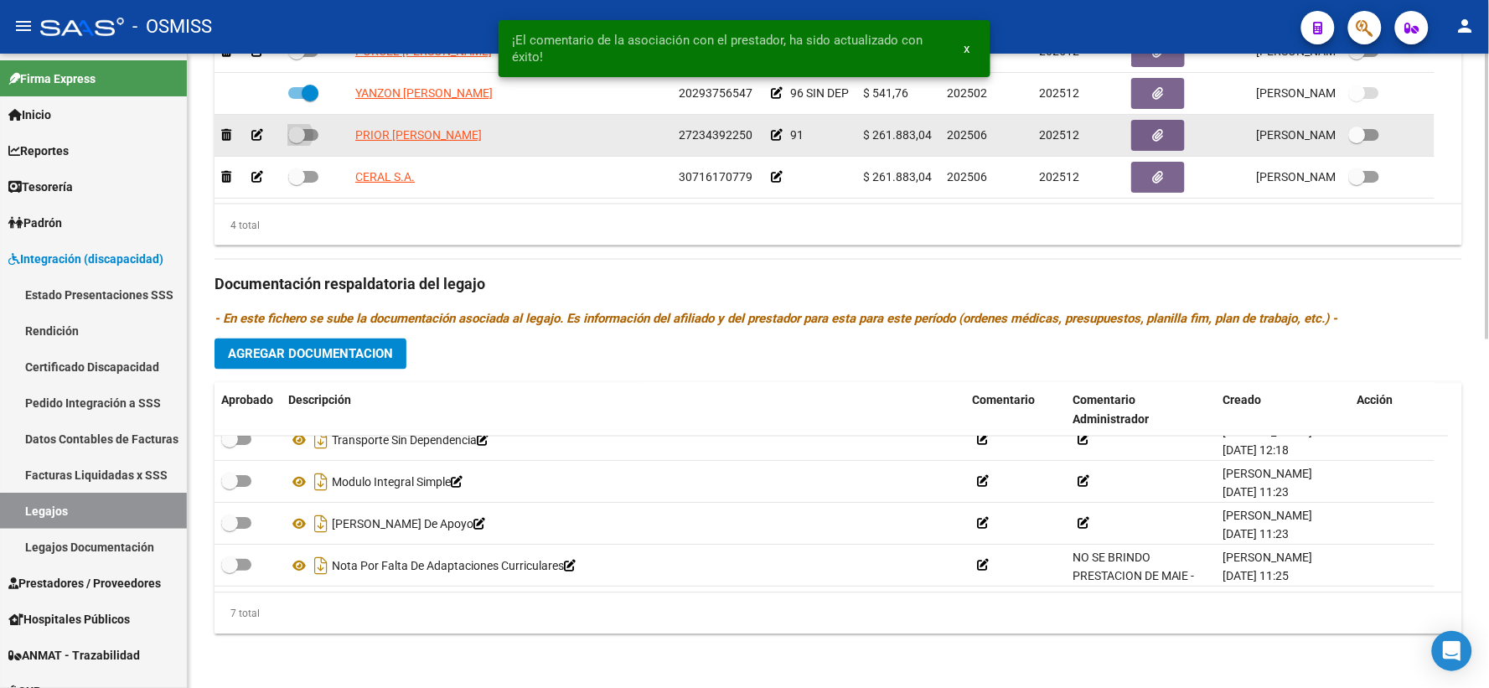
click at [297, 136] on span at bounding box center [296, 135] width 17 height 17
click at [297, 141] on input "checkbox" at bounding box center [296, 141] width 1 height 1
checkbox input "true"
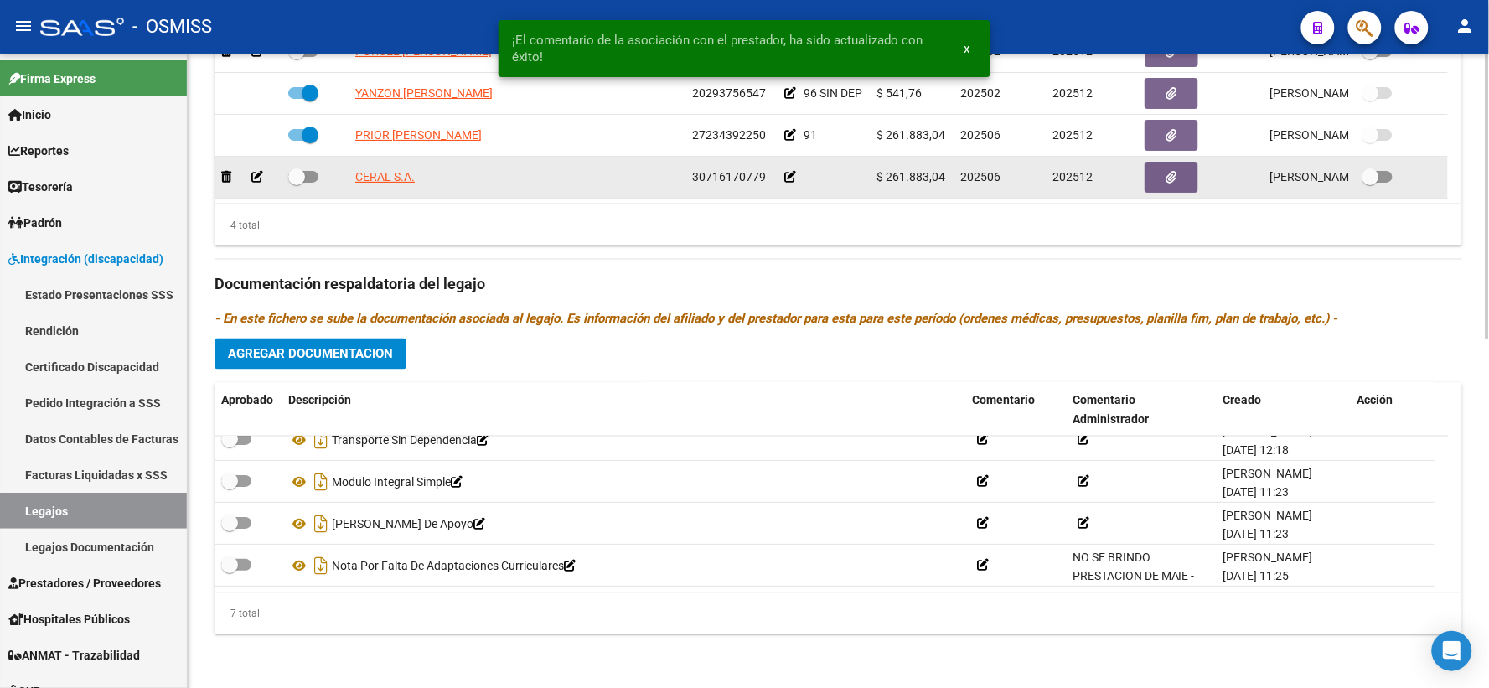
click at [789, 173] on icon at bounding box center [790, 177] width 12 height 12
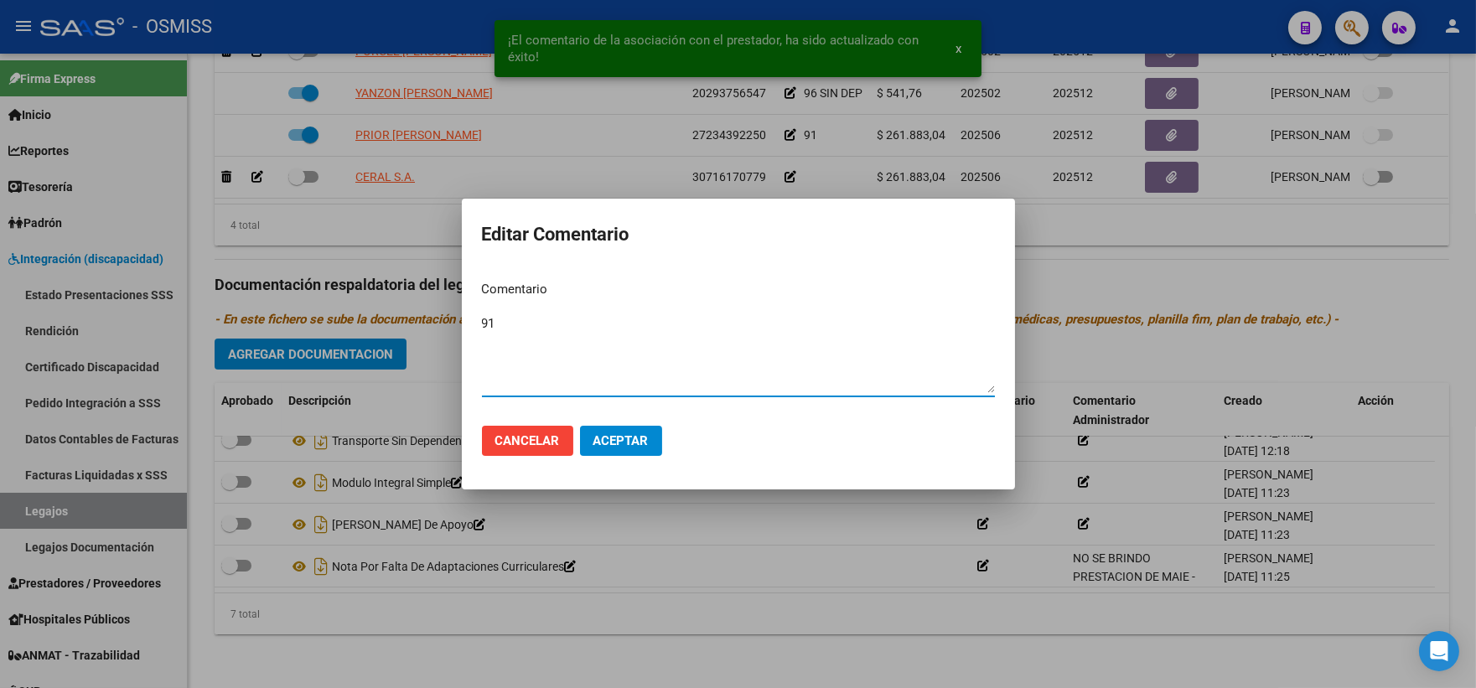
type textarea "91"
click at [612, 440] on span "Aceptar" at bounding box center [620, 440] width 55 height 15
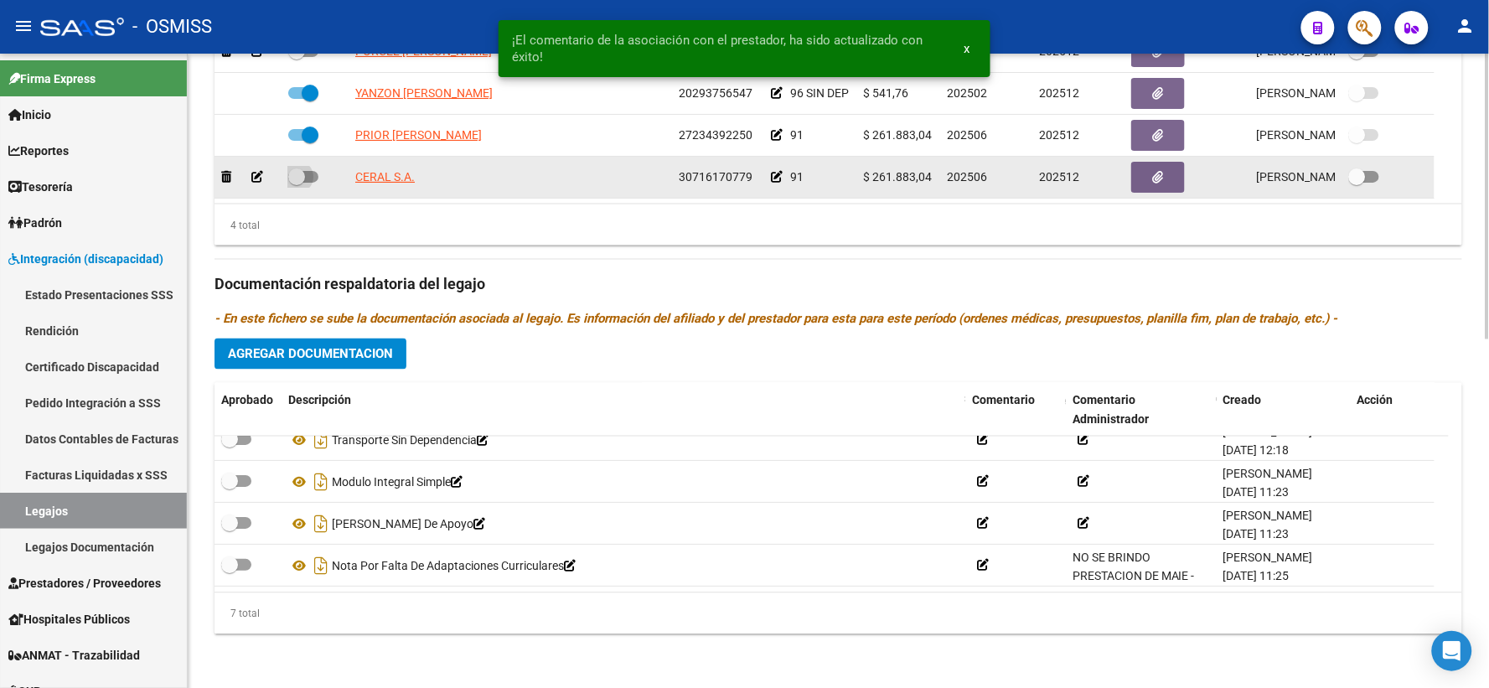
click at [289, 174] on span at bounding box center [296, 176] width 17 height 17
click at [296, 183] on input "checkbox" at bounding box center [296, 183] width 1 height 1
checkbox input "true"
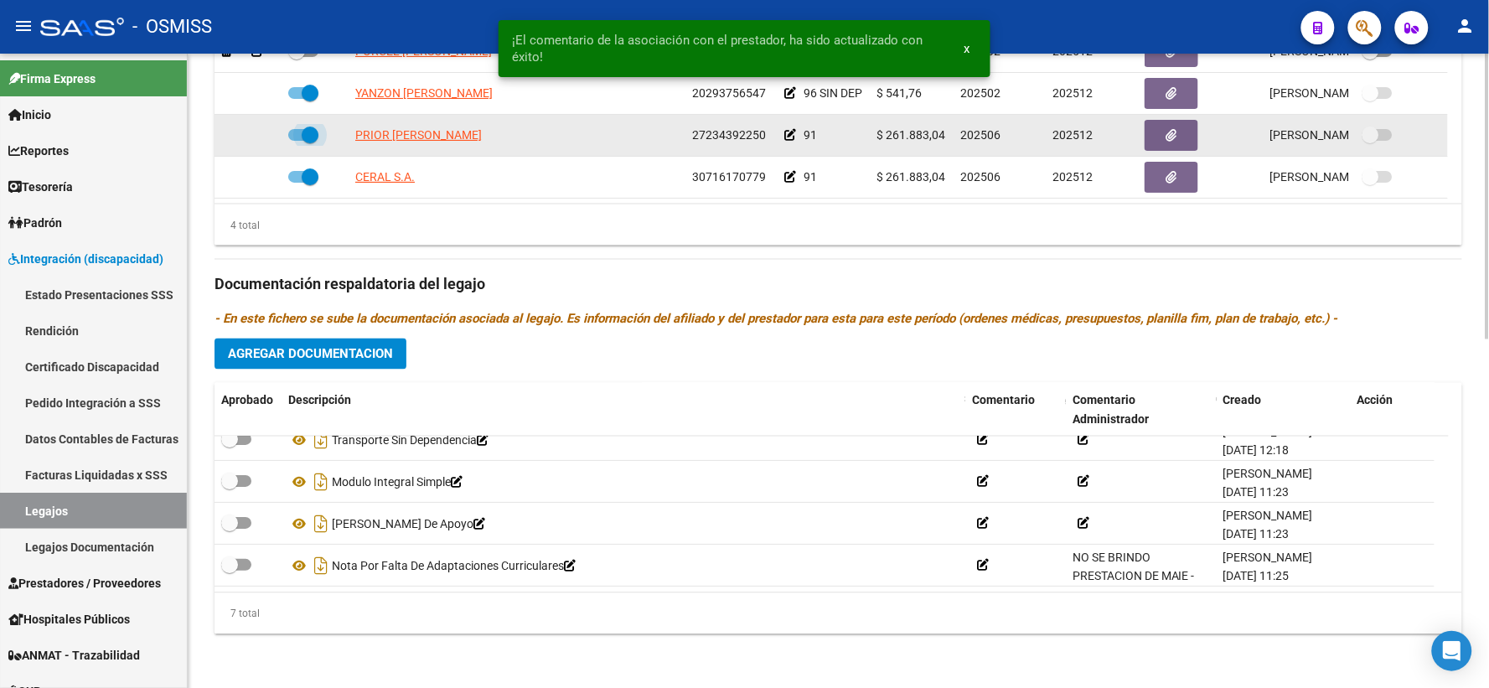
click at [296, 135] on span at bounding box center [303, 135] width 30 height 12
click at [296, 141] on input "checkbox" at bounding box center [296, 141] width 1 height 1
checkbox input "false"
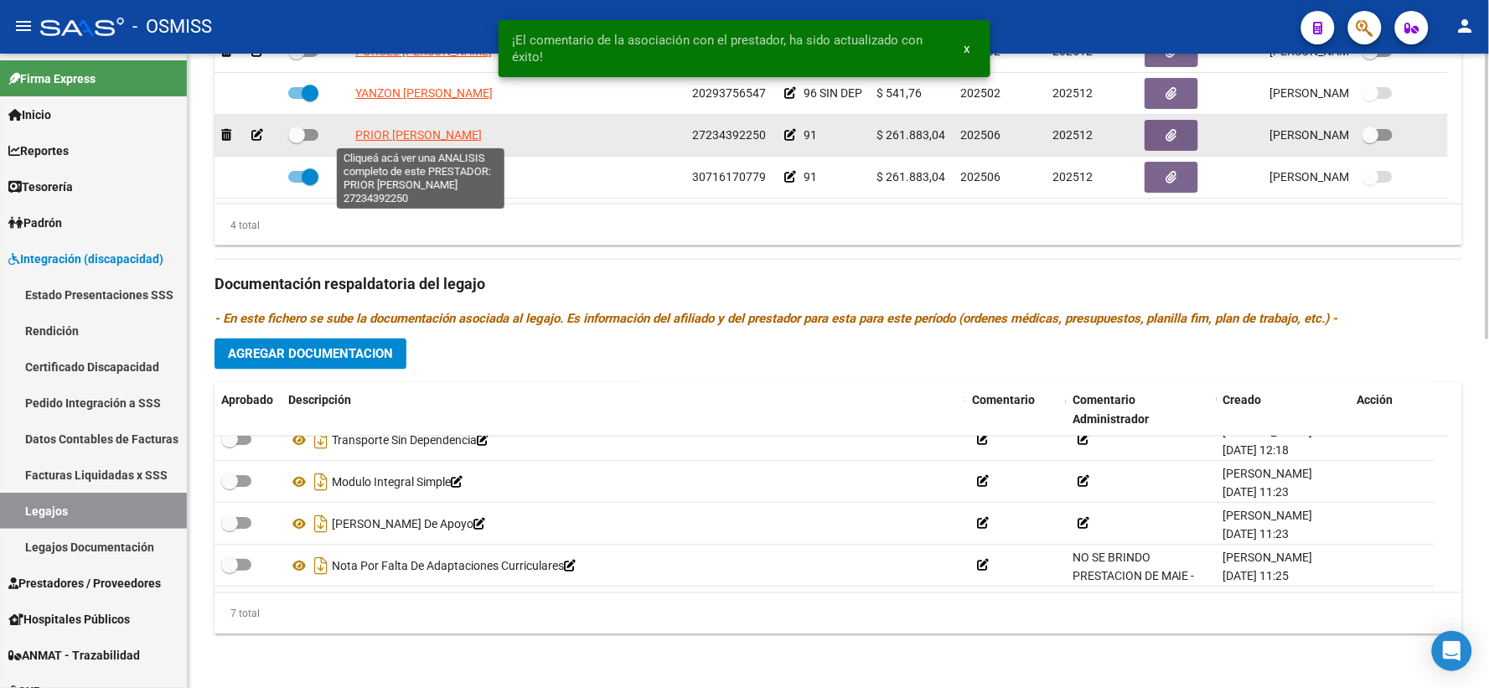
click at [386, 130] on span "PRIOR [PERSON_NAME]" at bounding box center [418, 134] width 127 height 13
type textarea "27234392250"
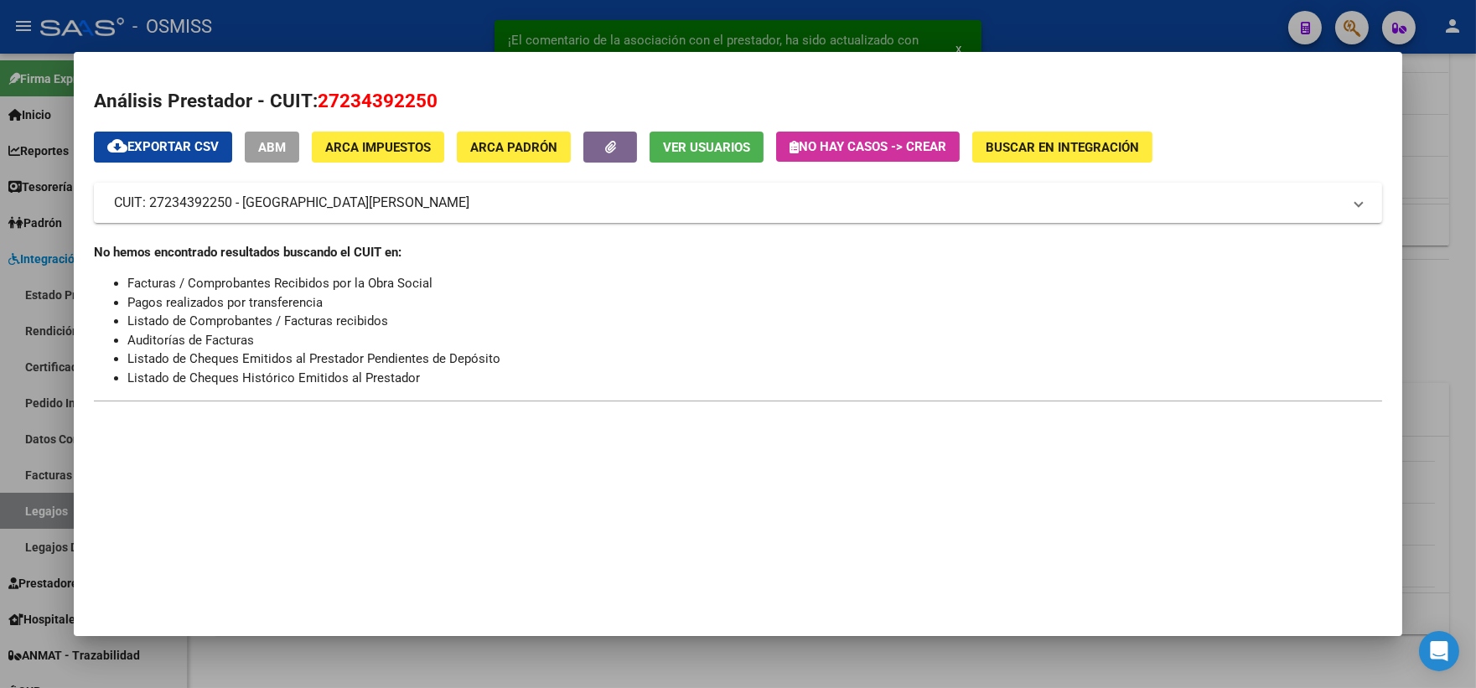
click at [1456, 300] on div at bounding box center [738, 344] width 1476 height 688
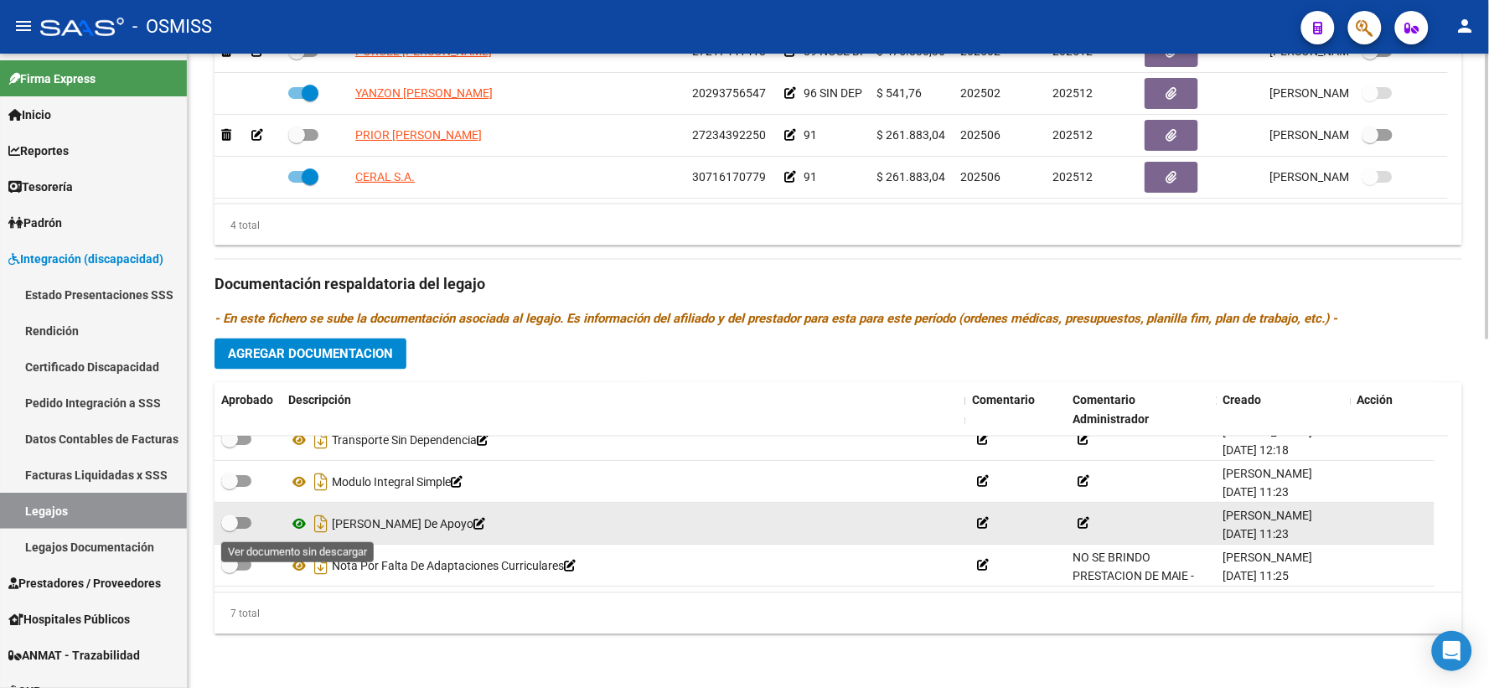
click at [299, 525] on icon at bounding box center [299, 524] width 22 height 20
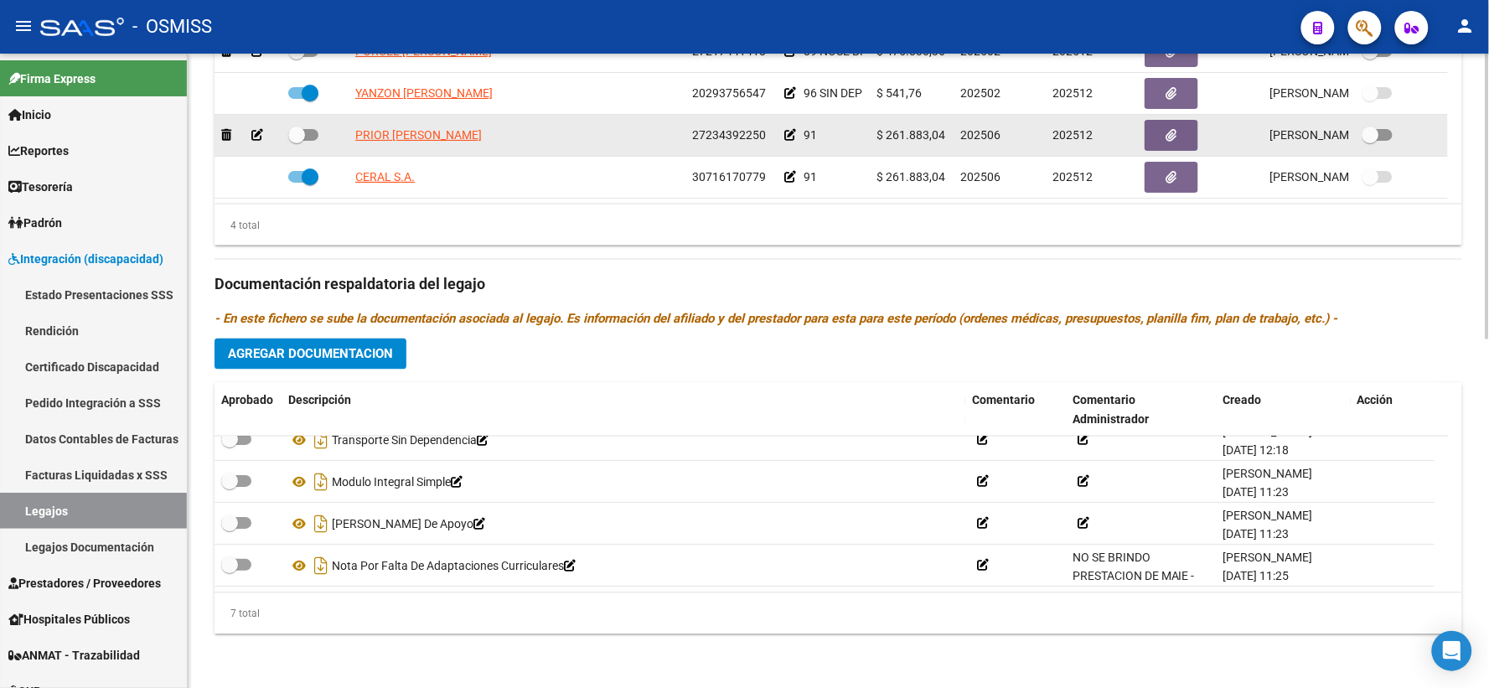
click at [788, 135] on icon at bounding box center [790, 135] width 12 height 12
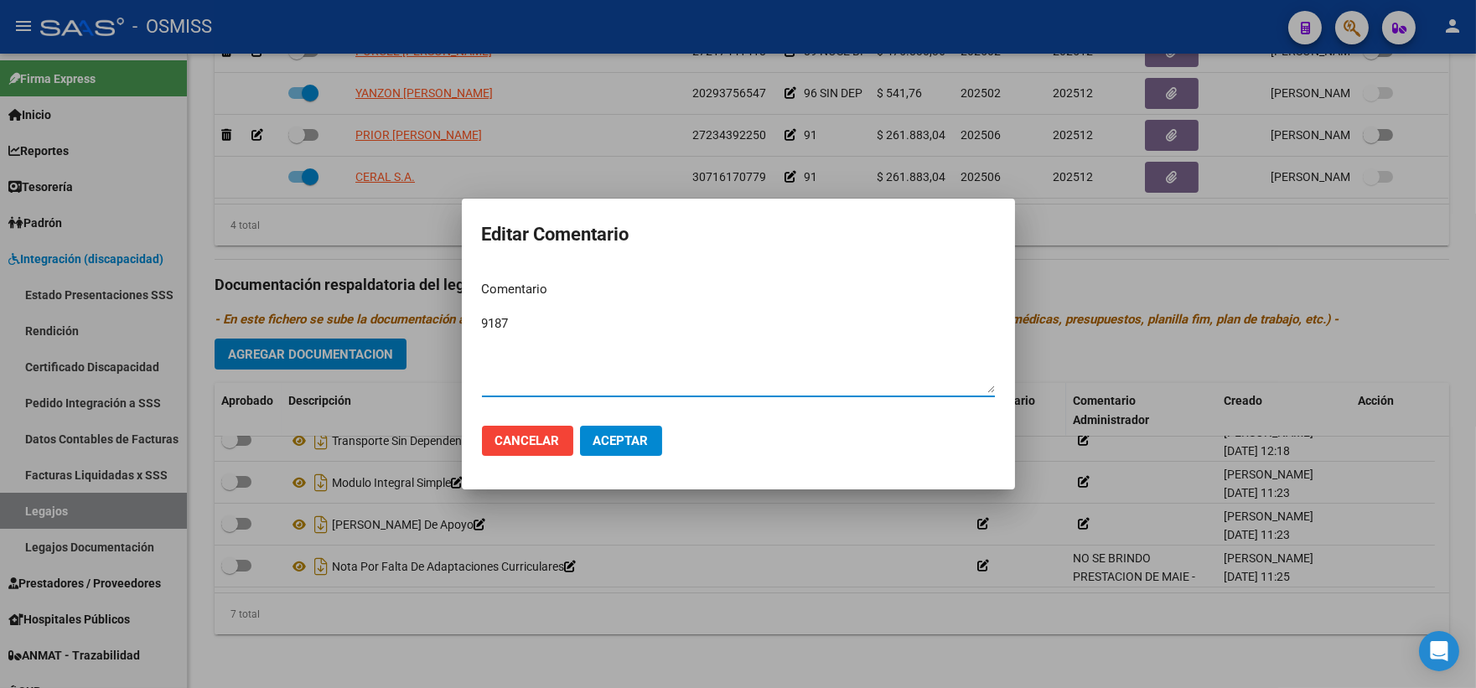
type textarea "9187"
click at [617, 442] on span "Aceptar" at bounding box center [620, 440] width 55 height 15
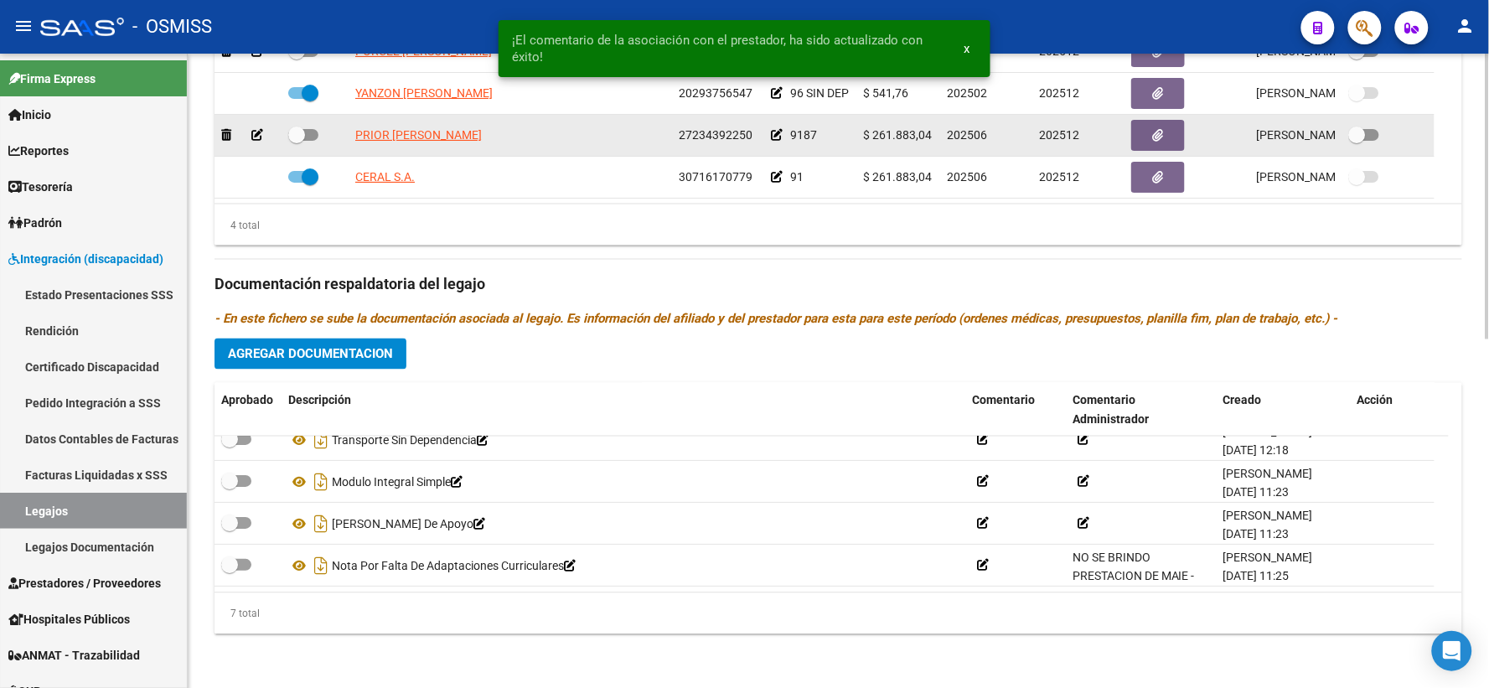
click at [775, 134] on icon at bounding box center [777, 135] width 12 height 12
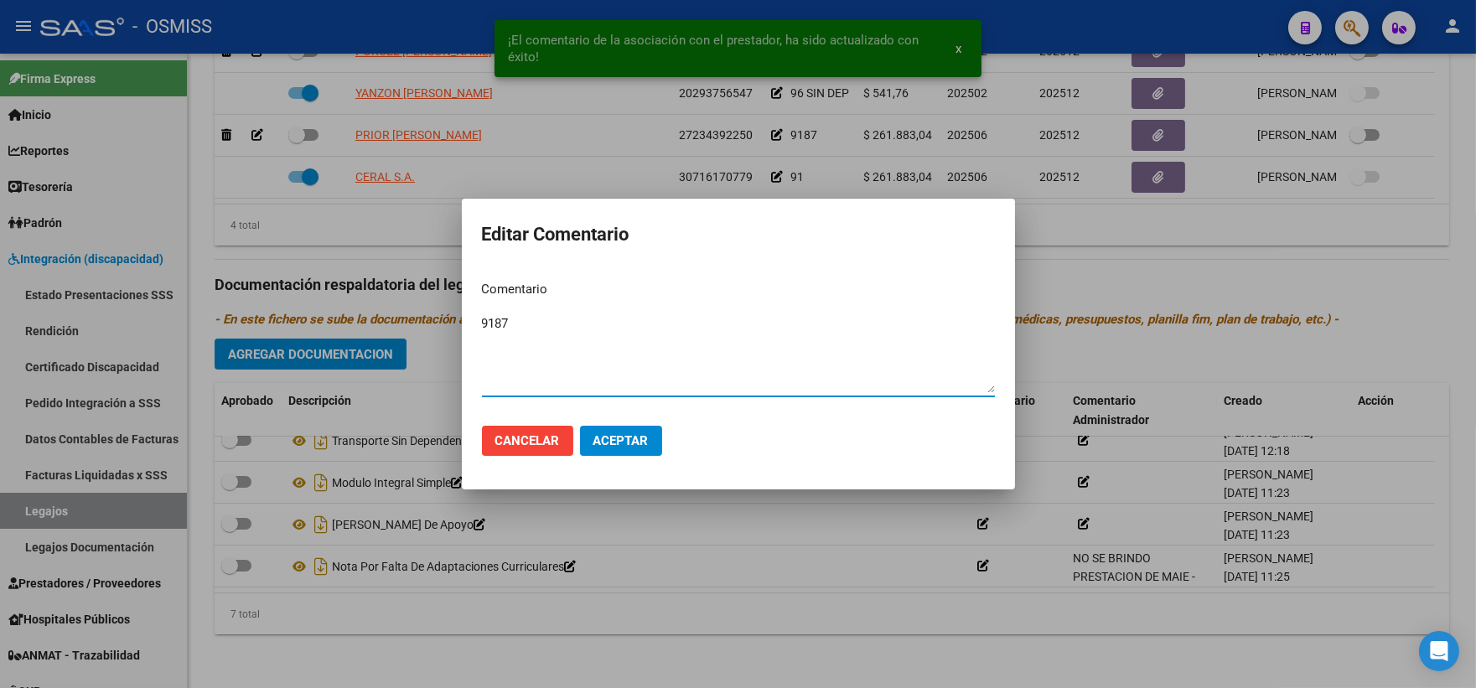
drag, startPoint x: 496, startPoint y: 328, endPoint x: 429, endPoint y: 328, distance: 67.0
click at [429, 328] on div "¡El comentario de la asociación con el prestador, ha sido actualizado con éxito…" at bounding box center [738, 344] width 1476 height 688
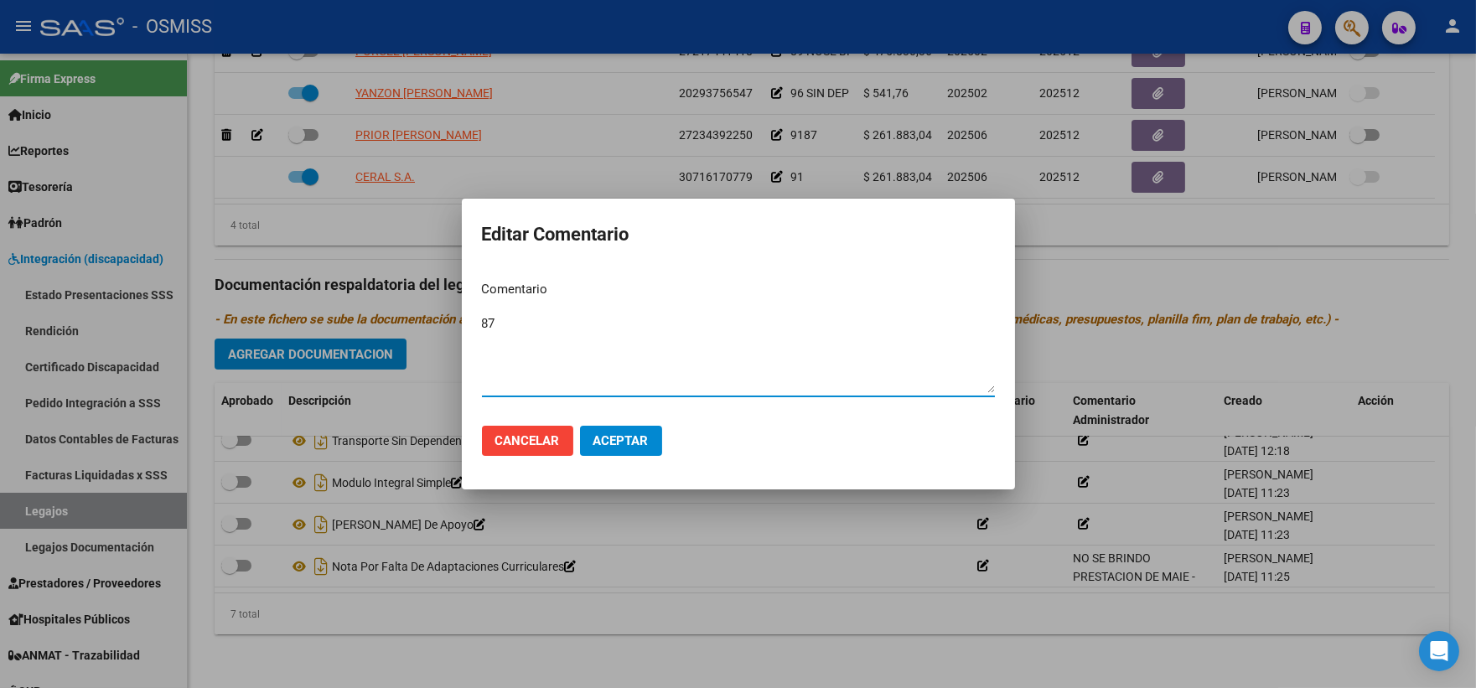
type textarea "87"
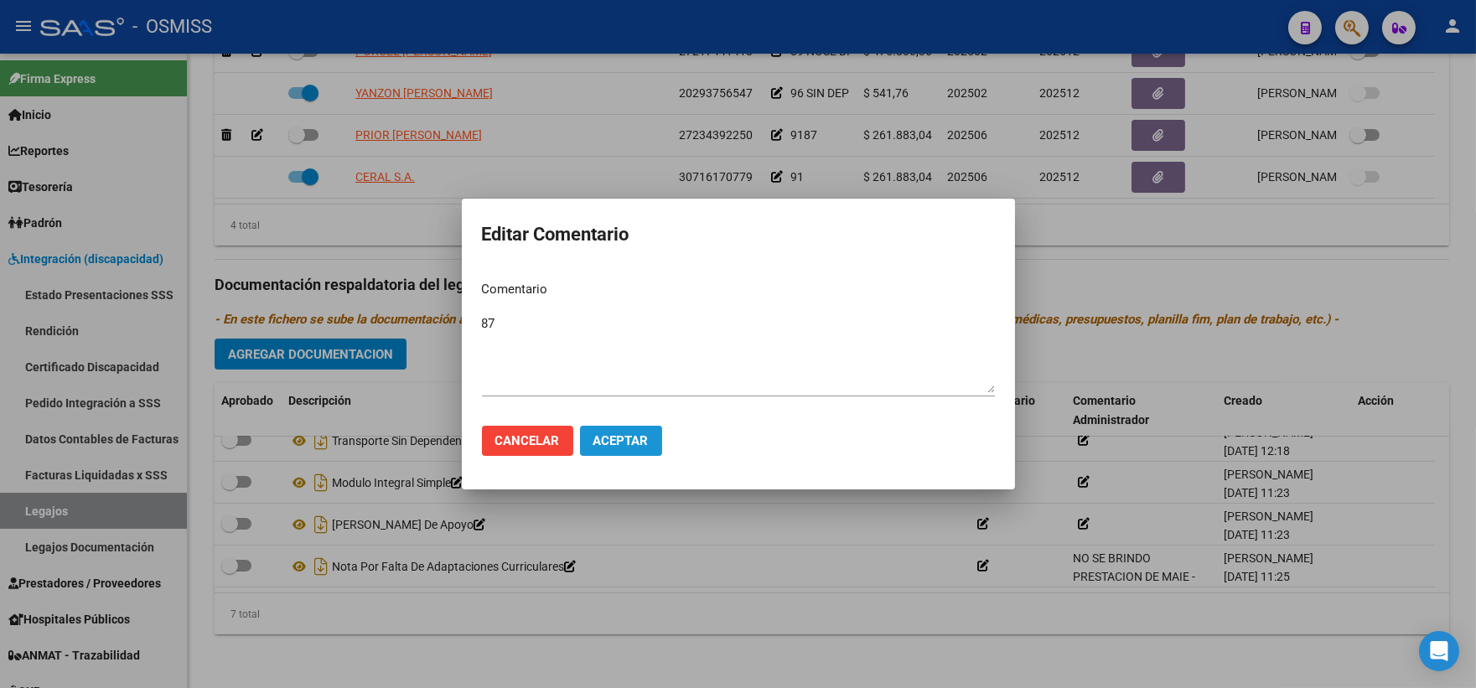
click at [625, 440] on span "Aceptar" at bounding box center [620, 440] width 55 height 15
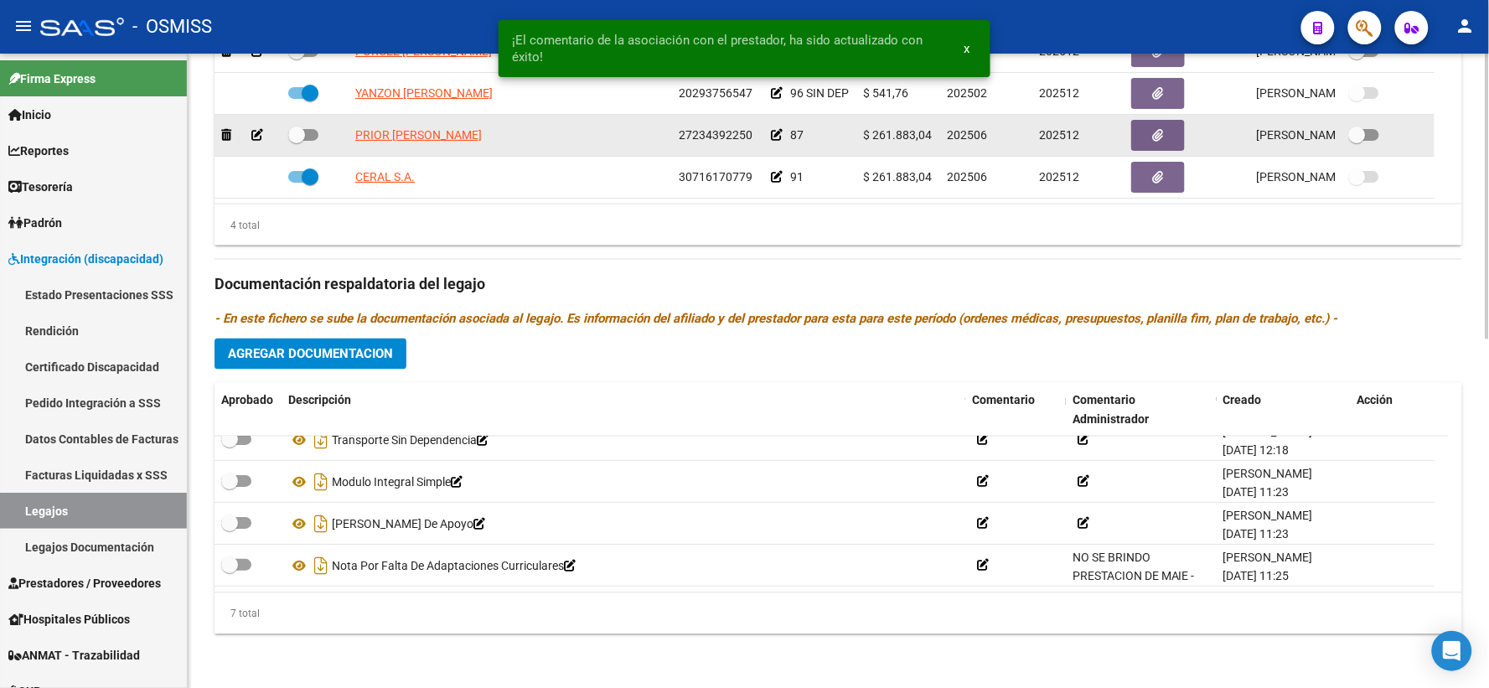
click at [293, 135] on span at bounding box center [296, 135] width 17 height 17
click at [296, 141] on input "checkbox" at bounding box center [296, 141] width 1 height 1
checkbox input "true"
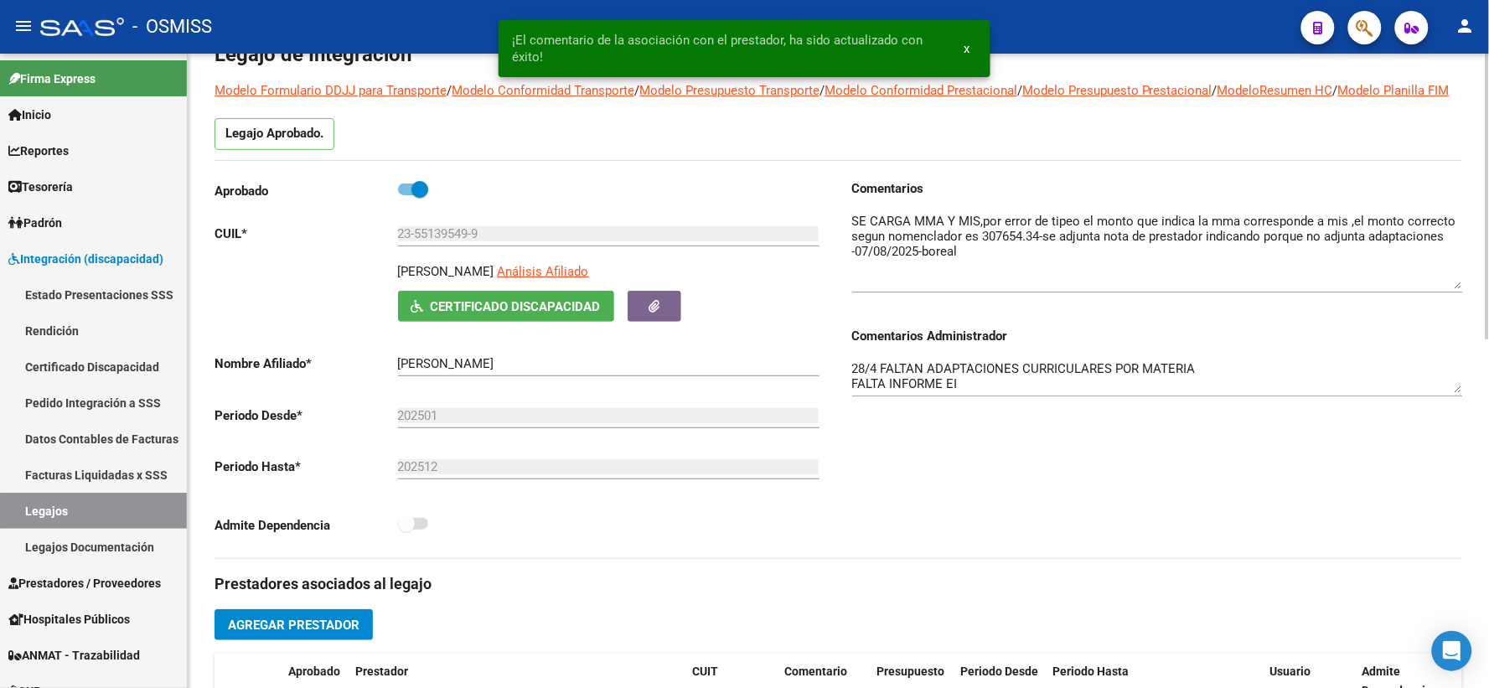
scroll to position [0, 0]
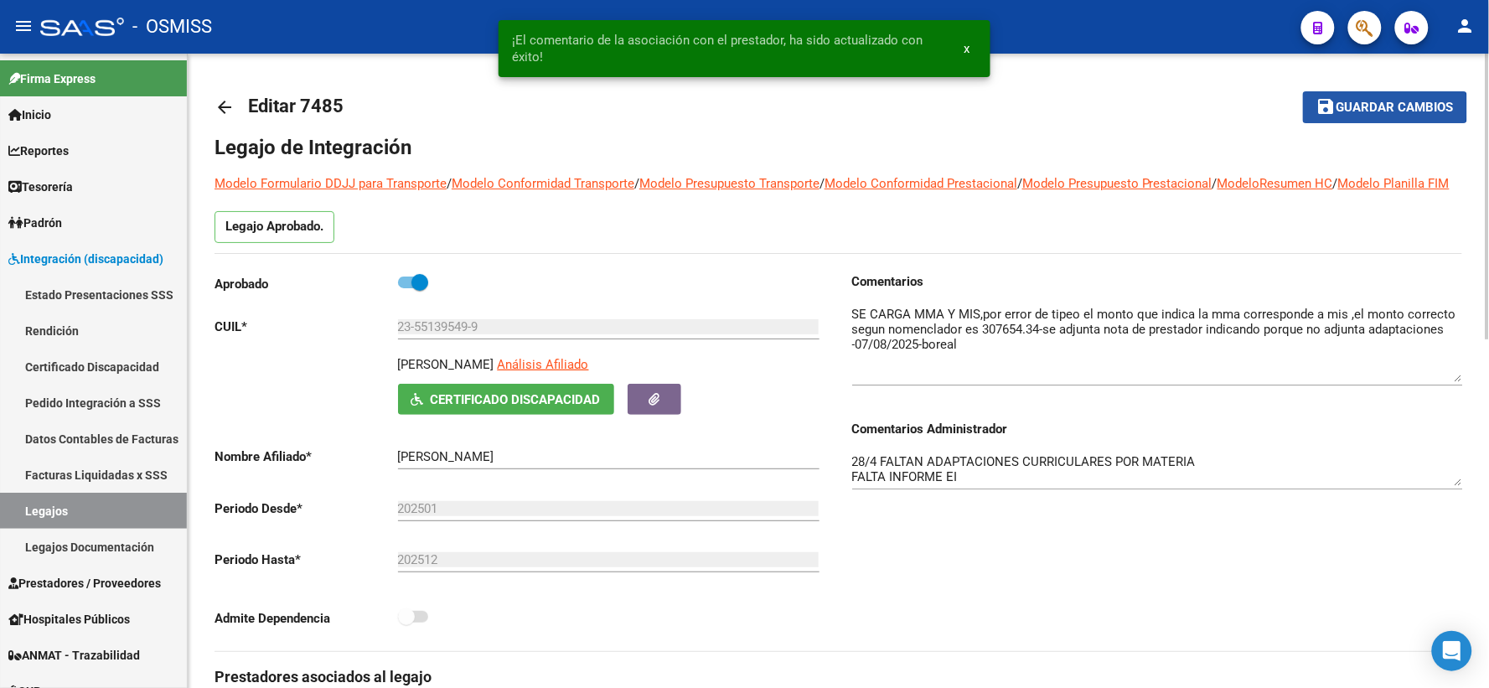
click at [1361, 107] on span "Guardar cambios" at bounding box center [1394, 108] width 117 height 15
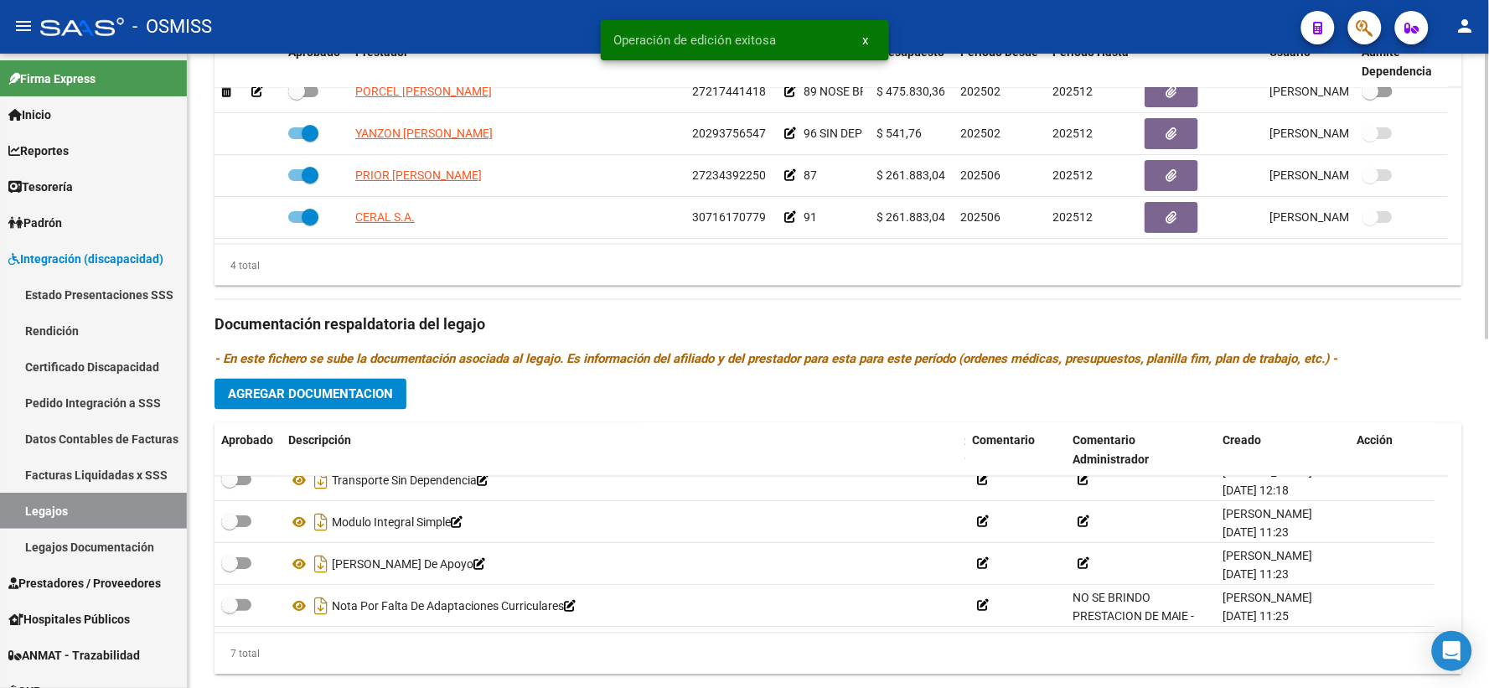
scroll to position [773, 0]
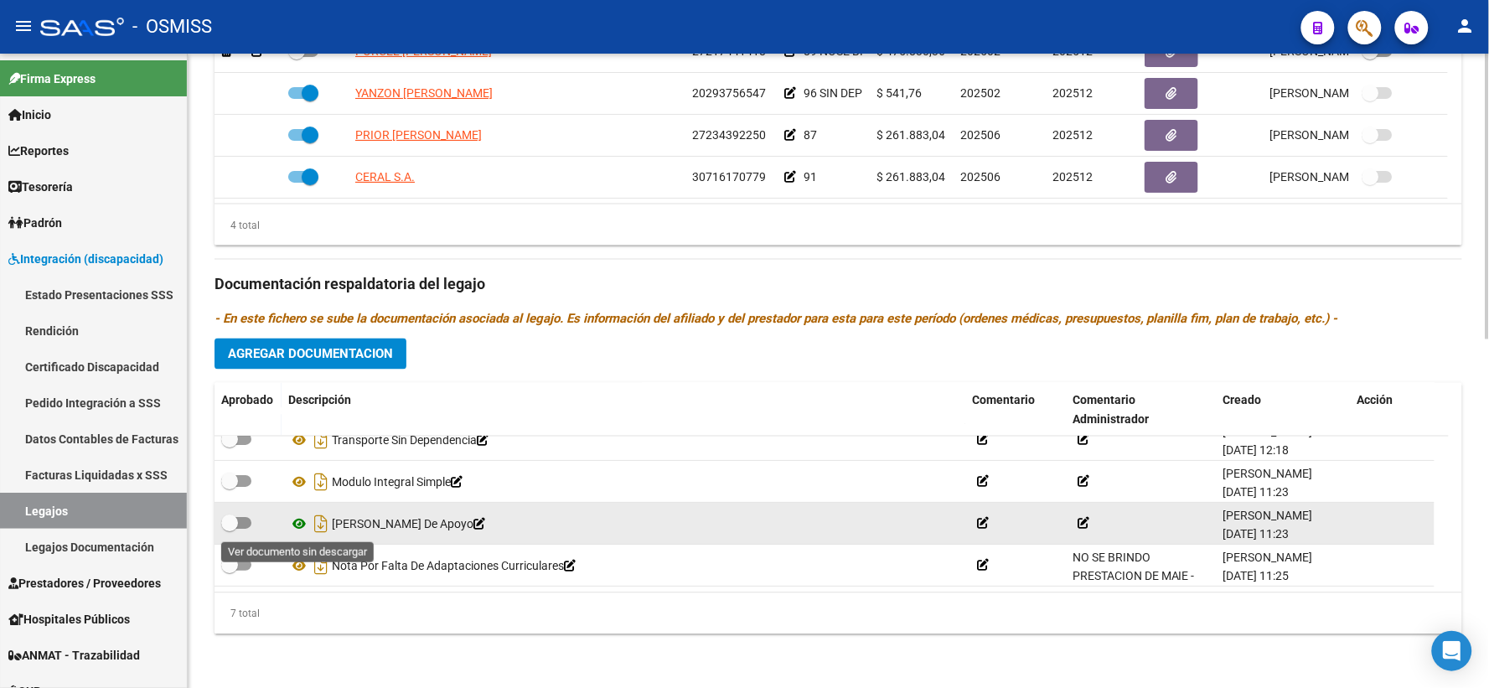
click at [297, 523] on icon at bounding box center [299, 524] width 22 height 20
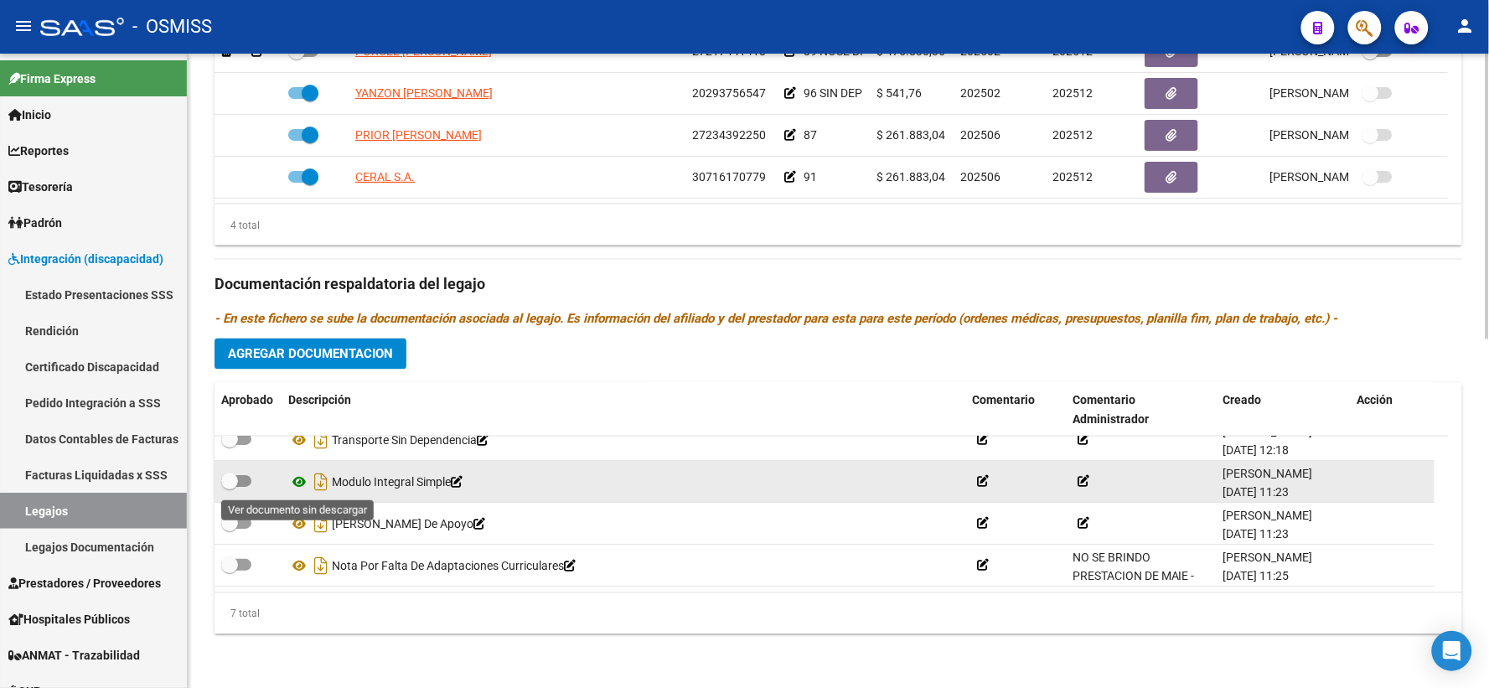
click at [298, 480] on icon at bounding box center [299, 483] width 22 height 20
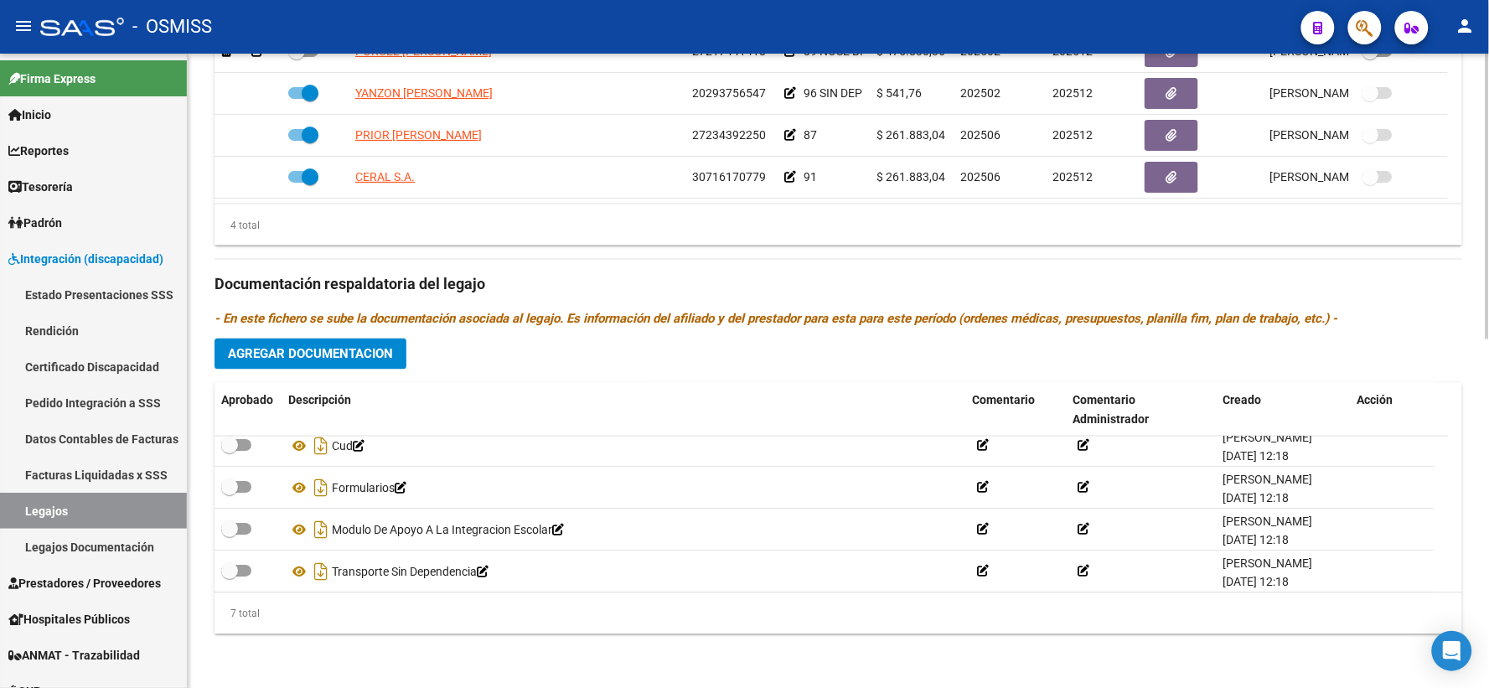
scroll to position [0, 0]
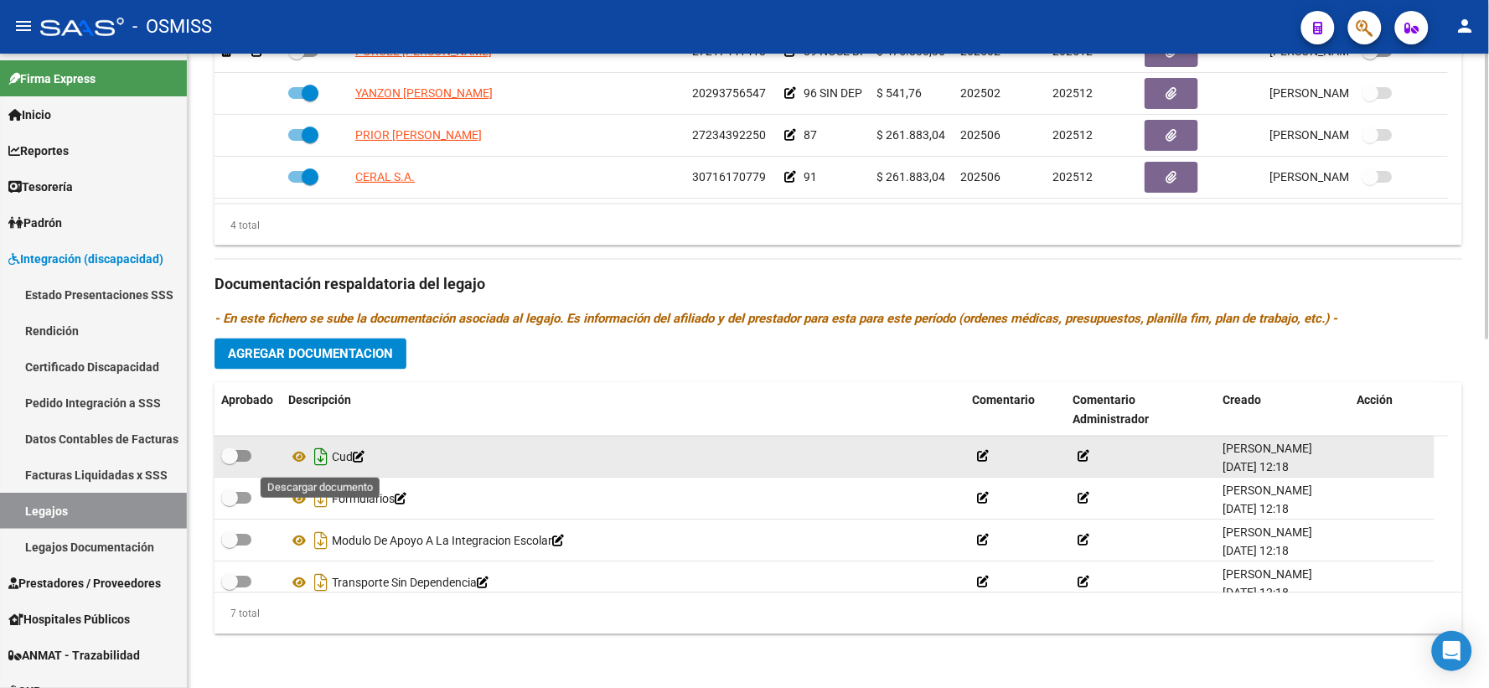
click at [323, 458] on icon "Descargar documento" at bounding box center [321, 457] width 22 height 27
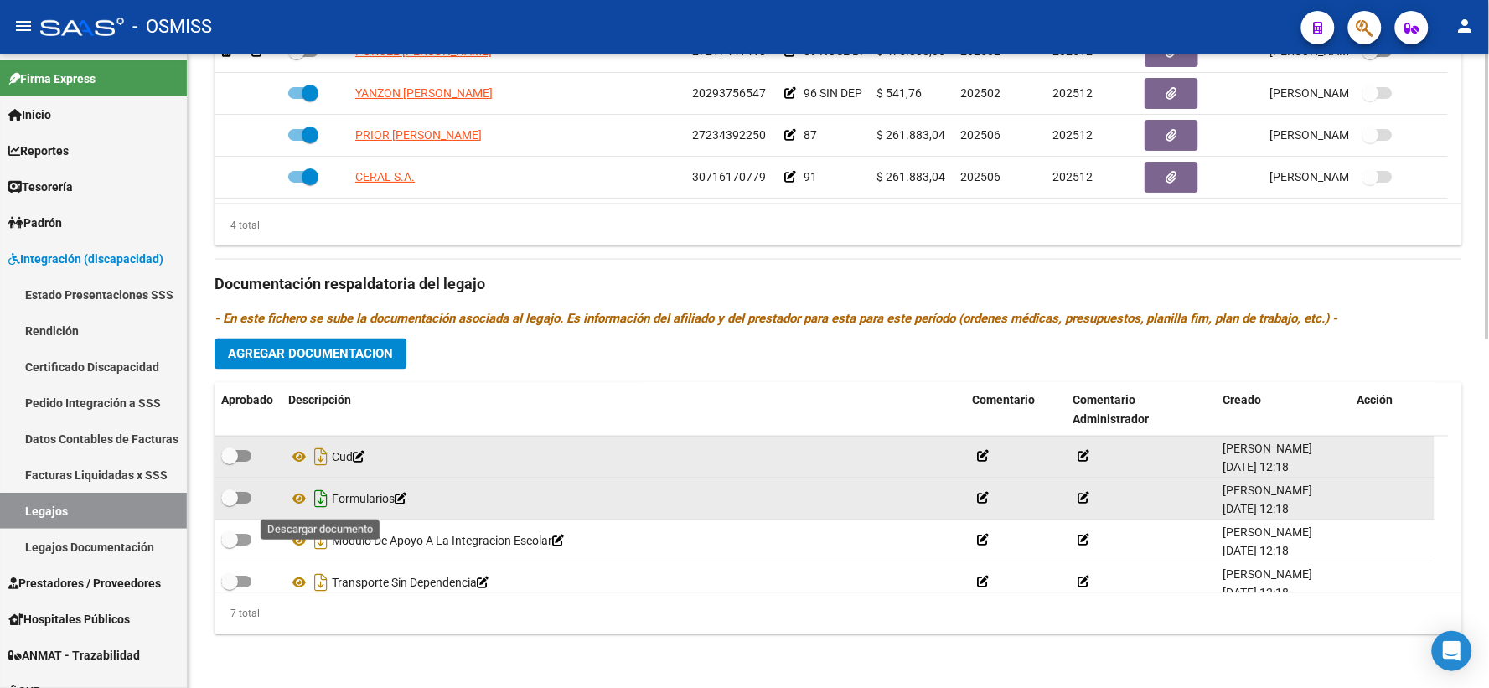
click at [319, 494] on icon "Descargar documento" at bounding box center [321, 499] width 22 height 27
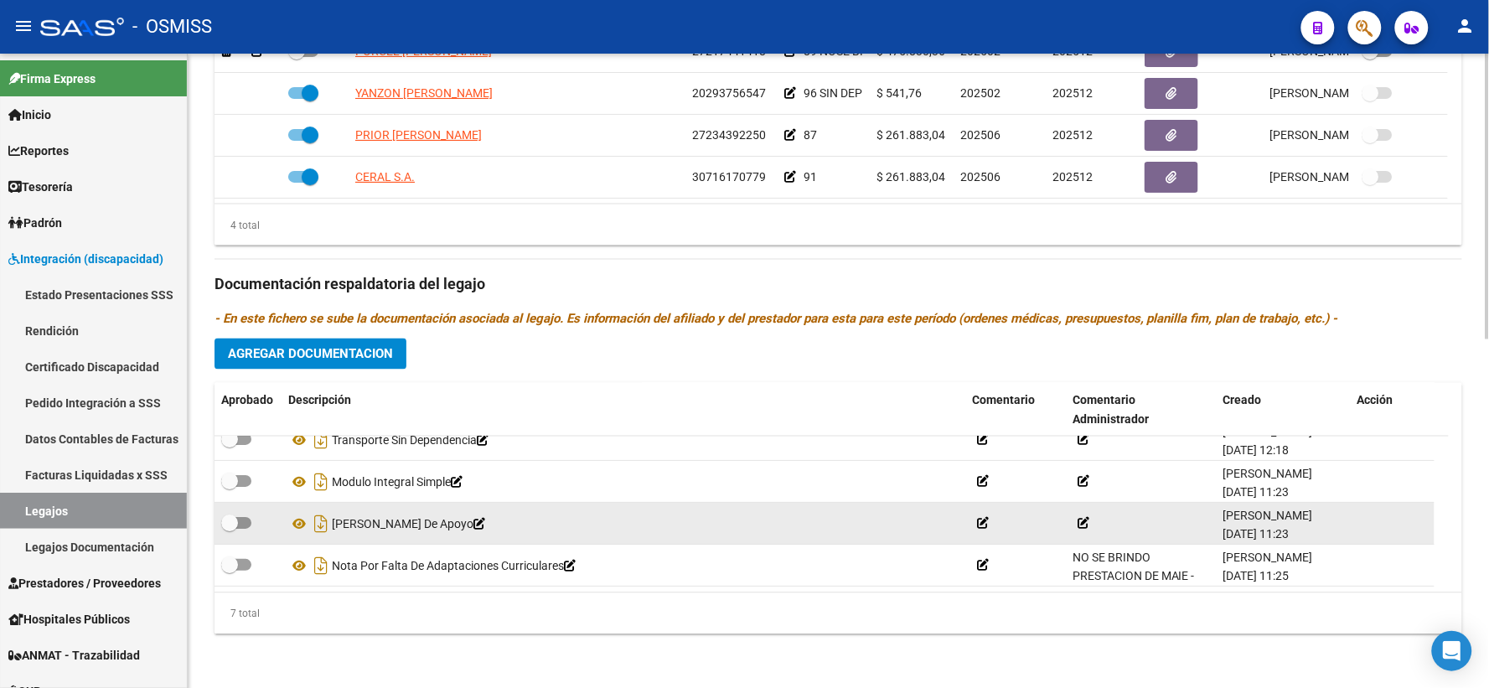
scroll to position [49, 0]
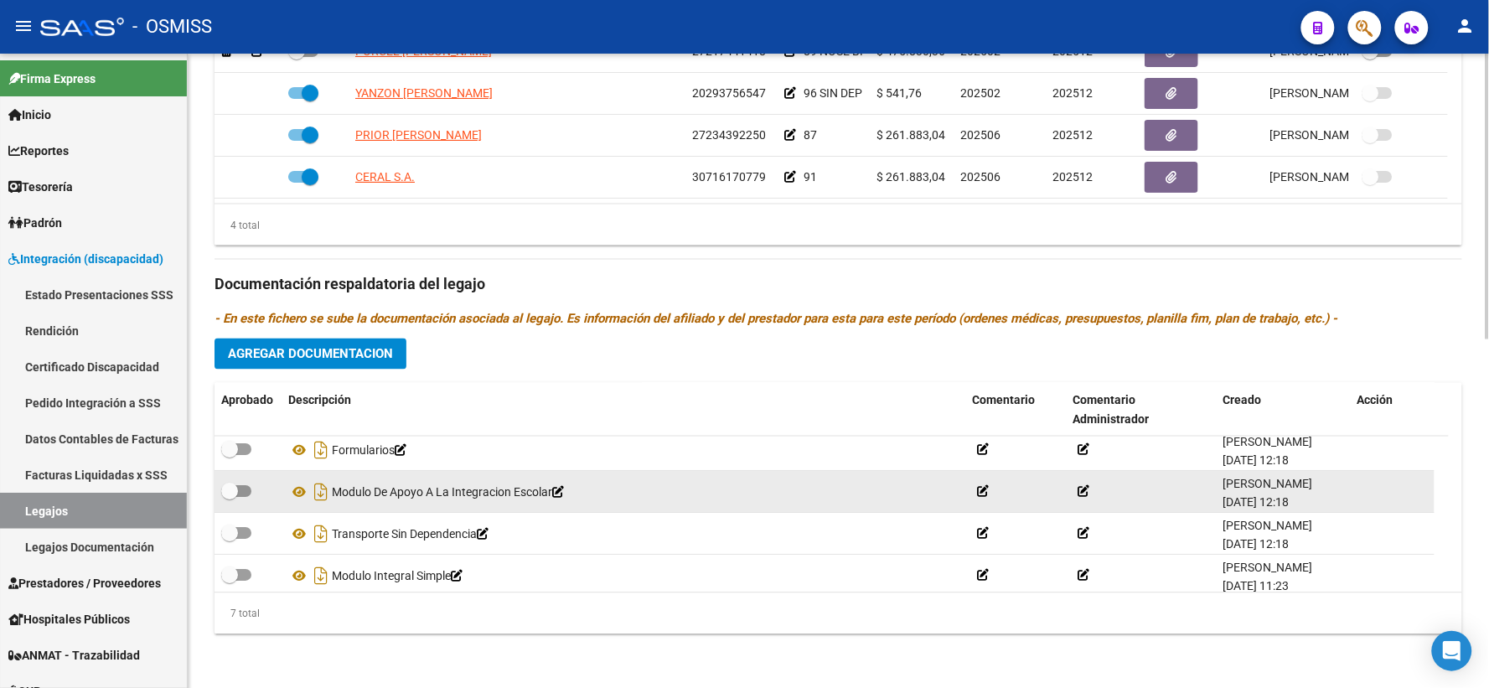
click at [1082, 490] on icon at bounding box center [1084, 492] width 12 height 12
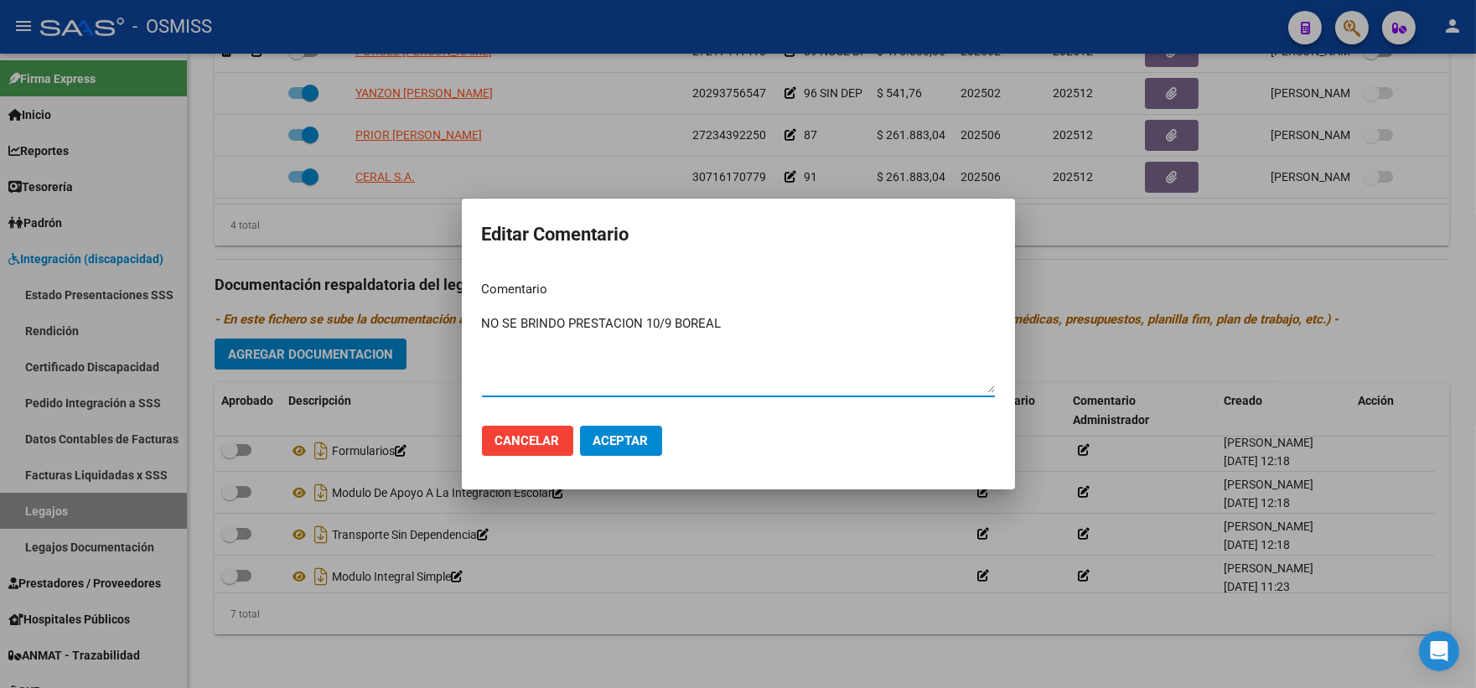
type textarea "NO SE BRINDO PRESTACION 10/9 BOREAL"
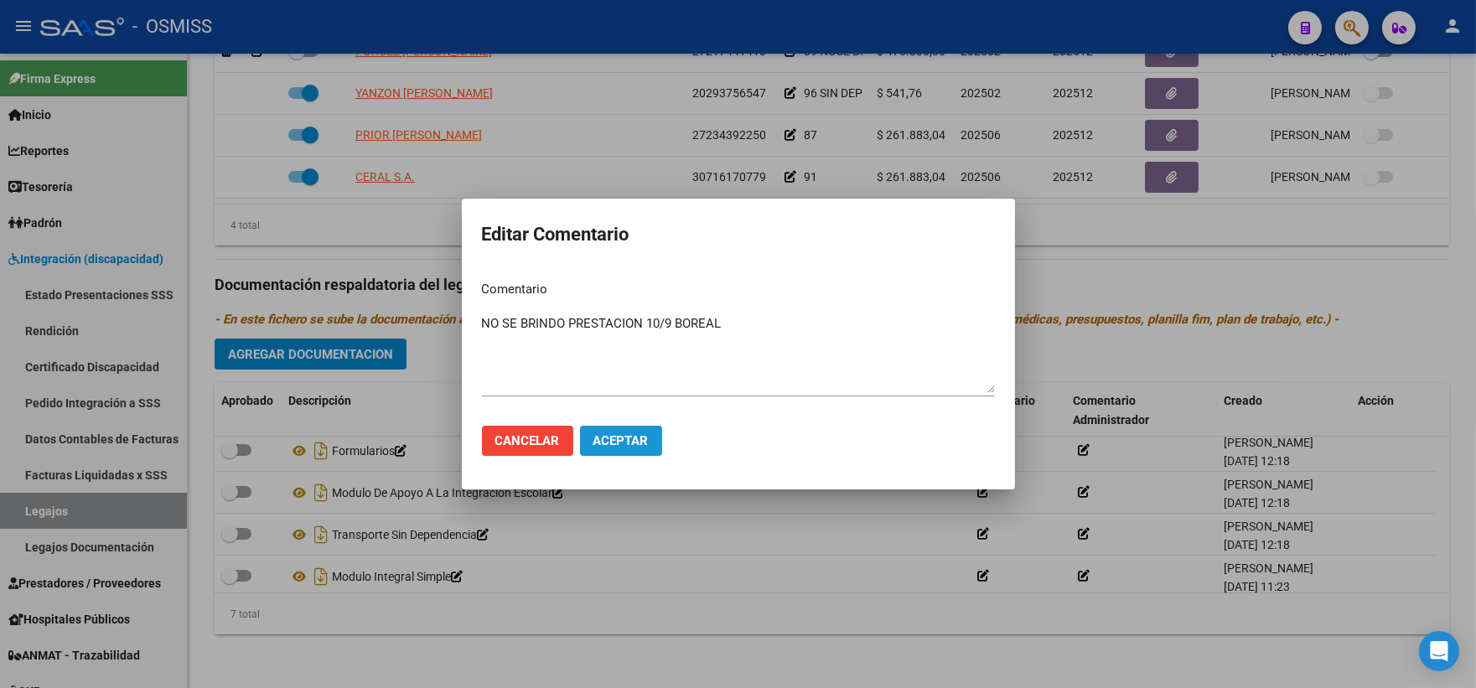
click at [628, 428] on button "Aceptar" at bounding box center [621, 441] width 82 height 30
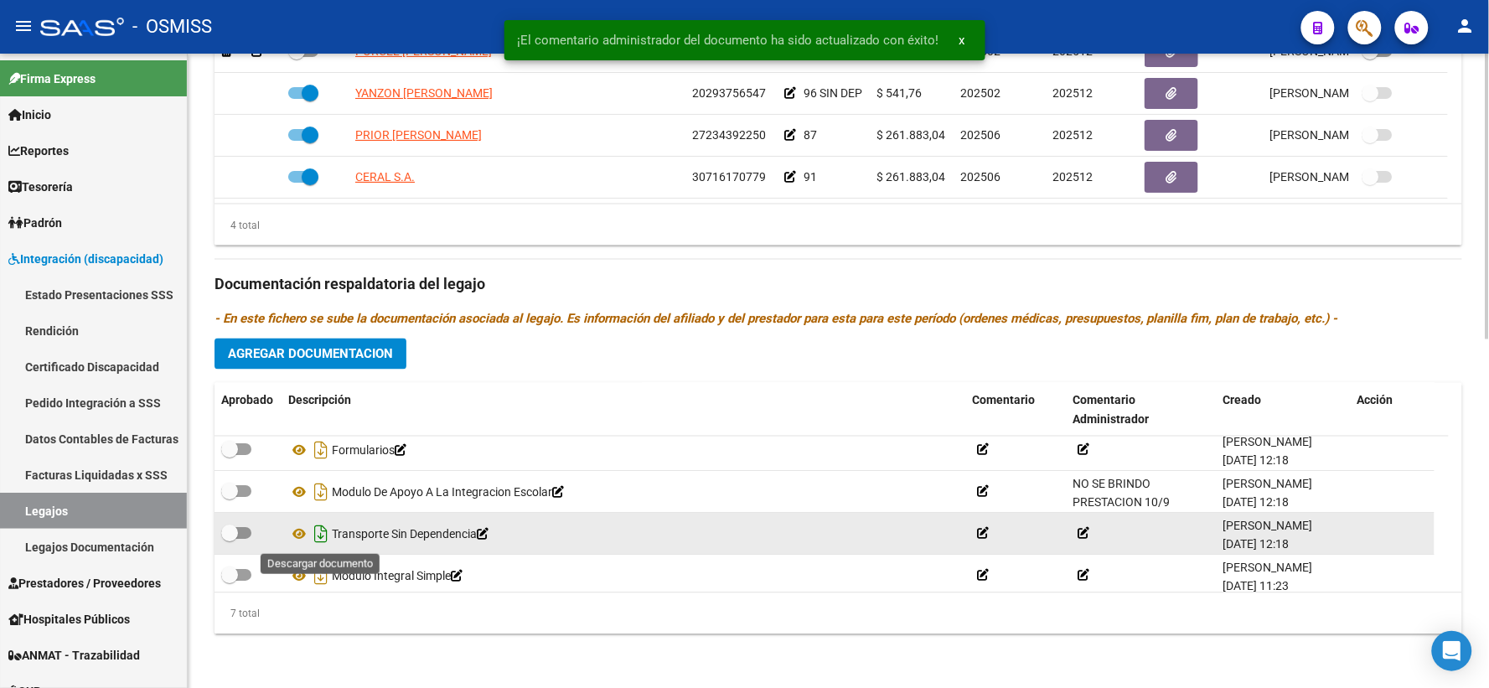
click at [320, 533] on icon "Descargar documento" at bounding box center [321, 534] width 22 height 27
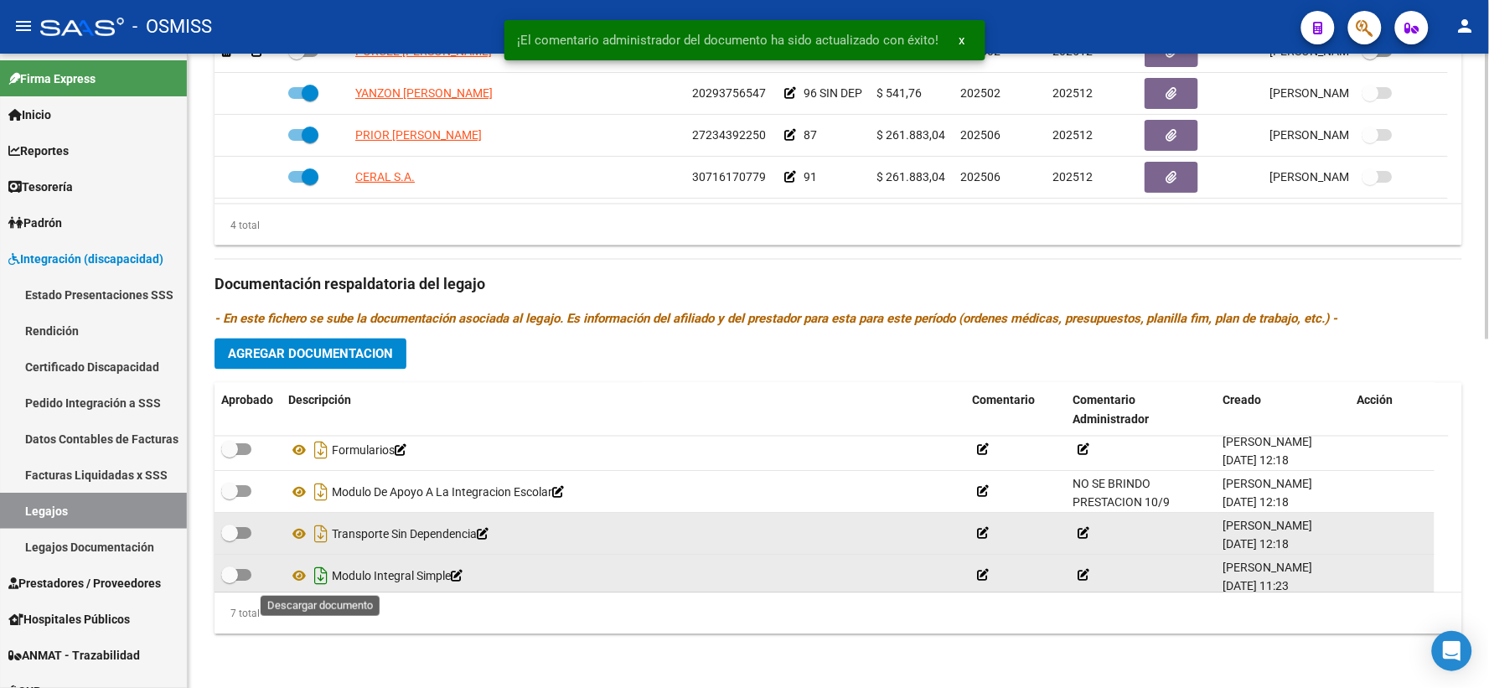
click at [320, 573] on icon "Descargar documento" at bounding box center [321, 576] width 22 height 27
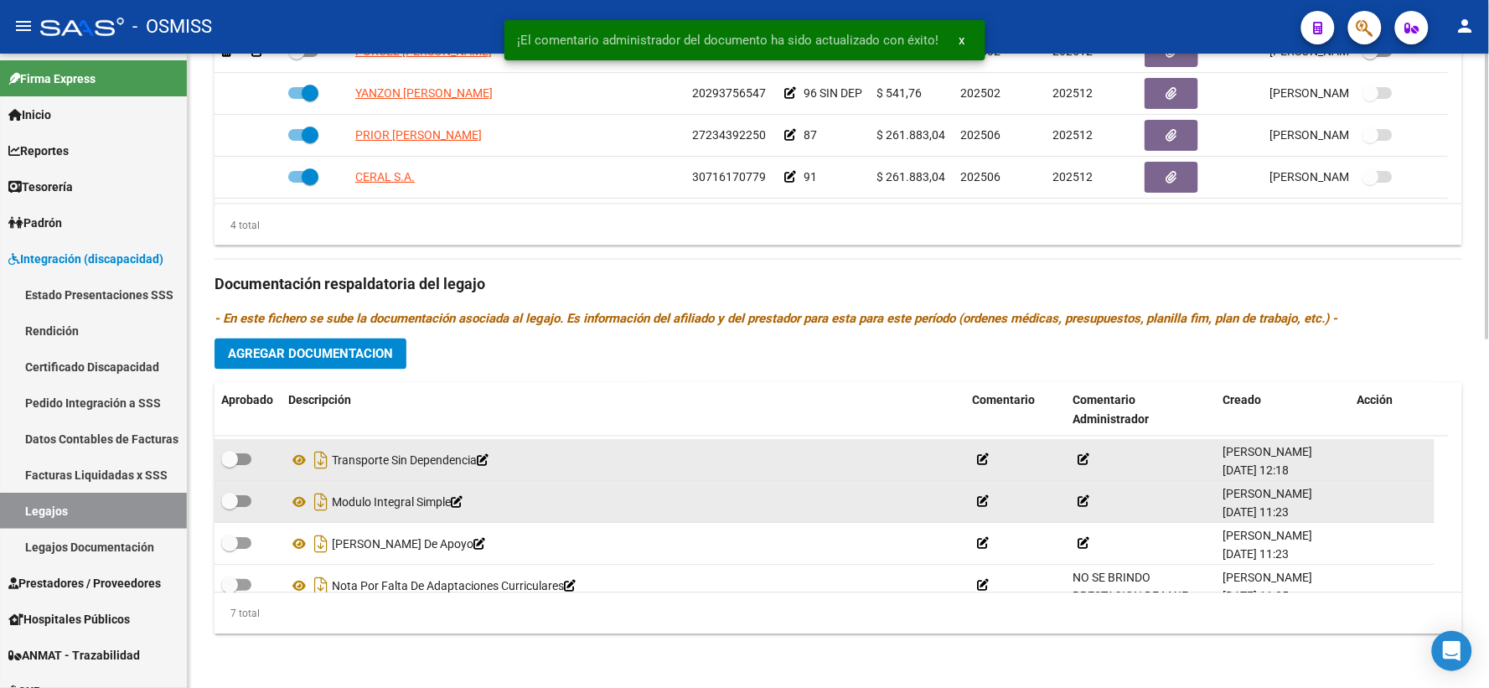
scroll to position [142, 0]
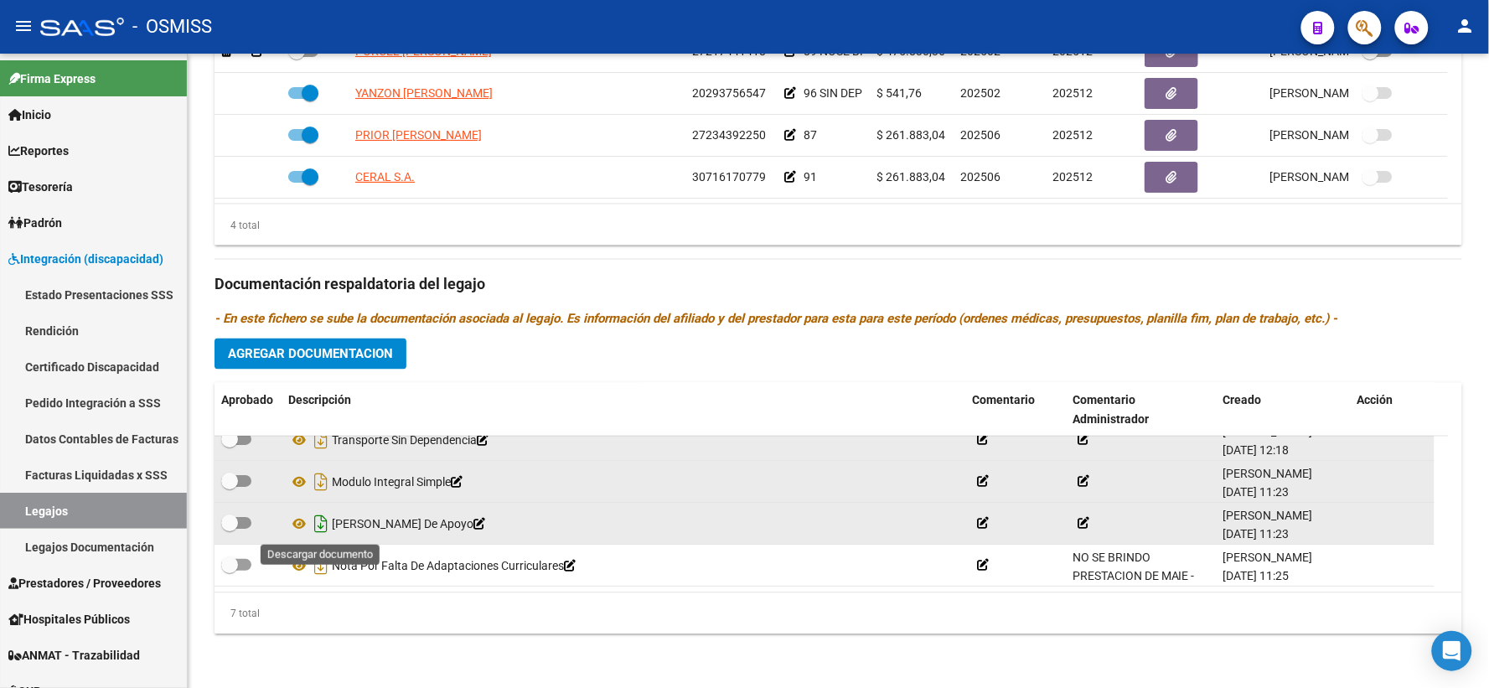
click at [321, 525] on icon "Descargar documento" at bounding box center [321, 524] width 22 height 27
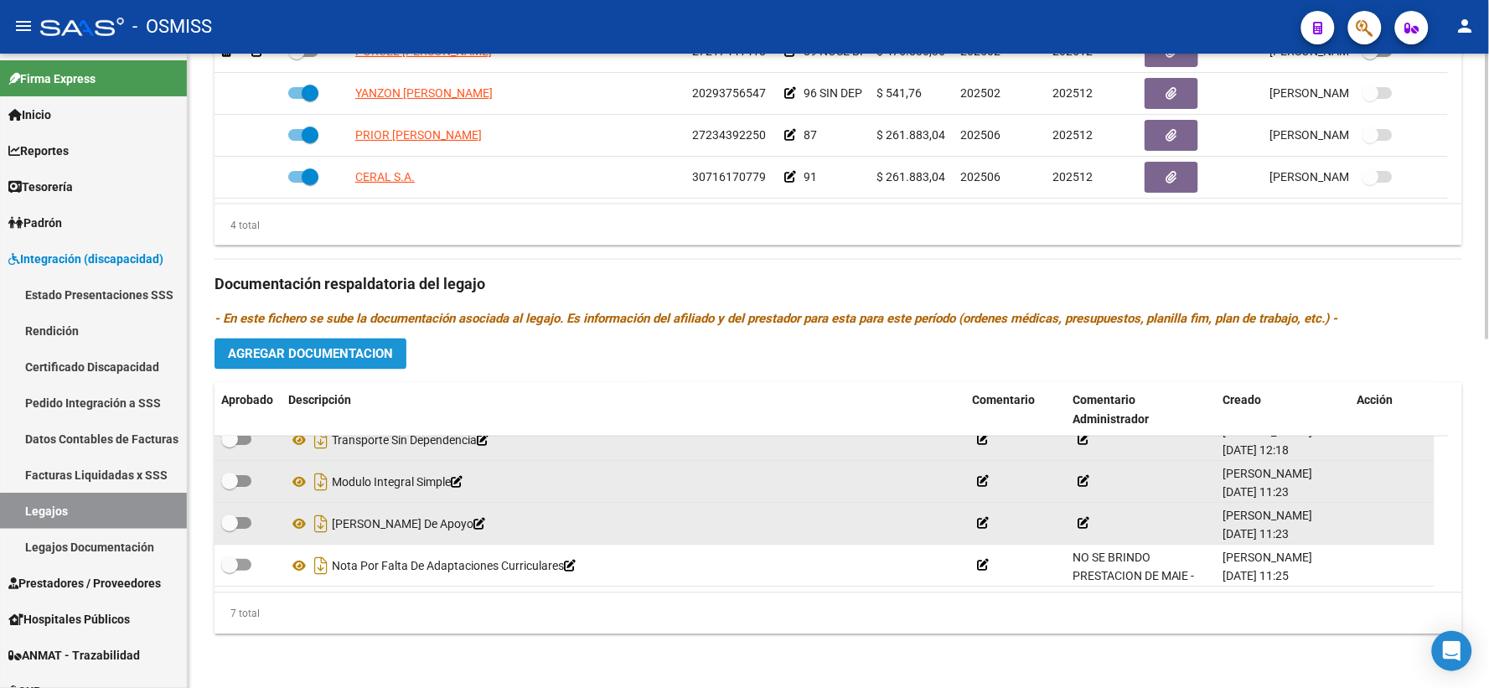
click at [321, 361] on span "Agregar Documentacion" at bounding box center [310, 354] width 165 height 15
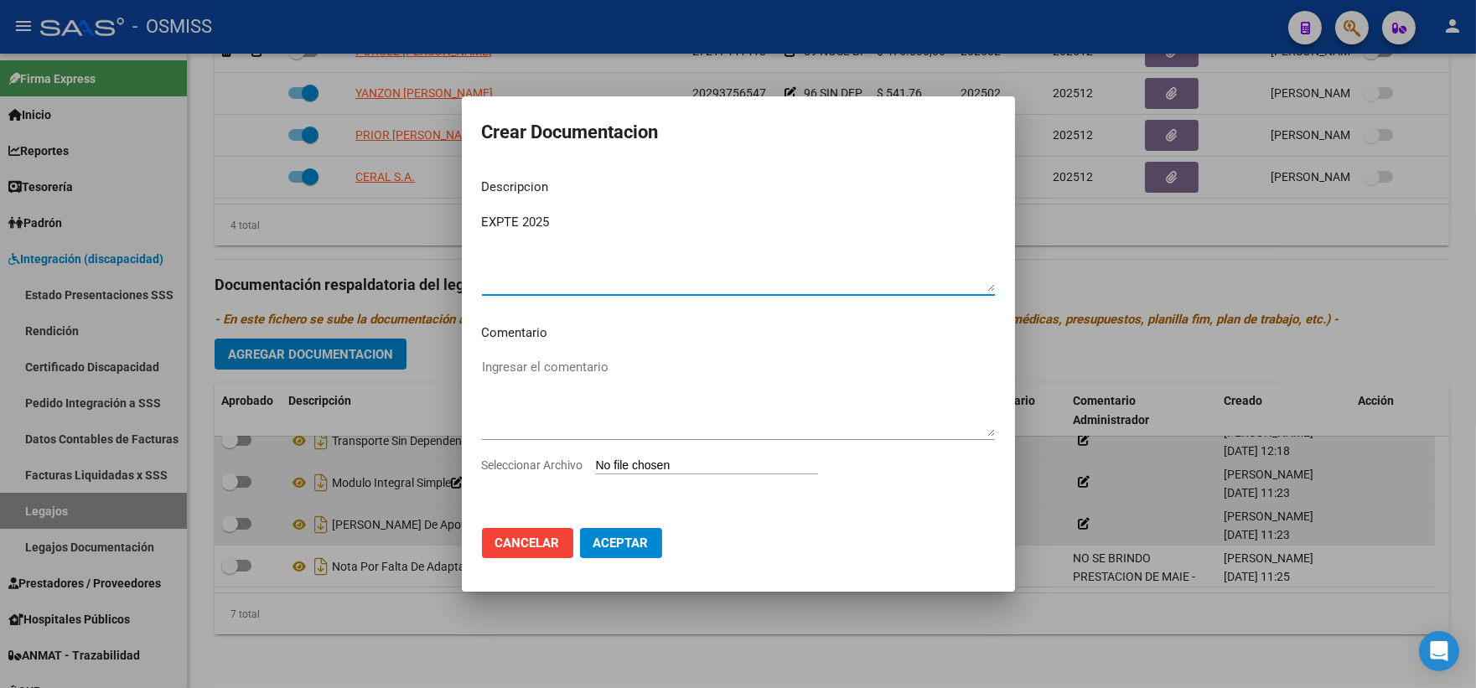
type textarea "EXPTE 2025"
type input "C:\fakepath\ilovepdf_merged_compressed - 2025-09-10T142921.893.pdf"
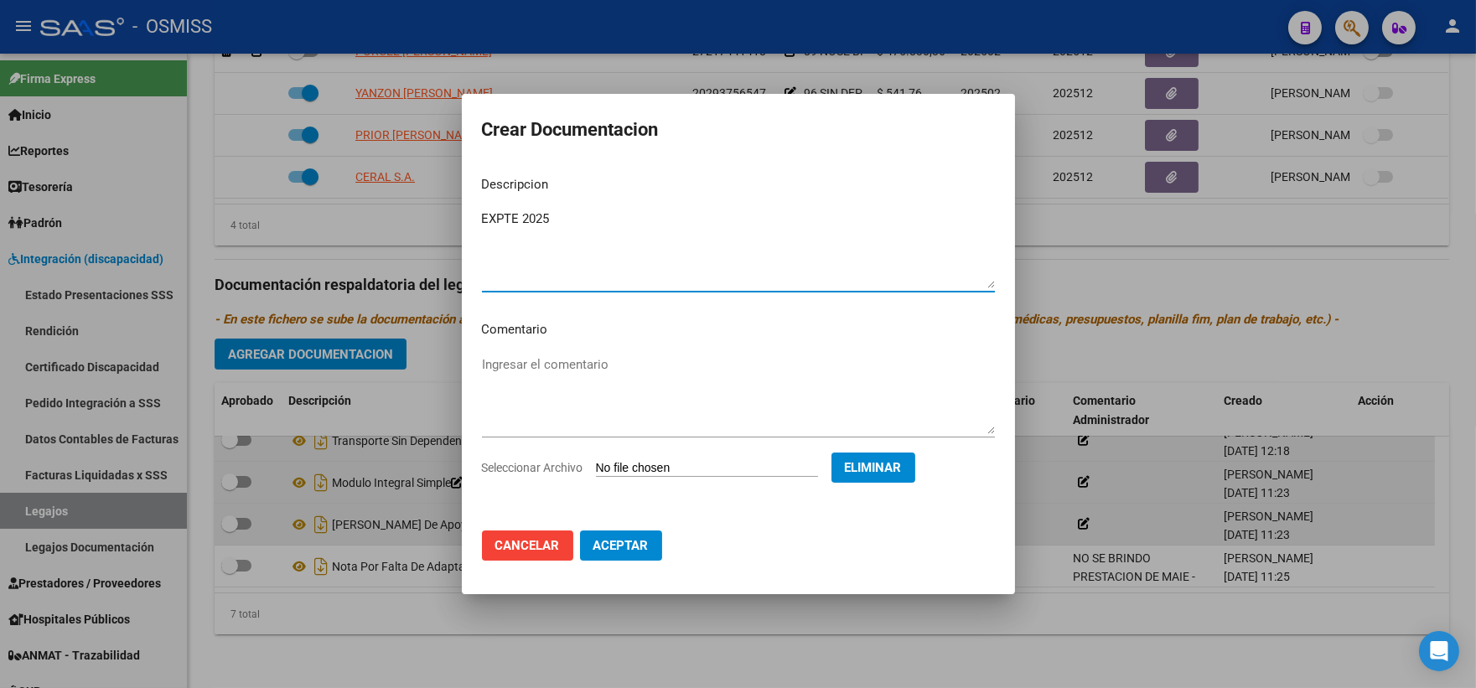
click at [628, 541] on span "Aceptar" at bounding box center [620, 545] width 55 height 15
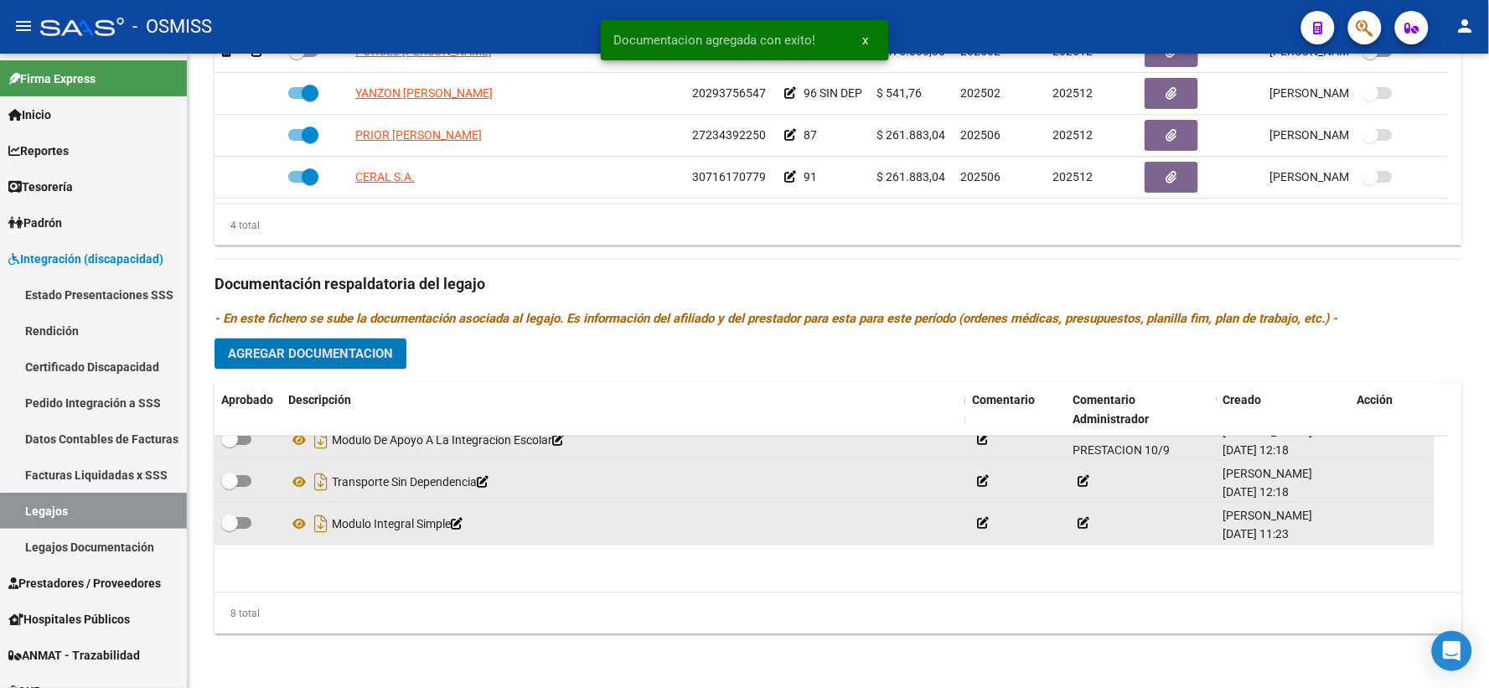
scroll to position [0, 0]
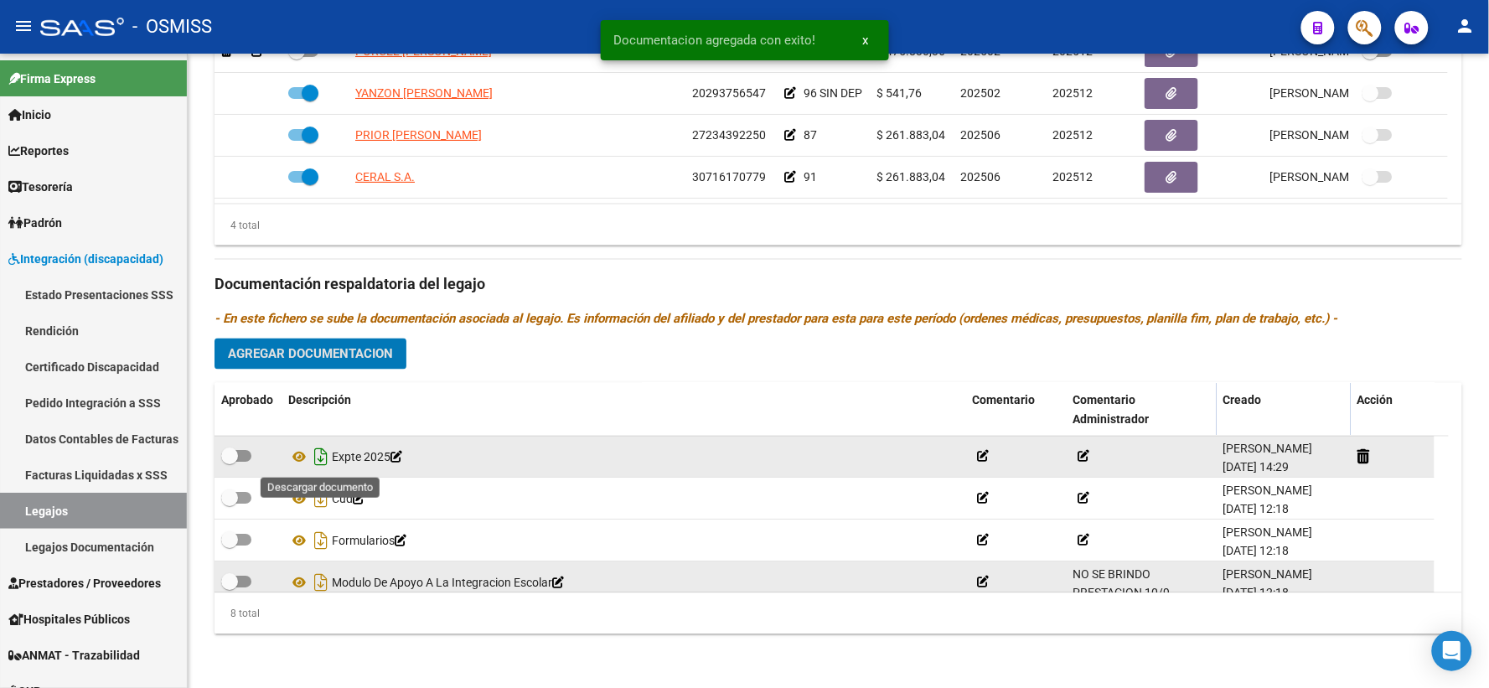
click at [313, 457] on icon "Descargar documento" at bounding box center [321, 457] width 22 height 27
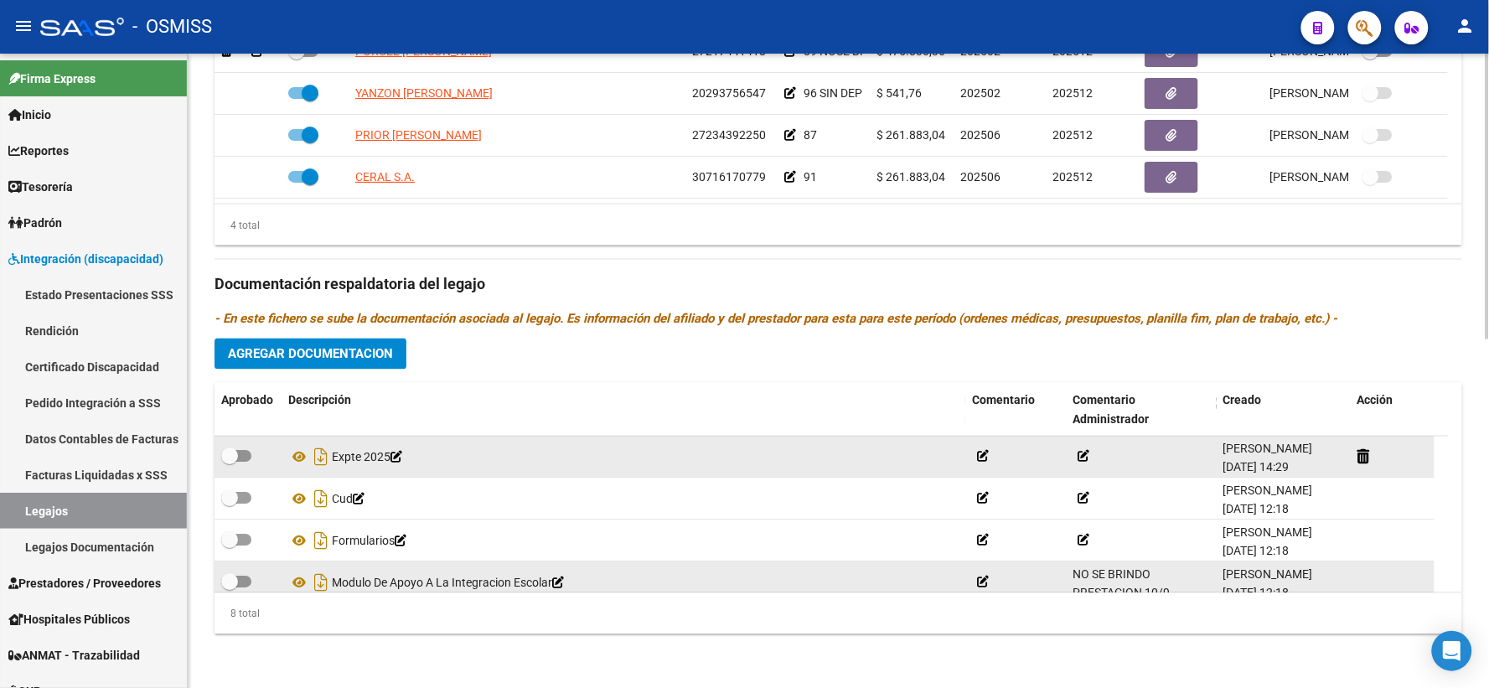
click at [433, 345] on div "Prestadores asociados al legajo Agregar Prestador Aprobado Prestador CUIT Comen…" at bounding box center [838, 273] width 1248 height 748
click at [1049, 292] on h3 "Documentación respaldatoria del legajo" at bounding box center [838, 284] width 1248 height 23
click at [649, 369] on div "Prestadores asociados al legajo Agregar Prestador Aprobado Prestador CUIT Comen…" at bounding box center [838, 273] width 1248 height 748
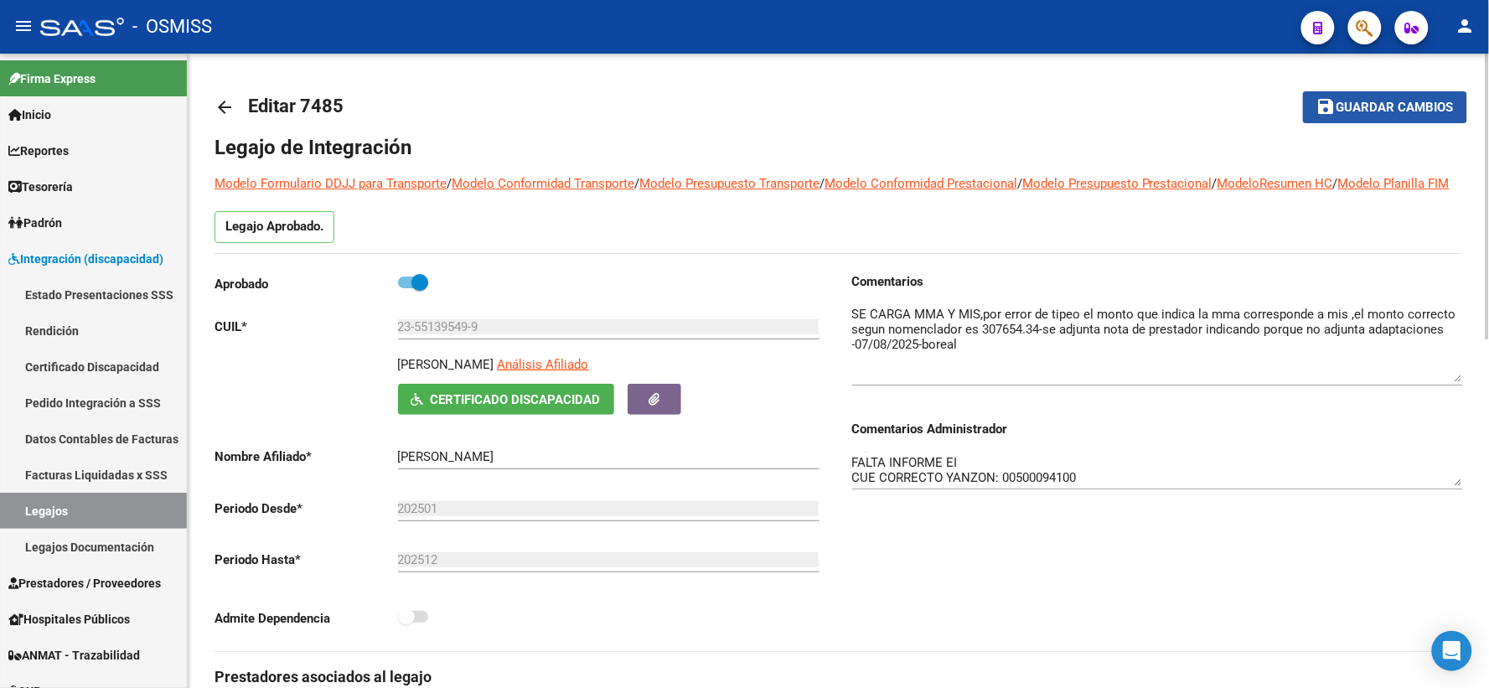
click at [1376, 106] on span "Guardar cambios" at bounding box center [1394, 108] width 117 height 15
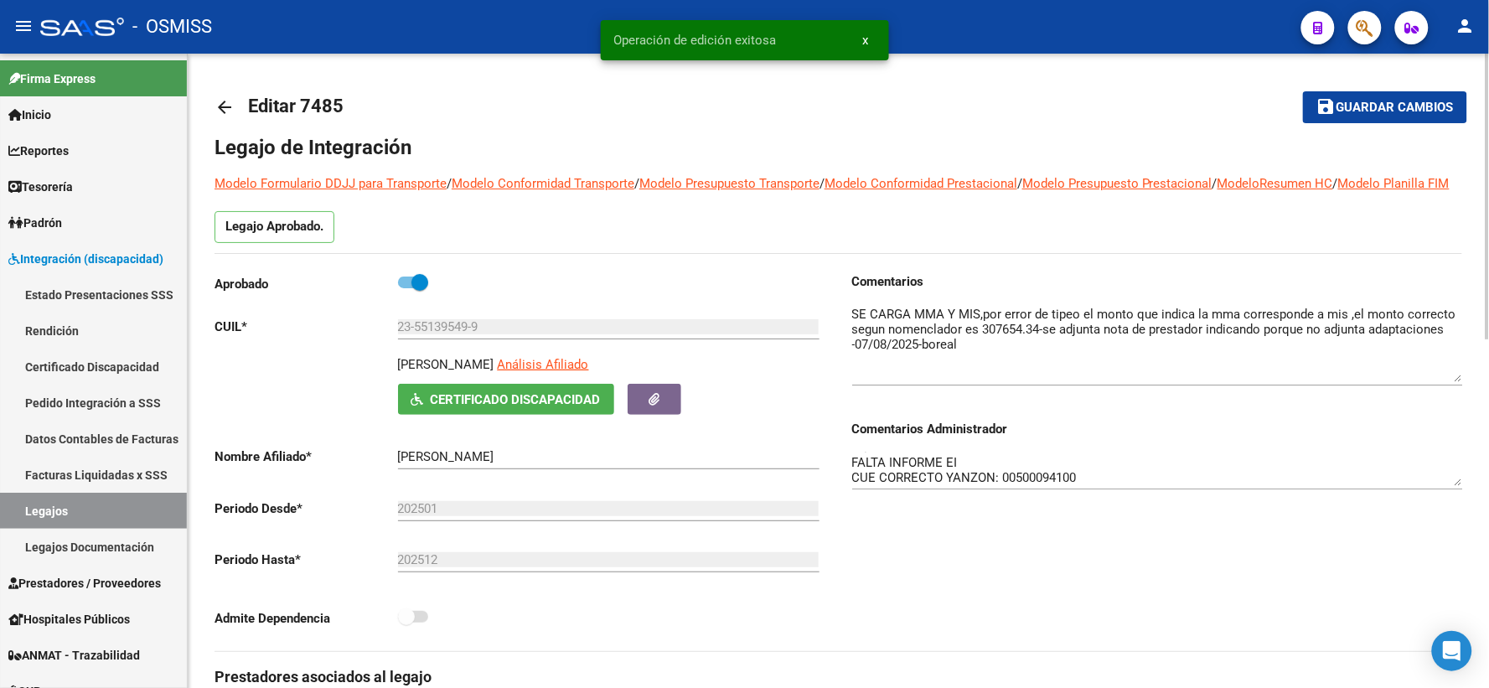
click at [220, 106] on mat-icon "arrow_back" at bounding box center [224, 107] width 20 height 20
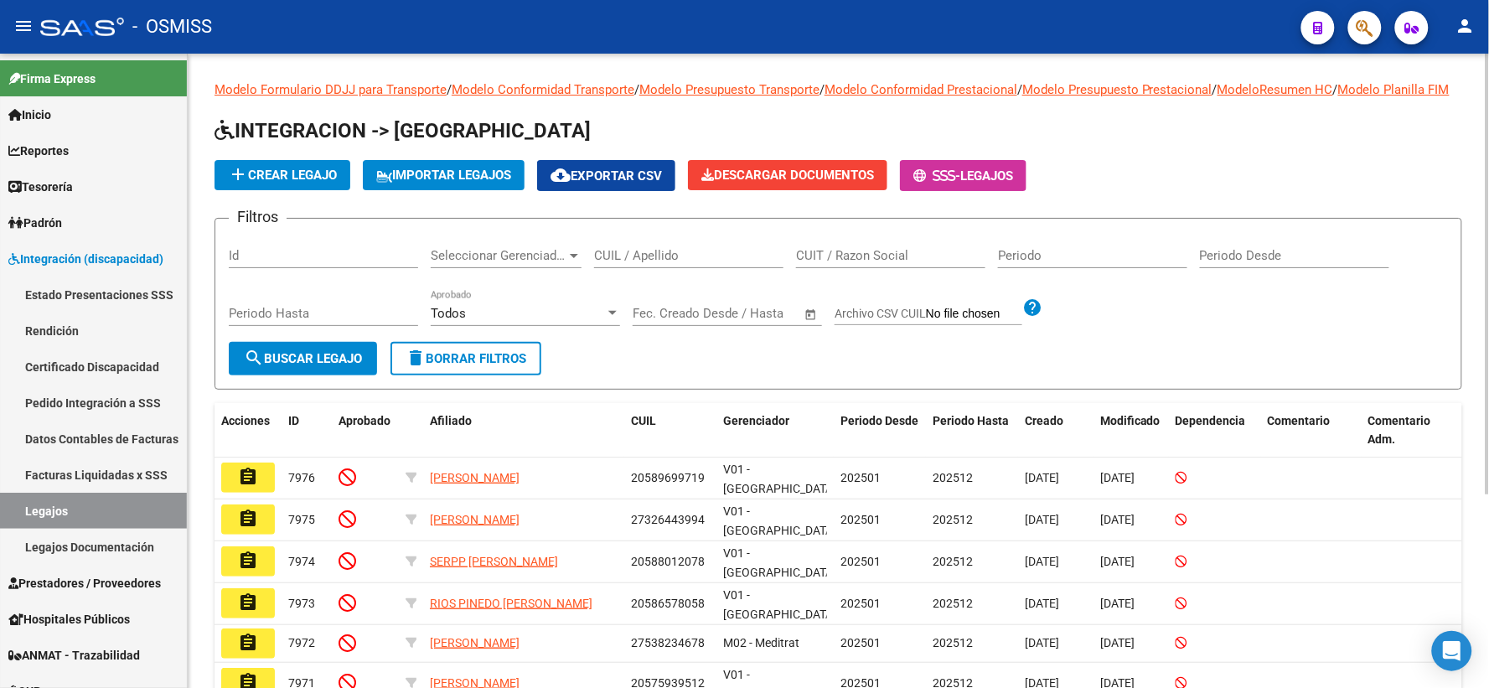
click at [711, 263] on input "CUIL / Apellido" at bounding box center [688, 255] width 189 height 15
paste input "20572781055"
type input "20572781055"
click at [340, 366] on span "search Buscar Legajo" at bounding box center [303, 358] width 118 height 15
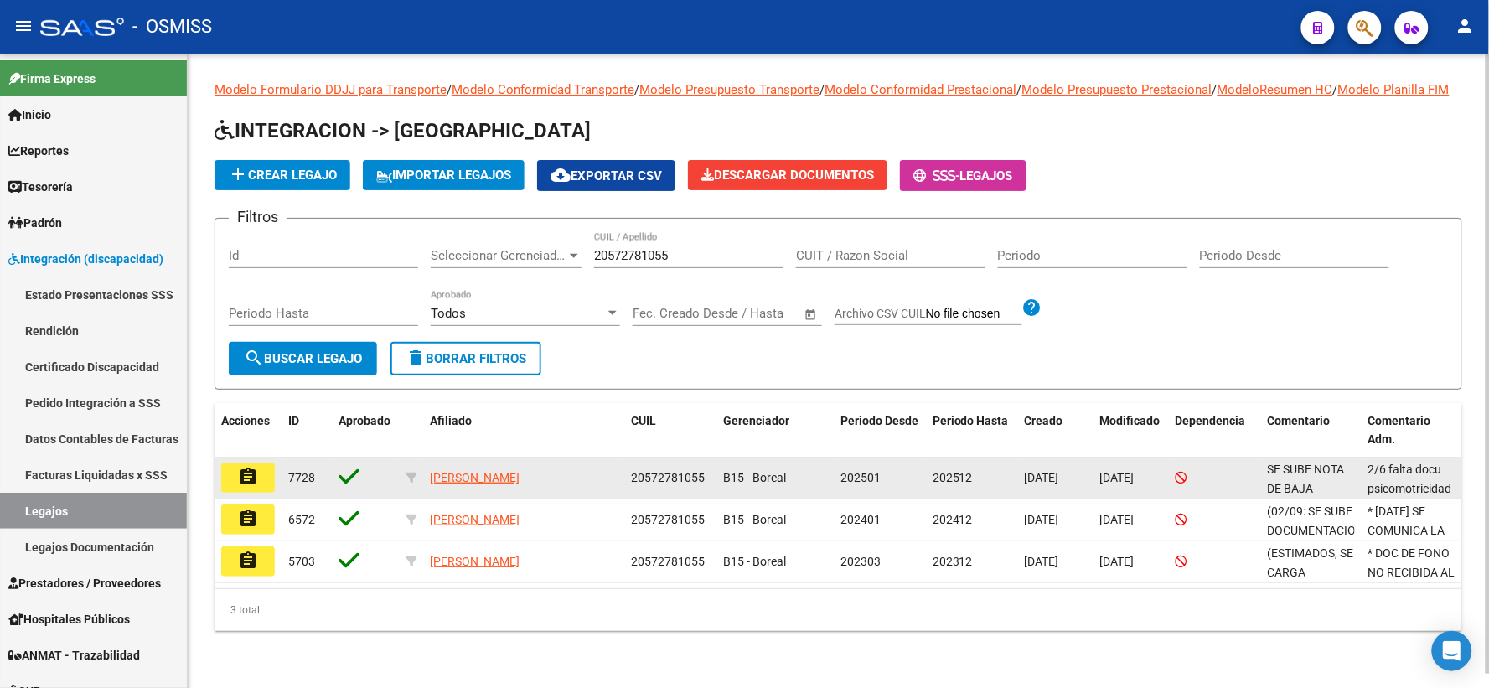
click at [250, 487] on mat-icon "assignment" at bounding box center [248, 477] width 20 height 20
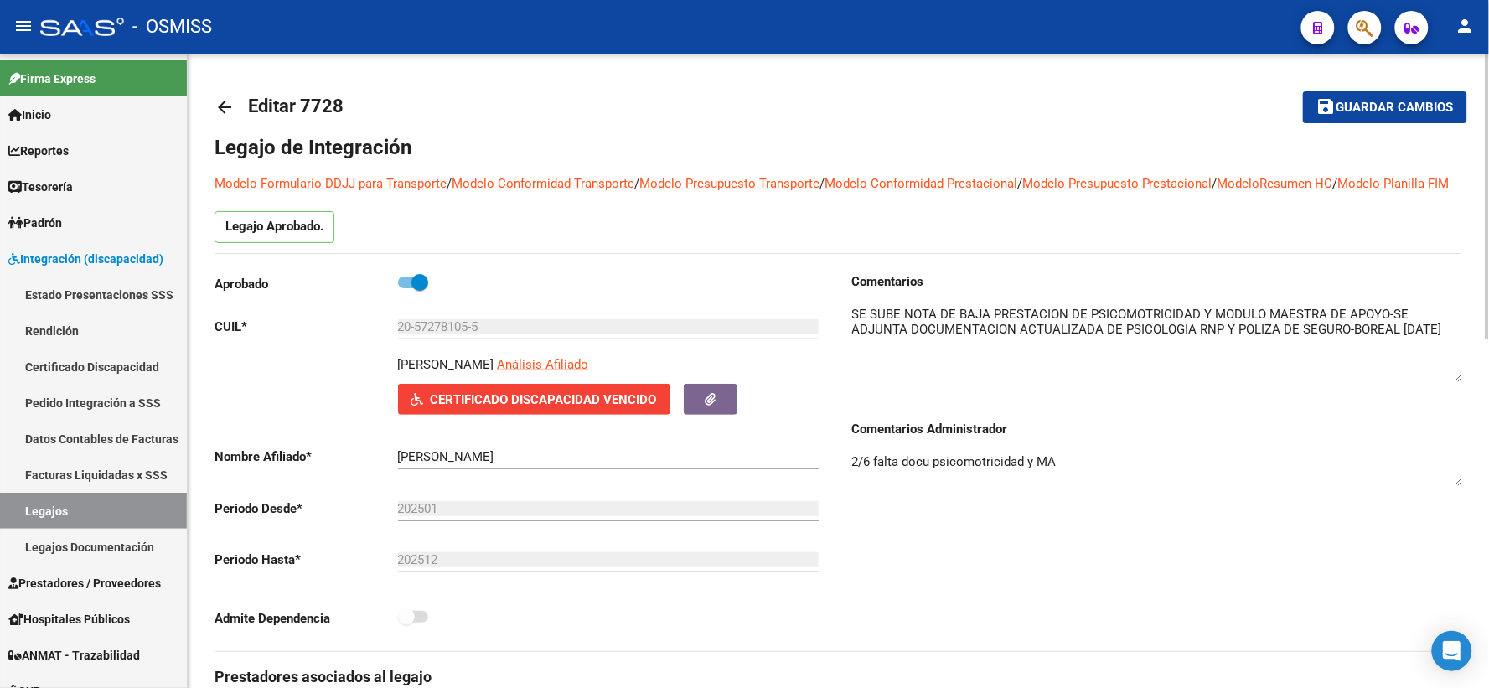
drag, startPoint x: 1460, startPoint y: 354, endPoint x: 1467, endPoint y: 397, distance: 44.2
drag, startPoint x: 1456, startPoint y: 499, endPoint x: 1463, endPoint y: 511, distance: 13.5
